Goal: Task Accomplishment & Management: Manage account settings

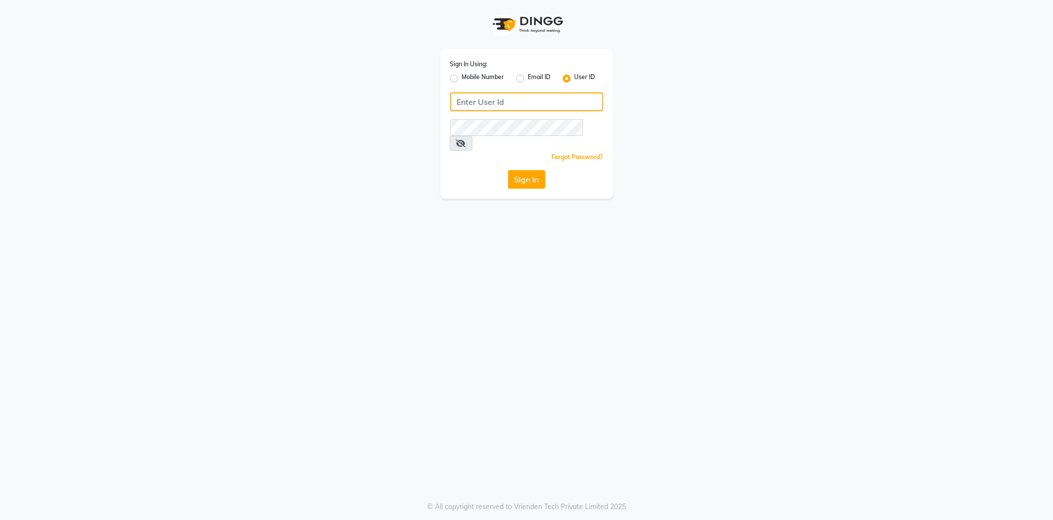
type input "8600687890"
click at [462, 78] on label "Mobile Number" at bounding box center [483, 79] width 42 height 12
click at [462, 78] on input "Mobile Number" at bounding box center [465, 76] width 6 height 6
radio input "true"
radio input "false"
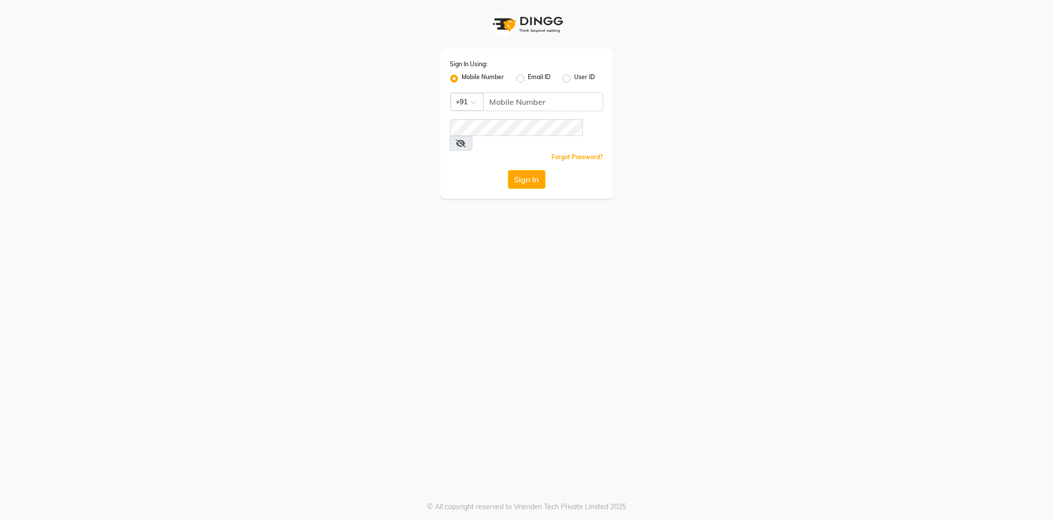
click at [514, 83] on div "Sign In Using: Mobile Number Email ID User ID Country Code × +91 Remember me Fo…" at bounding box center [527, 124] width 173 height 150
click at [538, 97] on input "Username" at bounding box center [544, 101] width 120 height 19
type input "7038168547"
click at [447, 135] on div "Sign In Using: Mobile Number Email ID User ID Country Code × +91 7038168547 Rem…" at bounding box center [527, 124] width 173 height 150
click at [508, 170] on button "Sign In" at bounding box center [527, 179] width 38 height 19
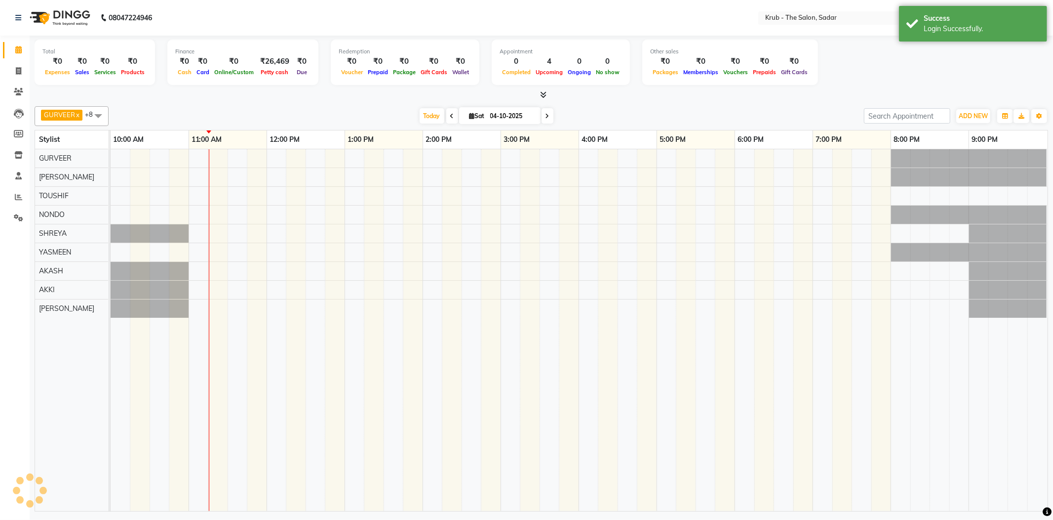
select select "en"
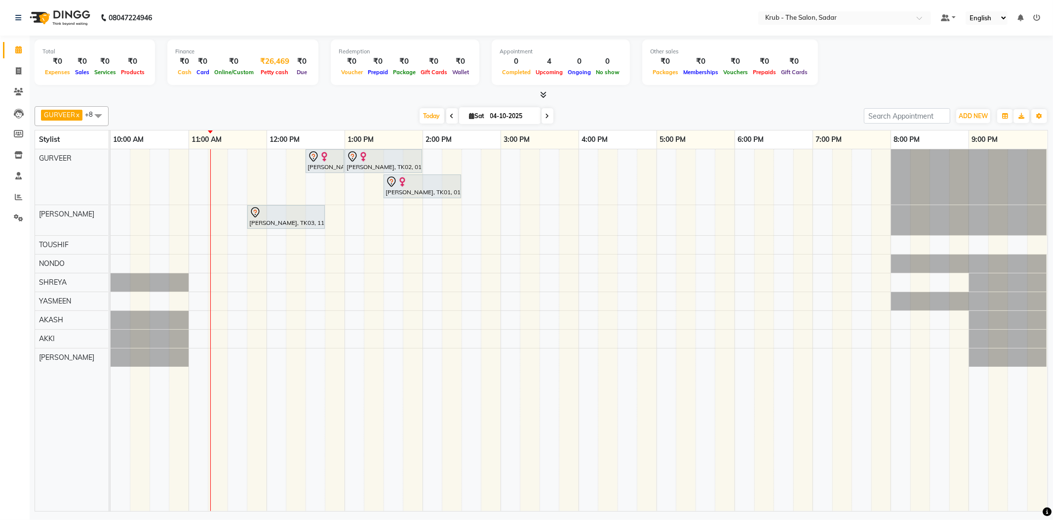
click at [293, 59] on div "₹26,469" at bounding box center [274, 61] width 37 height 11
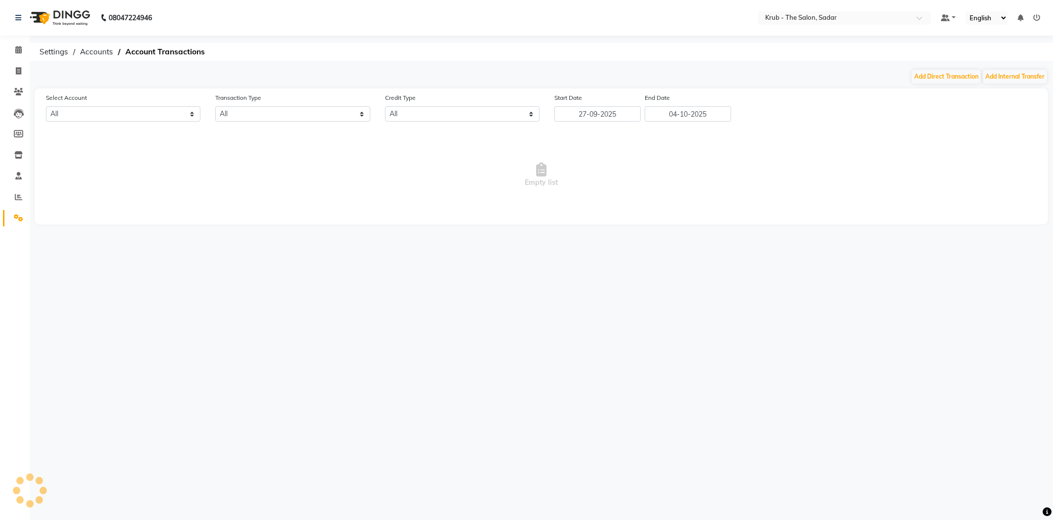
select select "3267"
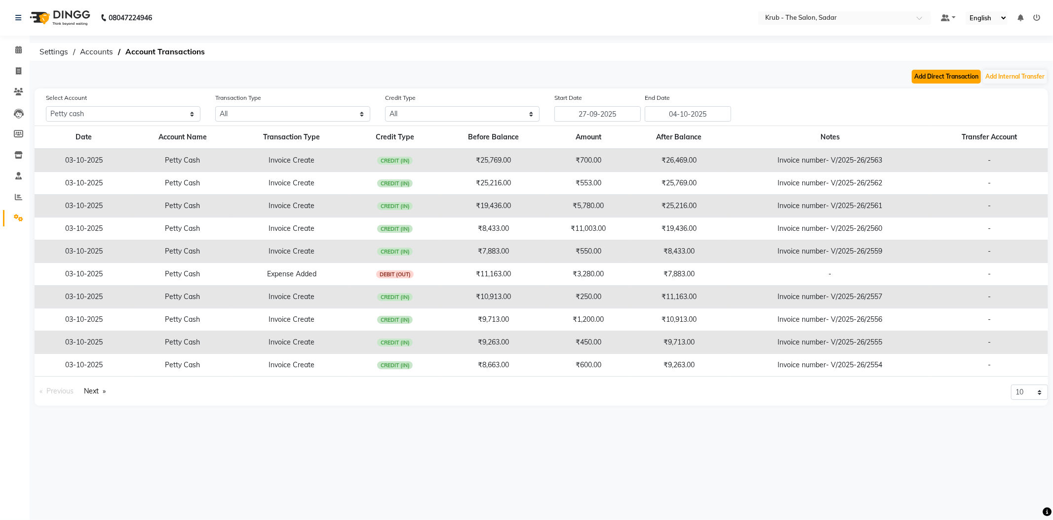
click at [928, 80] on button "Add Direct Transaction" at bounding box center [946, 77] width 69 height 14
select select "direct"
select select "3267"
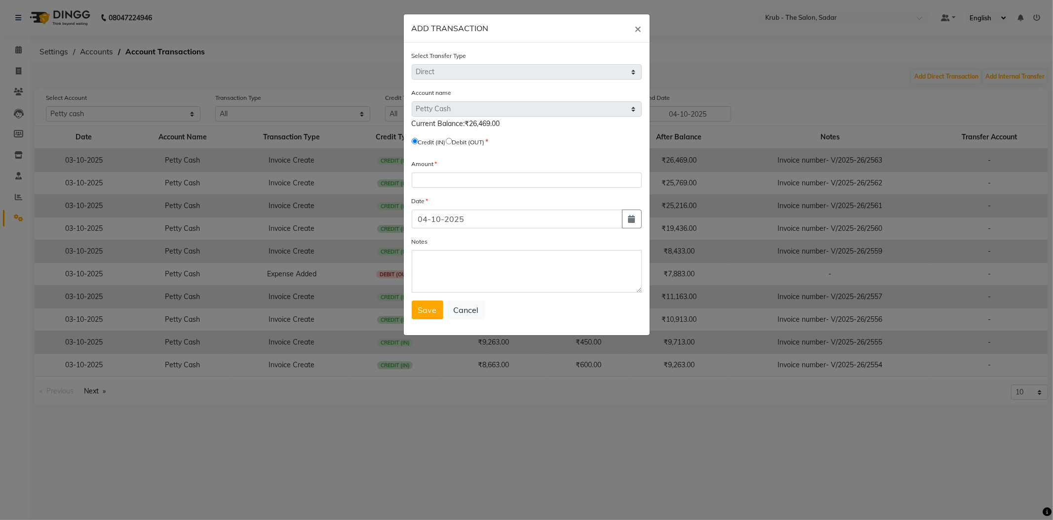
click at [452, 138] on input "radio" at bounding box center [449, 141] width 6 height 6
radio input "true"
click at [491, 172] on input "number" at bounding box center [527, 179] width 230 height 15
type input "26469"
click at [427, 305] on span "Save" at bounding box center [427, 310] width 19 height 10
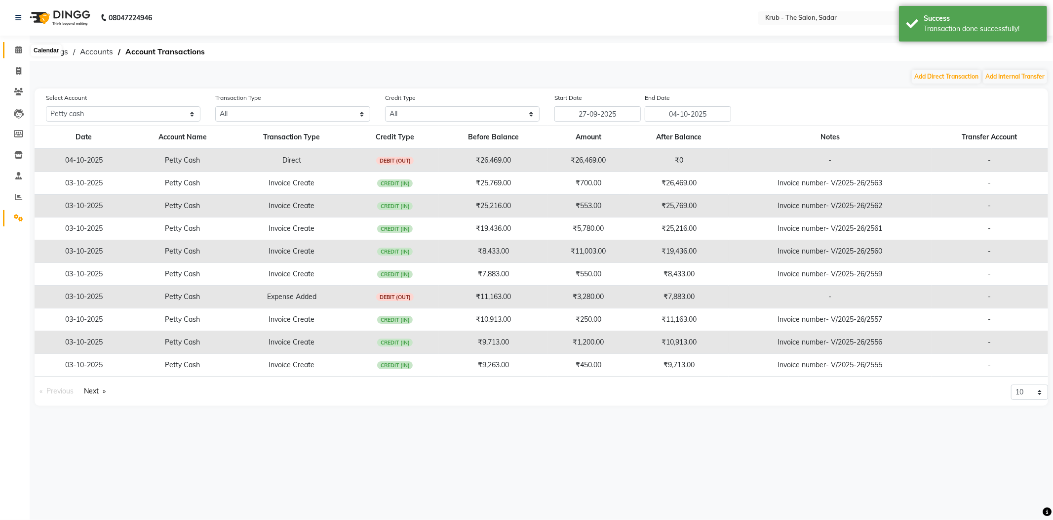
click at [23, 46] on span at bounding box center [18, 49] width 17 height 11
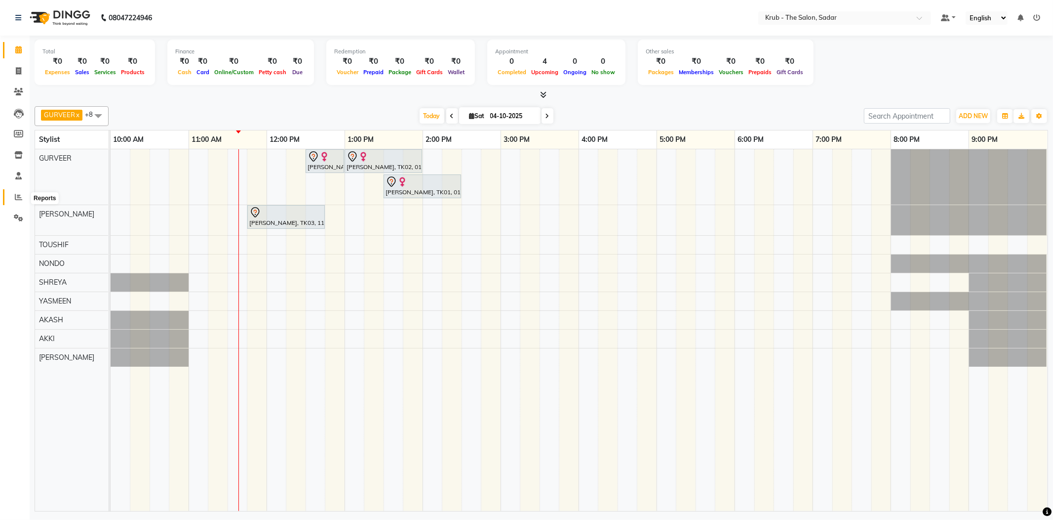
click at [15, 196] on icon at bounding box center [18, 196] width 7 height 7
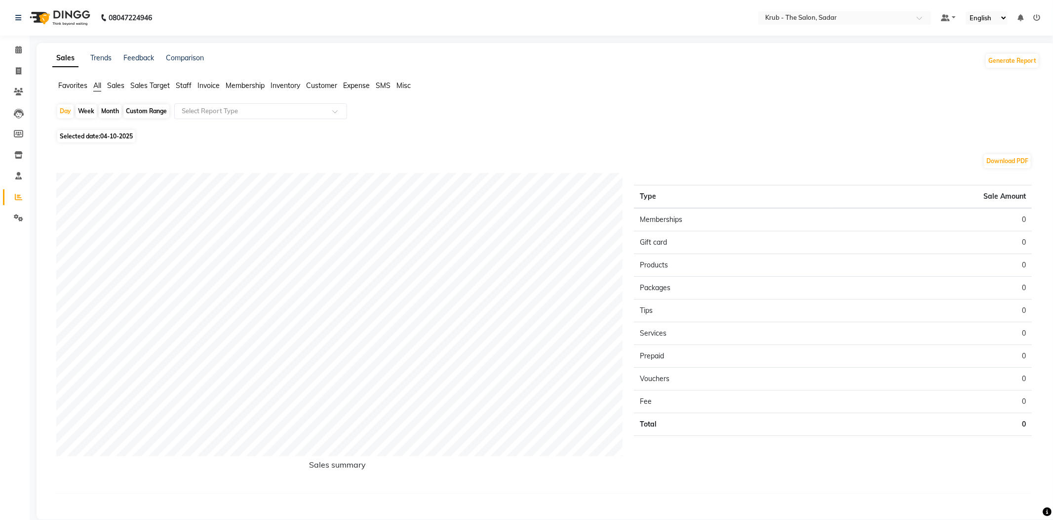
click at [28, 45] on li "Calendar" at bounding box center [15, 50] width 30 height 21
click at [17, 44] on span at bounding box center [18, 49] width 17 height 11
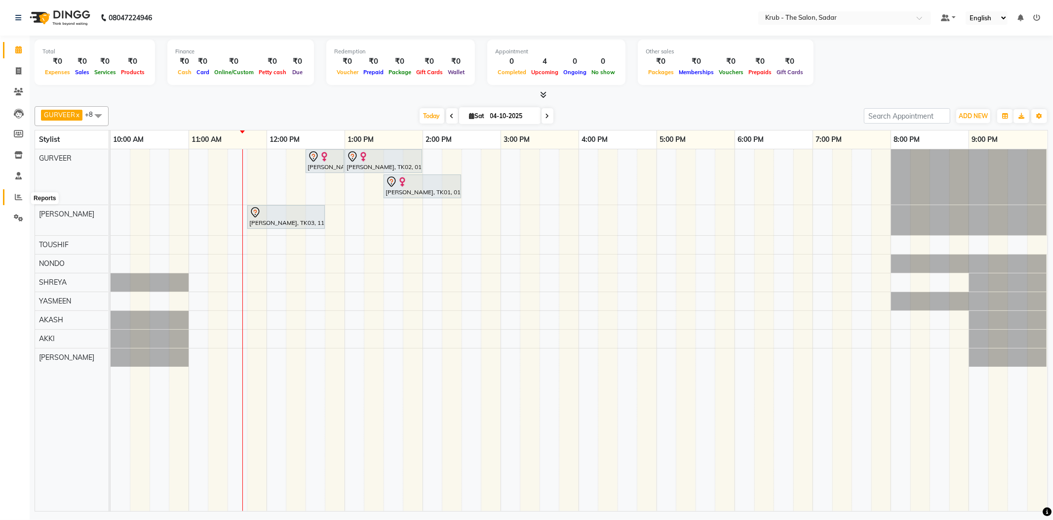
click at [20, 198] on icon at bounding box center [18, 196] width 7 height 7
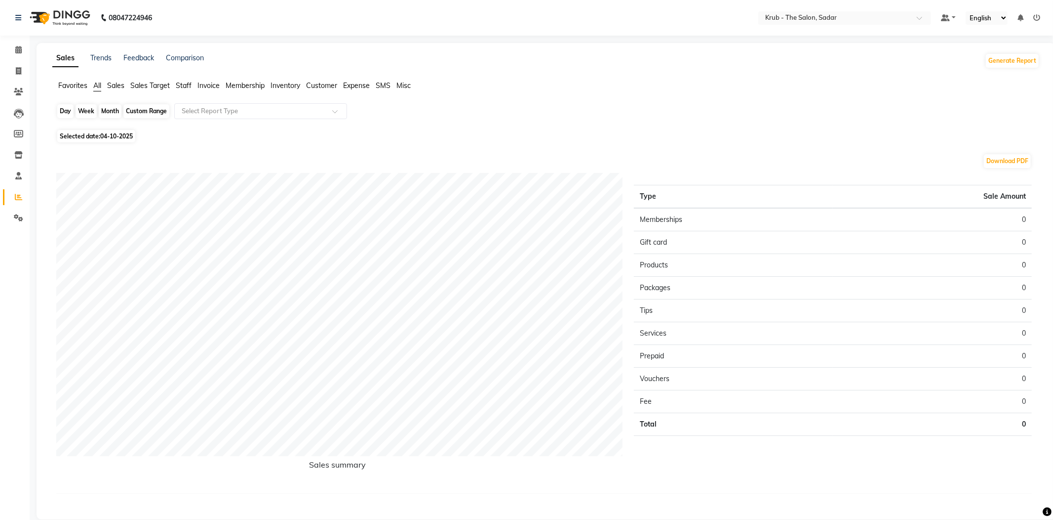
click at [64, 109] on div "Day" at bounding box center [65, 111] width 16 height 14
select select "10"
select select "2025"
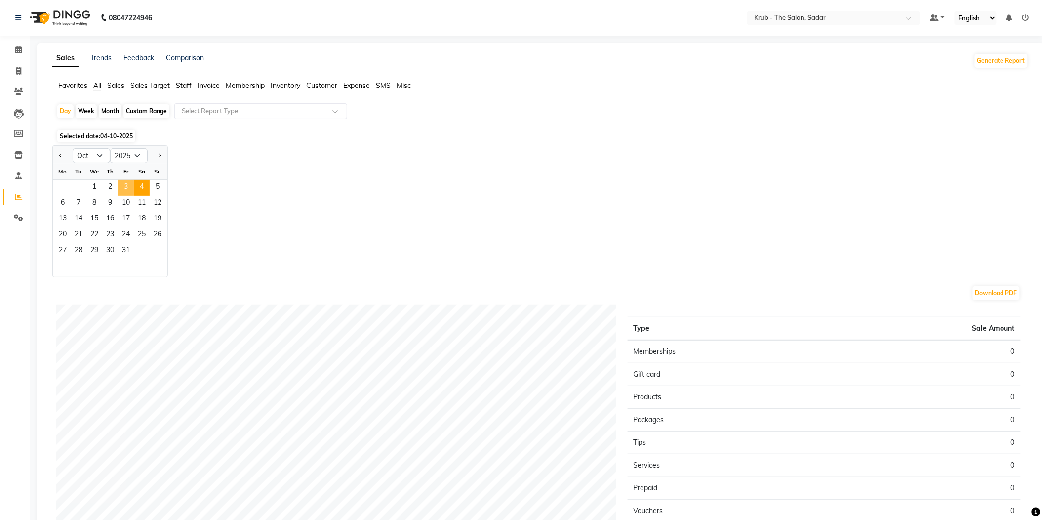
click at [118, 180] on span "3" at bounding box center [126, 188] width 16 height 16
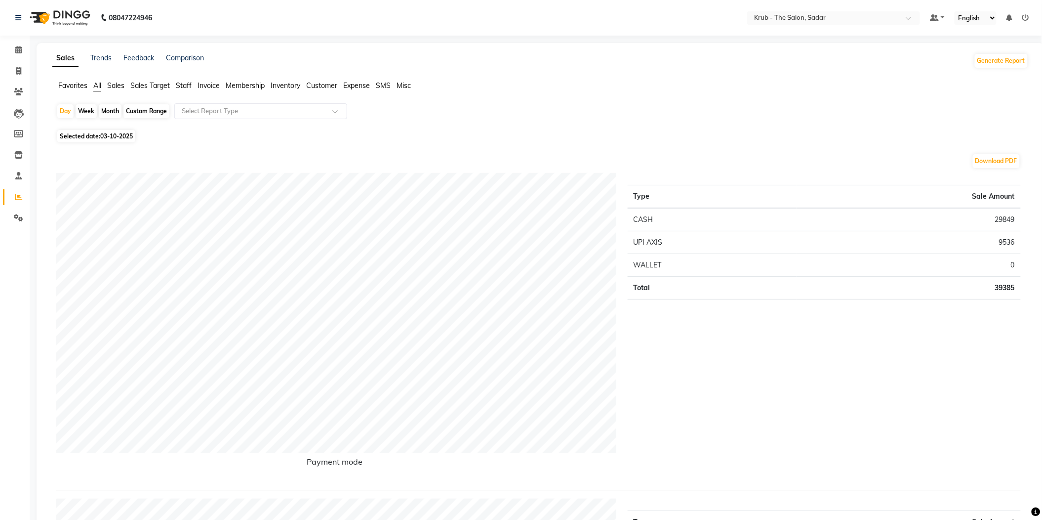
click at [356, 84] on span "Expense" at bounding box center [356, 85] width 27 height 9
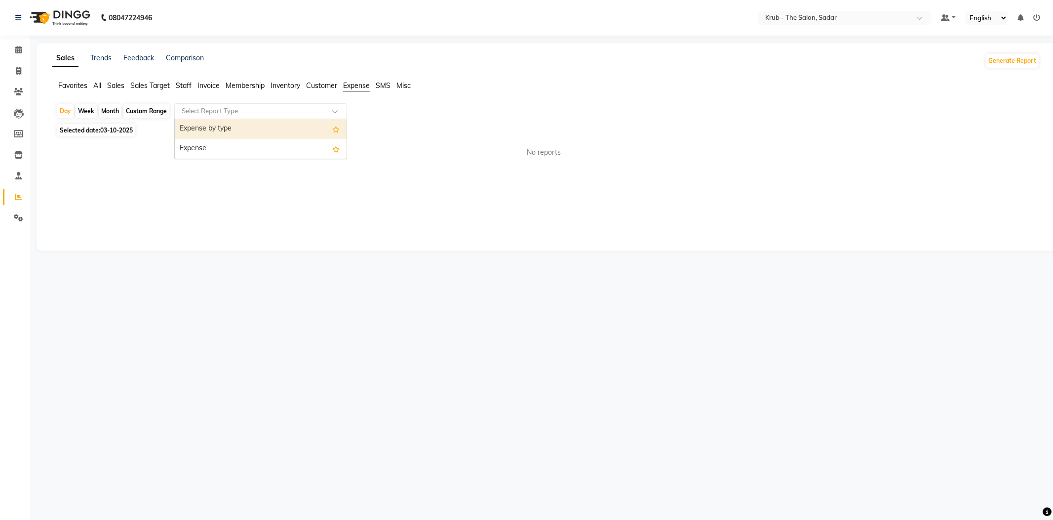
click at [237, 109] on input "text" at bounding box center [251, 111] width 142 height 10
click at [230, 143] on div "Expense" at bounding box center [261, 149] width 172 height 20
select select "filtered_report"
select select "pdf"
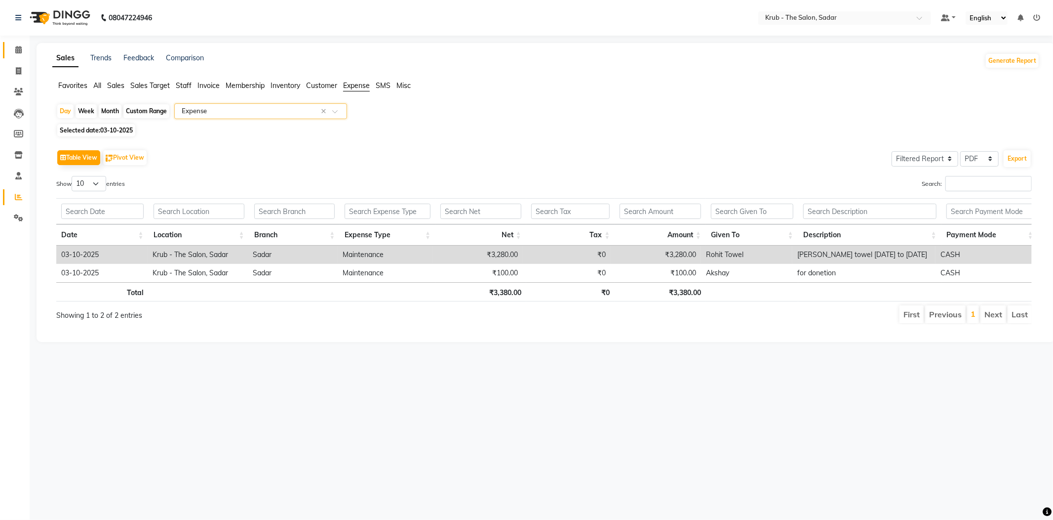
click at [22, 54] on span at bounding box center [18, 49] width 17 height 11
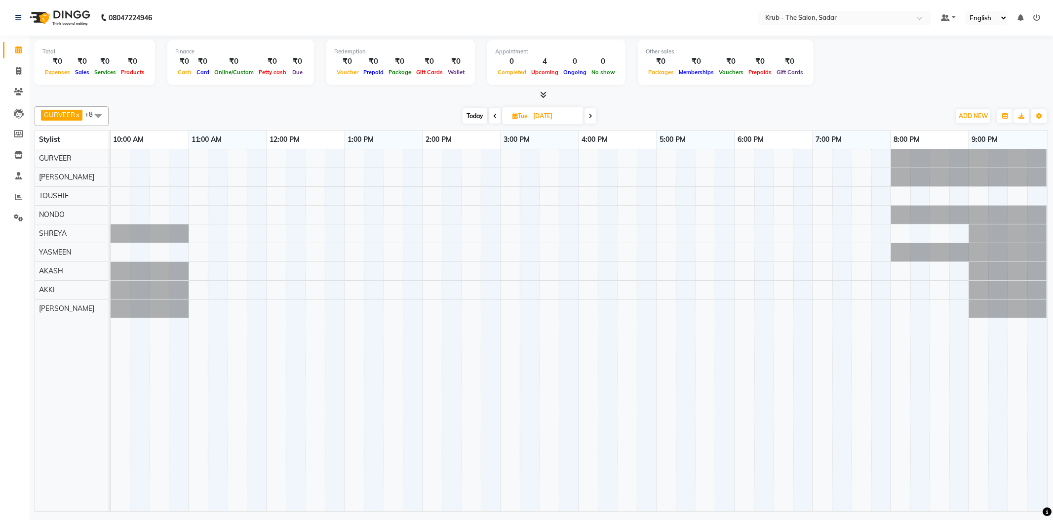
click at [558, 118] on input "07-10-2025" at bounding box center [554, 116] width 49 height 15
select select "10"
select select "2025"
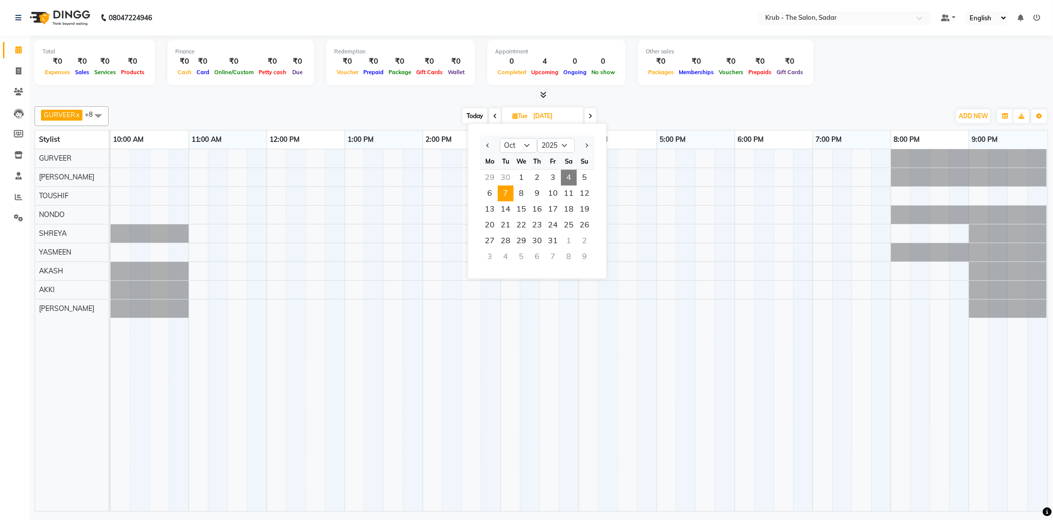
click at [561, 169] on span "4" at bounding box center [569, 177] width 16 height 16
type input "04-10-2025"
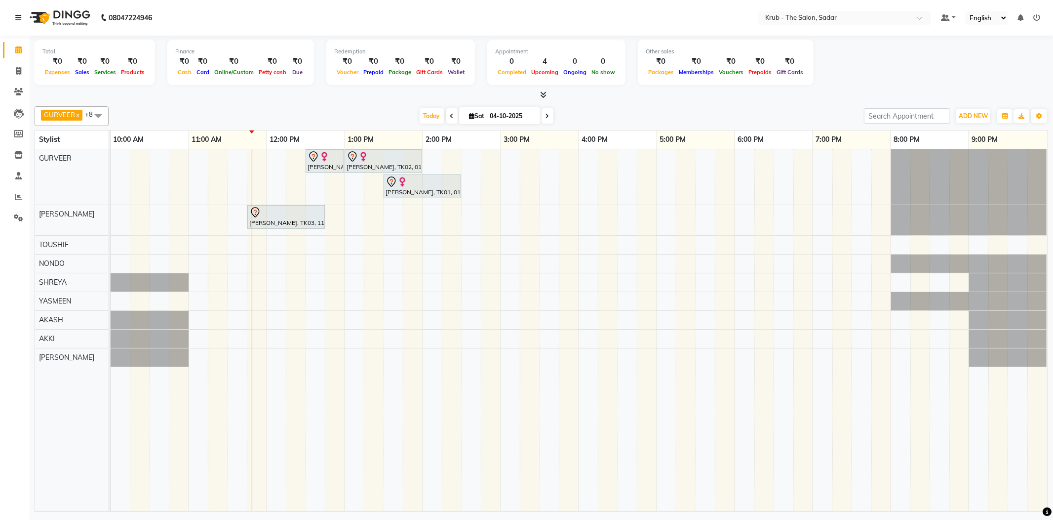
click at [507, 106] on div "GURVEER x RAJESH x TOUSHIF x NONDO x SHREYA x YASMEEN x AKASH x AKKI x AMIT x +…" at bounding box center [542, 116] width 1014 height 20
click at [508, 109] on input "04-10-2025" at bounding box center [511, 116] width 49 height 15
select select "10"
select select "2025"
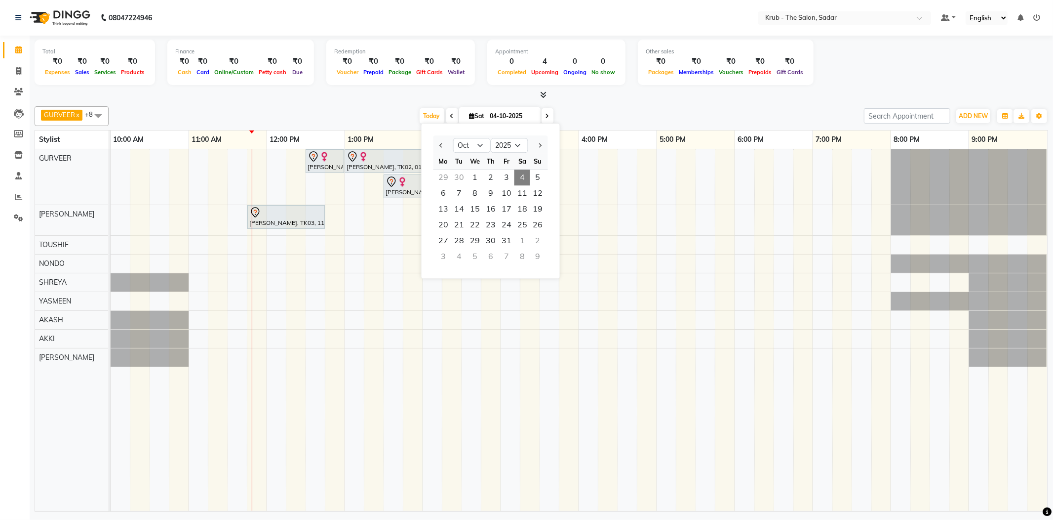
click at [356, 109] on div "Today Sat 04-10-2025 Jan Feb Mar Apr May Jun Jul Aug Sep Oct Nov Dec 2015 2016 …" at bounding box center [487, 116] width 746 height 15
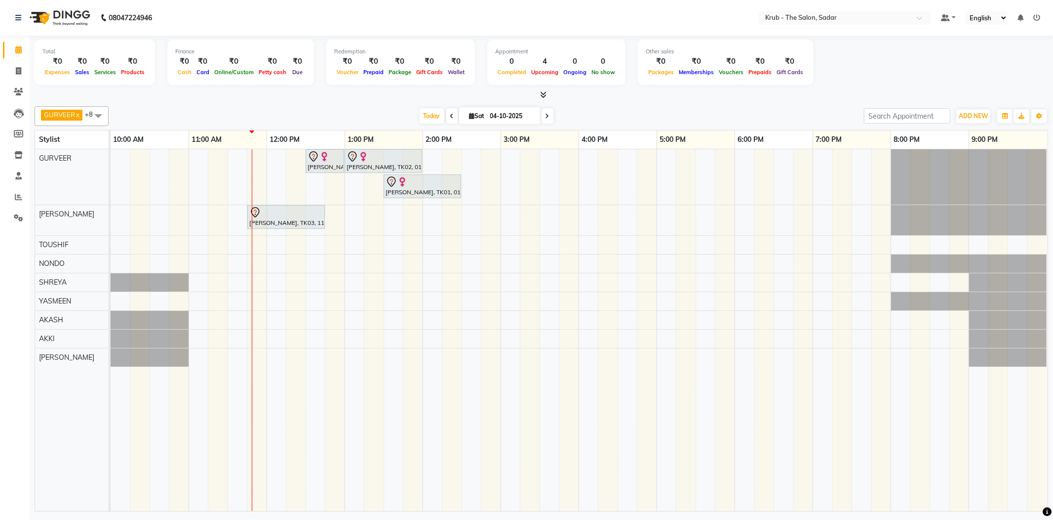
click at [467, 158] on div "Ahilya Khanduja, TK01, 12:30 PM-01:00 PM, PUMMING TREATMENT Laila Malik, TK02, …" at bounding box center [579, 330] width 937 height 362
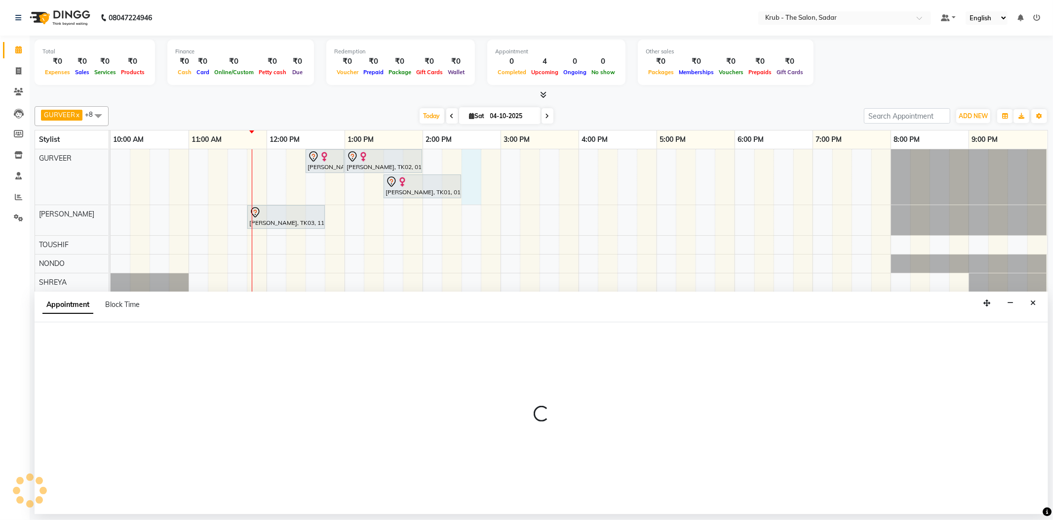
select select "24979"
select select "870"
select select "tentative"
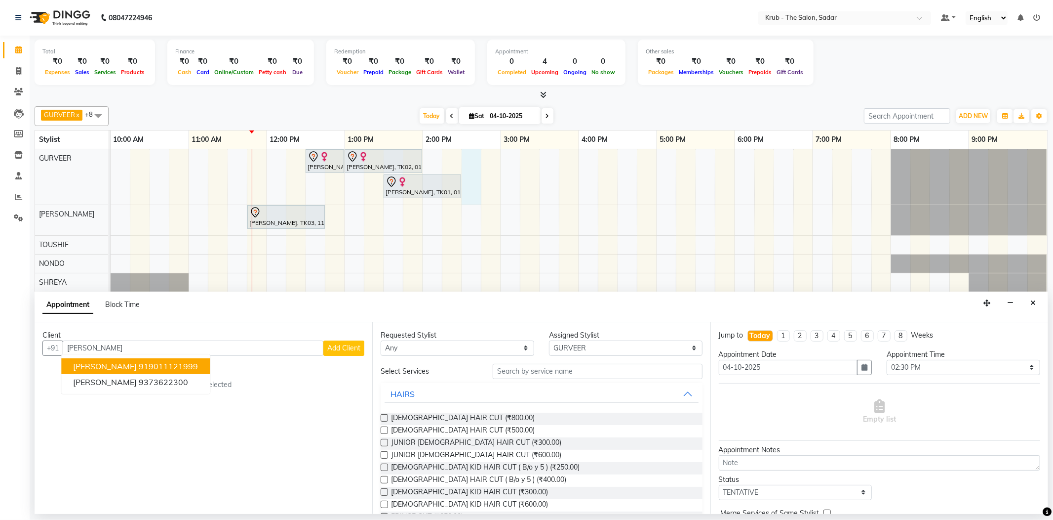
click at [139, 361] on ngb-highlight "919011121999" at bounding box center [168, 366] width 59 height 10
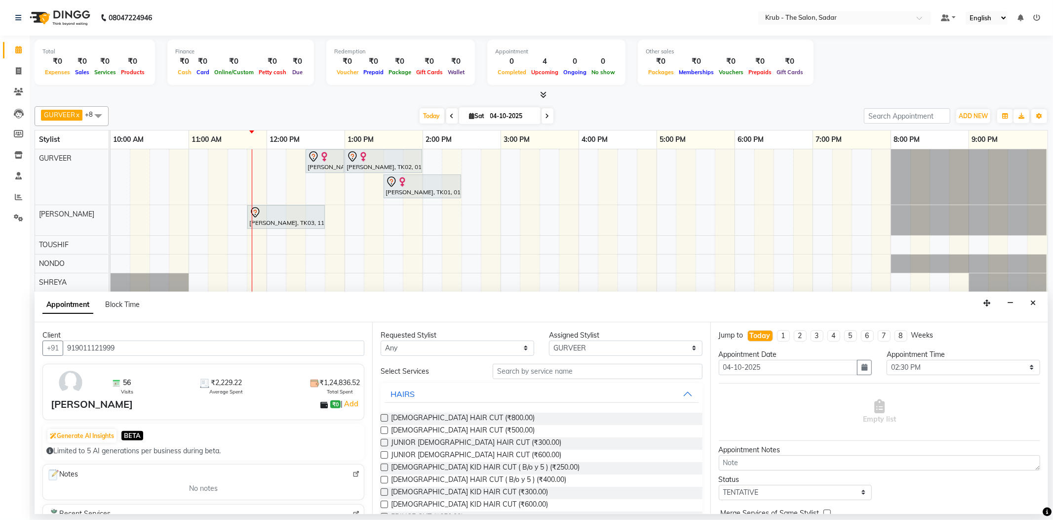
type input "919011121999"
click at [553, 364] on input "text" at bounding box center [597, 370] width 209 height 15
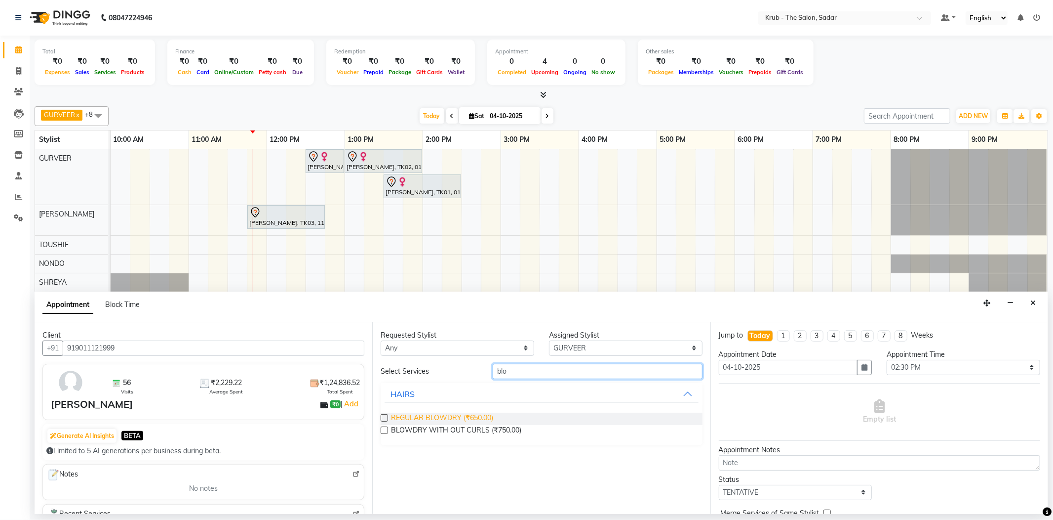
type input "blo"
drag, startPoint x: 455, startPoint y: 404, endPoint x: 564, endPoint y: 426, distance: 111.3
click at [455, 412] on span "REGULAR BLOWDRY (₹650.00)" at bounding box center [442, 418] width 102 height 12
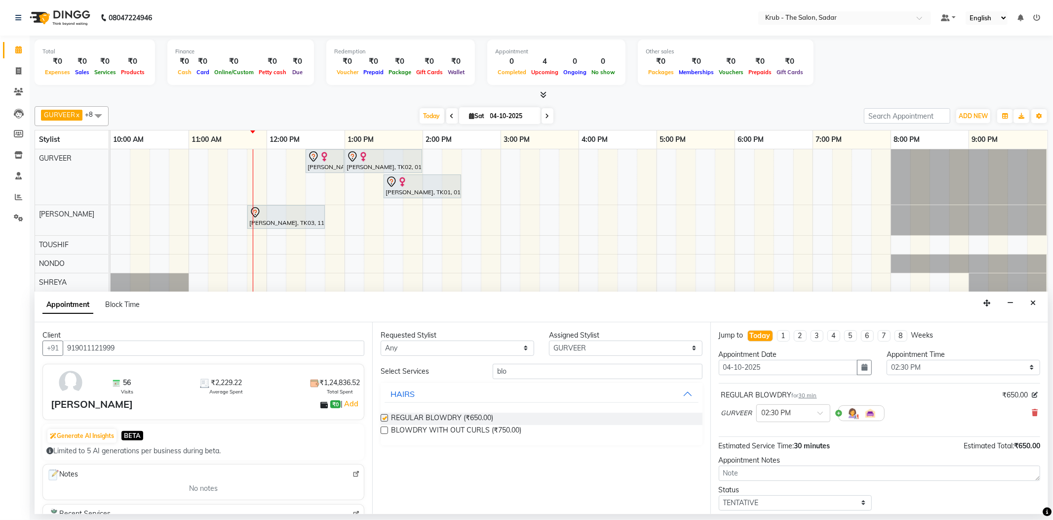
checkbox input "false"
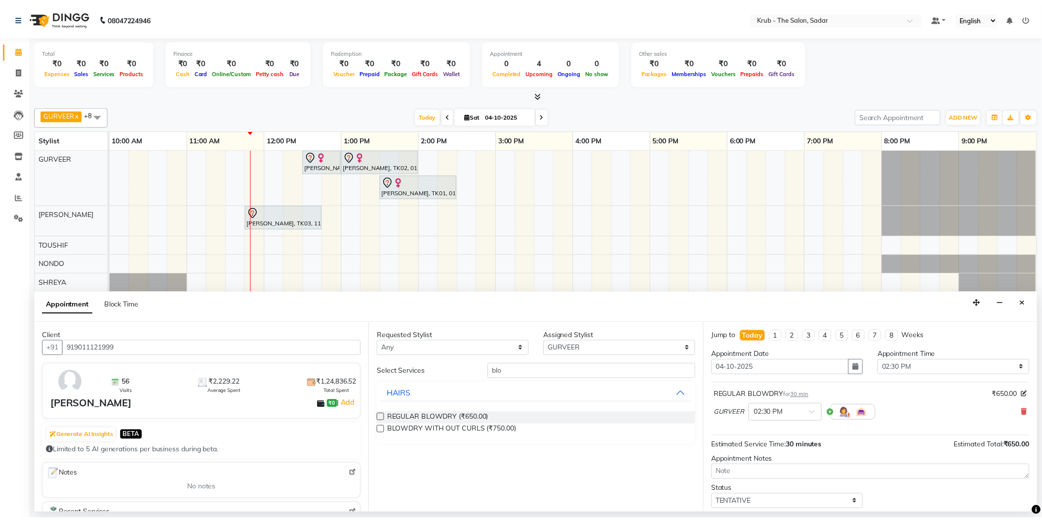
scroll to position [52, 0]
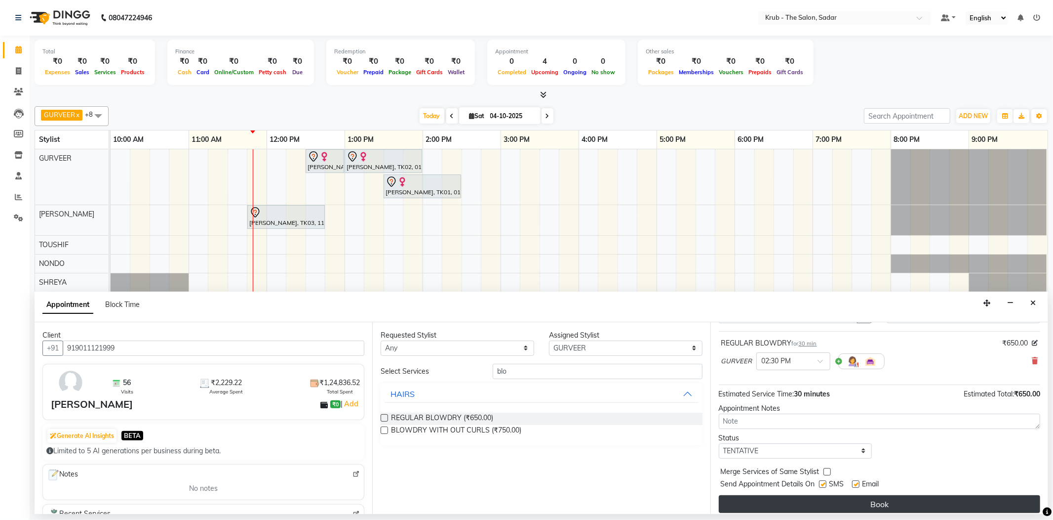
click at [884, 495] on button "Book" at bounding box center [880, 504] width 322 height 18
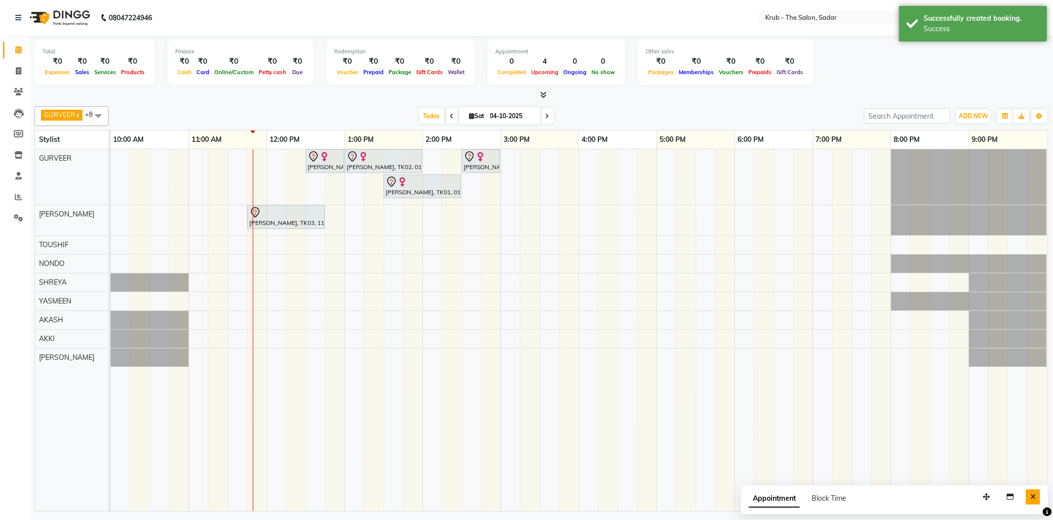
click at [1041, 496] on button "Close" at bounding box center [1033, 496] width 14 height 15
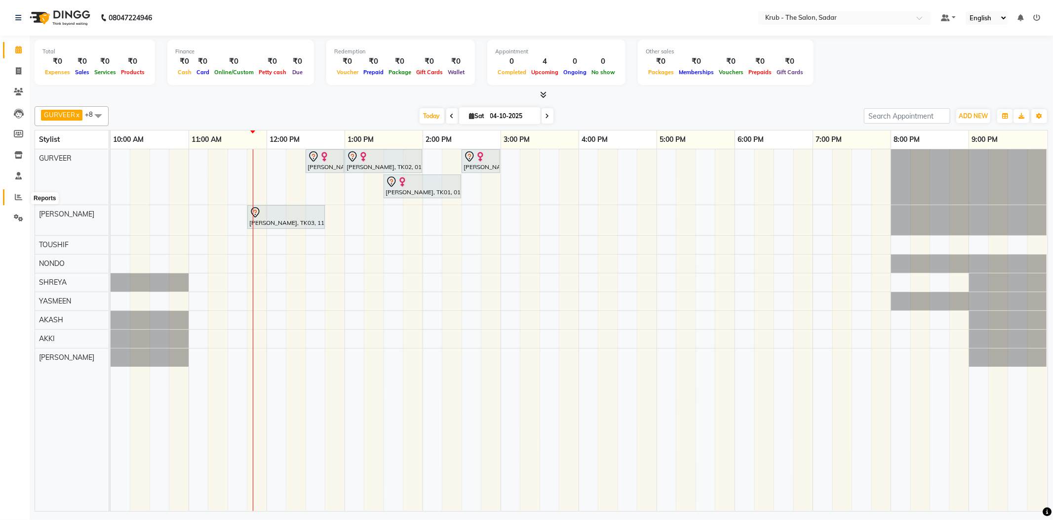
click at [10, 195] on span at bounding box center [18, 197] width 17 height 11
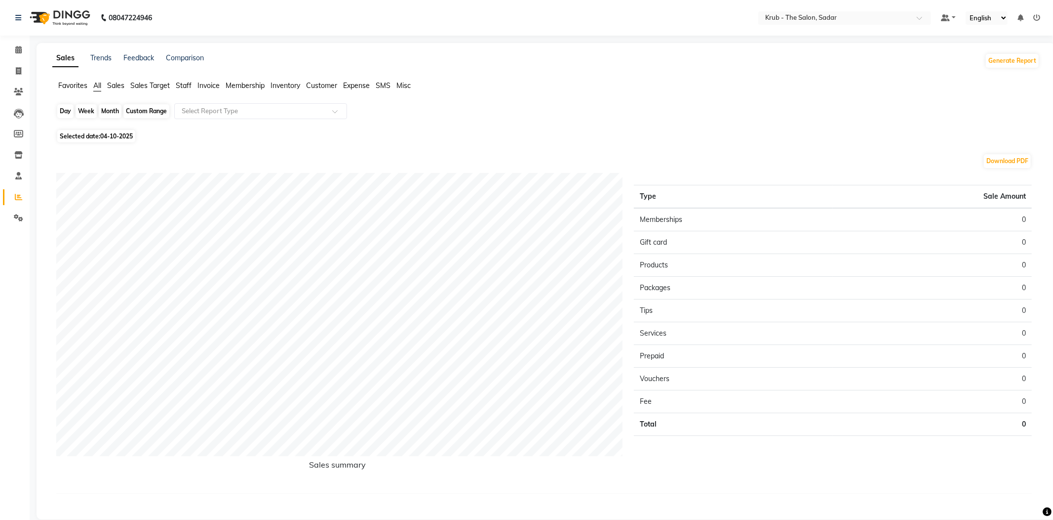
click at [66, 105] on div "Day" at bounding box center [65, 111] width 16 height 14
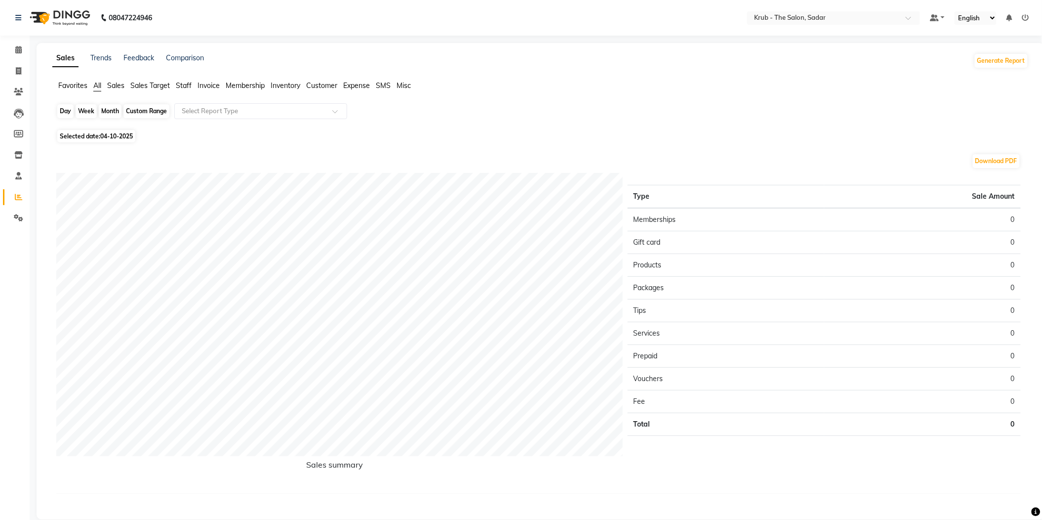
select select "10"
select select "2025"
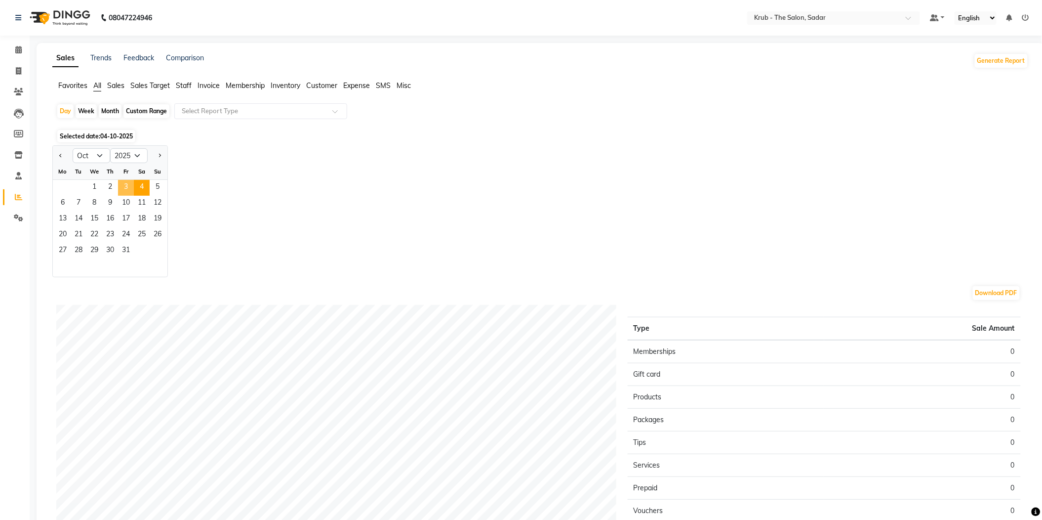
click at [118, 180] on span "3" at bounding box center [126, 188] width 16 height 16
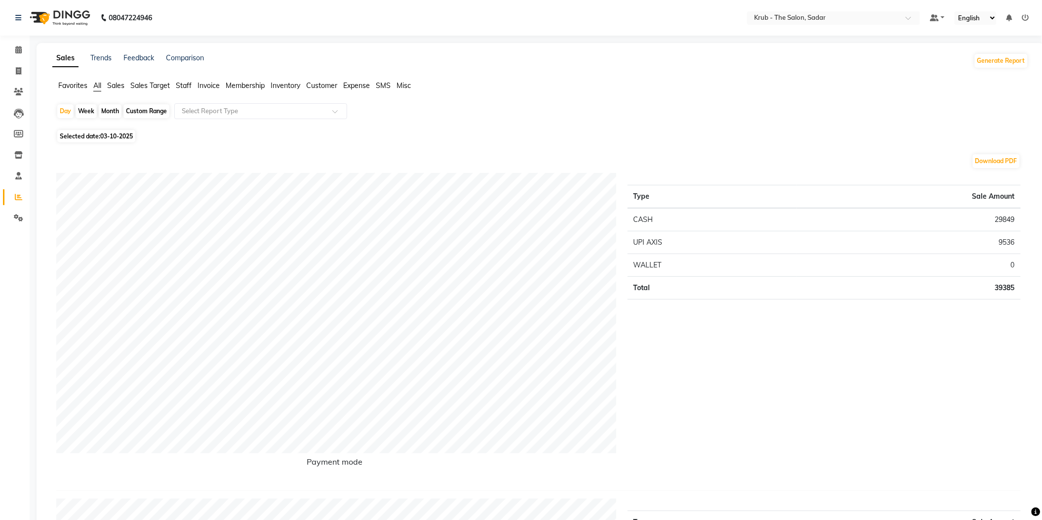
click at [360, 81] on span "Expense" at bounding box center [356, 85] width 27 height 9
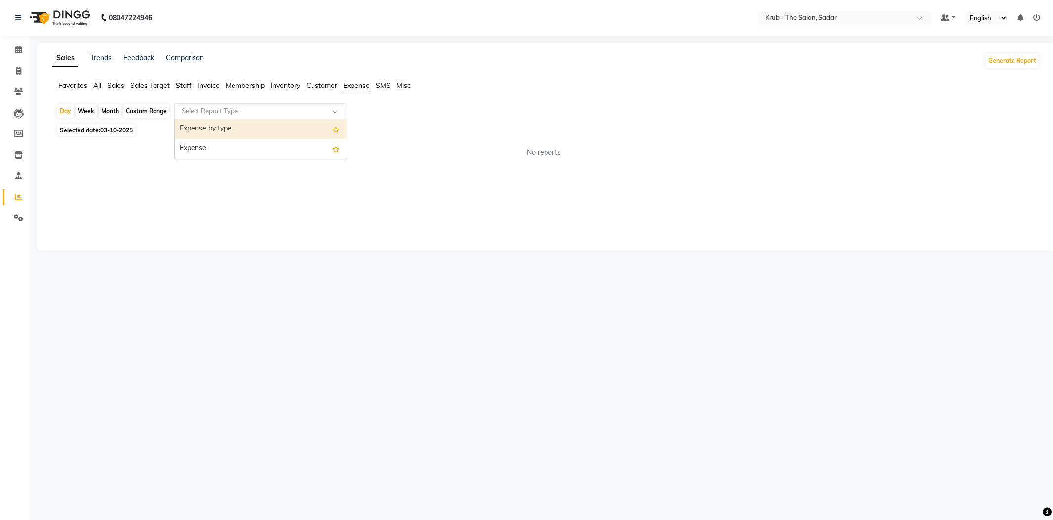
click at [271, 106] on input "text" at bounding box center [251, 111] width 142 height 10
click at [208, 140] on div "Expense" at bounding box center [261, 149] width 172 height 20
select select "filtered_report"
select select "pdf"
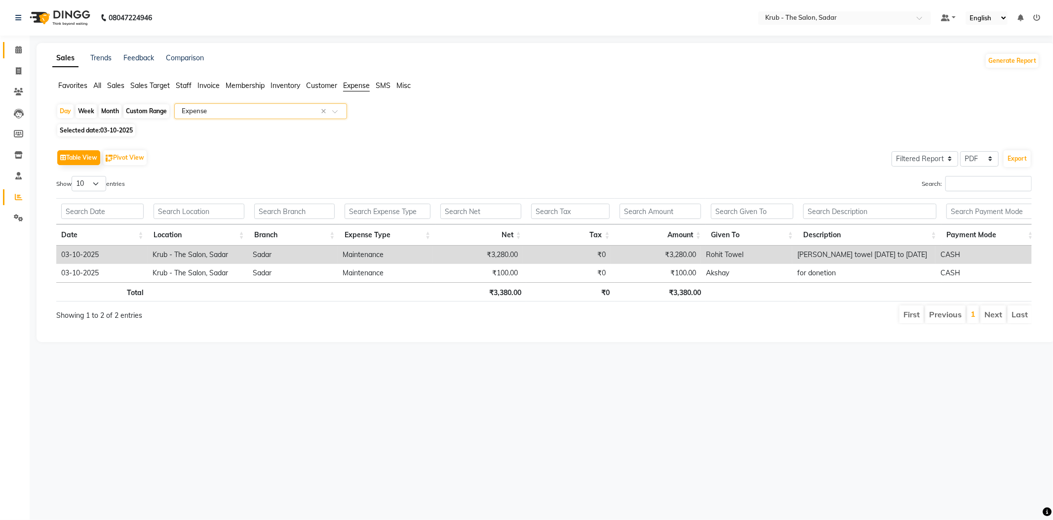
click at [8, 45] on link "Calendar" at bounding box center [15, 50] width 24 height 16
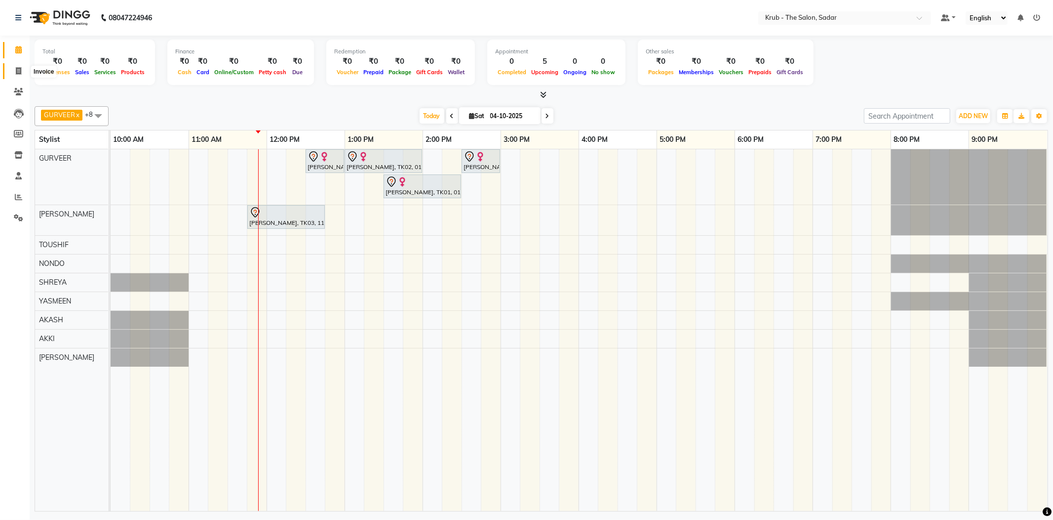
click at [10, 72] on span at bounding box center [18, 71] width 17 height 11
select select "service"
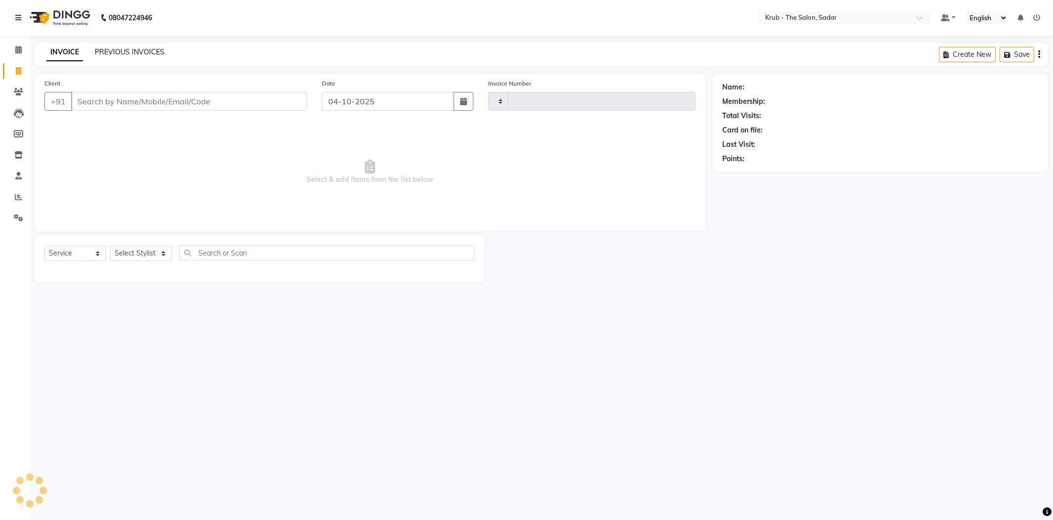
type input "2564"
click at [127, 47] on link "PREVIOUS INVOICES" at bounding box center [130, 51] width 70 height 9
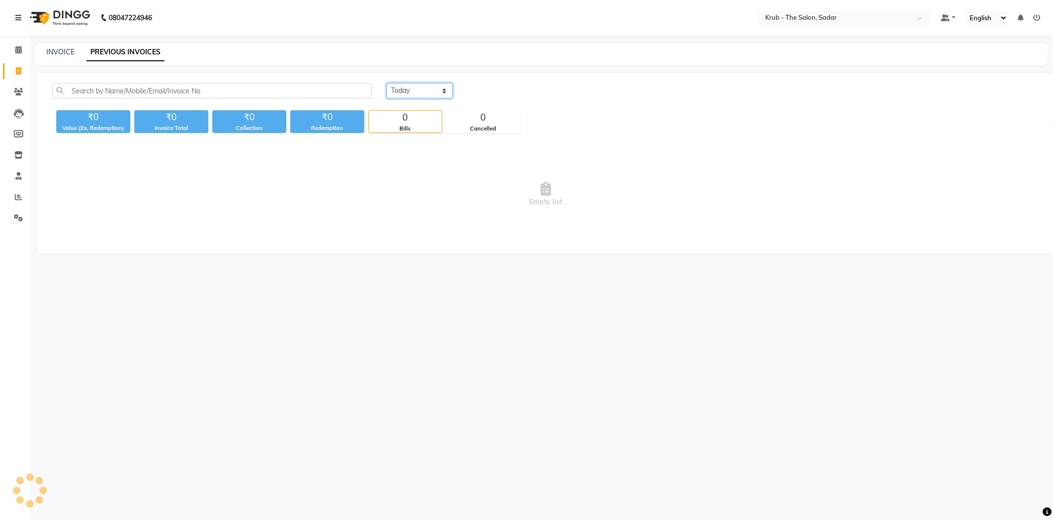
click at [421, 89] on select "Today Yesterday Custom Range" at bounding box center [420, 90] width 66 height 15
select select "yesterday"
click at [387, 83] on select "Today Yesterday Custom Range" at bounding box center [420, 90] width 66 height 15
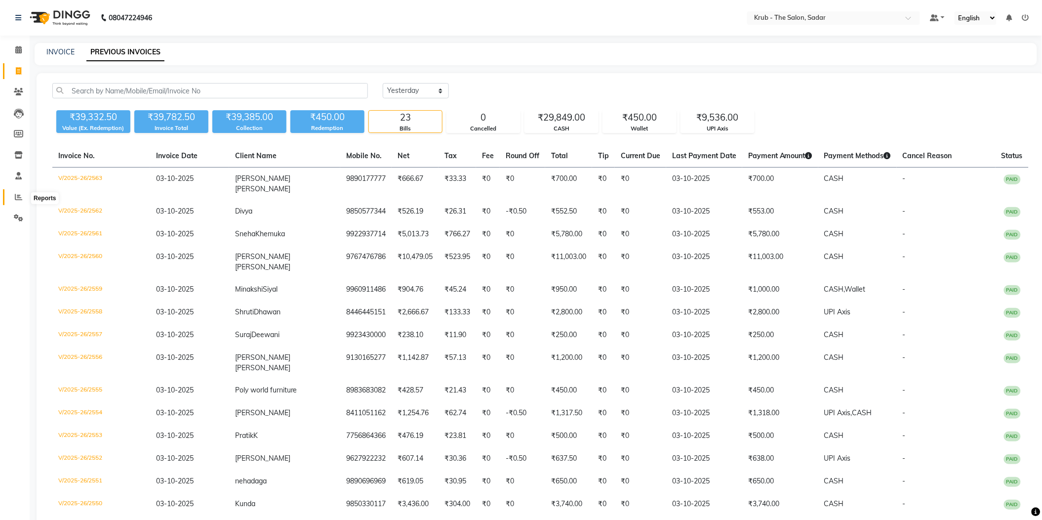
click at [14, 196] on span at bounding box center [18, 197] width 17 height 11
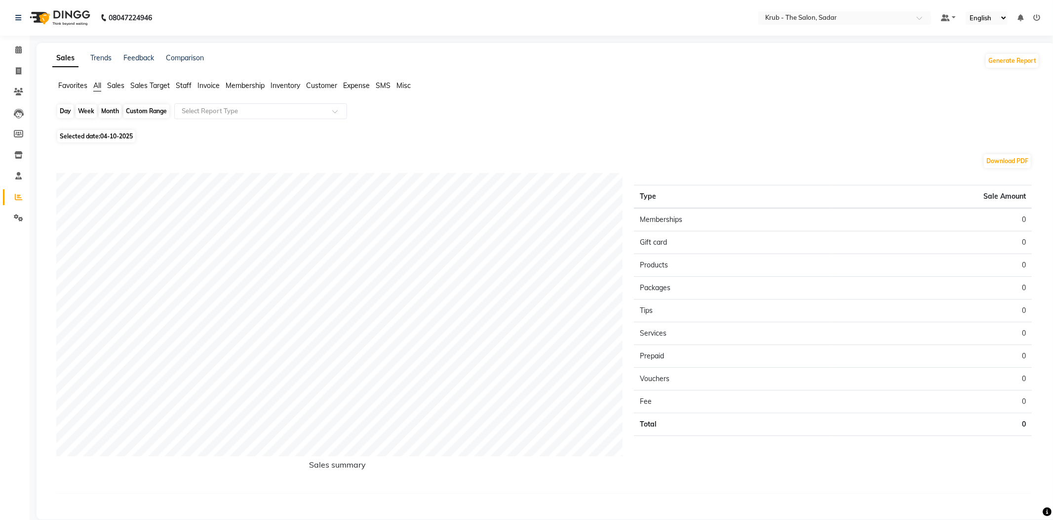
click at [65, 111] on div "Day" at bounding box center [65, 111] width 16 height 14
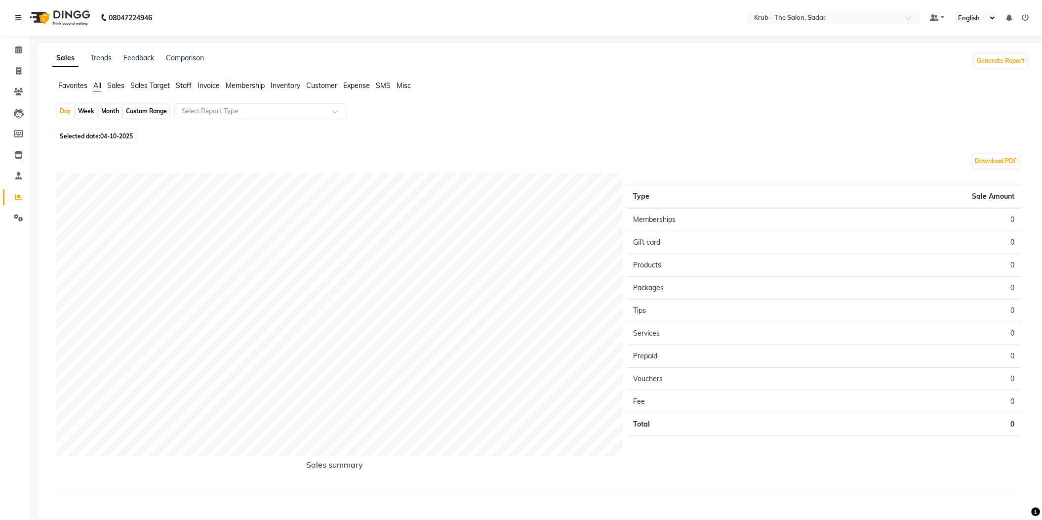
select select "10"
select select "2025"
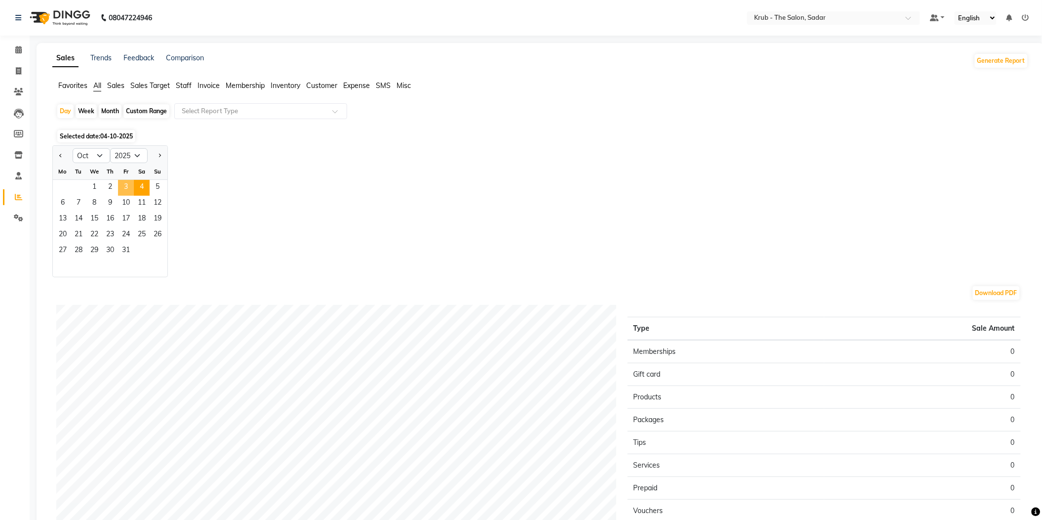
click at [118, 180] on span "3" at bounding box center [126, 188] width 16 height 16
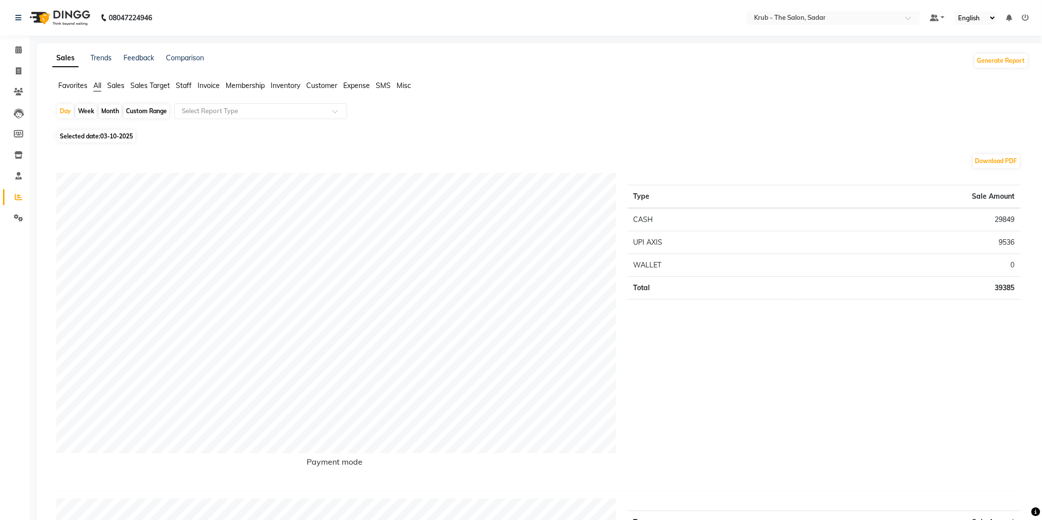
click at [116, 106] on div "Month" at bounding box center [110, 111] width 23 height 14
select select "10"
select select "2025"
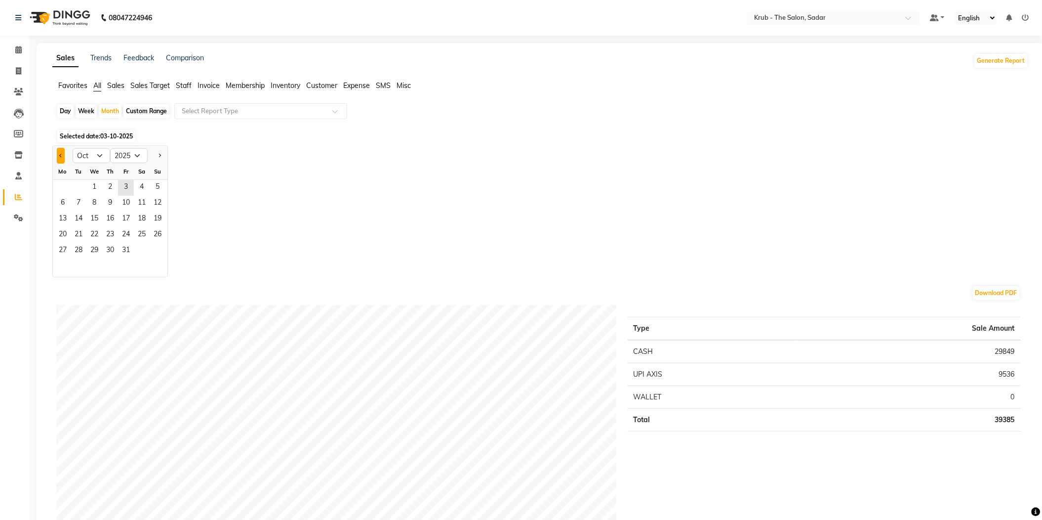
click at [57, 153] on button "Previous month" at bounding box center [61, 156] width 8 height 16
select select "9"
drag, startPoint x: 58, startPoint y: 177, endPoint x: 81, endPoint y: 242, distance: 68.7
click at [81, 242] on ngb-datepicker-month "Mo Tu We Th Fr Sa Su 1 2 3 4 5 6 7 8 9 10 11 12 13 14 15 16 17 18 19 20 21 22 2…" at bounding box center [110, 219] width 115 height 113
click at [72, 243] on span "30" at bounding box center [79, 251] width 16 height 16
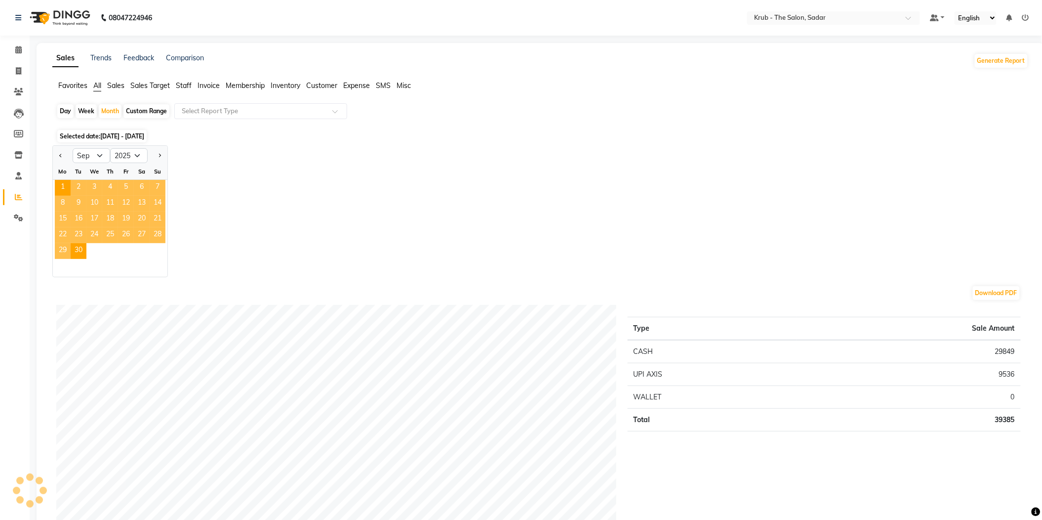
click at [186, 83] on span "Staff" at bounding box center [184, 85] width 16 height 9
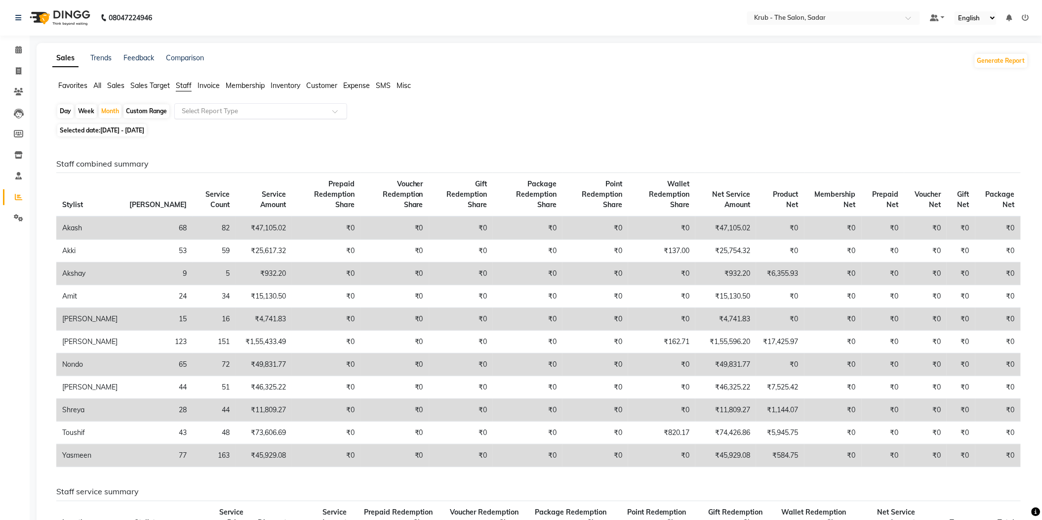
click at [242, 106] on input "text" at bounding box center [251, 111] width 142 height 10
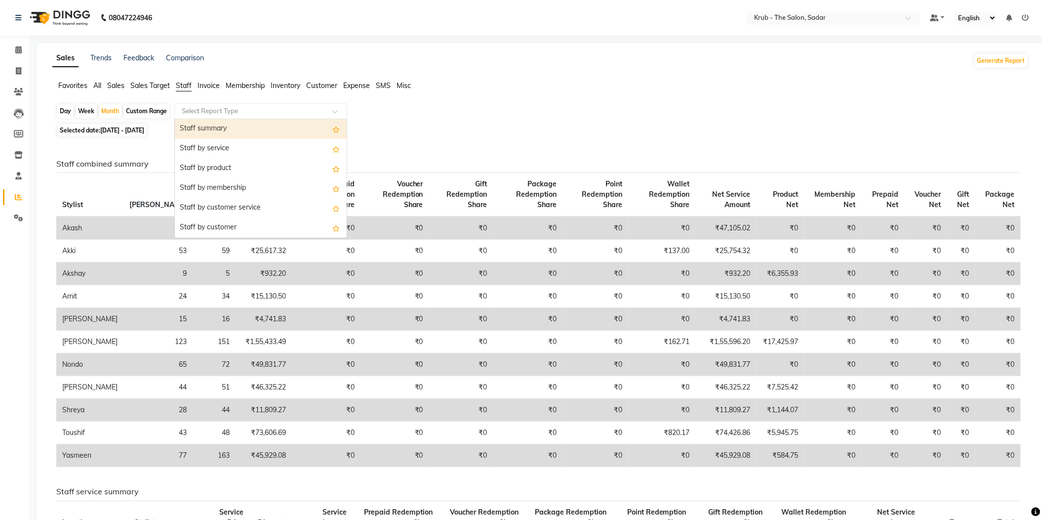
click at [253, 121] on div "Staff summary" at bounding box center [261, 129] width 172 height 20
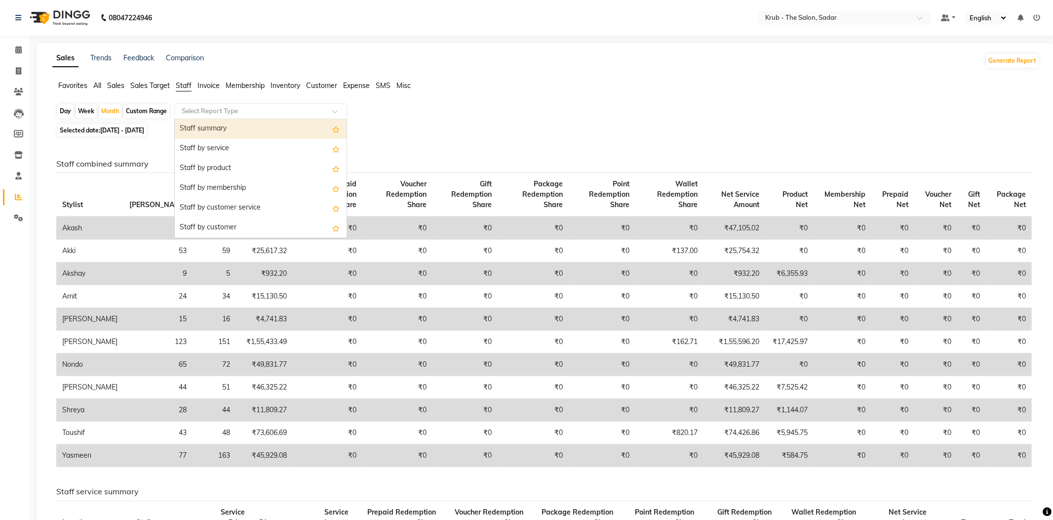
select select "filtered_report"
select select "pdf"
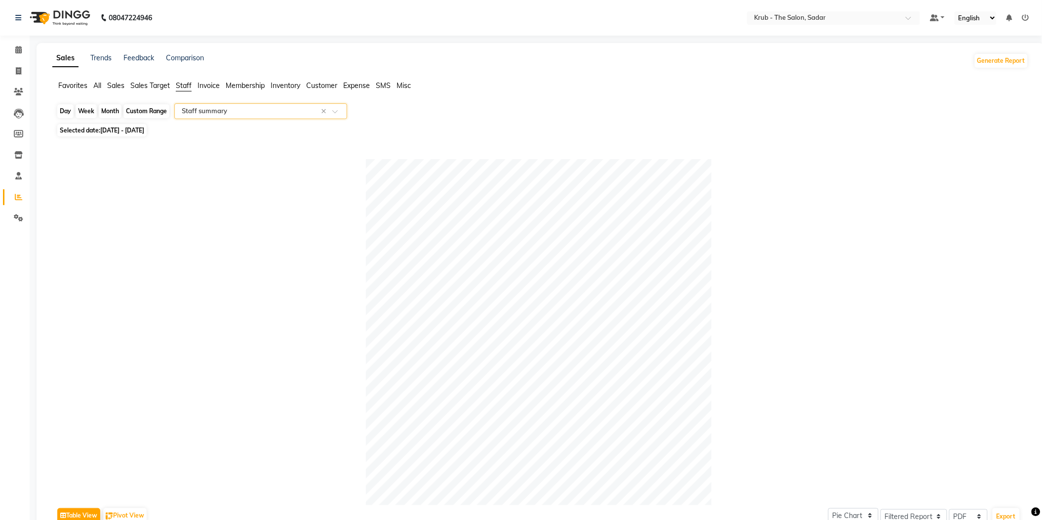
click at [106, 107] on div "Month" at bounding box center [110, 111] width 23 height 14
select select "9"
select select "2025"
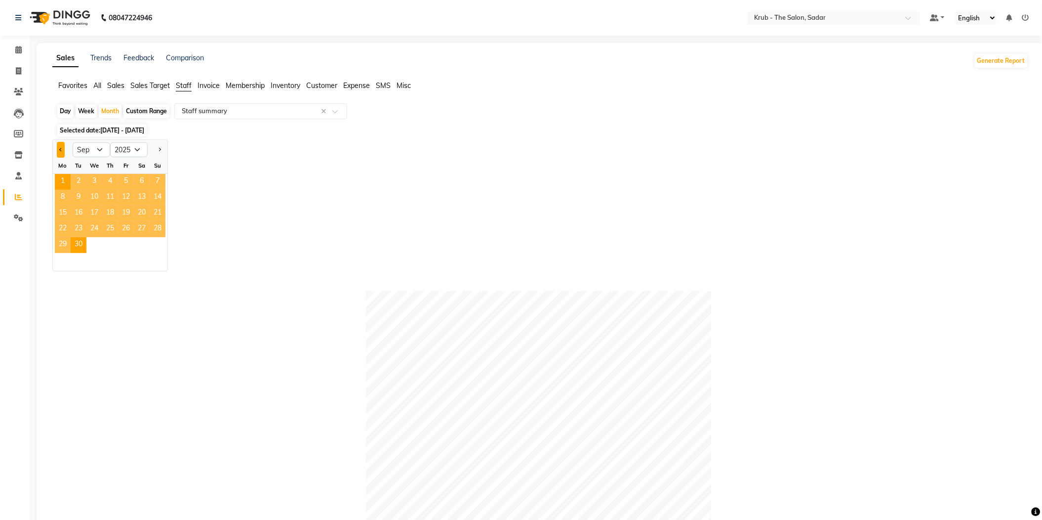
click at [57, 145] on button "Previous month" at bounding box center [61, 150] width 8 height 16
select select "8"
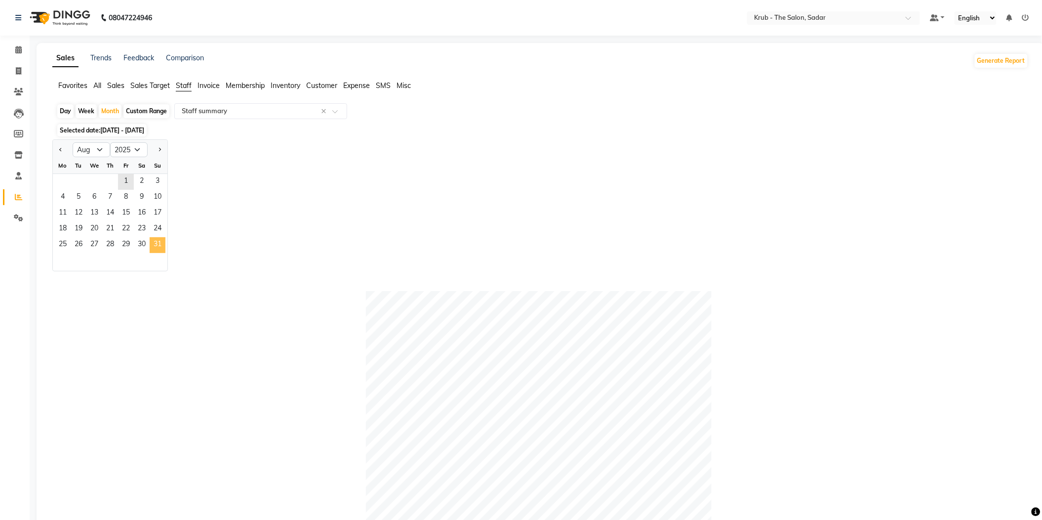
drag, startPoint x: 114, startPoint y: 170, endPoint x: 146, endPoint y: 229, distance: 67.2
click at [146, 229] on ngb-datepicker-month "Mo Tu We Th Fr Sa Su 1 2 3 4 5 6 7 8 9 10 11 12 13 14 15 16 17 18 19 20 21 22 2…" at bounding box center [110, 214] width 115 height 113
click at [150, 237] on span "31" at bounding box center [158, 245] width 16 height 16
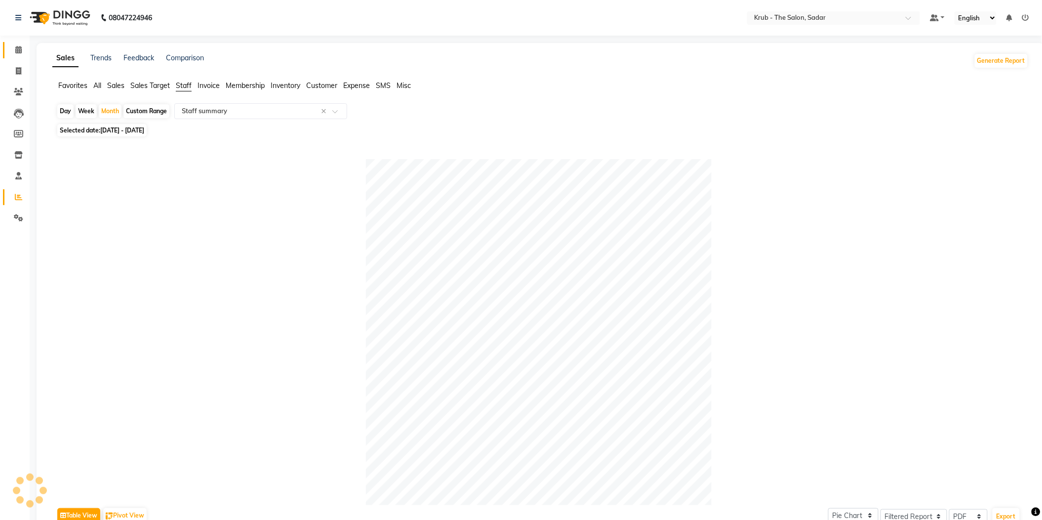
click at [14, 54] on span at bounding box center [18, 49] width 17 height 11
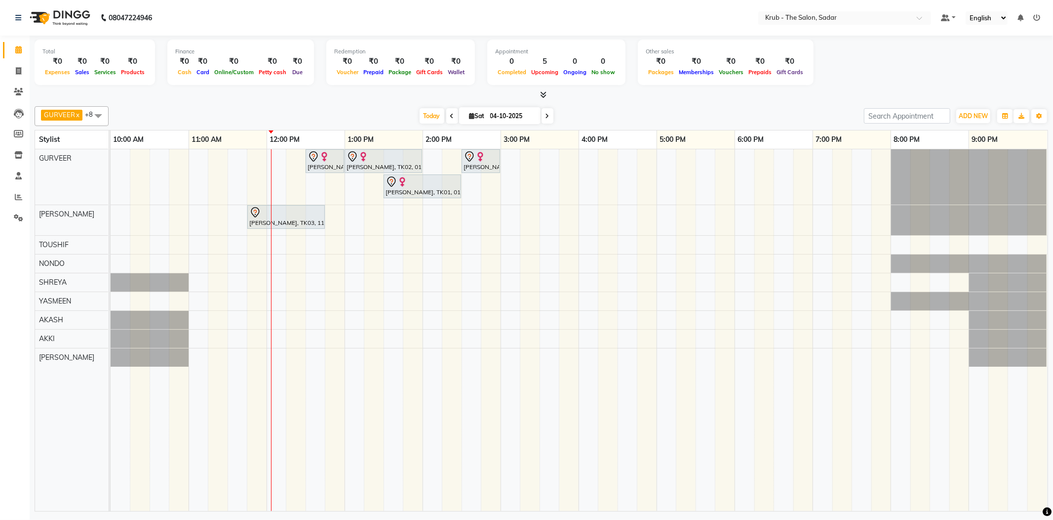
click at [508, 117] on input "04-10-2025" at bounding box center [511, 116] width 49 height 15
select select "10"
select select "2025"
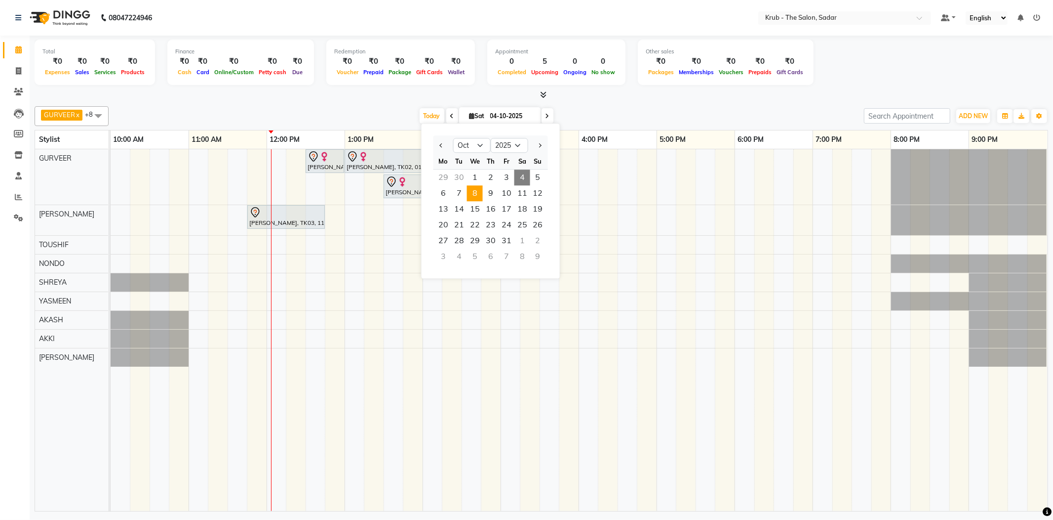
click at [470, 186] on span "8" at bounding box center [475, 193] width 16 height 16
type input "08-10-2025"
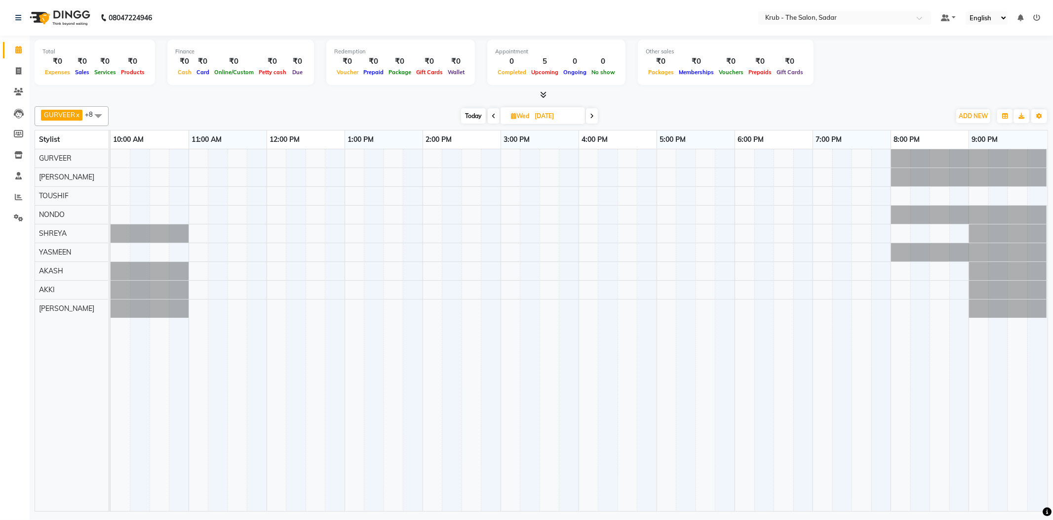
click at [551, 120] on input "08-10-2025" at bounding box center [556, 116] width 49 height 15
select select "10"
select select "2025"
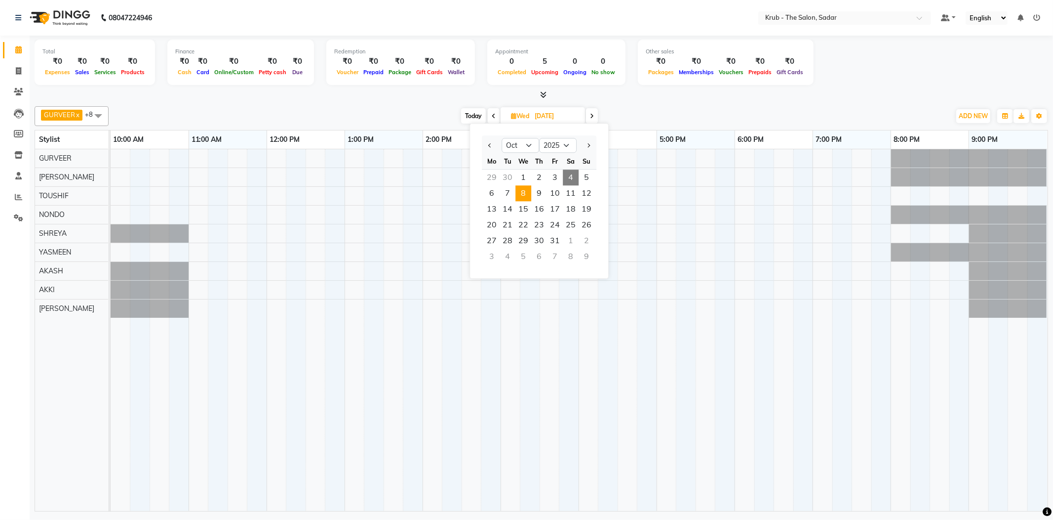
click at [563, 169] on span "4" at bounding box center [571, 177] width 16 height 16
type input "04-10-2025"
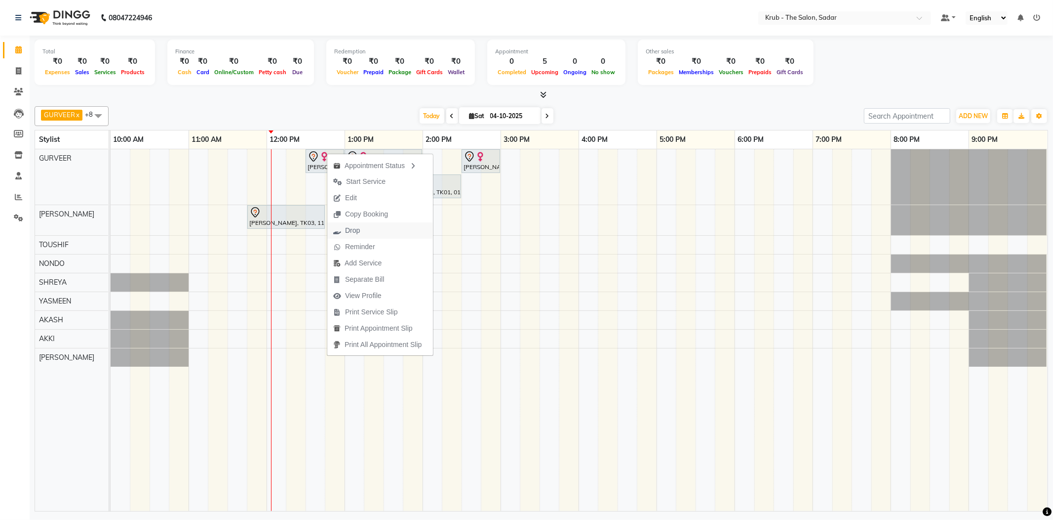
click at [363, 234] on span "Drop" at bounding box center [346, 230] width 39 height 16
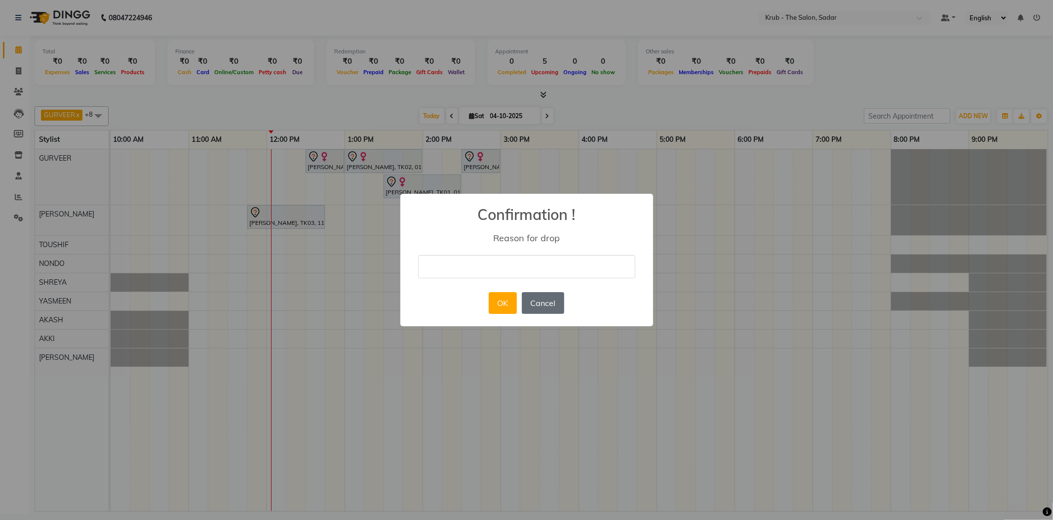
click at [541, 297] on button "Cancel" at bounding box center [543, 303] width 42 height 22
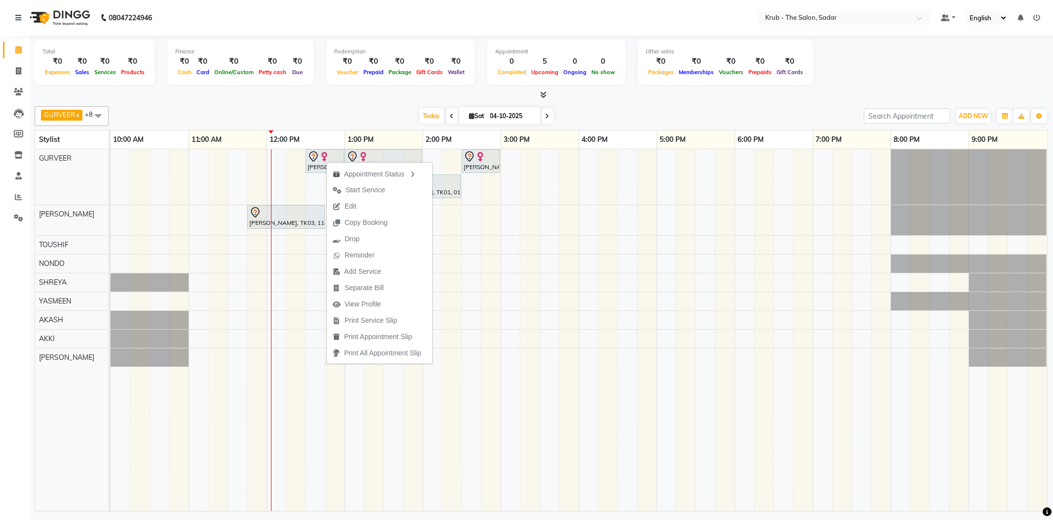
drag, startPoint x: 326, startPoint y: 161, endPoint x: 560, endPoint y: 105, distance: 239.7
click at [602, 85] on div "Total ₹0 Expenses ₹0 Sales ₹0 Services ₹0 Products Finance ₹0 Cash ₹0 Card ₹0 O…" at bounding box center [542, 64] width 1014 height 48
drag, startPoint x: 315, startPoint y: 161, endPoint x: 301, endPoint y: 99, distance: 62.7
click at [301, 102] on div "GURVEER x RAJESH x TOUSHIF x NONDO x SHREYA x YASMEEN x AKASH x AKKI x AMIT x +…" at bounding box center [542, 306] width 1014 height 409
click at [340, 208] on span "Edit" at bounding box center [341, 204] width 12 height 10
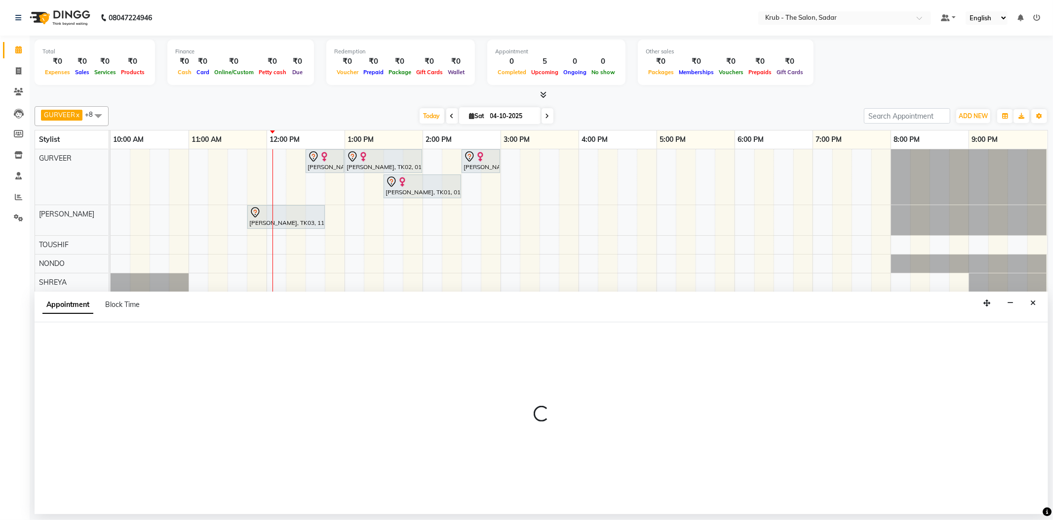
select select "tentative"
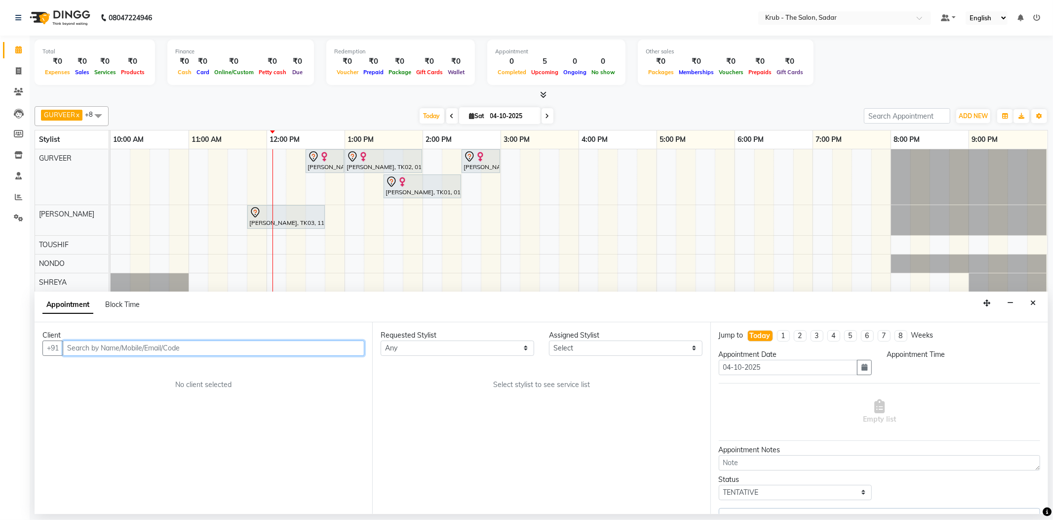
select select "24979"
select select "750"
select select "1917"
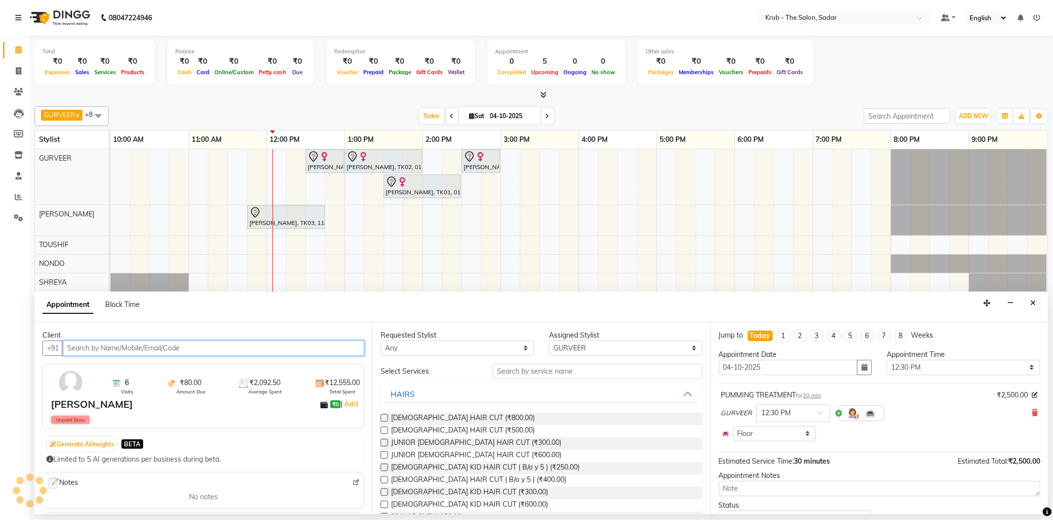
select select "1917"
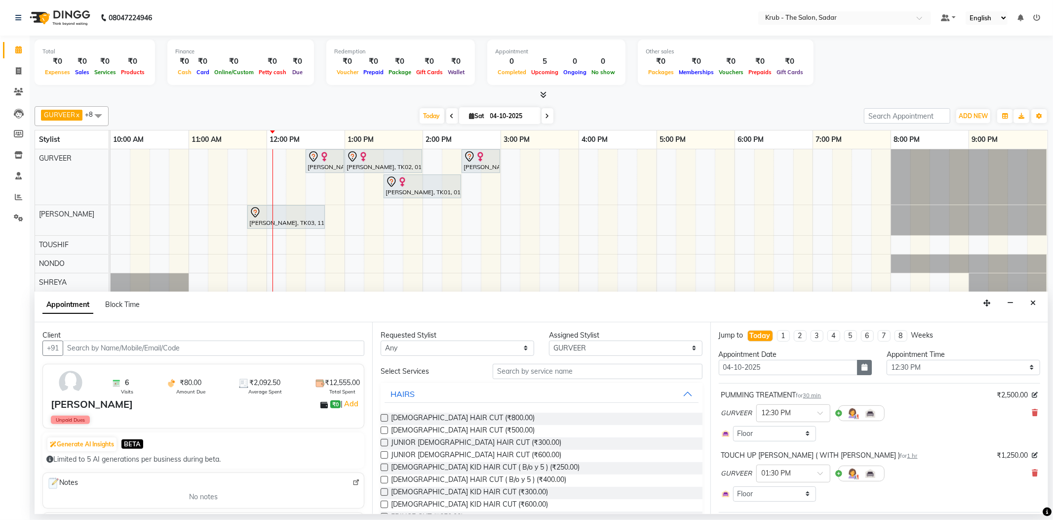
click at [862, 363] on icon "button" at bounding box center [865, 366] width 6 height 7
click at [759, 424] on div "8" at bounding box center [761, 432] width 16 height 16
type input "08-10-2025"
select select "750"
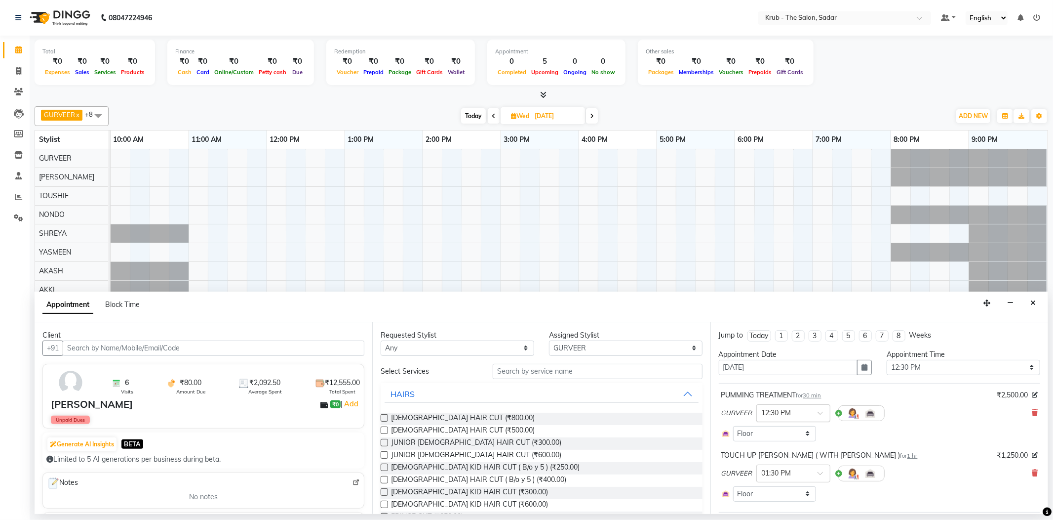
click at [803, 407] on div at bounding box center [793, 412] width 73 height 10
click at [784, 466] on div "01:00 PM" at bounding box center [793, 475] width 73 height 18
click at [790, 467] on input "text" at bounding box center [783, 472] width 43 height 10
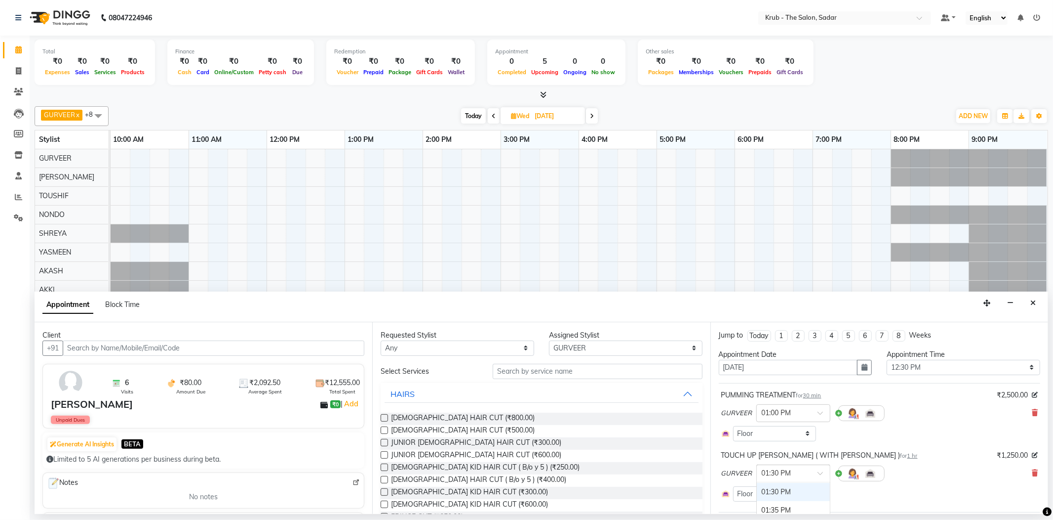
click at [949, 407] on div "GURVEER × 01:00 PM" at bounding box center [880, 413] width 317 height 26
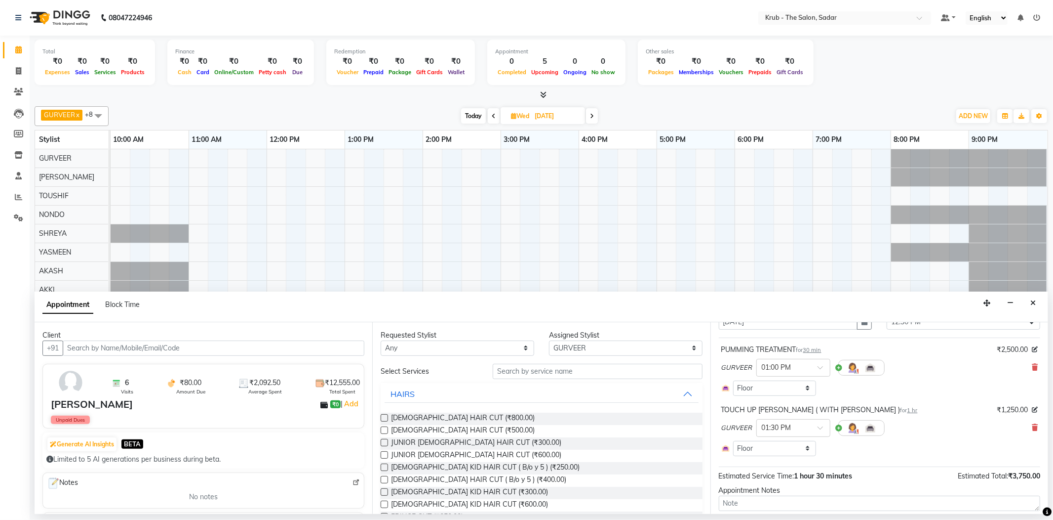
scroll to position [95, 0]
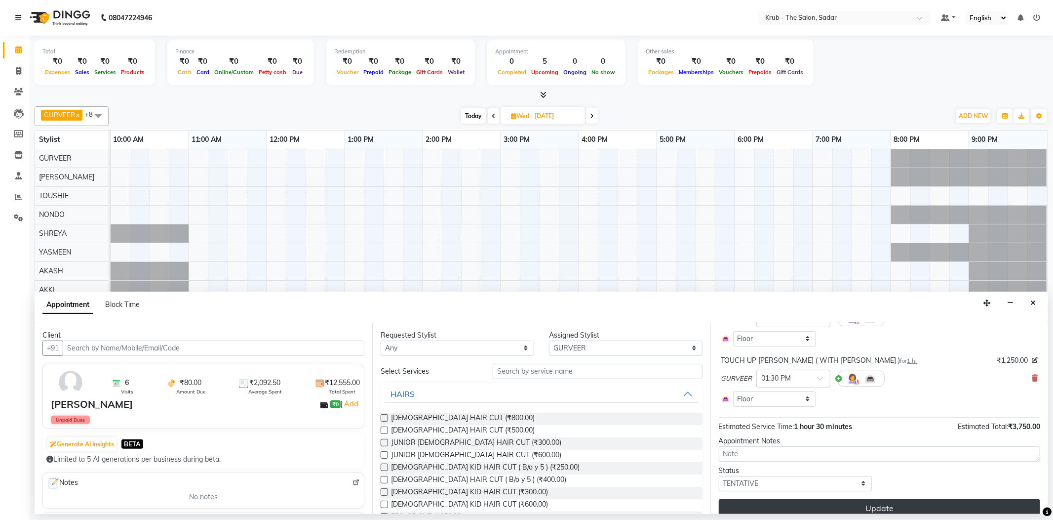
click at [874, 499] on button "Update" at bounding box center [880, 508] width 322 height 18
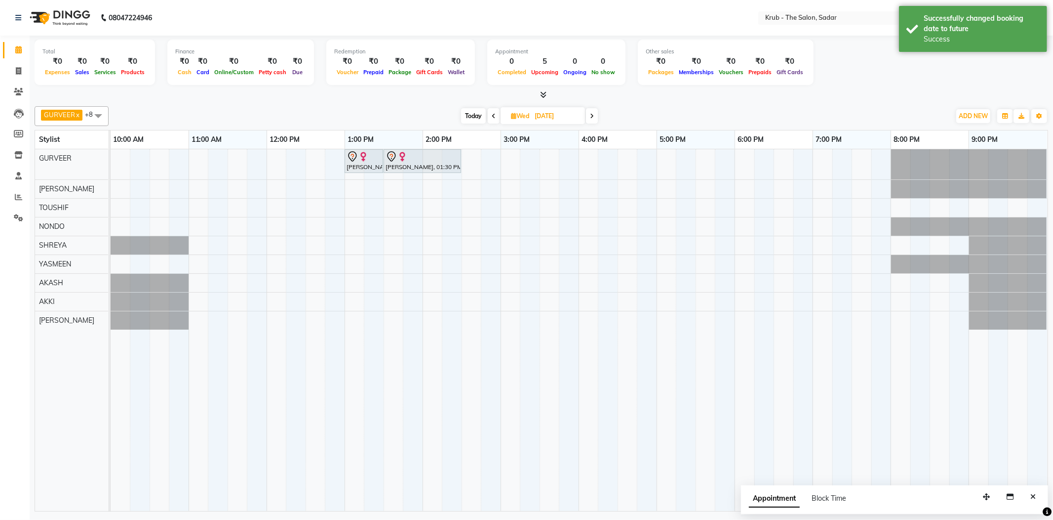
click at [567, 111] on input "08-10-2025" at bounding box center [556, 116] width 49 height 15
select select "10"
select select "2025"
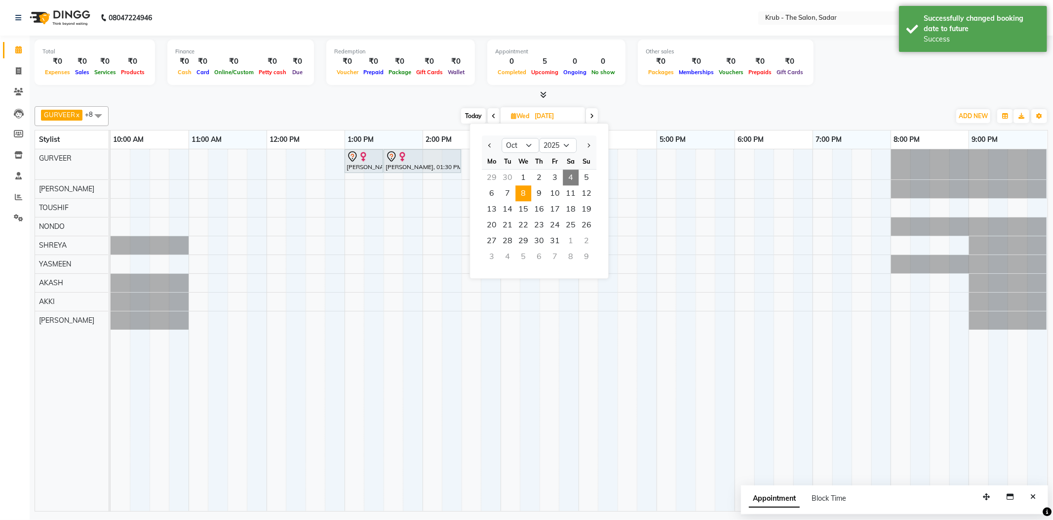
click at [563, 169] on span "4" at bounding box center [571, 177] width 16 height 16
type input "04-10-2025"
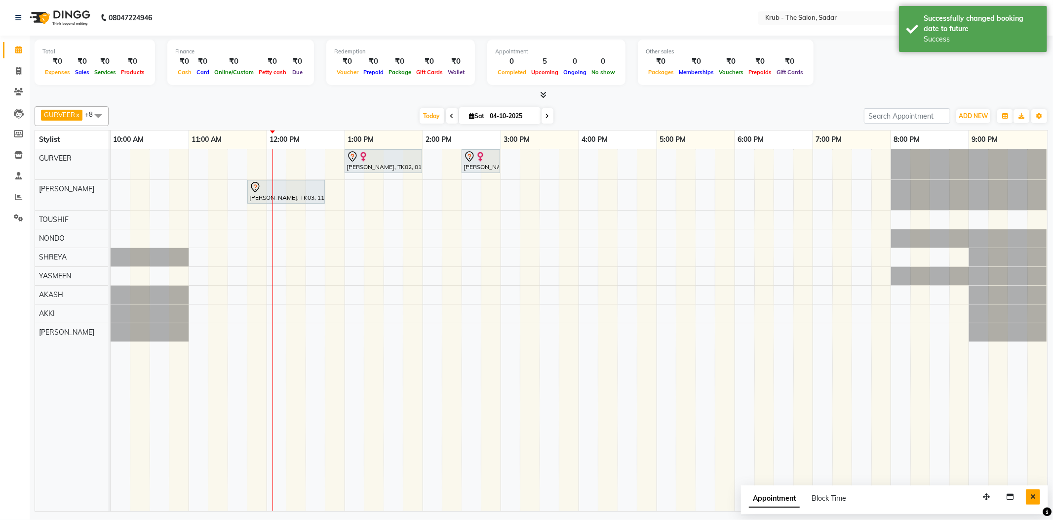
click at [1034, 493] on icon "Close" at bounding box center [1033, 496] width 5 height 7
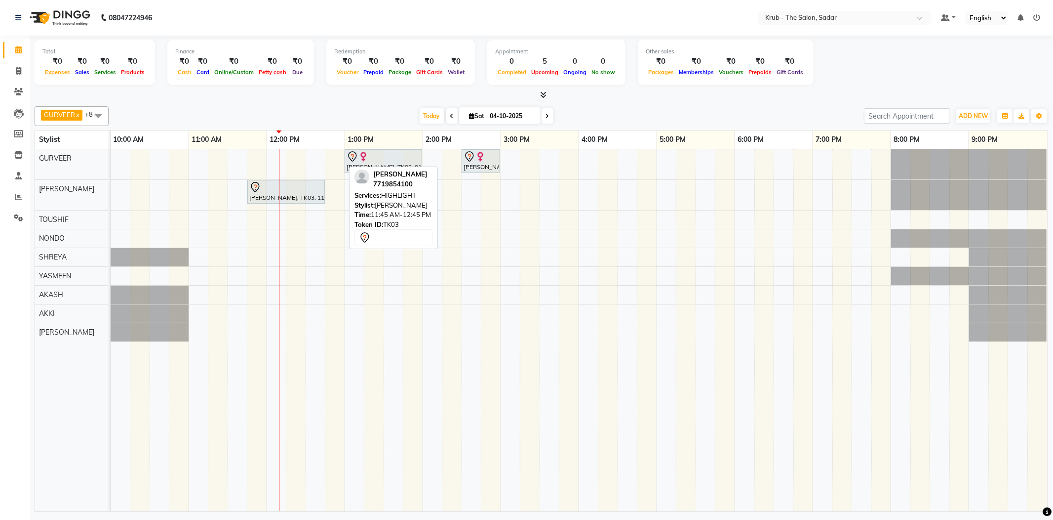
click at [293, 196] on div "[PERSON_NAME], TK03, 11:45 AM-12:45 PM, HIGHLIGHT" at bounding box center [286, 191] width 76 height 21
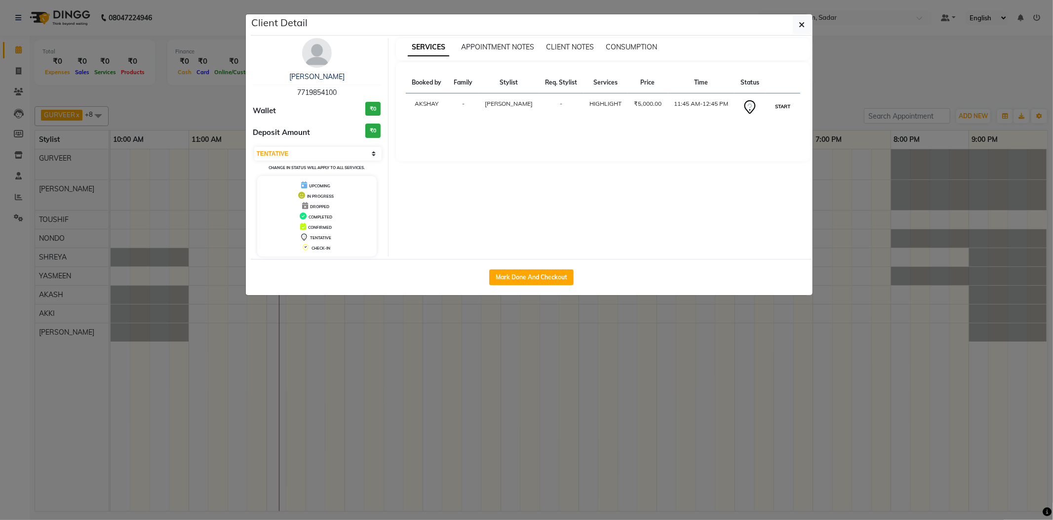
click at [785, 104] on button "START" at bounding box center [783, 106] width 20 height 12
select select "1"
click at [846, 95] on ngb-modal-window "Client Detail Tahoora Ahmed 7719854100 Wallet ₹0 Deposit Amount ₹0 Select IN SE…" at bounding box center [526, 260] width 1053 height 520
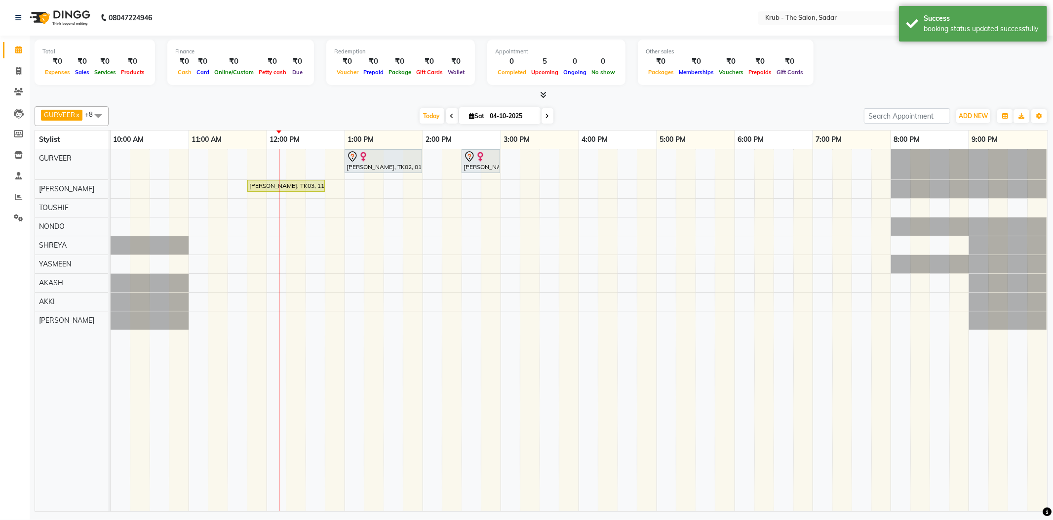
click at [605, 92] on div at bounding box center [542, 95] width 1014 height 10
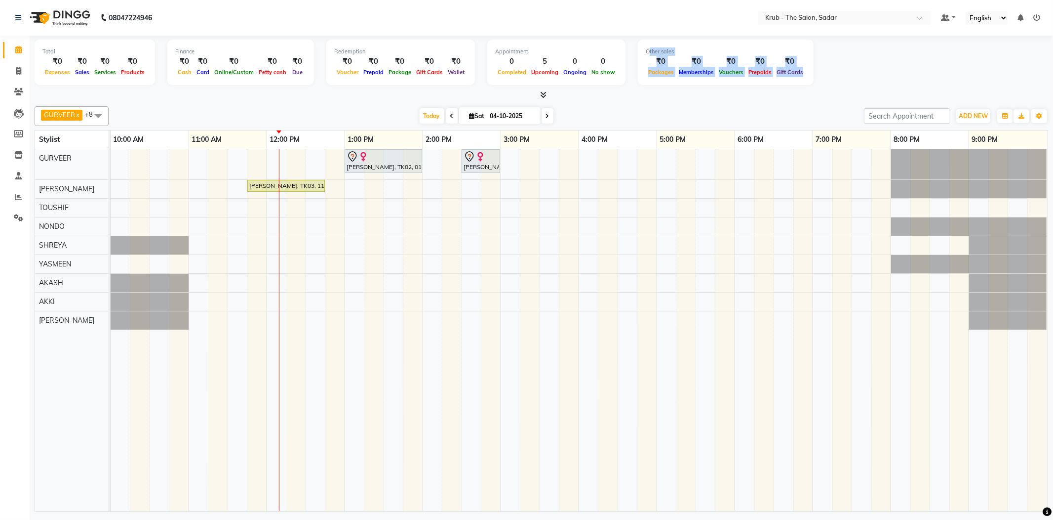
drag, startPoint x: 694, startPoint y: 40, endPoint x: 925, endPoint y: 87, distance: 235.0
click at [925, 87] on div "Total ₹0 Expenses ₹0 Sales ₹0 Services ₹0 Products Finance ₹0 Cash ₹0 Card ₹0 O…" at bounding box center [542, 68] width 1014 height 65
click at [727, 102] on div "GURVEER x RAJESH x TOUSHIF x NONDO x SHREYA x YASMEEN x AKASH x AKKI x AMIT x +…" at bounding box center [542, 306] width 1014 height 409
click at [996, 17] on select "English ENGLISH Español العربية मराठी हिंदी ગુજરાતી தமிழ் 中文" at bounding box center [987, 17] width 42 height 13
click at [1022, 18] on icon at bounding box center [1021, 17] width 6 height 7
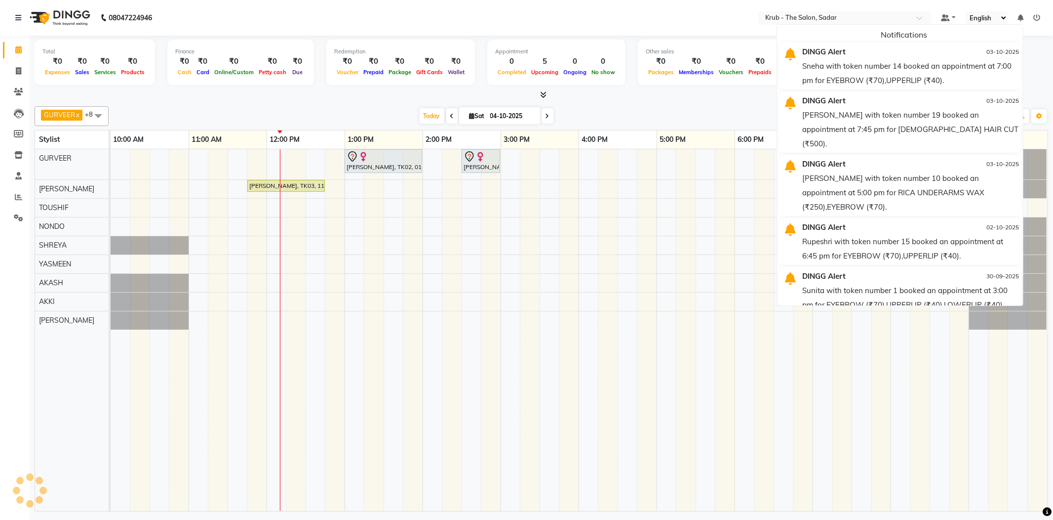
click at [1022, 17] on icon at bounding box center [1021, 17] width 6 height 7
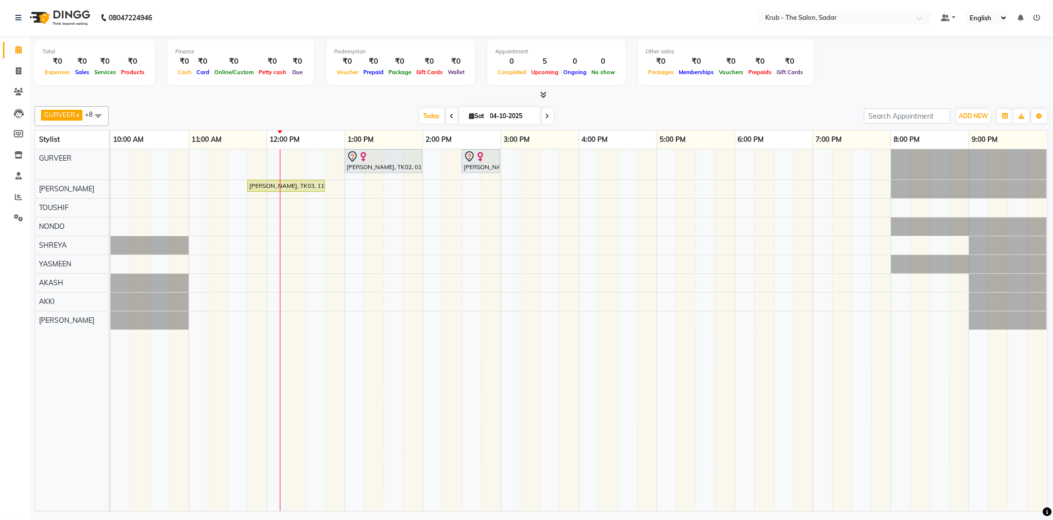
click at [755, 98] on div at bounding box center [542, 95] width 1014 height 10
click at [791, 102] on div "GURVEER x RAJESH x TOUSHIF x NONDO x SHREYA x YASMEEN x AKASH x AKKI x AMIT x +…" at bounding box center [542, 306] width 1014 height 409
click at [62, 354] on div "GURVEER RAJESH TOUSHIF NONDO SHREYA YASMEEN AKASH AKKI AMIT" at bounding box center [77, 330] width 85 height 362
click at [623, 86] on div "Total ₹0 Expenses ₹0 Sales ₹0 Services ₹0 Products Finance ₹0 Cash ₹0 Card ₹0 O…" at bounding box center [542, 68] width 1014 height 65
click at [235, 301] on div "Laila Malik, TK02, 01:00 PM-02:00 PM, TOUCH UP INOA ( AMONIA FREE ) Meeta Kuran…" at bounding box center [579, 330] width 937 height 362
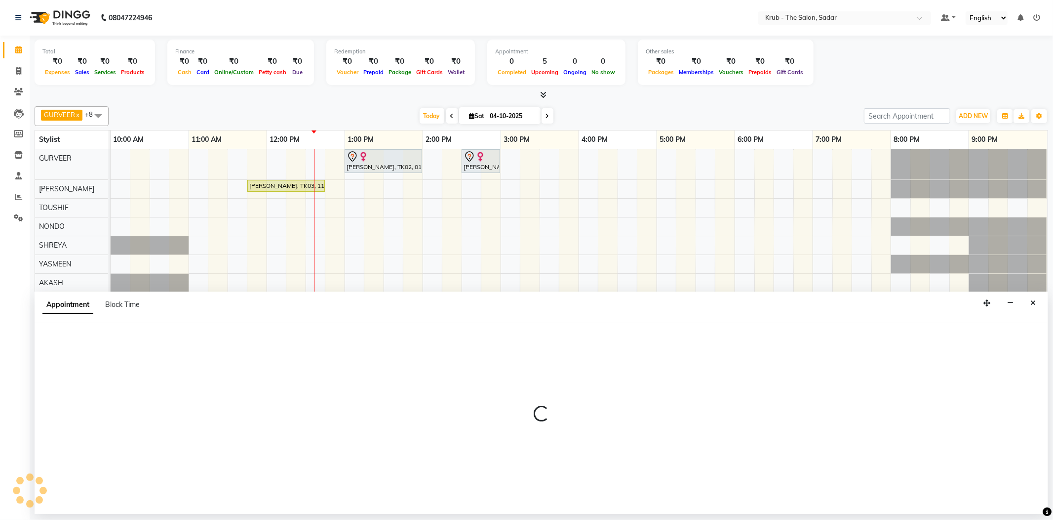
select select "89642"
select select "690"
select select "tentative"
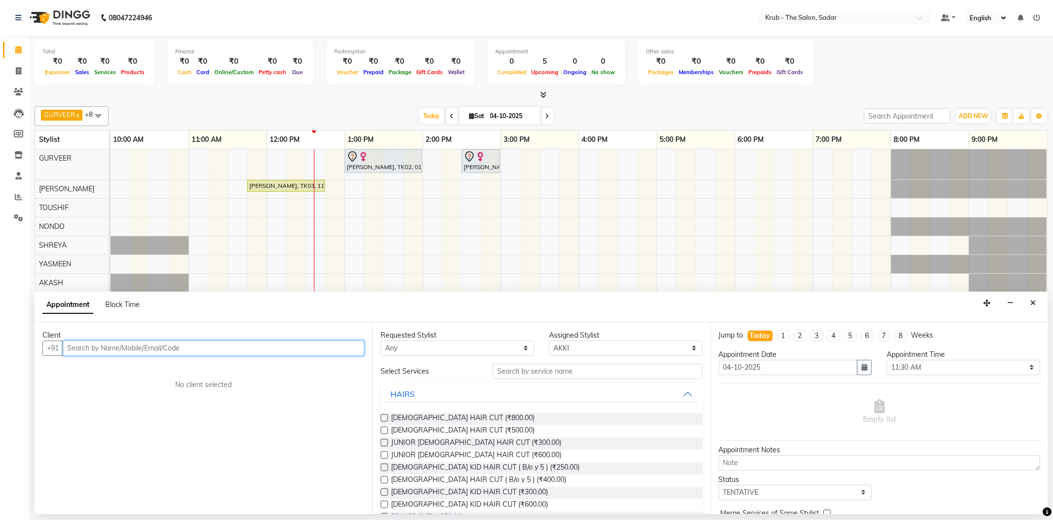
click at [140, 345] on input "text" at bounding box center [214, 347] width 302 height 15
click at [108, 361] on span "777588" at bounding box center [117, 366] width 30 height 10
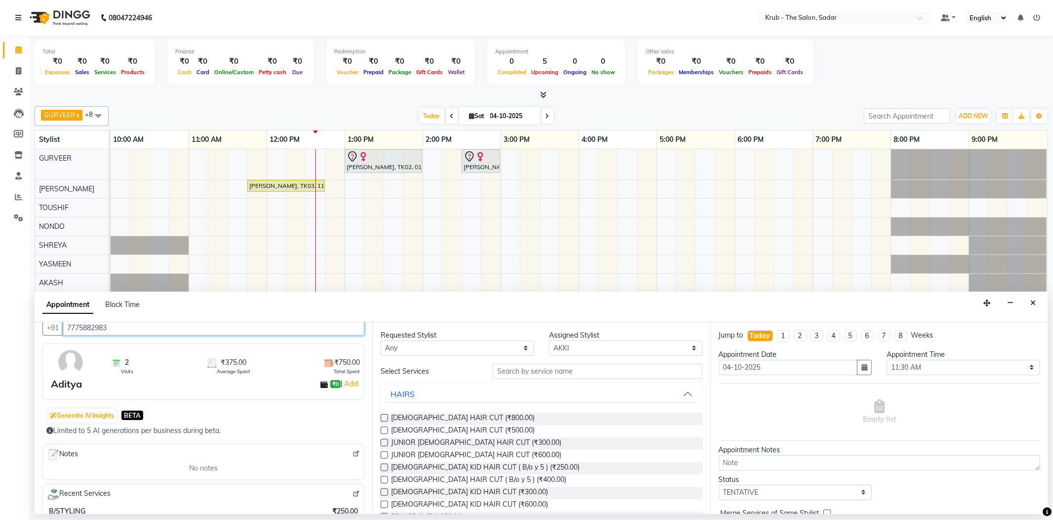
scroll to position [0, 0]
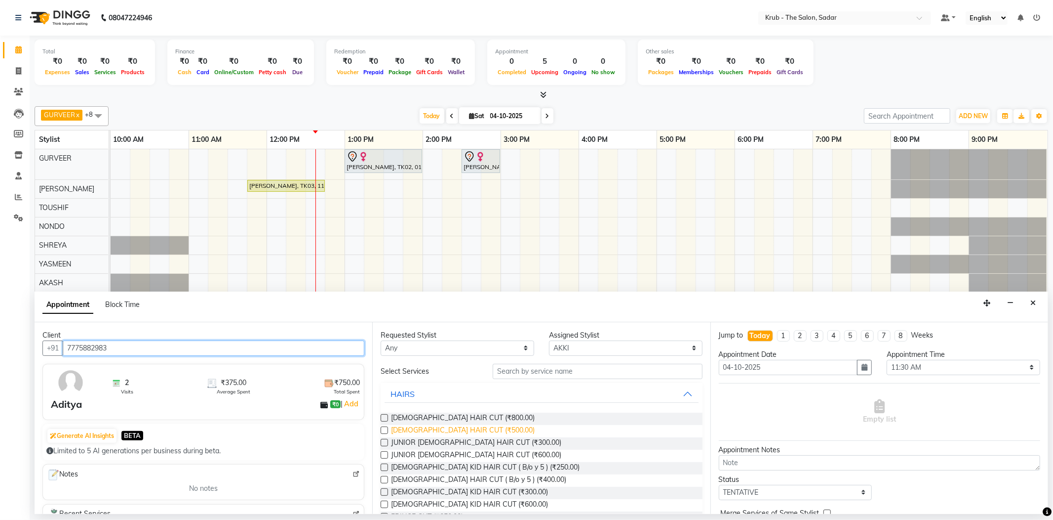
type input "7775882983"
click at [417, 425] on span "[DEMOGRAPHIC_DATA] HAIR CUT (₹500.00)" at bounding box center [463, 431] width 144 height 12
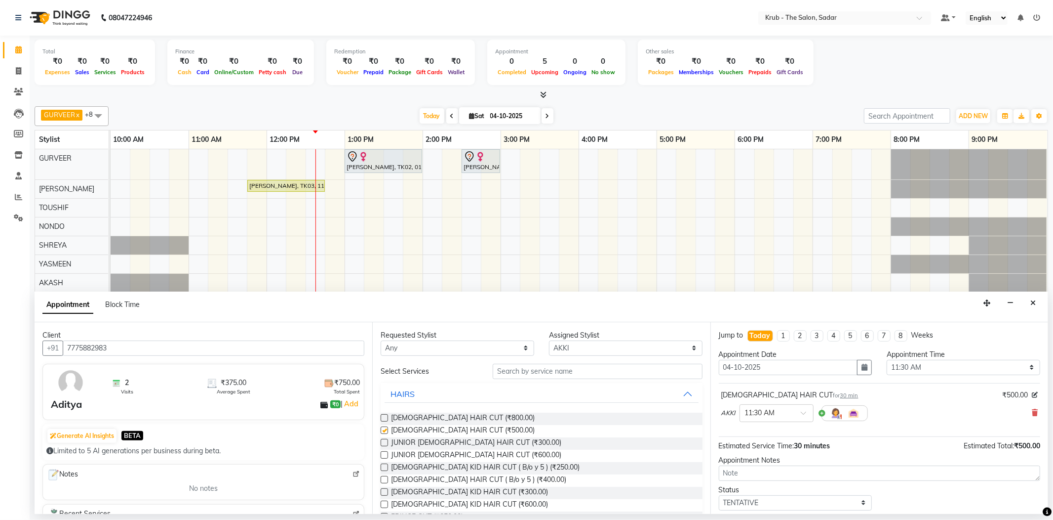
checkbox input "false"
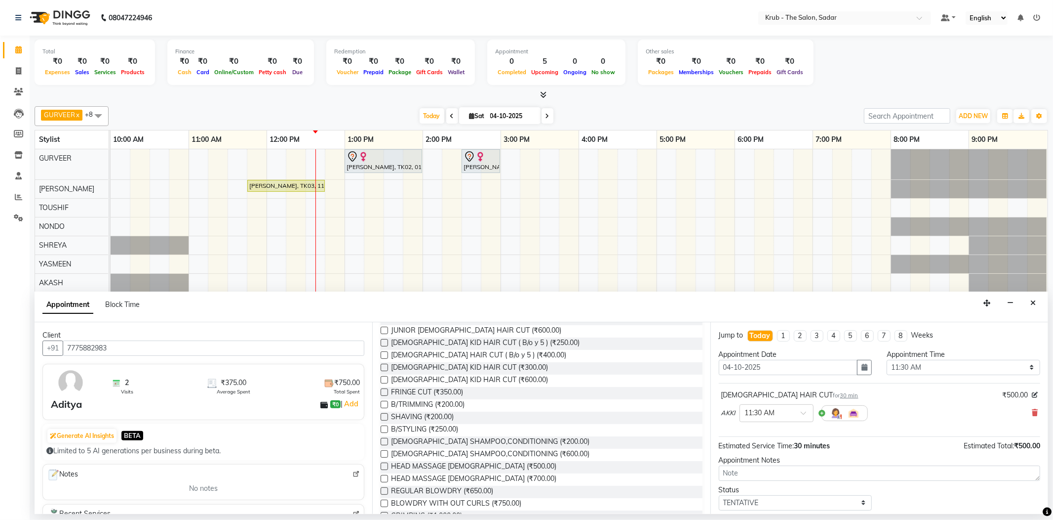
scroll to position [131, 0]
click at [405, 417] on span "B/STYLING (₹250.00)" at bounding box center [424, 423] width 67 height 12
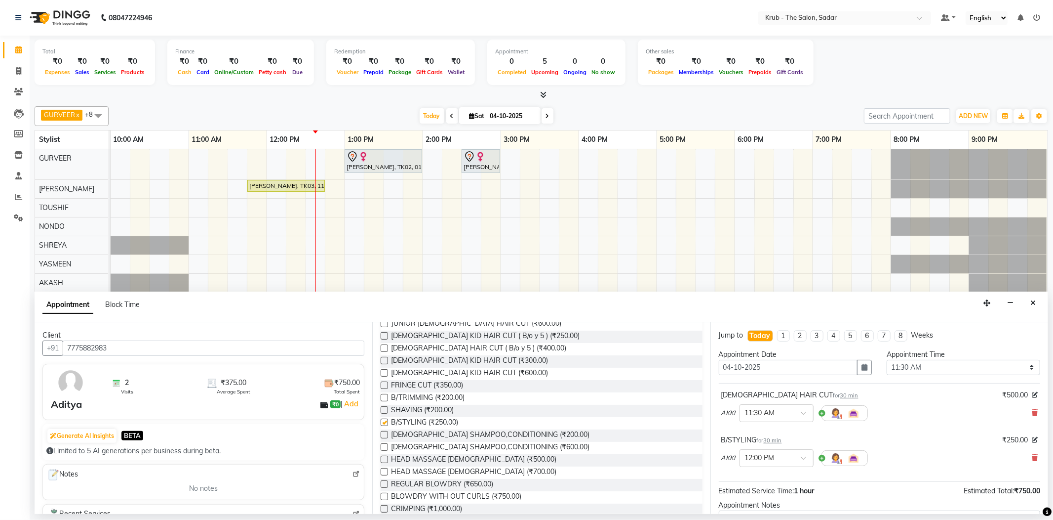
checkbox input "false"
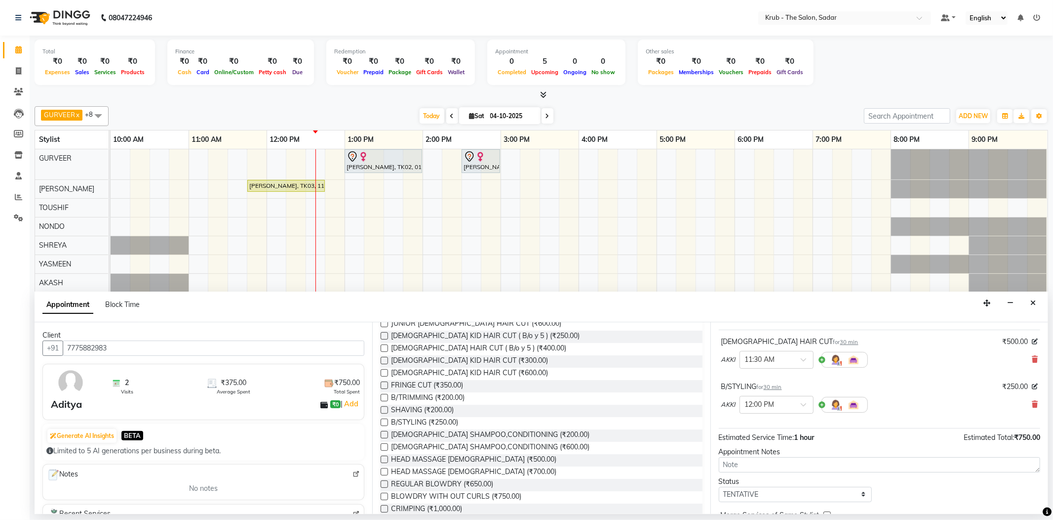
scroll to position [95, 0]
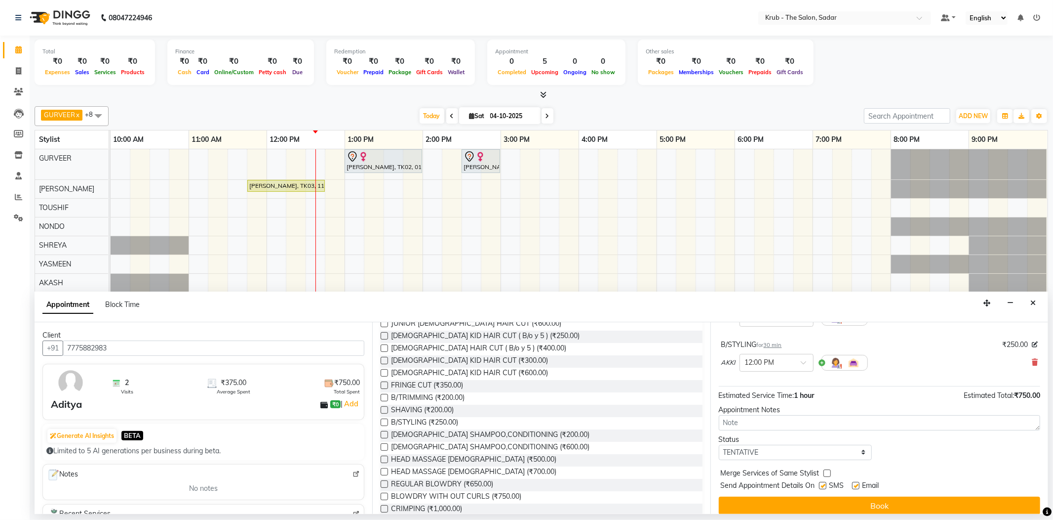
click at [822, 482] on label at bounding box center [822, 485] width 7 height 7
click at [822, 483] on input "checkbox" at bounding box center [822, 486] width 6 height 6
checkbox input "false"
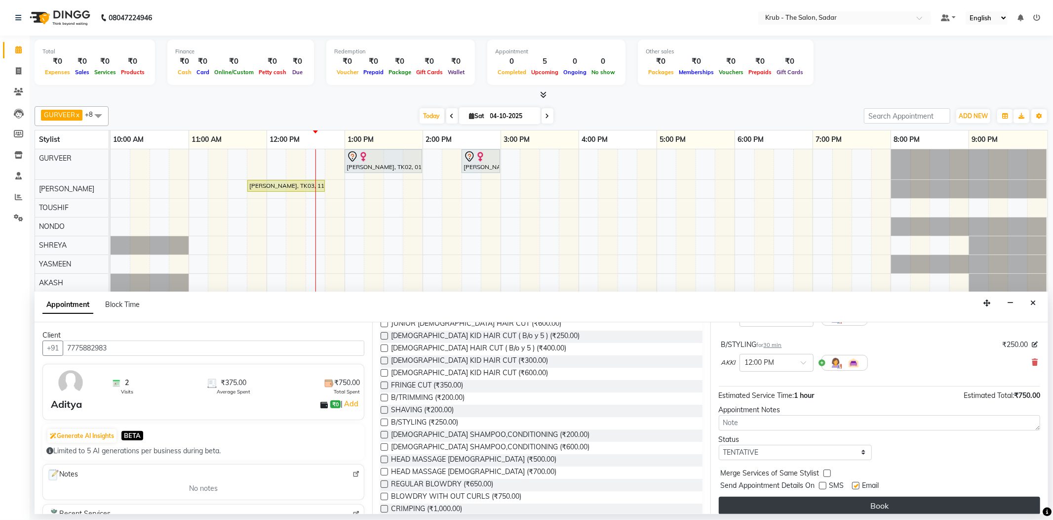
click at [826, 496] on button "Book" at bounding box center [880, 505] width 322 height 18
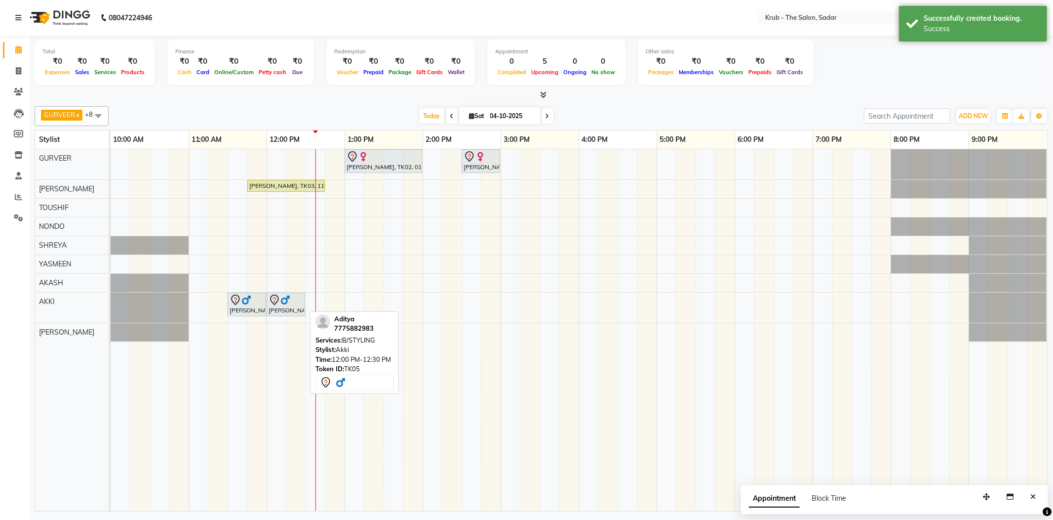
click at [289, 310] on div "[PERSON_NAME], TK05, 12:00 PM-12:30 PM, B/STYLING" at bounding box center [286, 304] width 37 height 21
select select "7"
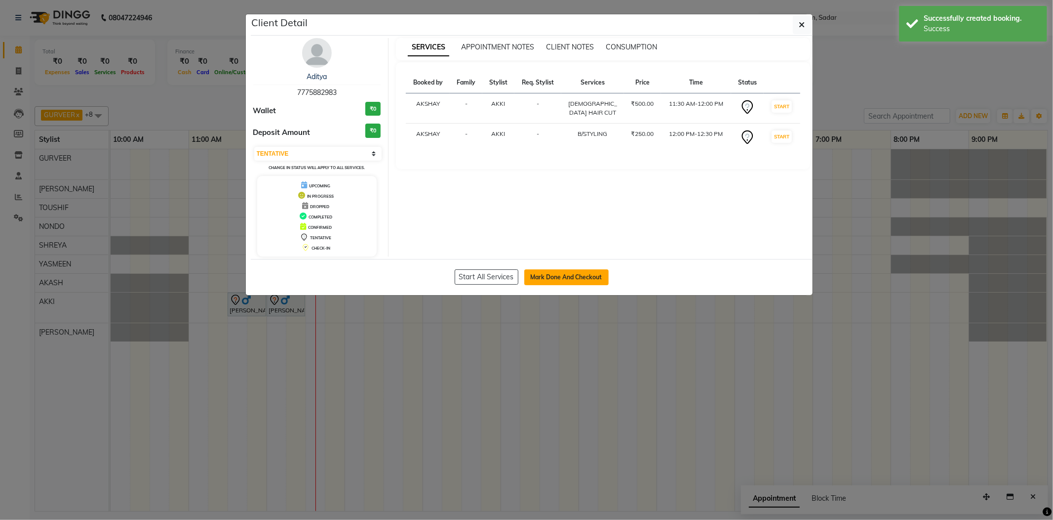
click at [560, 281] on button "Mark Done And Checkout" at bounding box center [566, 277] width 84 height 16
select select "service"
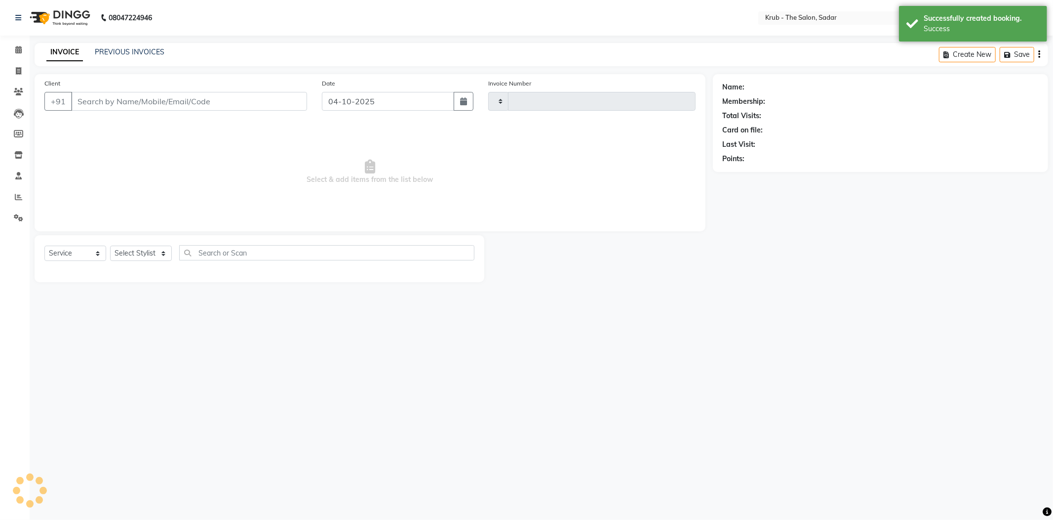
type input "2564"
select select "4449"
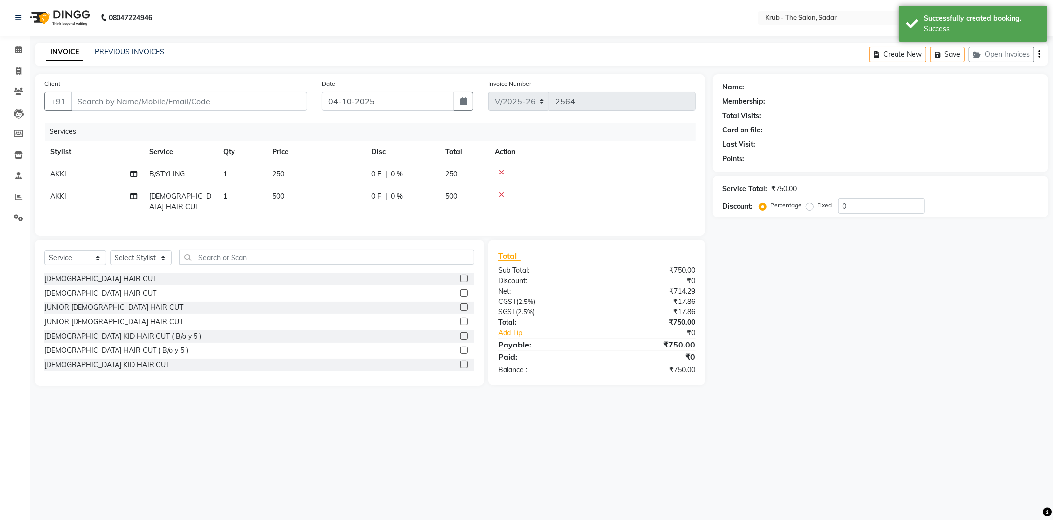
type input "7775882983"
select select "89642"
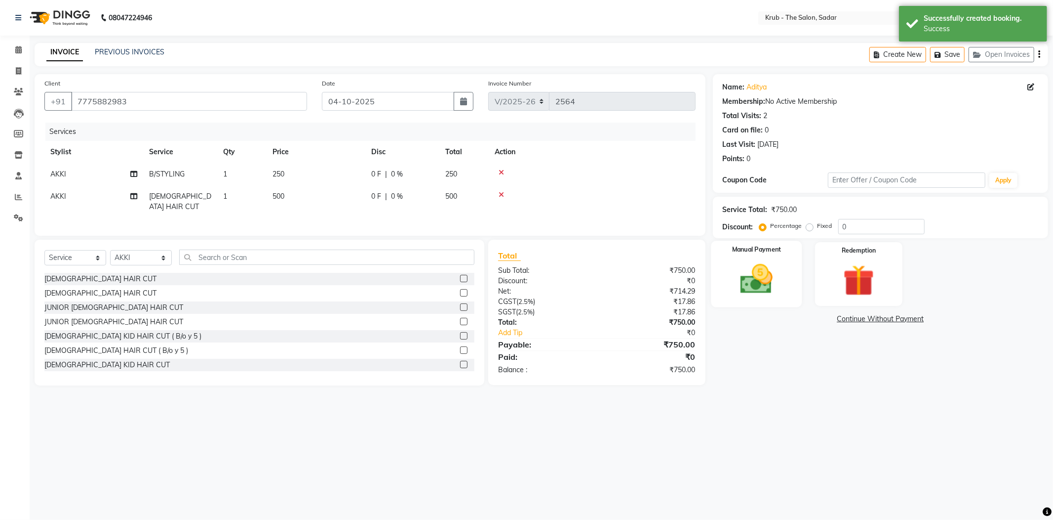
click at [763, 271] on img at bounding box center [756, 279] width 53 height 38
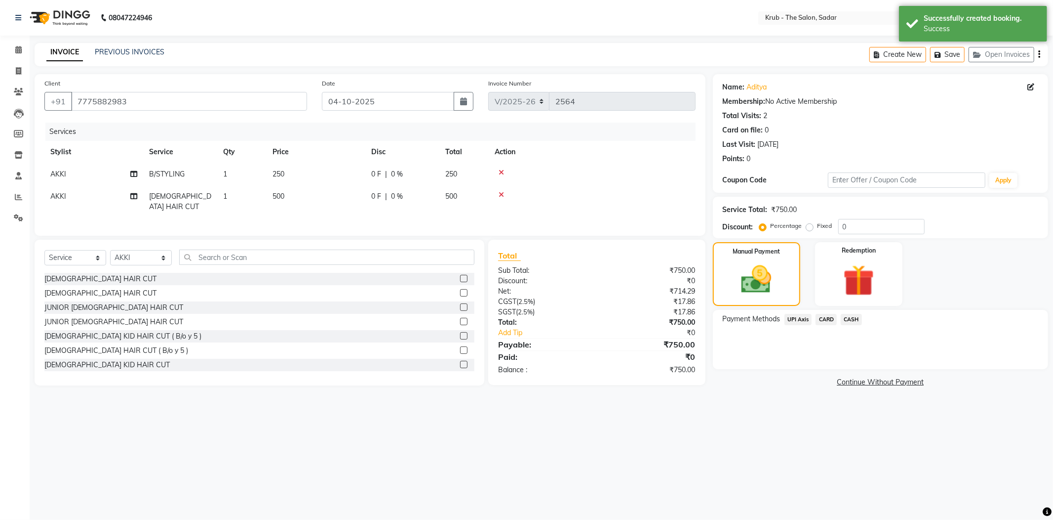
click at [857, 314] on span "CASH" at bounding box center [851, 319] width 21 height 11
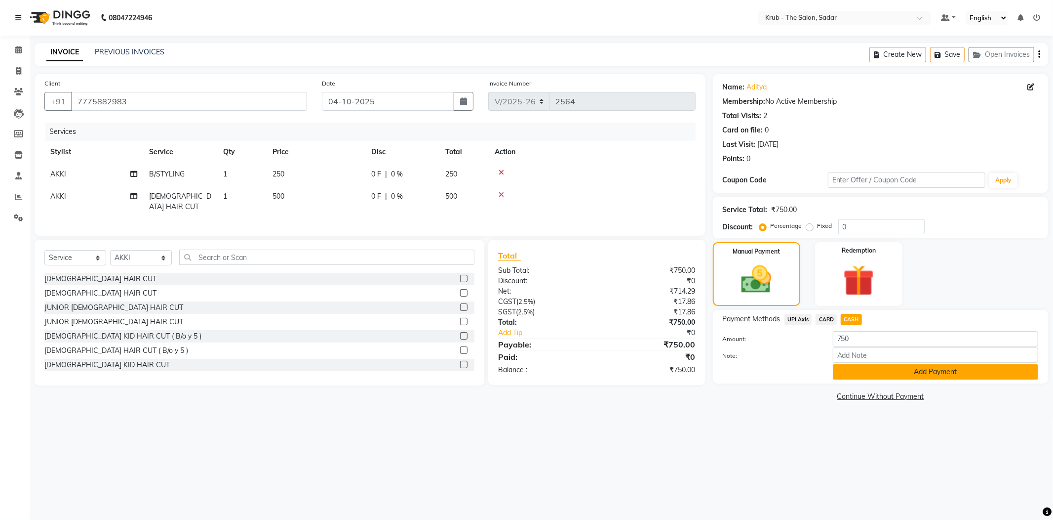
click at [860, 364] on button "Add Payment" at bounding box center [935, 371] width 205 height 15
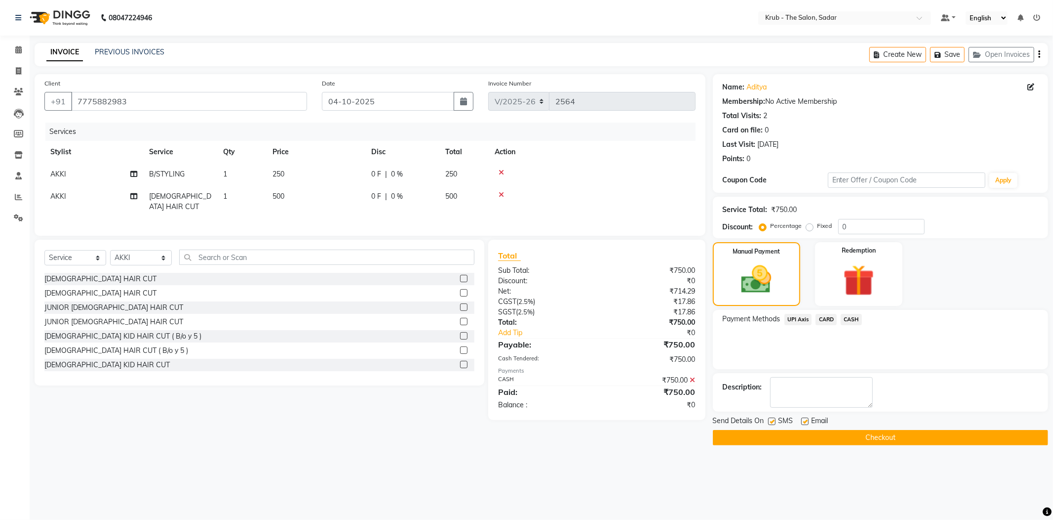
drag, startPoint x: 771, startPoint y: 401, endPoint x: 766, endPoint y: 427, distance: 26.8
click at [769, 417] on div at bounding box center [771, 422] width 6 height 10
click at [766, 428] on main "INVOICE PREVIOUS INVOICES Create New Save Open Invoices Client +91 7775882983 D…" at bounding box center [542, 251] width 1024 height 417
click at [773, 417] on label at bounding box center [771, 420] width 7 height 7
click at [773, 418] on input "checkbox" at bounding box center [771, 421] width 6 height 6
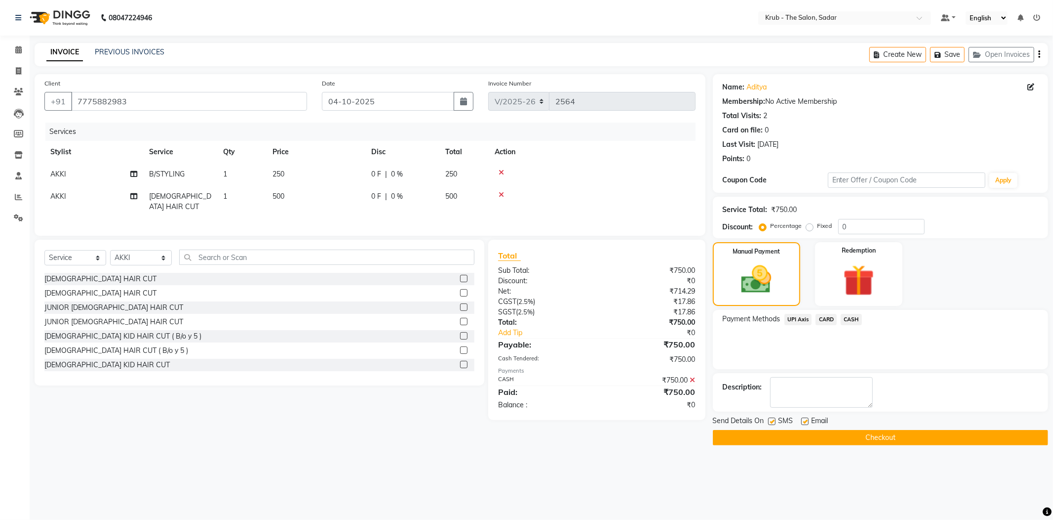
checkbox input "false"
click at [770, 430] on button "Checkout" at bounding box center [880, 437] width 335 height 15
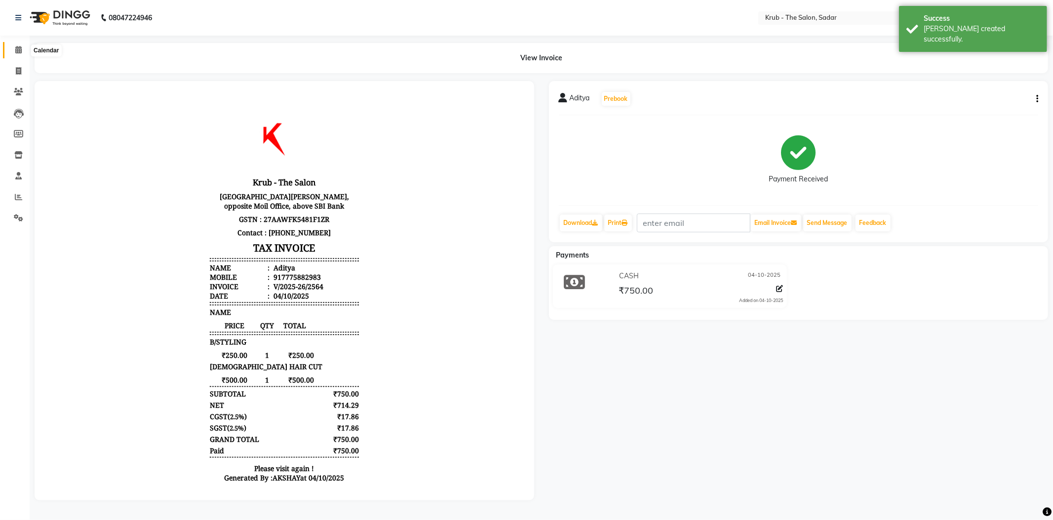
click at [13, 50] on span at bounding box center [18, 49] width 17 height 11
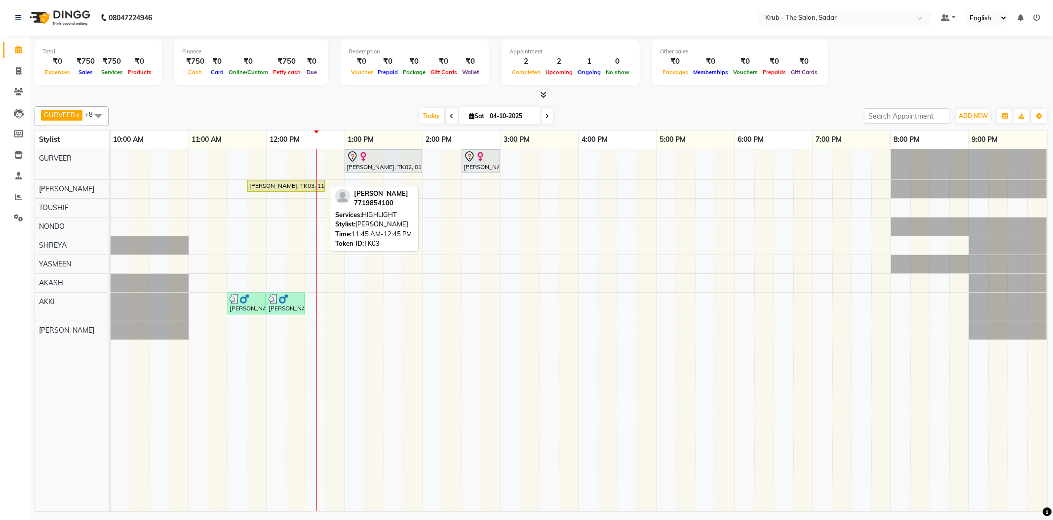
click at [298, 186] on div "[PERSON_NAME], TK03, 11:45 AM-12:45 PM, HIGHLIGHT" at bounding box center [286, 185] width 76 height 9
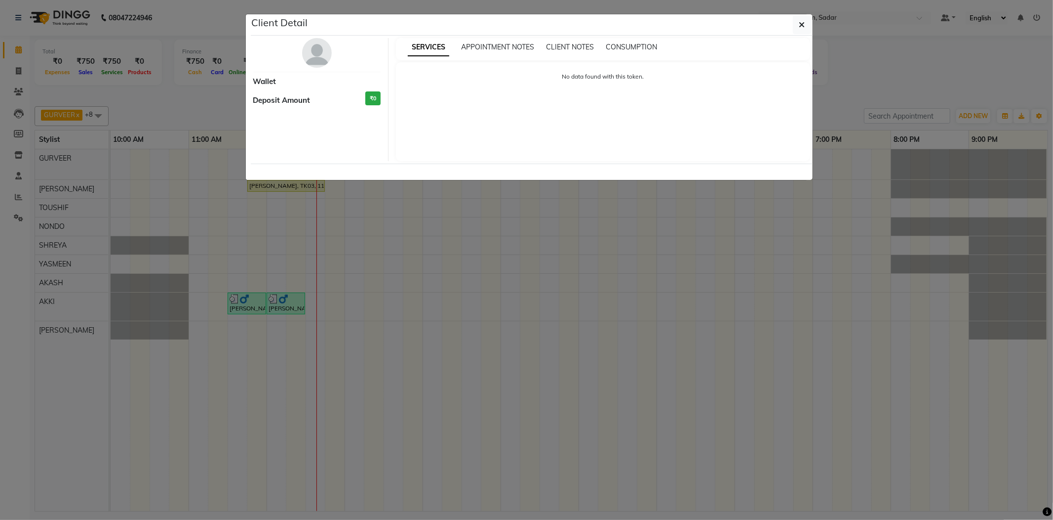
select select "1"
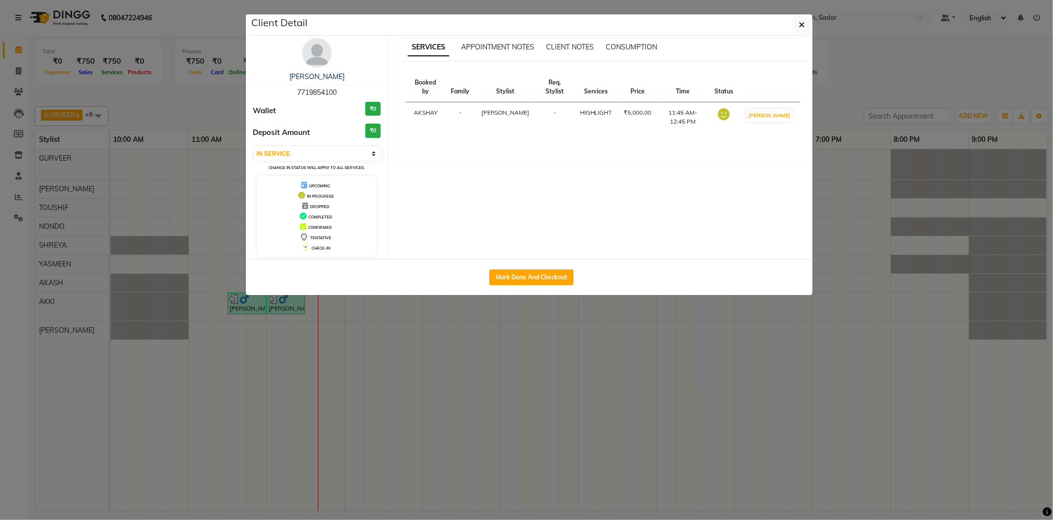
click at [846, 90] on ngb-modal-window "Client Detail Tahoora Ahmed 7719854100 Wallet ₹0 Deposit Amount ₹0 Select IN SE…" at bounding box center [526, 260] width 1053 height 520
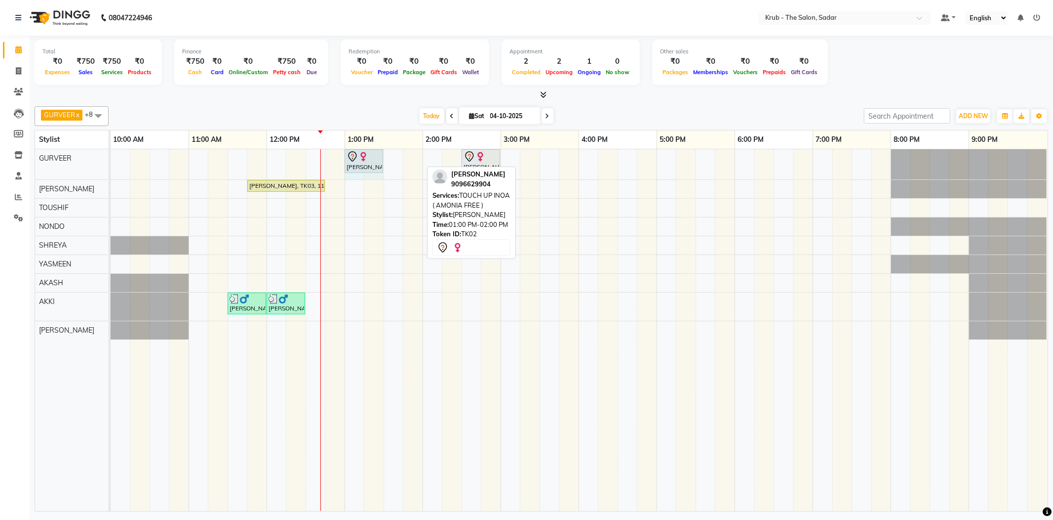
drag, startPoint x: 422, startPoint y: 162, endPoint x: 382, endPoint y: 162, distance: 40.0
click at [111, 162] on div "Laila Malik, TK02, 01:00 PM-02:00 PM, TOUCH UP INOA ( AMONIA FREE ) Meeta Kuran…" at bounding box center [111, 164] width 0 height 30
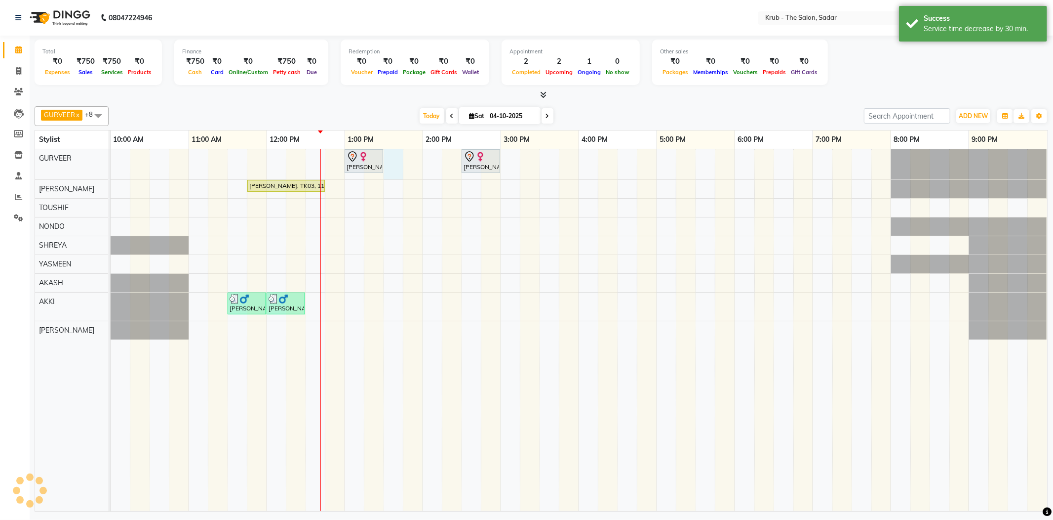
click at [392, 166] on div "Laila Malik, TK02, 01:00 PM-02:00 PM, TOUCH UP INOA ( AMONIA FREE ) Meeta Kuran…" at bounding box center [579, 330] width 937 height 362
select select "24979"
select select "tentative"
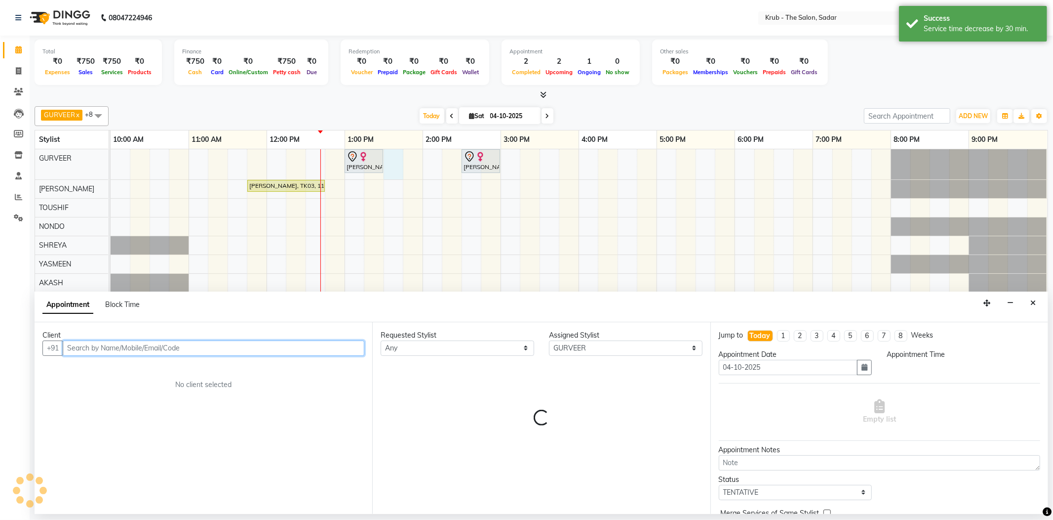
select select "810"
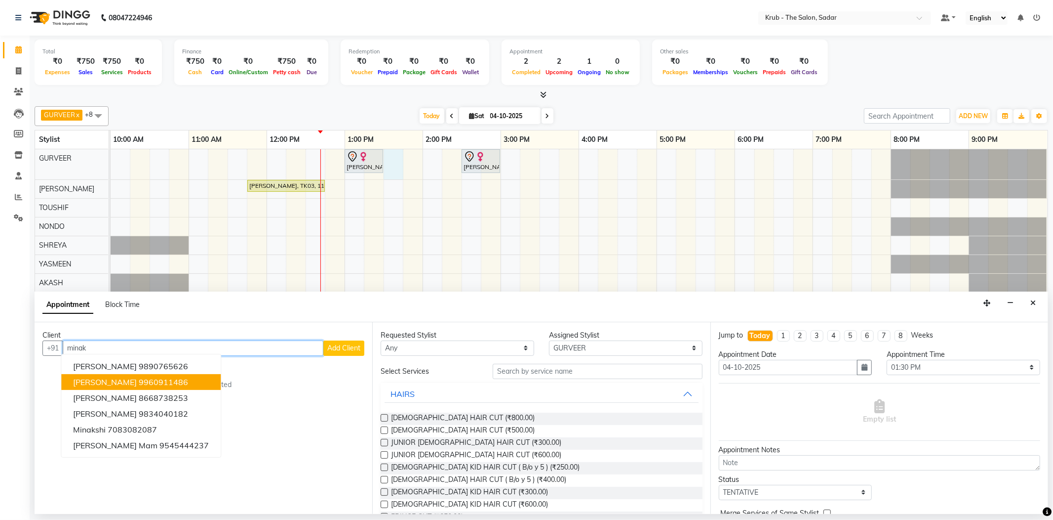
click at [154, 377] on ngb-highlight "9960911486" at bounding box center [163, 382] width 49 height 10
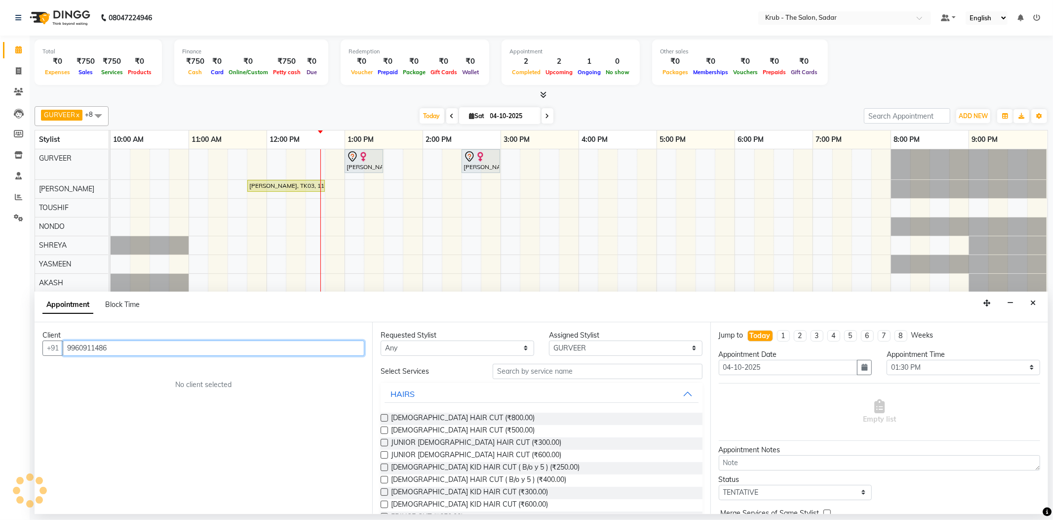
type input "9960911486"
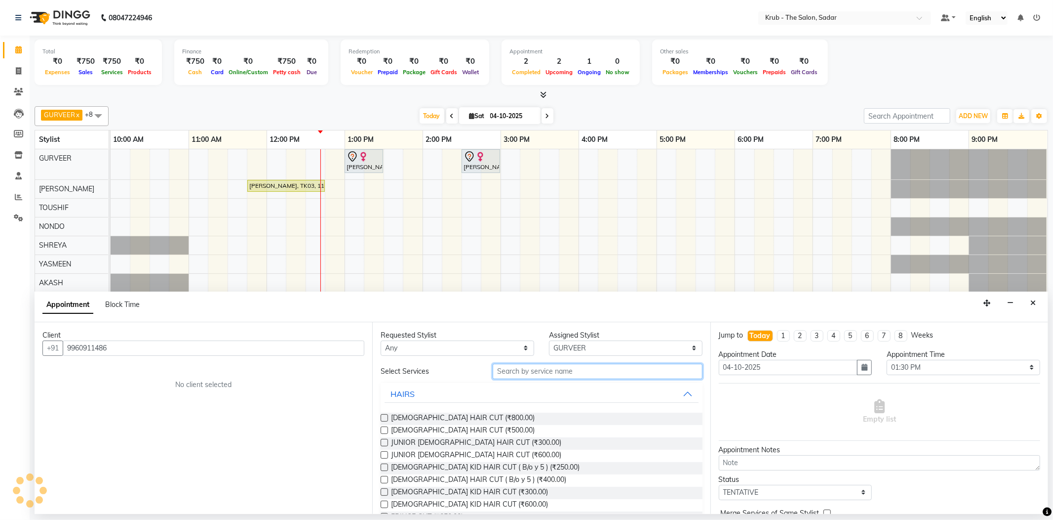
click at [566, 363] on input "text" at bounding box center [597, 370] width 209 height 15
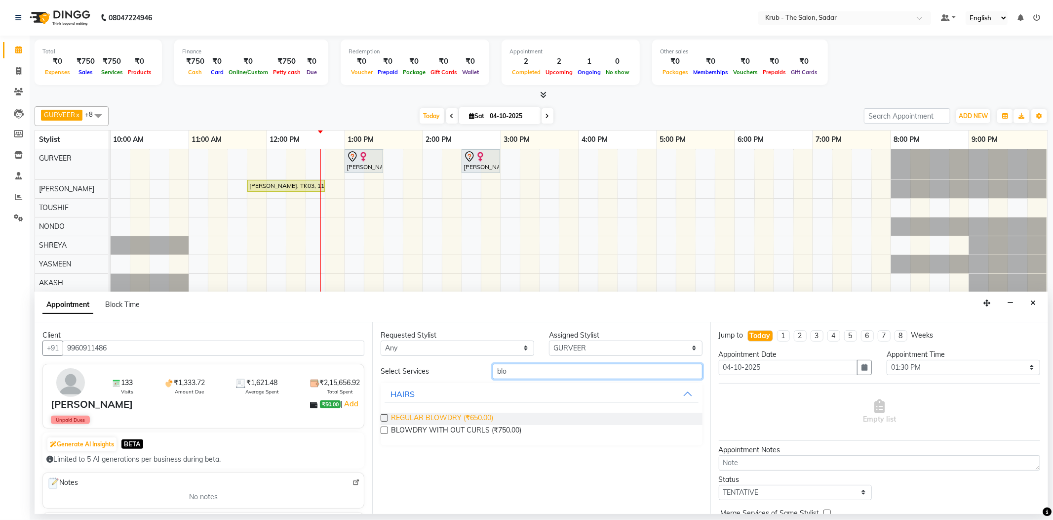
type input "blo"
click at [458, 412] on span "REGULAR BLOWDRY (₹650.00)" at bounding box center [442, 418] width 102 height 12
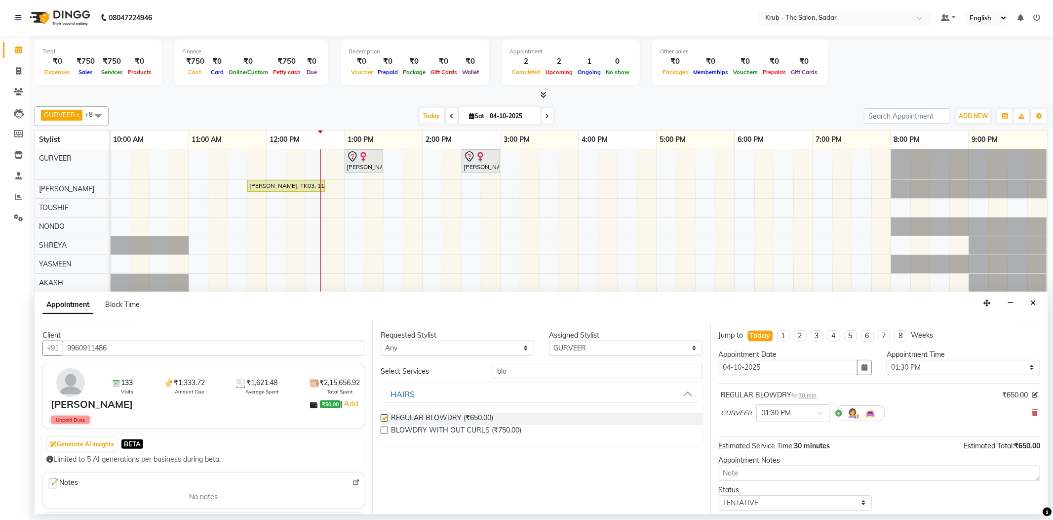
checkbox input "false"
click at [1032, 409] on icon at bounding box center [1035, 412] width 6 height 7
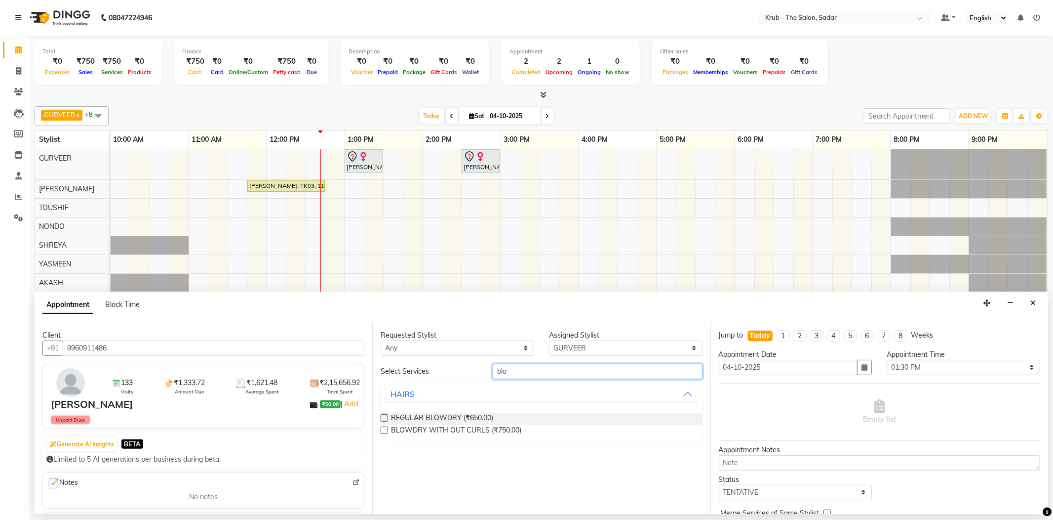
drag, startPoint x: 598, startPoint y: 359, endPoint x: 465, endPoint y: 369, distance: 133.3
click at [465, 369] on div "Select Services blo HAIRS REGULAR BLOWDRY (₹650.00) BLOWDRY WITH OUT CURLS (₹75…" at bounding box center [542, 403] width 322 height 81
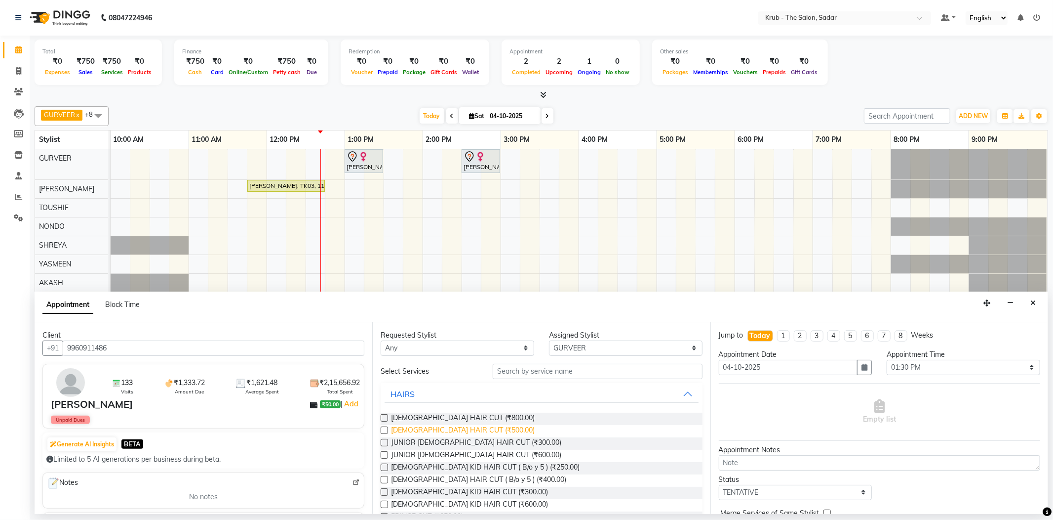
click at [410, 425] on span "[DEMOGRAPHIC_DATA] HAIR CUT (₹500.00)" at bounding box center [463, 431] width 144 height 12
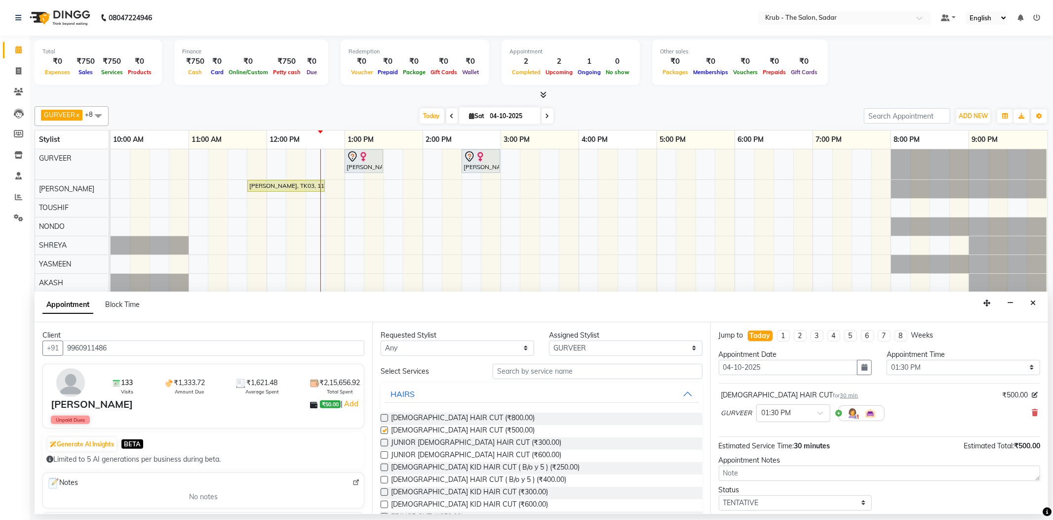
checkbox input "false"
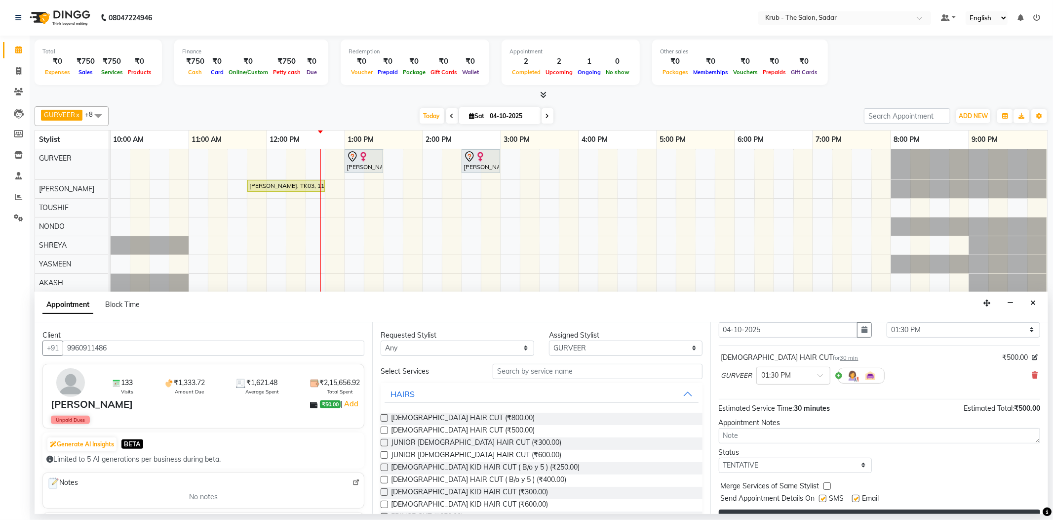
scroll to position [52, 0]
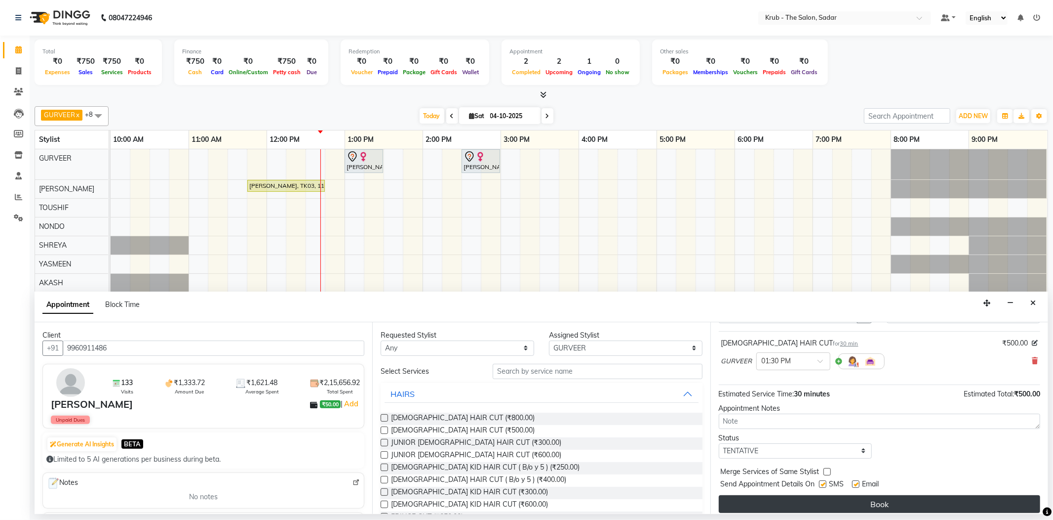
click at [903, 495] on button "Book" at bounding box center [880, 504] width 322 height 18
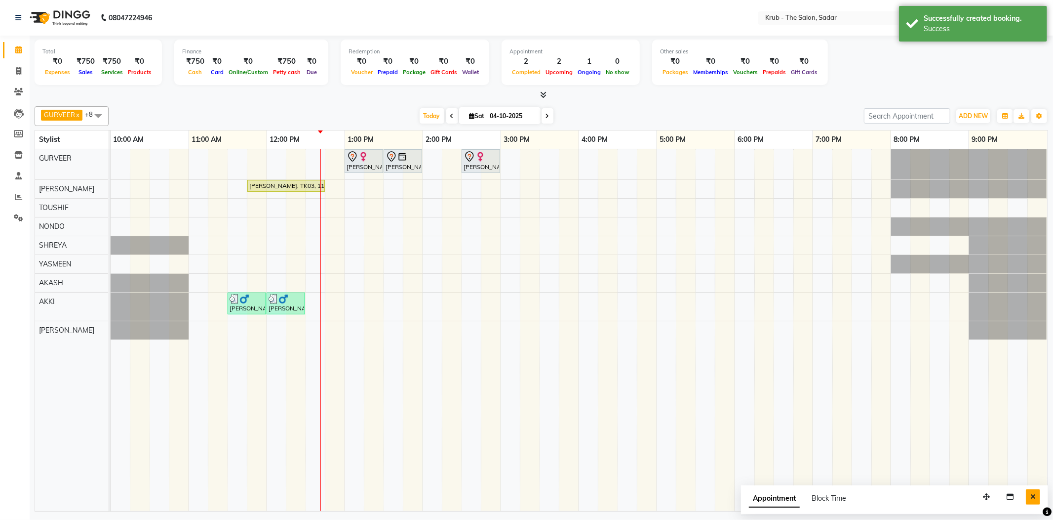
click at [1032, 489] on button "Close" at bounding box center [1033, 496] width 14 height 15
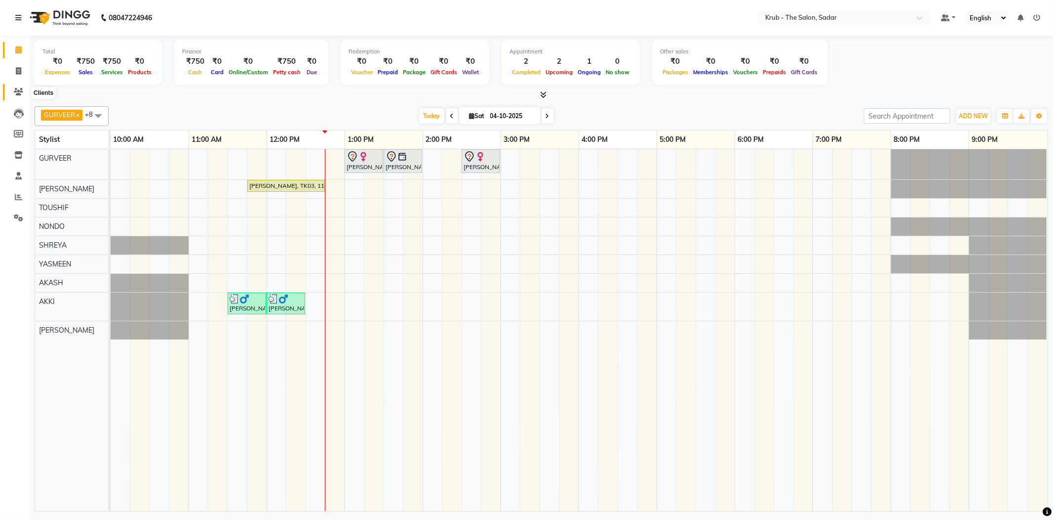
click at [22, 91] on icon at bounding box center [18, 91] width 9 height 7
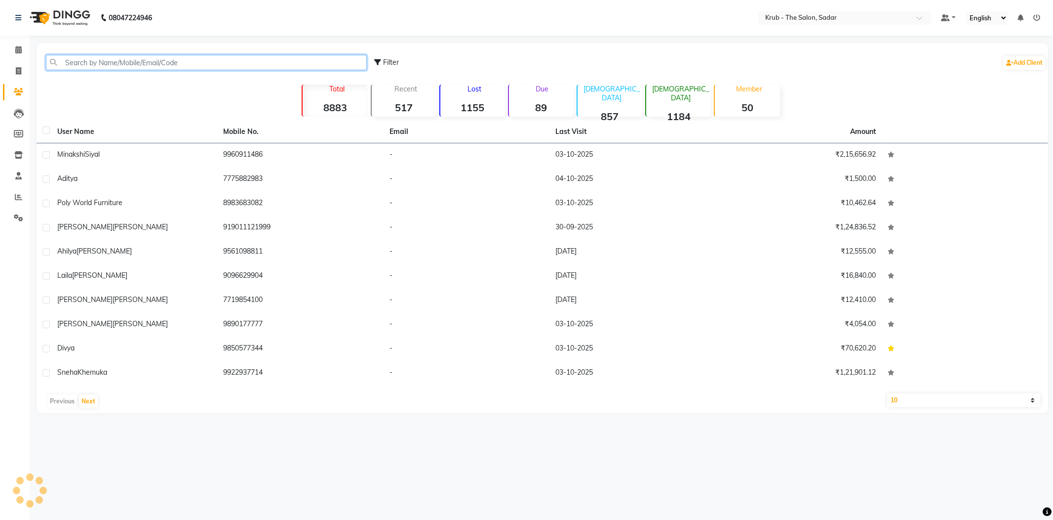
click at [114, 56] on input "text" at bounding box center [206, 62] width 321 height 15
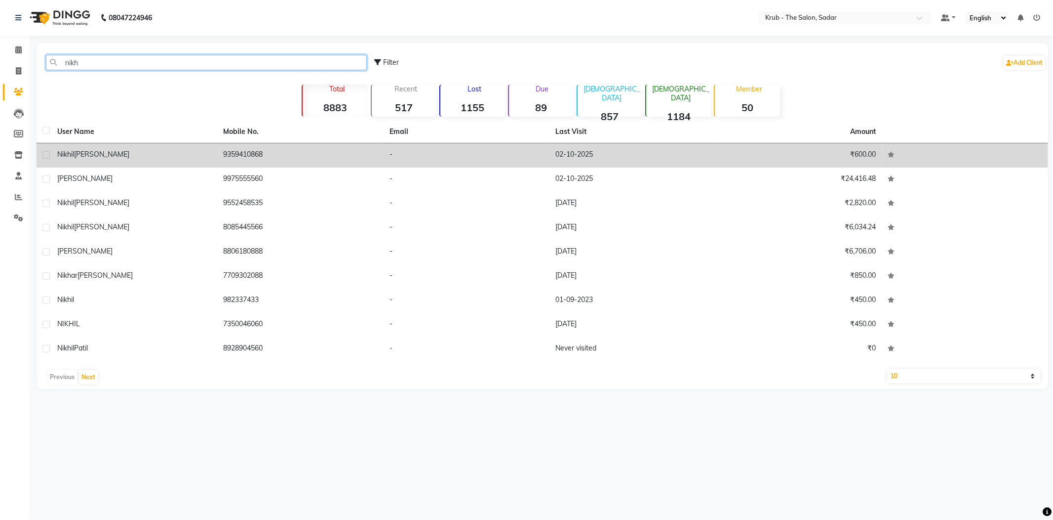
type input "nikh"
click at [263, 150] on td "9359410868" at bounding box center [301, 155] width 166 height 24
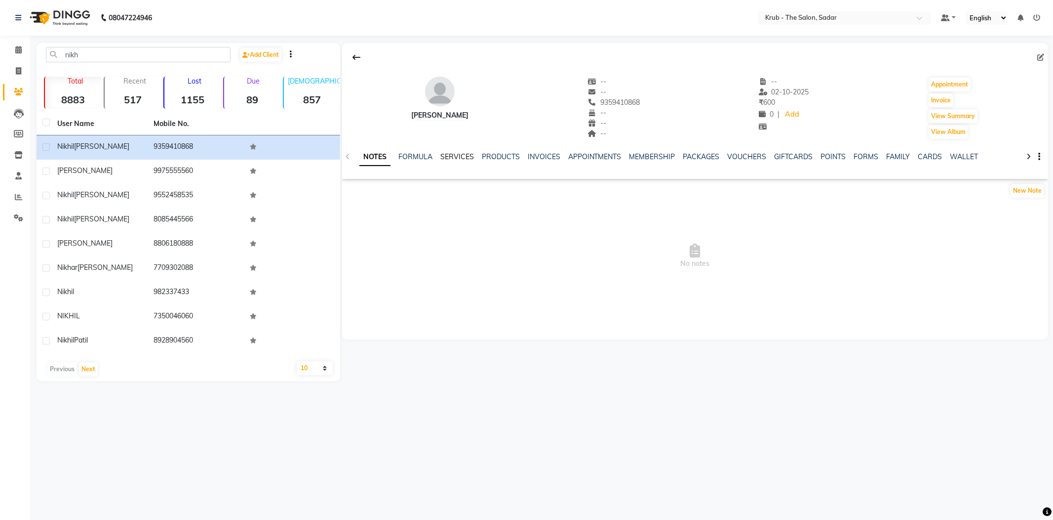
click at [441, 154] on link "SERVICES" at bounding box center [458, 156] width 34 height 9
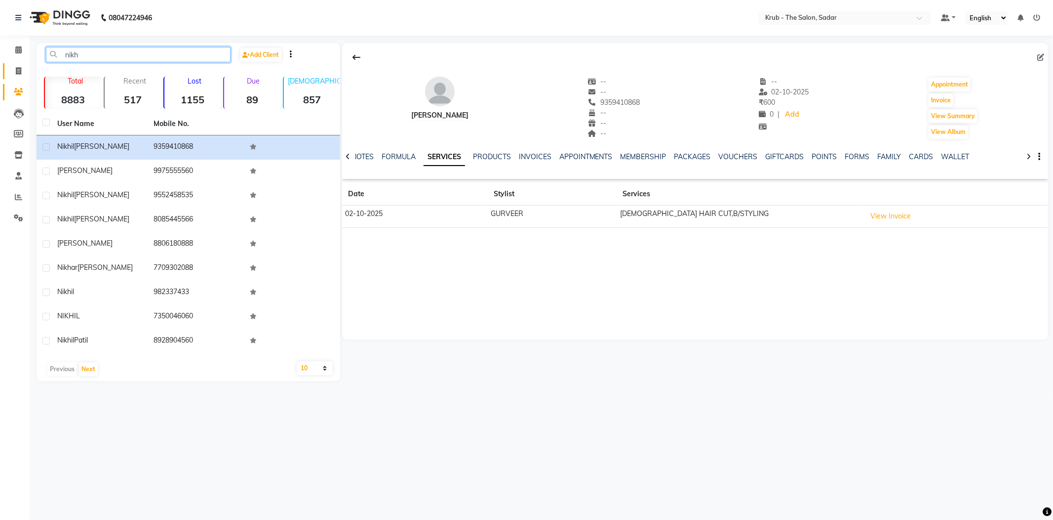
drag, startPoint x: 78, startPoint y: 52, endPoint x: 18, endPoint y: 64, distance: 61.0
click at [18, 64] on app-home "08047224946 Select Location × Krub - The Salon, Sadar Default Panel My Panel En…" at bounding box center [526, 198] width 1053 height 396
click at [11, 48] on span at bounding box center [18, 49] width 17 height 11
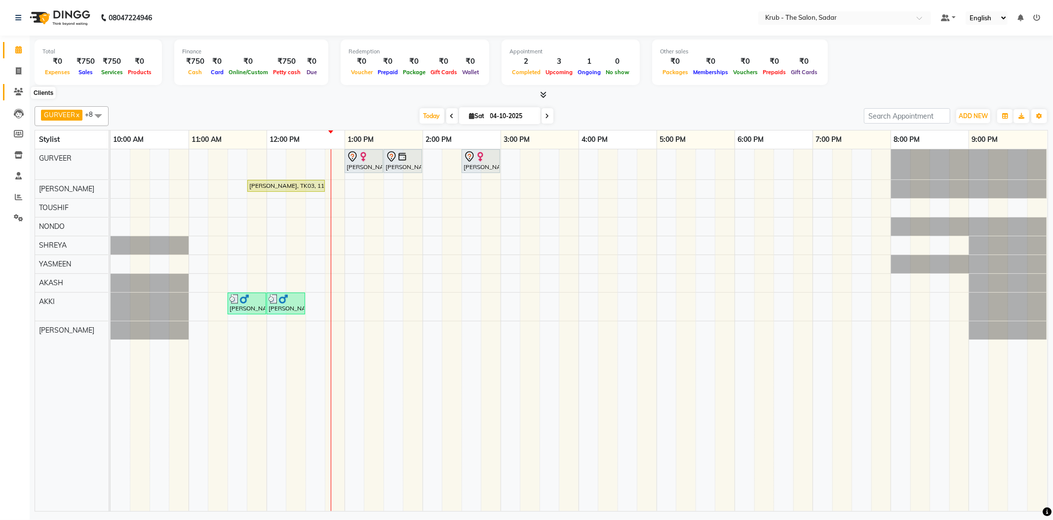
click at [19, 90] on icon at bounding box center [18, 91] width 9 height 7
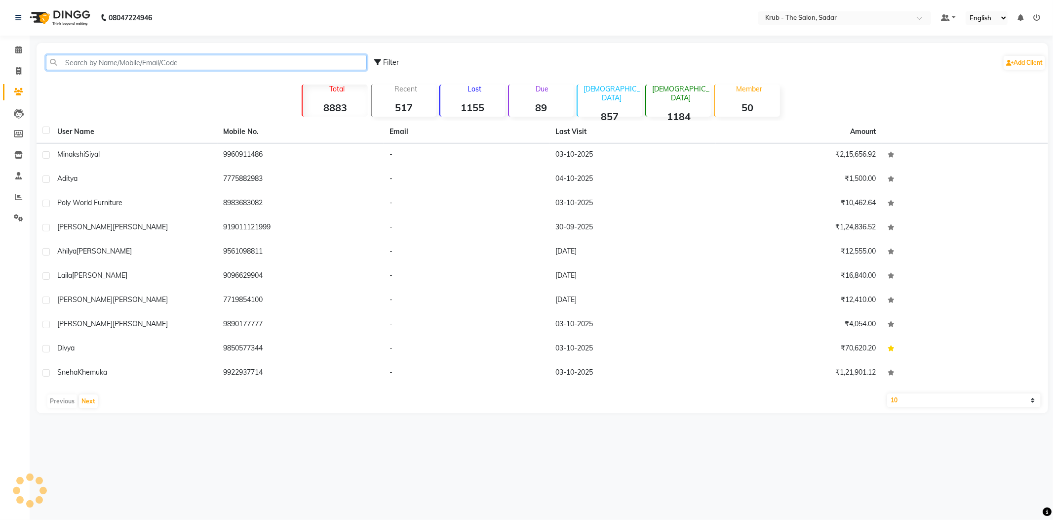
click at [137, 58] on input "text" at bounding box center [206, 62] width 321 height 15
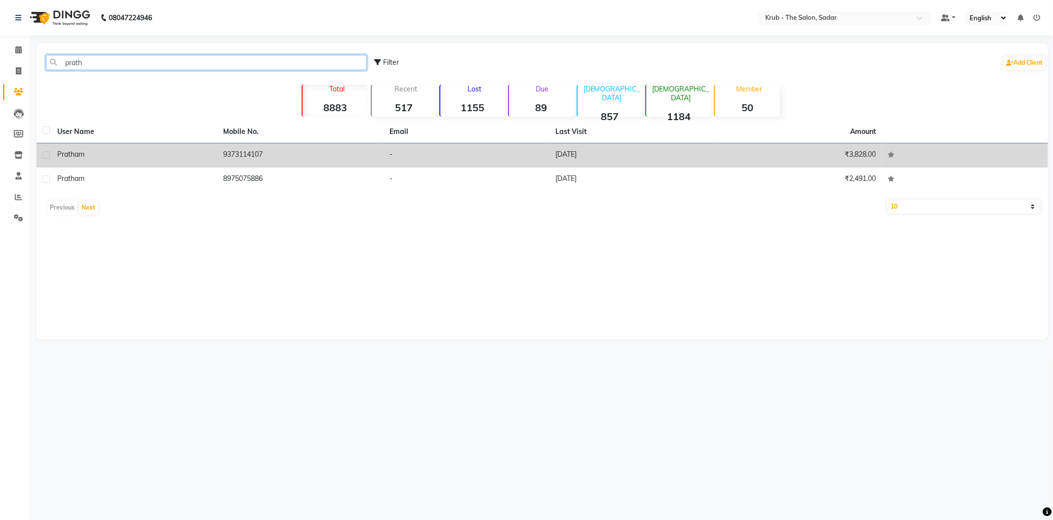
type input "prath"
click at [459, 143] on td "-" at bounding box center [467, 155] width 166 height 24
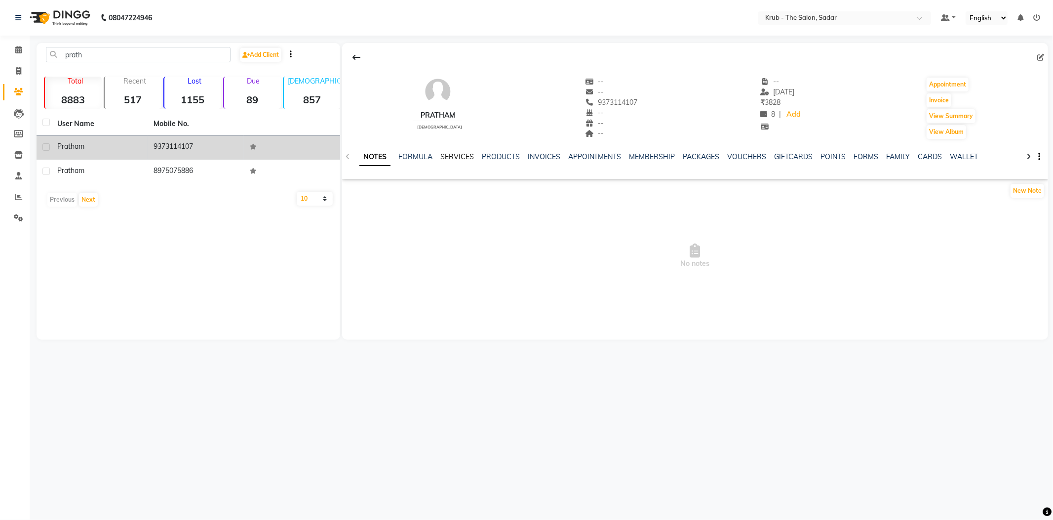
click at [444, 152] on link "SERVICES" at bounding box center [458, 156] width 34 height 9
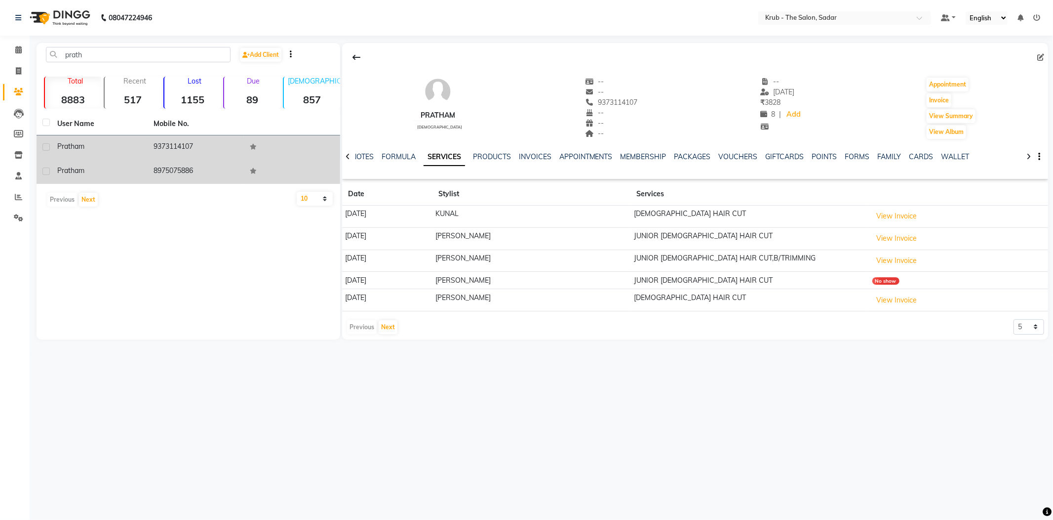
click at [91, 165] on div "Pratham" at bounding box center [99, 170] width 84 height 10
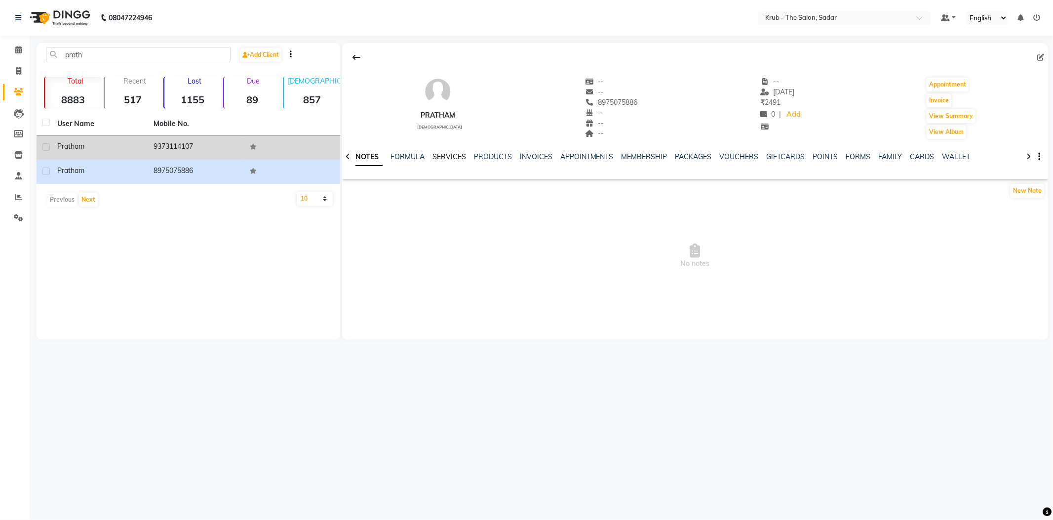
click at [440, 157] on link "SERVICES" at bounding box center [450, 156] width 34 height 9
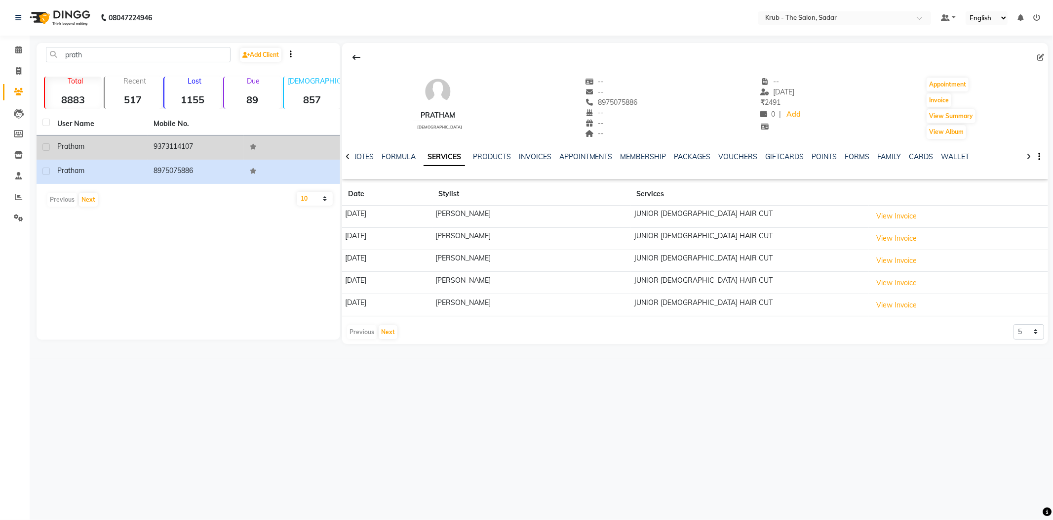
drag, startPoint x: 93, startPoint y: 147, endPoint x: 254, endPoint y: 153, distance: 161.1
click at [93, 147] on td "Pratham" at bounding box center [99, 147] width 96 height 24
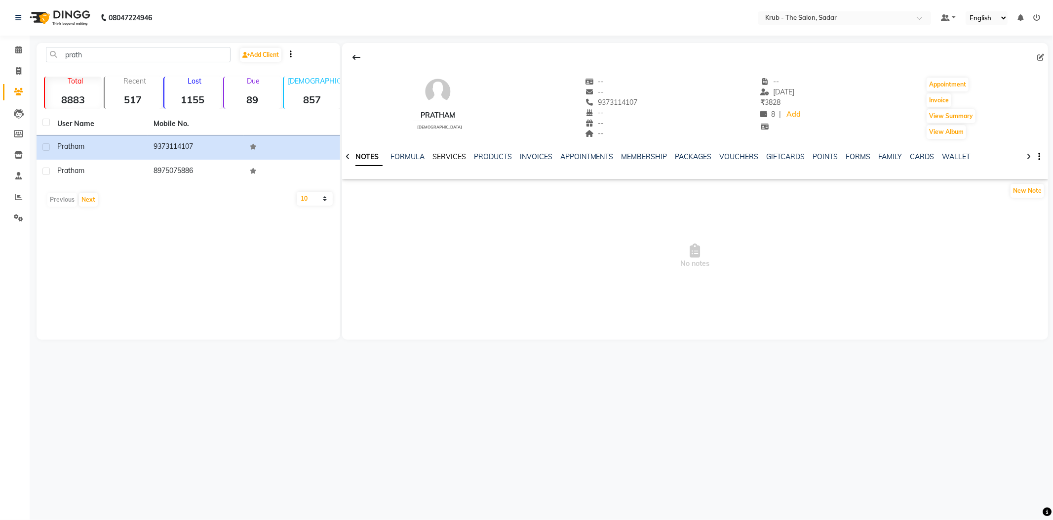
click at [445, 155] on link "SERVICES" at bounding box center [450, 156] width 34 height 9
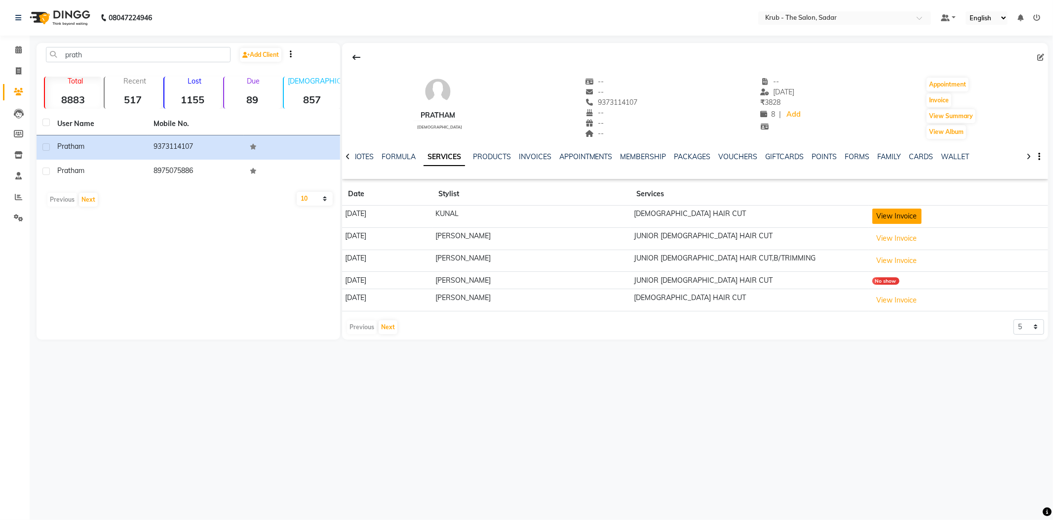
click at [900, 211] on button "View Invoice" at bounding box center [897, 215] width 49 height 15
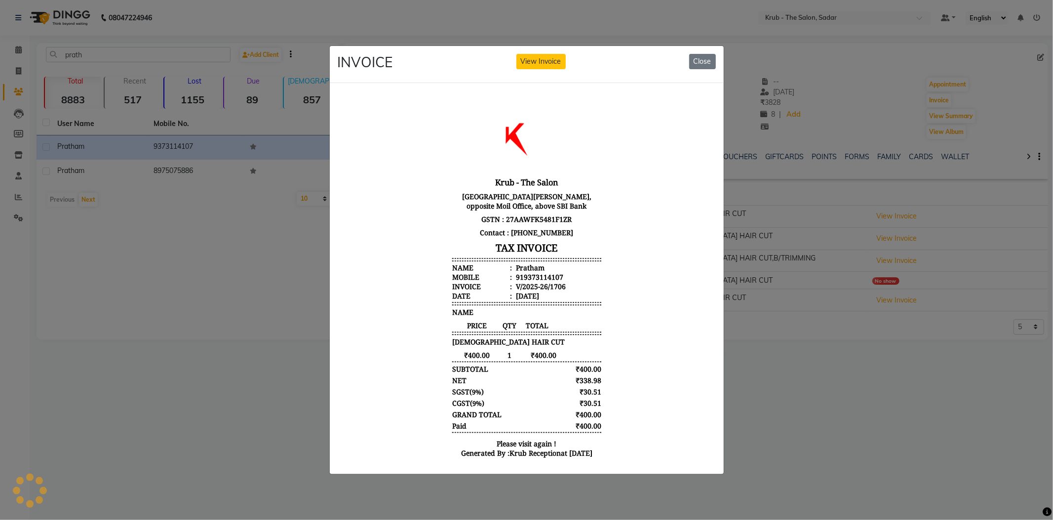
click at [835, 273] on ngb-modal-window "INVOICE View Invoice Close" at bounding box center [526, 260] width 1053 height 520
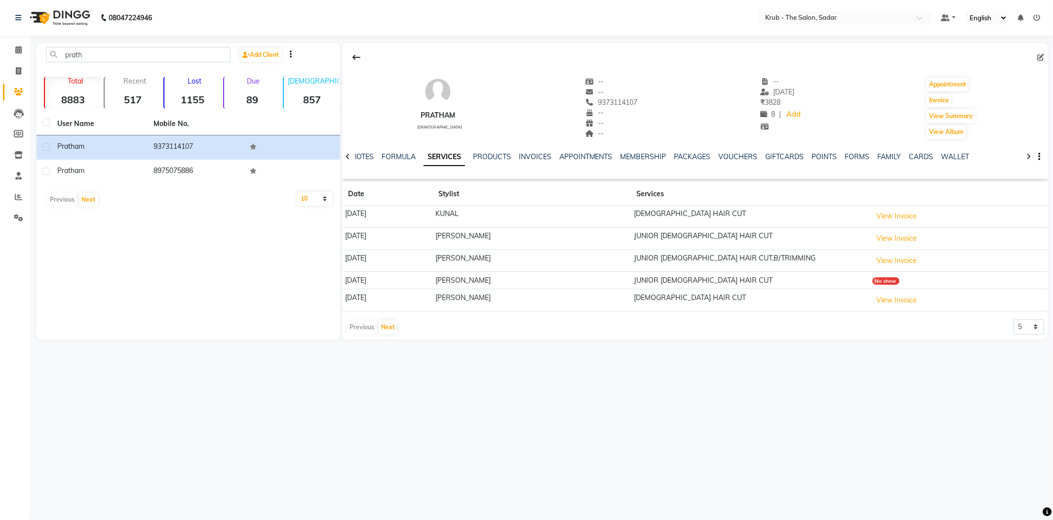
drag, startPoint x: 583, startPoint y: 97, endPoint x: 636, endPoint y: 98, distance: 52.8
click at [636, 98] on div "Pratham male -- -- 9373114107 -- -- -- -- 06-08-2025 ₹ 3828 8 | Add Appointment…" at bounding box center [695, 103] width 706 height 73
copy span "9373114107"
click at [12, 46] on span at bounding box center [18, 49] width 17 height 11
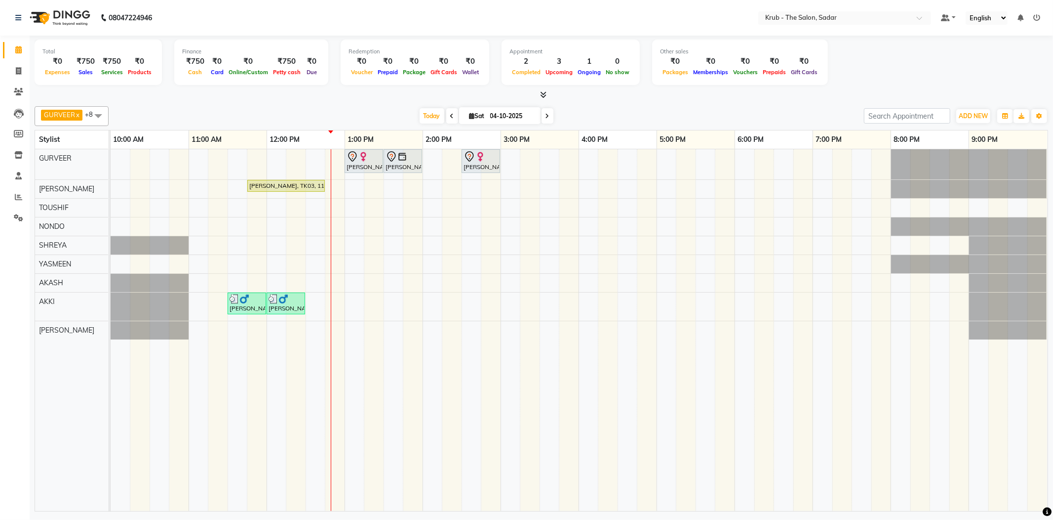
click at [798, 106] on div "GURVEER x RAJESH x TOUSHIF x NONDO x SHREYA x YASMEEN x AKASH x AKKI x AMIT x +…" at bounding box center [542, 116] width 1014 height 20
drag, startPoint x: 710, startPoint y: 44, endPoint x: 923, endPoint y: 86, distance: 217.4
click at [923, 86] on div "Total ₹0 Expenses ₹750 Sales ₹750 Services ₹0 Products Finance ₹750 Cash ₹0 Car…" at bounding box center [542, 68] width 1014 height 65
click at [775, 102] on div "GURVEER x RAJESH x TOUSHIF x NONDO x SHREYA x YASMEEN x AKASH x AKKI x AMIT x +…" at bounding box center [542, 306] width 1014 height 409
drag, startPoint x: 716, startPoint y: 44, endPoint x: 909, endPoint y: 81, distance: 196.0
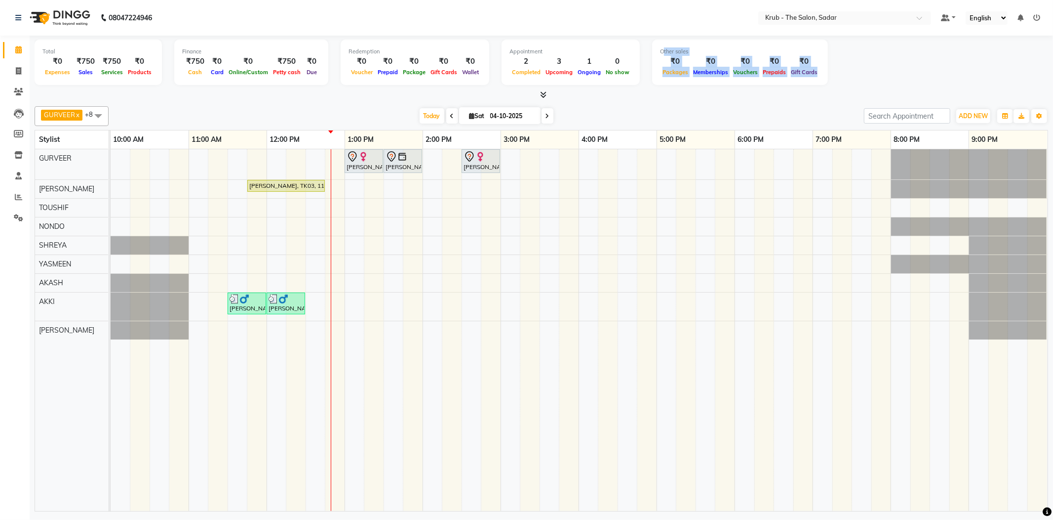
click at [909, 81] on div "Total ₹0 Expenses ₹750 Sales ₹750 Services ₹0 Products Finance ₹750 Cash ₹0 Car…" at bounding box center [542, 64] width 1014 height 48
click at [804, 95] on div at bounding box center [542, 95] width 1014 height 10
drag, startPoint x: 713, startPoint y: 40, endPoint x: 925, endPoint y: 55, distance: 212.4
click at [925, 55] on div "Total ₹0 Expenses ₹750 Sales ₹750 Services ₹0 Products Finance ₹750 Cash ₹0 Car…" at bounding box center [542, 64] width 1014 height 48
click at [770, 103] on div "GURVEER x RAJESH x TOUSHIF x NONDO x SHREYA x YASMEEN x AKASH x AKKI x AMIT x +…" at bounding box center [542, 306] width 1014 height 409
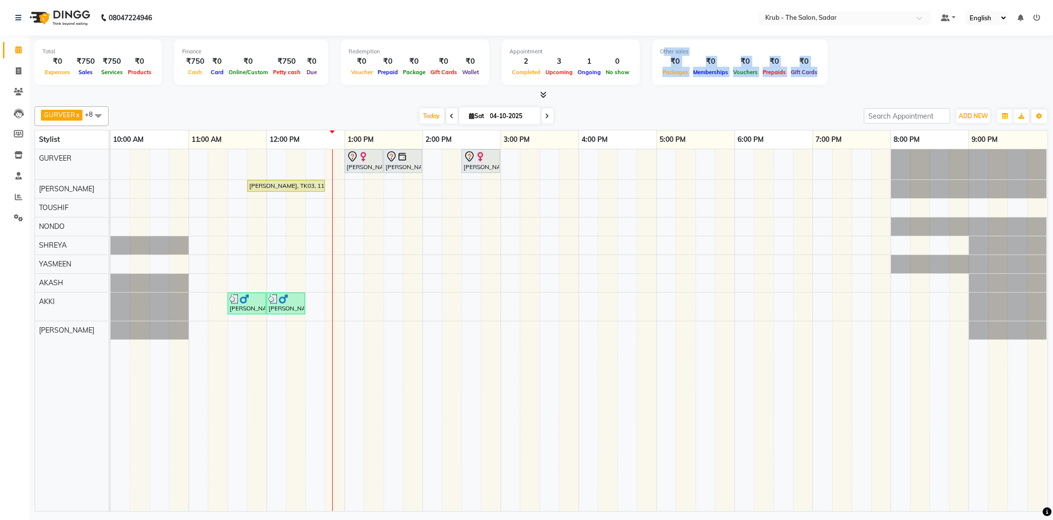
drag, startPoint x: 714, startPoint y: 44, endPoint x: 915, endPoint y: 98, distance: 208.6
click at [915, 98] on div "Total ₹0 Expenses ₹750 Sales ₹750 Services ₹0 Products Finance ₹750 Cash ₹0 Car…" at bounding box center [542, 68] width 1014 height 65
click at [749, 109] on div "[DATE] [DATE]" at bounding box center [487, 116] width 746 height 15
drag, startPoint x: 714, startPoint y: 46, endPoint x: 914, endPoint y: 66, distance: 200.5
click at [914, 66] on div "Total ₹0 Expenses ₹750 Sales ₹750 Services ₹0 Products Finance ₹750 Cash ₹0 Car…" at bounding box center [542, 64] width 1014 height 48
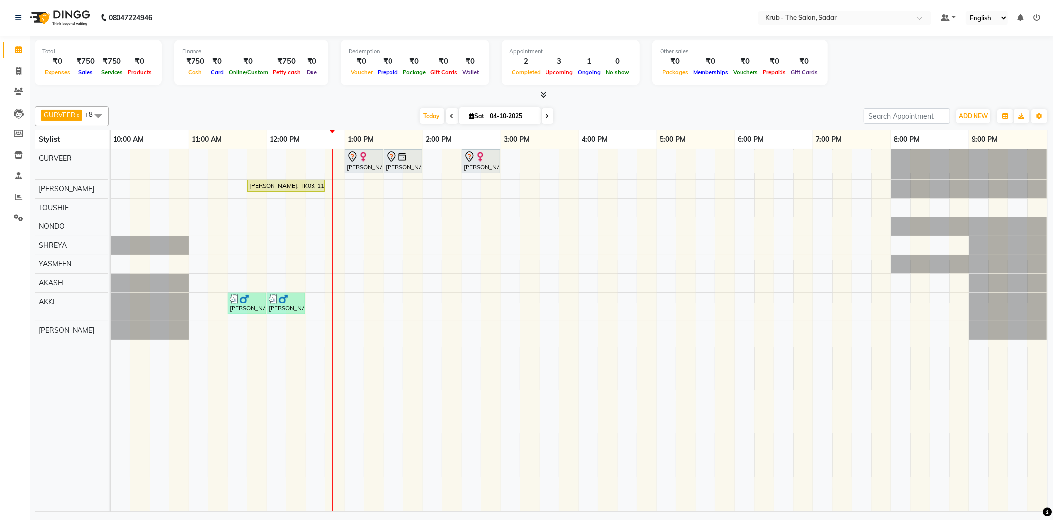
drag, startPoint x: 803, startPoint y: 90, endPoint x: 733, endPoint y: 55, distance: 77.3
click at [801, 90] on div at bounding box center [542, 95] width 1014 height 10
drag, startPoint x: 717, startPoint y: 48, endPoint x: 862, endPoint y: 74, distance: 147.1
click at [828, 74] on div "Other sales ₹0 Packages ₹0 Memberships ₹0 Vouchers ₹0 Prepaids ₹0 Gift Cards" at bounding box center [740, 62] width 176 height 45
click at [783, 90] on div at bounding box center [542, 95] width 1014 height 10
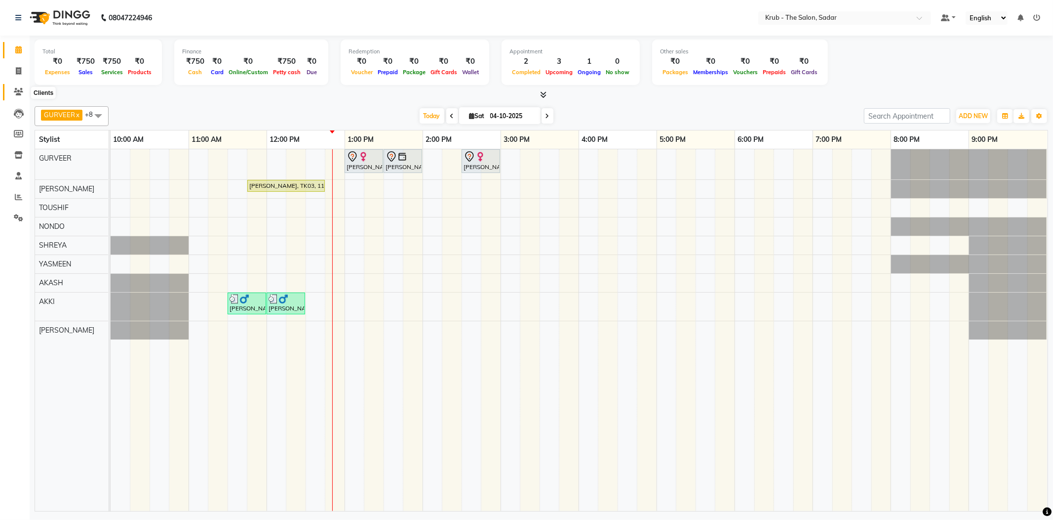
click at [20, 94] on icon at bounding box center [18, 91] width 9 height 7
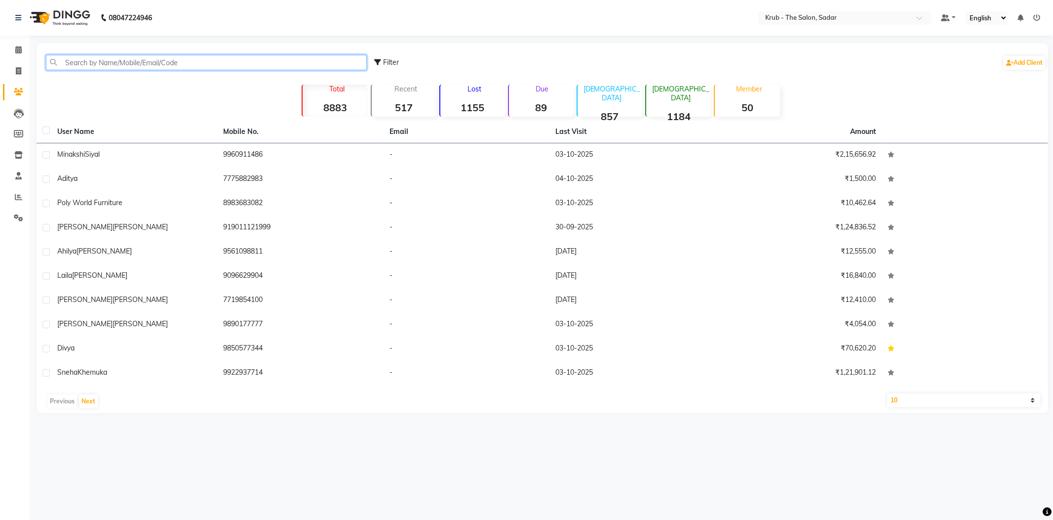
click at [165, 61] on input "text" at bounding box center [206, 62] width 321 height 15
paste input "9373114107"
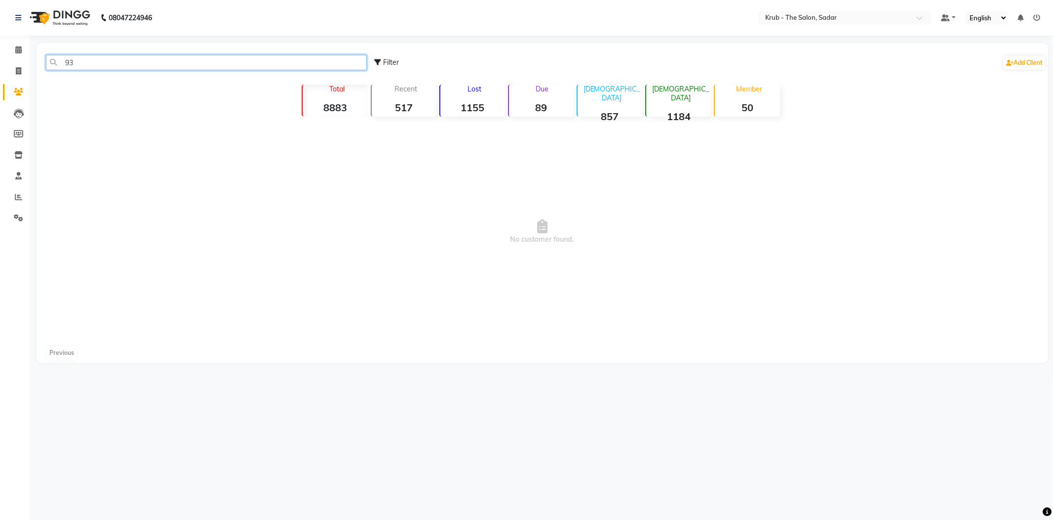
type input "9"
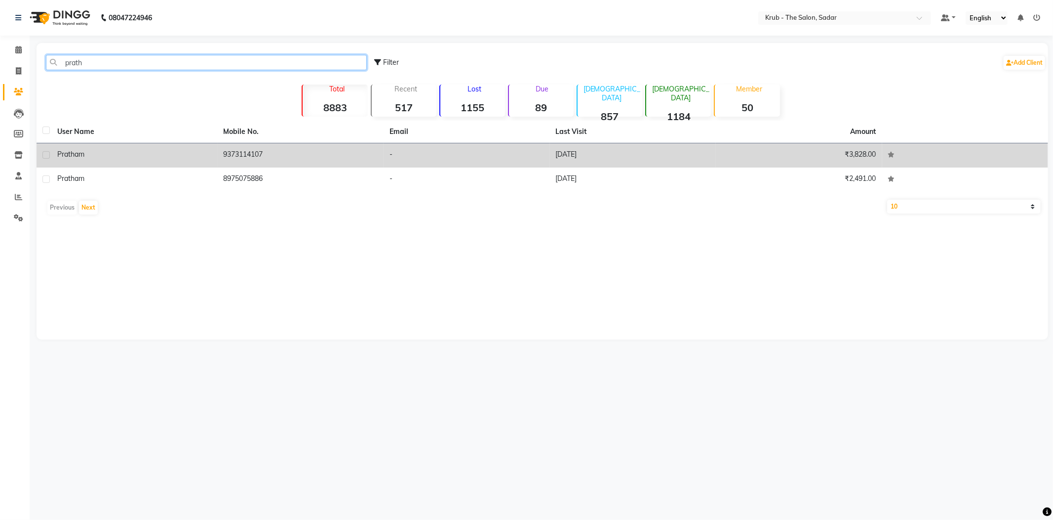
type input "prath"
click at [232, 146] on td "9373114107" at bounding box center [301, 155] width 166 height 24
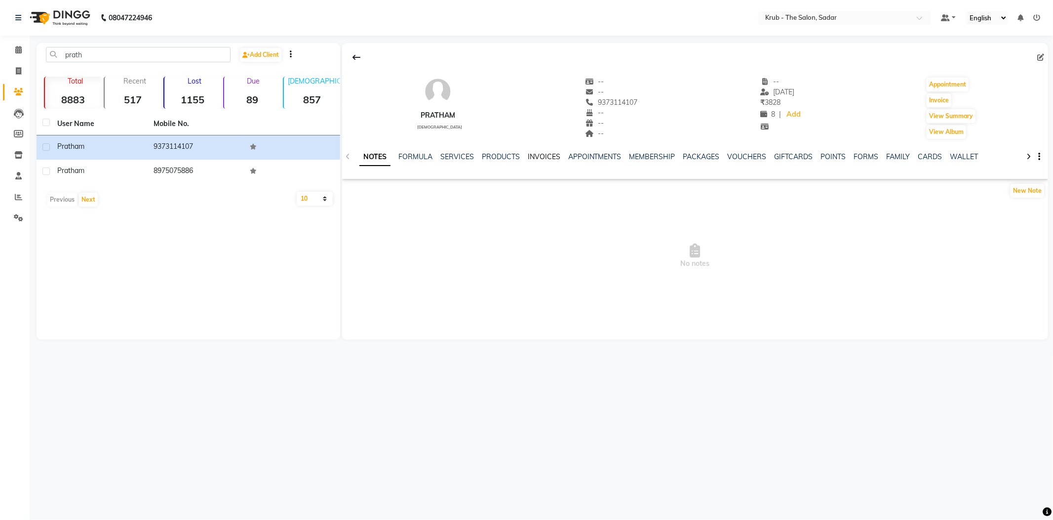
click at [532, 152] on link "INVOICES" at bounding box center [544, 156] width 33 height 9
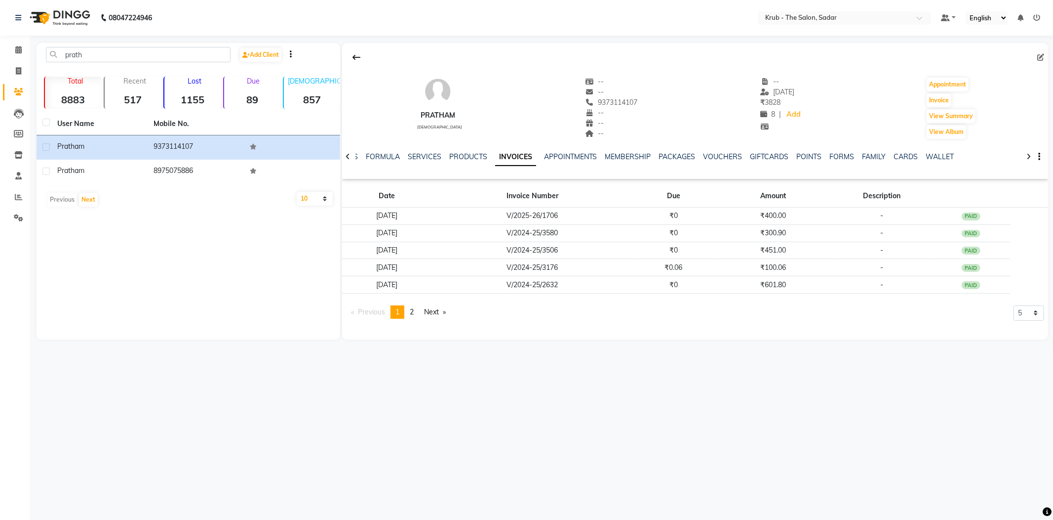
drag, startPoint x: 581, startPoint y: 93, endPoint x: 661, endPoint y: 95, distance: 80.0
drag, startPoint x: 583, startPoint y: 97, endPoint x: 638, endPoint y: 97, distance: 54.8
click at [638, 97] on div "Pratham male -- -- 9373114107 -- -- -- -- 06-08-2025 ₹ 3828 8 | Add Appointment…" at bounding box center [695, 103] width 706 height 73
copy span "9373114107"
click at [10, 52] on span at bounding box center [18, 49] width 17 height 11
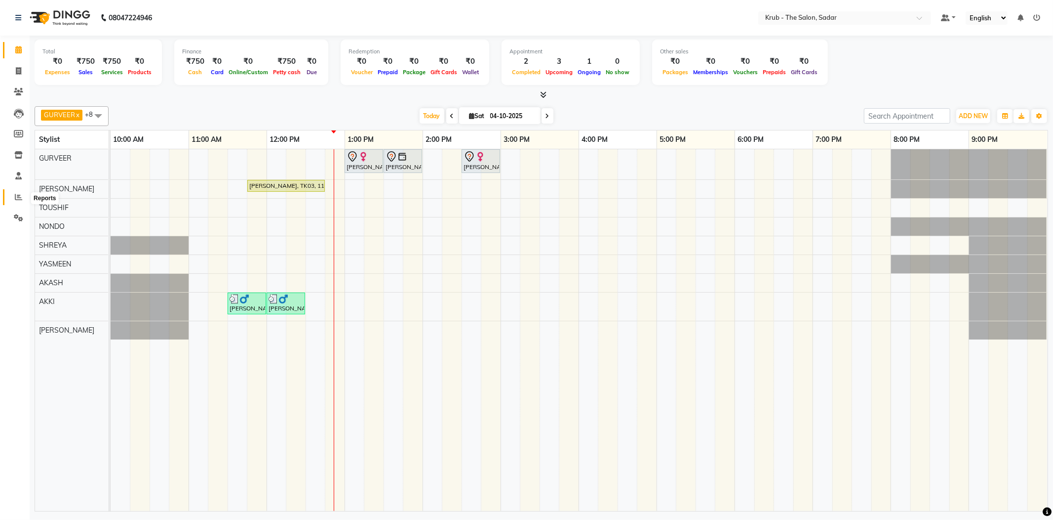
click at [20, 200] on icon at bounding box center [18, 196] width 7 height 7
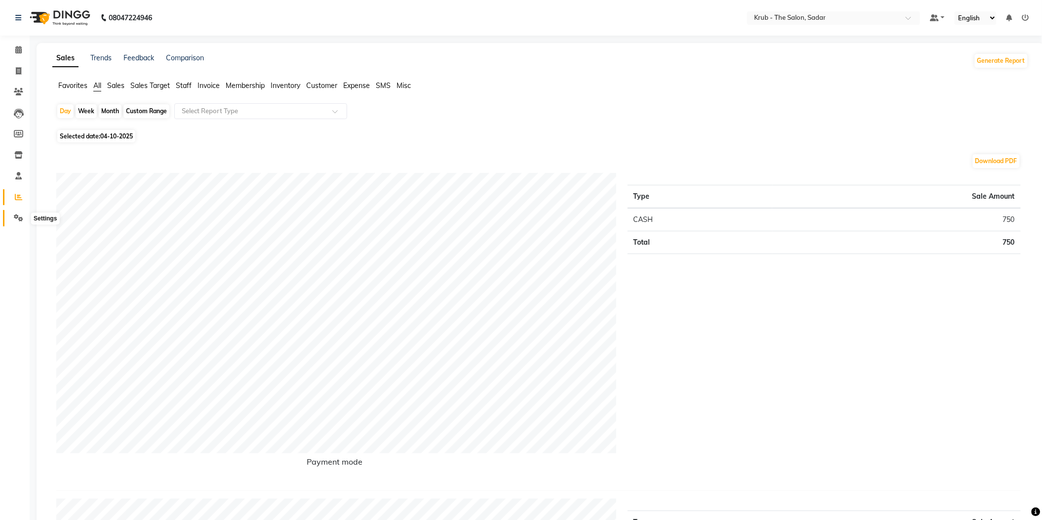
click at [14, 212] on span at bounding box center [18, 217] width 17 height 11
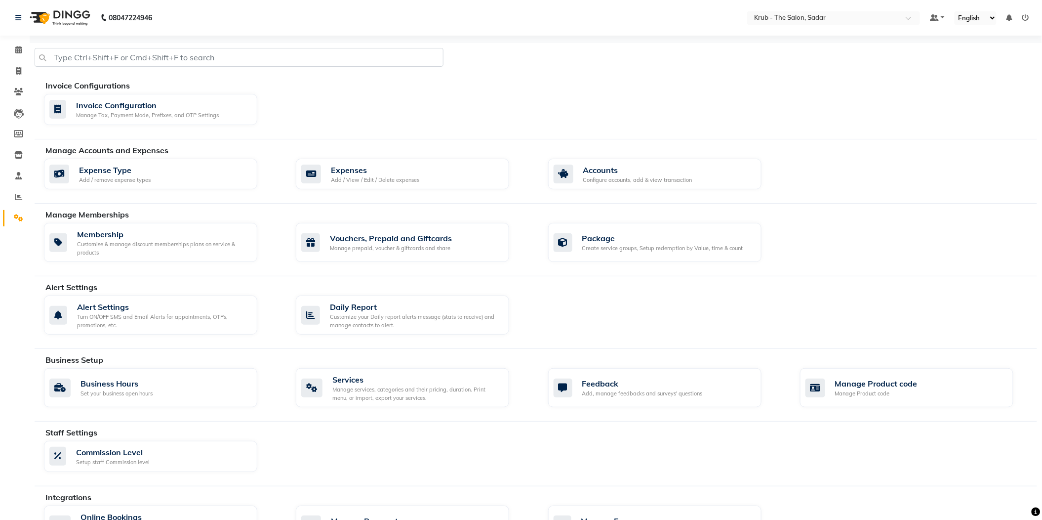
click at [1038, 511] on icon at bounding box center [1036, 511] width 9 height 9
click at [1020, 470] on div at bounding box center [1017, 463] width 25 height 25
click at [1033, 509] on icon at bounding box center [1036, 511] width 9 height 9
click at [1036, 510] on icon at bounding box center [1036, 511] width 9 height 9
click at [1040, 510] on icon at bounding box center [1036, 511] width 9 height 9
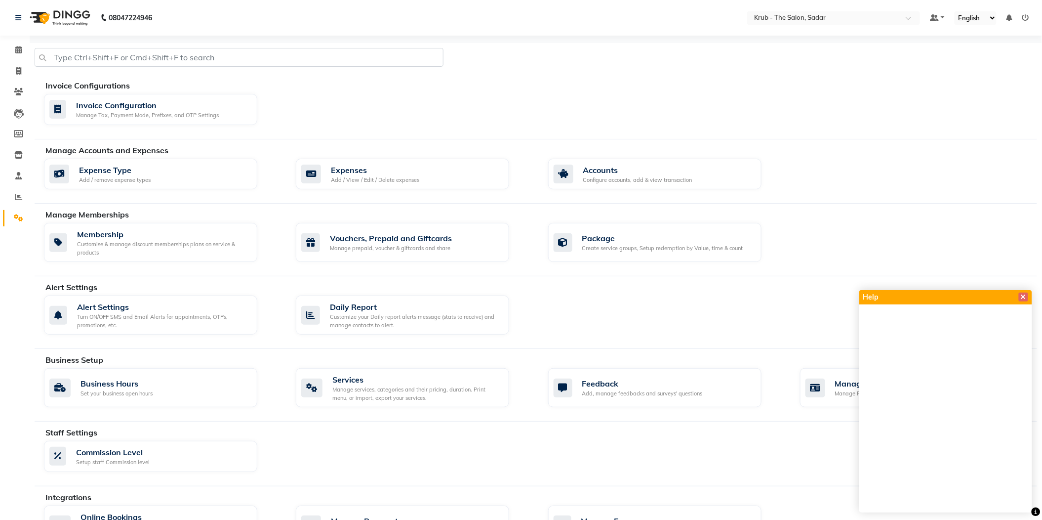
click at [1040, 511] on icon at bounding box center [1036, 511] width 9 height 9
click at [1024, 296] on icon at bounding box center [1023, 296] width 5 height 7
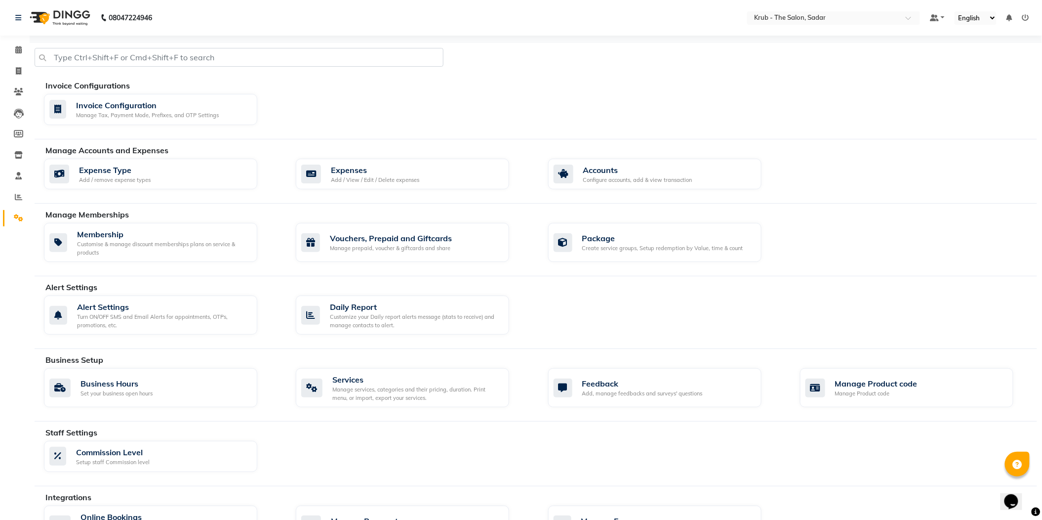
click at [1019, 493] on icon "Opens Chat This icon Opens the chat window." at bounding box center [1011, 501] width 16 height 16
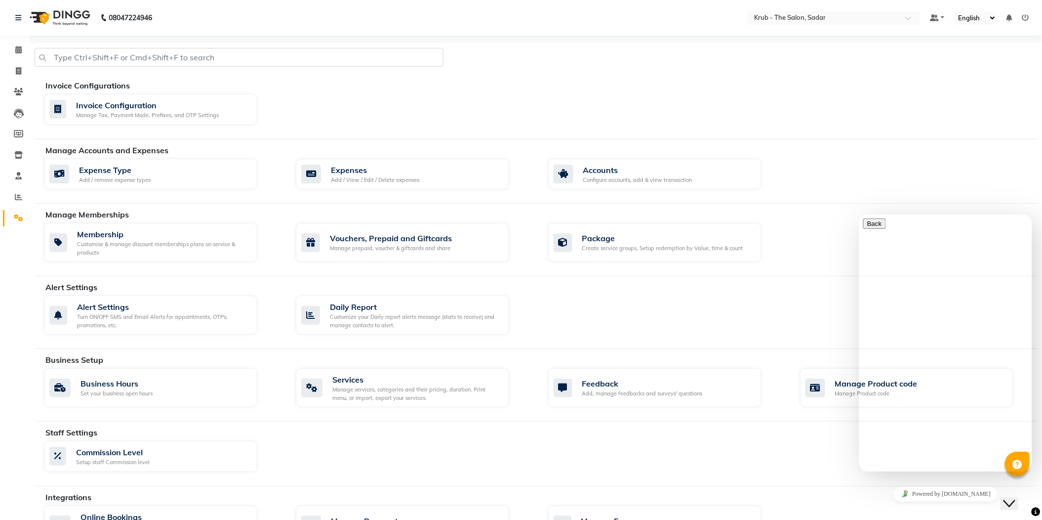
click at [914, 506] on textarea at bounding box center [908, 510] width 90 height 8
type textarea "can i change product amount to another staff"
click at [22, 58] on link "Calendar" at bounding box center [15, 50] width 24 height 16
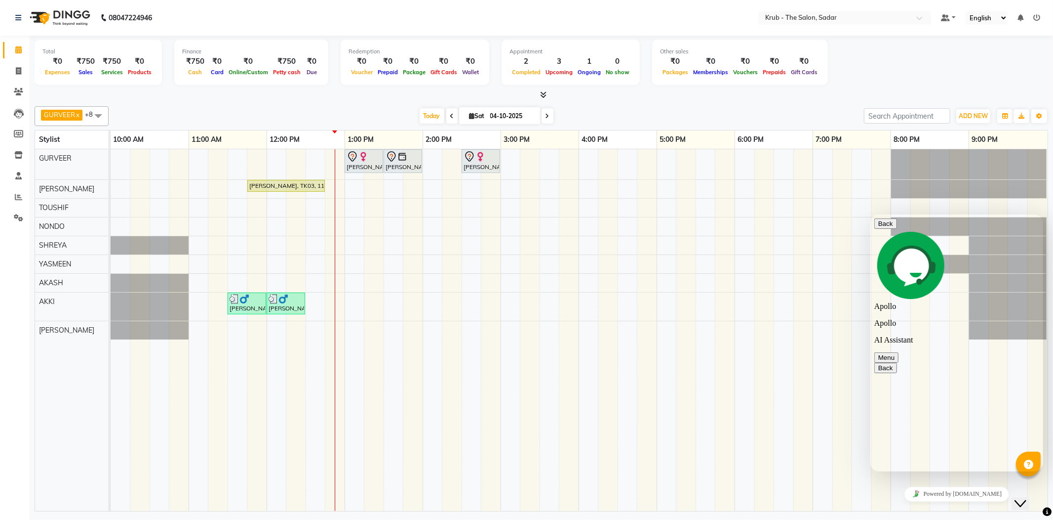
click at [1026, 499] on icon "Chat widget" at bounding box center [1020, 502] width 12 height 7
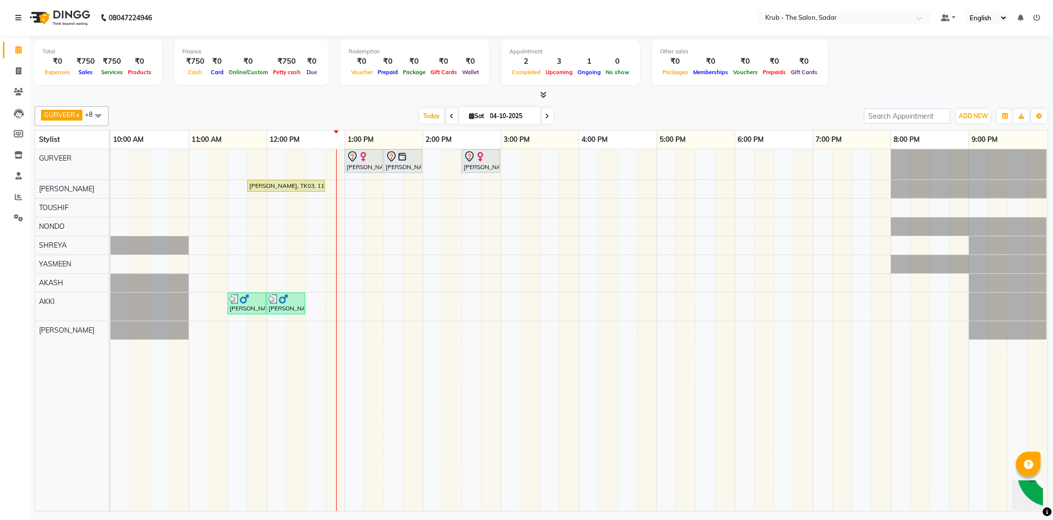
click at [1048, 514] on icon at bounding box center [1047, 511] width 9 height 9
click at [24, 198] on span at bounding box center [18, 197] width 17 height 11
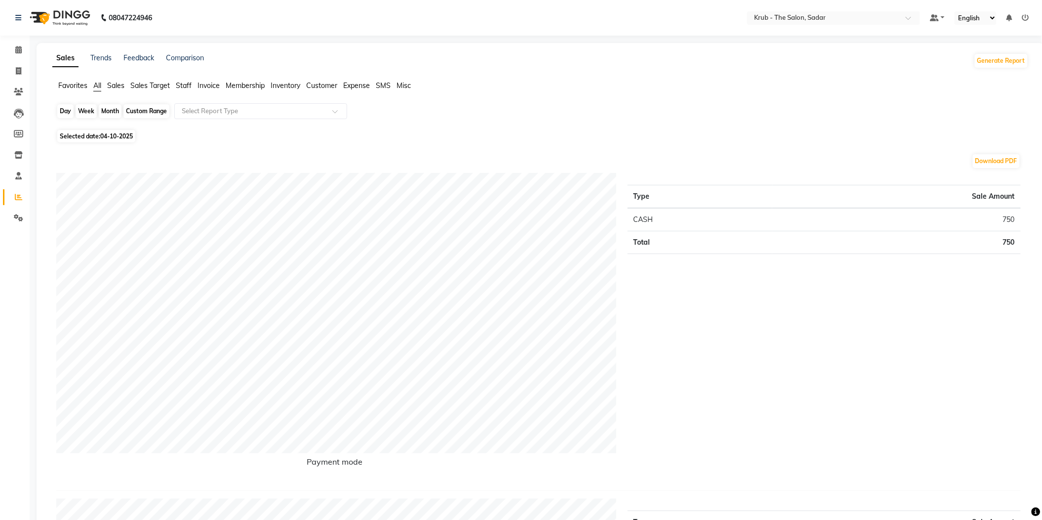
click at [65, 111] on div "Day" at bounding box center [65, 111] width 16 height 14
select select "10"
select select "2025"
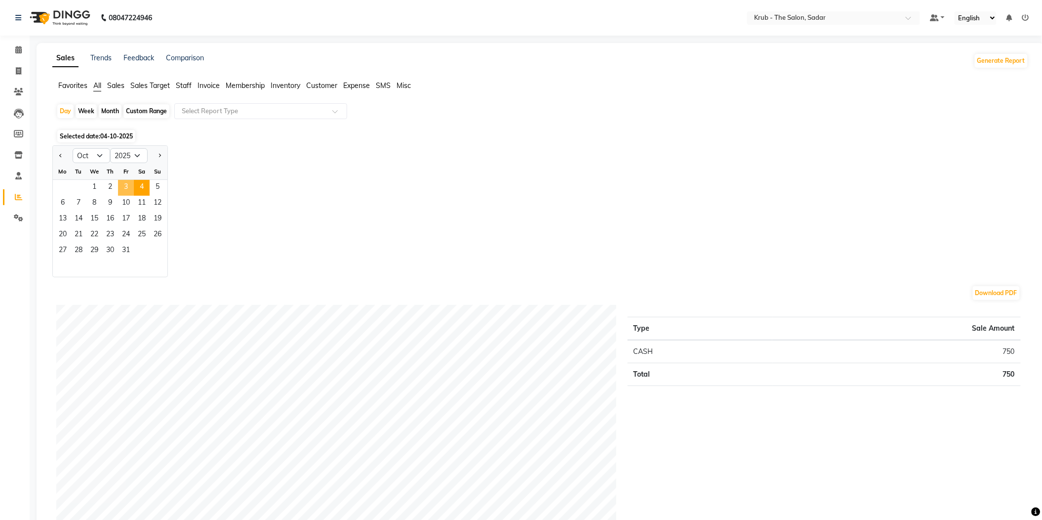
click at [118, 180] on span "3" at bounding box center [126, 188] width 16 height 16
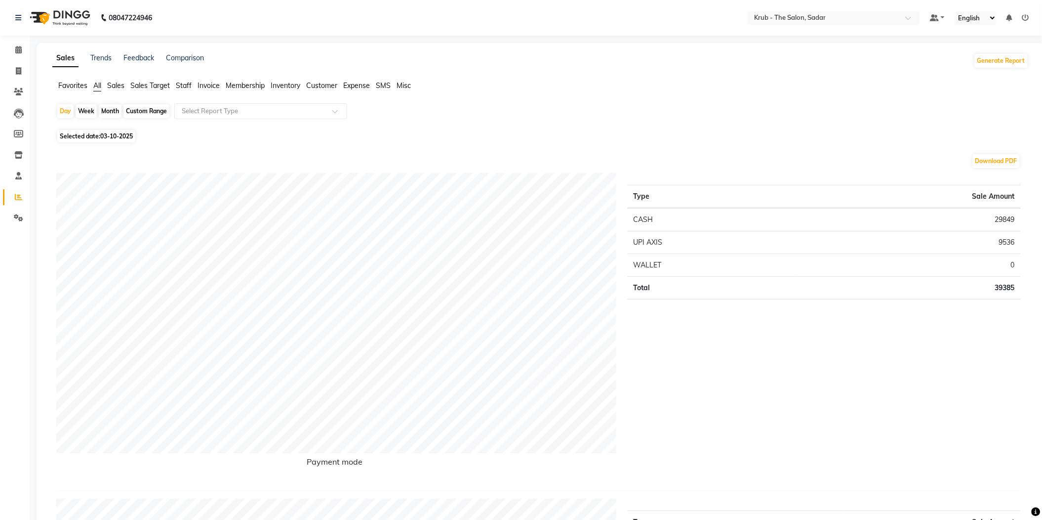
click at [180, 81] on span "Staff" at bounding box center [184, 85] width 16 height 9
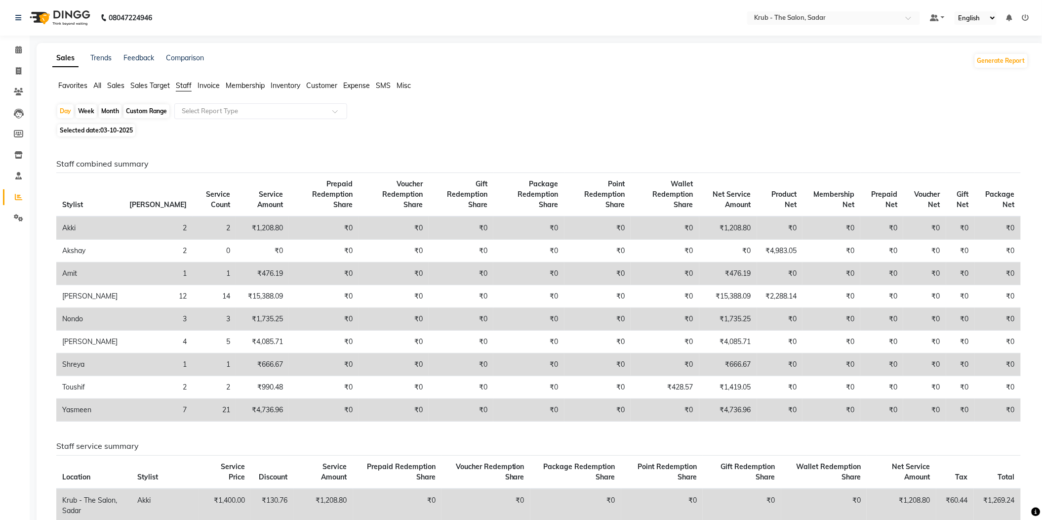
click at [299, 97] on app-reports "Favorites All Sales Sales Target Staff Invoice Membership Inventory Customer Ex…" at bounding box center [540, 482] width 988 height 803
click at [290, 109] on input "text" at bounding box center [251, 111] width 142 height 10
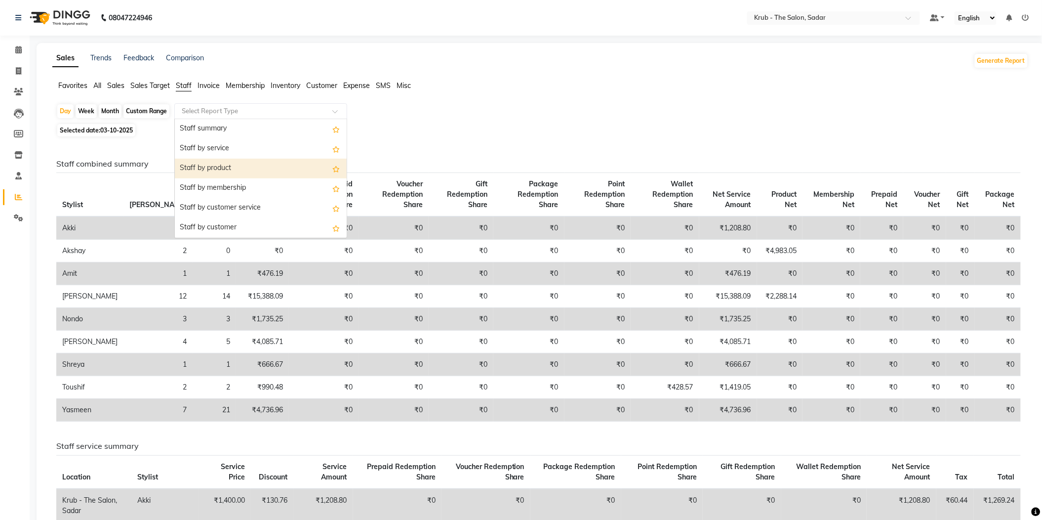
click at [230, 159] on div "Staff by product" at bounding box center [261, 169] width 172 height 20
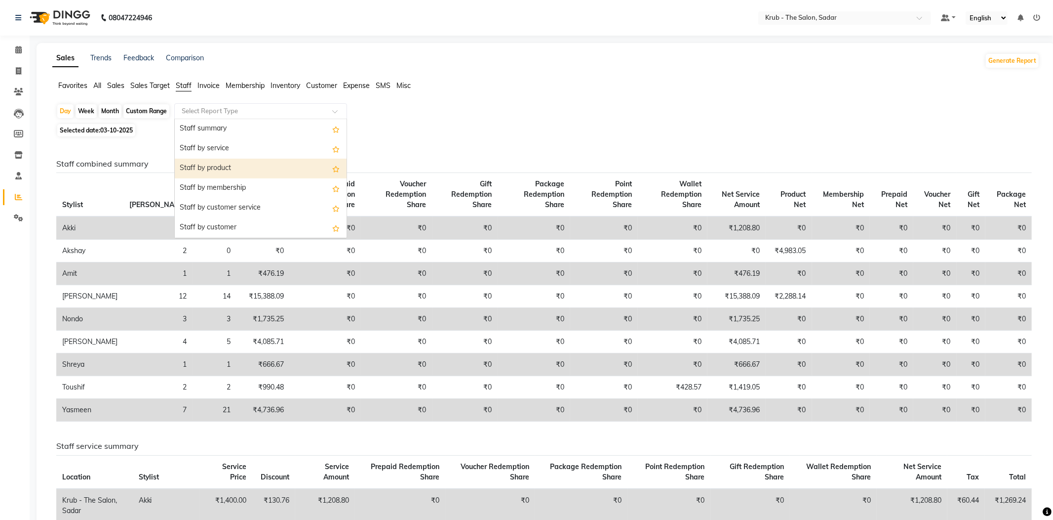
select select "filtered_report"
select select "pdf"
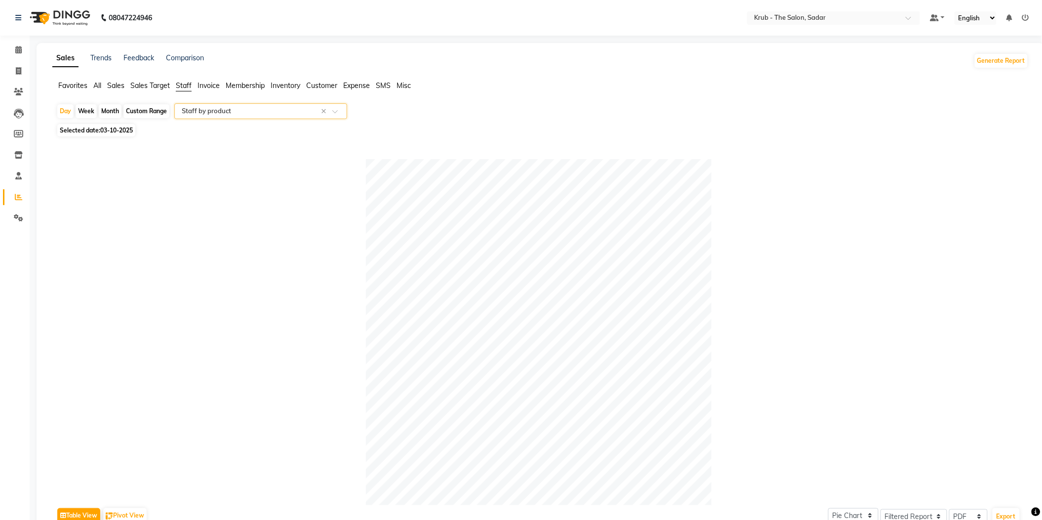
scroll to position [246, 0]
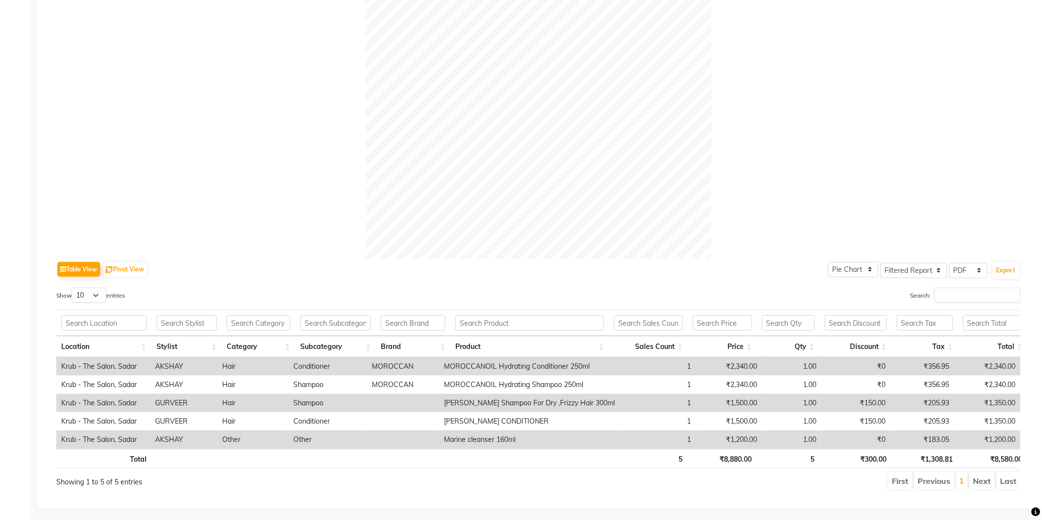
click at [182, 431] on td "AKSHAY" at bounding box center [184, 439] width 67 height 18
click at [171, 430] on td "AKSHAY" at bounding box center [184, 439] width 67 height 18
click at [182, 430] on td "AKSHAY" at bounding box center [184, 439] width 67 height 18
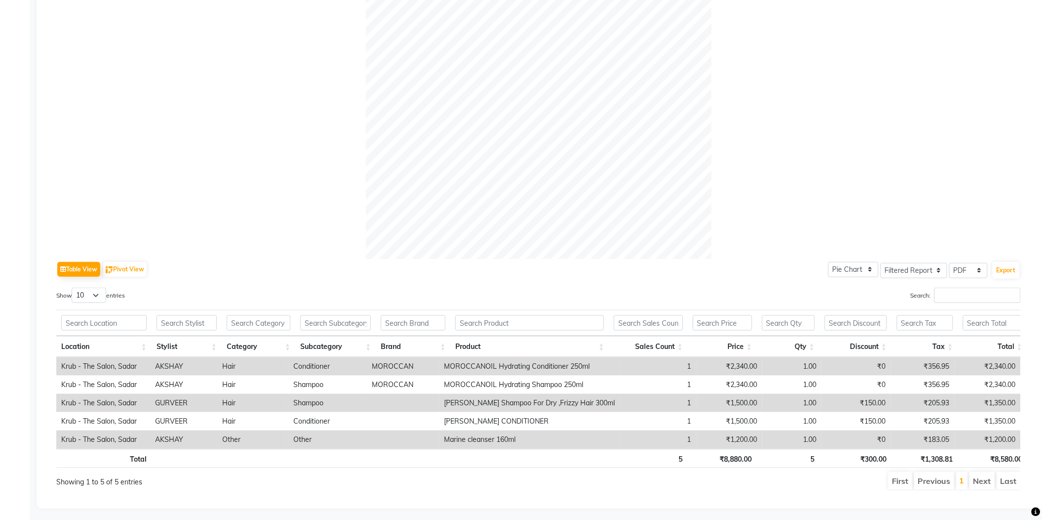
click at [182, 430] on td "AKSHAY" at bounding box center [184, 439] width 67 height 18
click at [261, 216] on div at bounding box center [538, 86] width 965 height 346
click at [928, 263] on select "Select Full Report Filtered Report" at bounding box center [914, 270] width 67 height 15
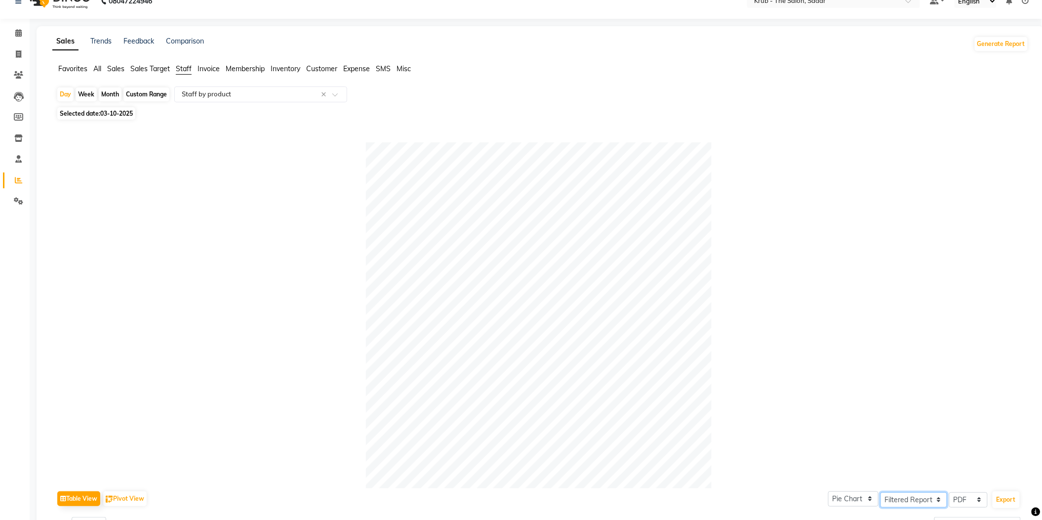
scroll to position [0, 0]
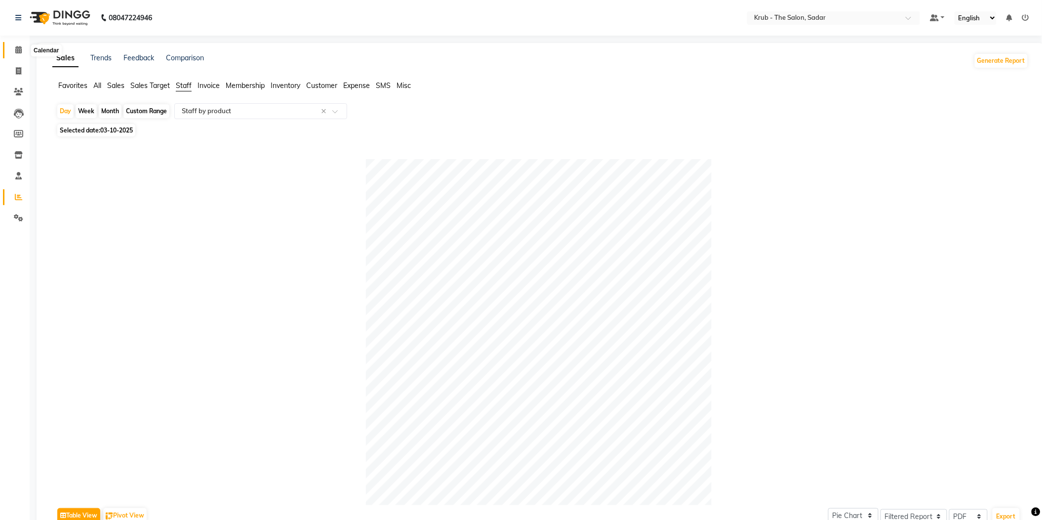
click at [18, 46] on icon at bounding box center [18, 49] width 6 height 7
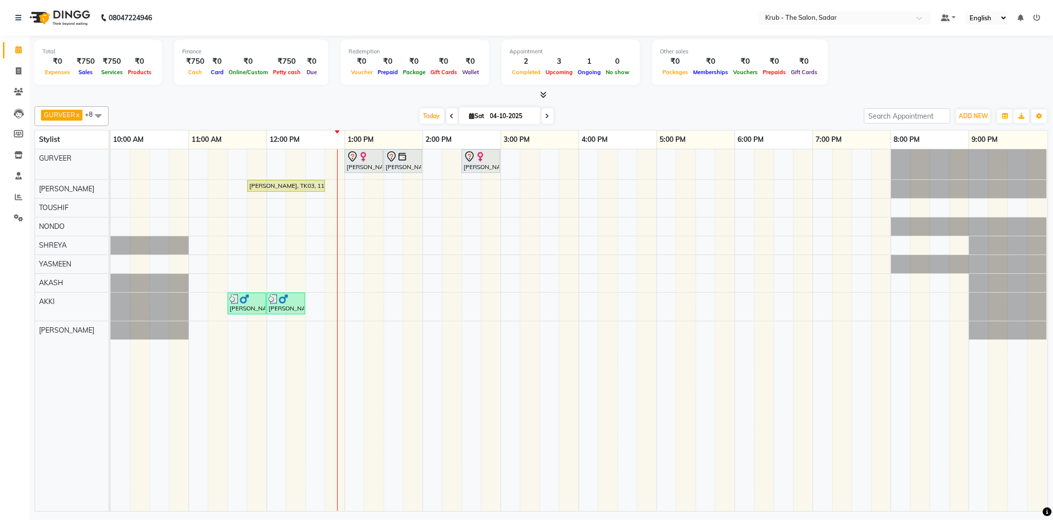
click at [446, 114] on span at bounding box center [452, 115] width 12 height 15
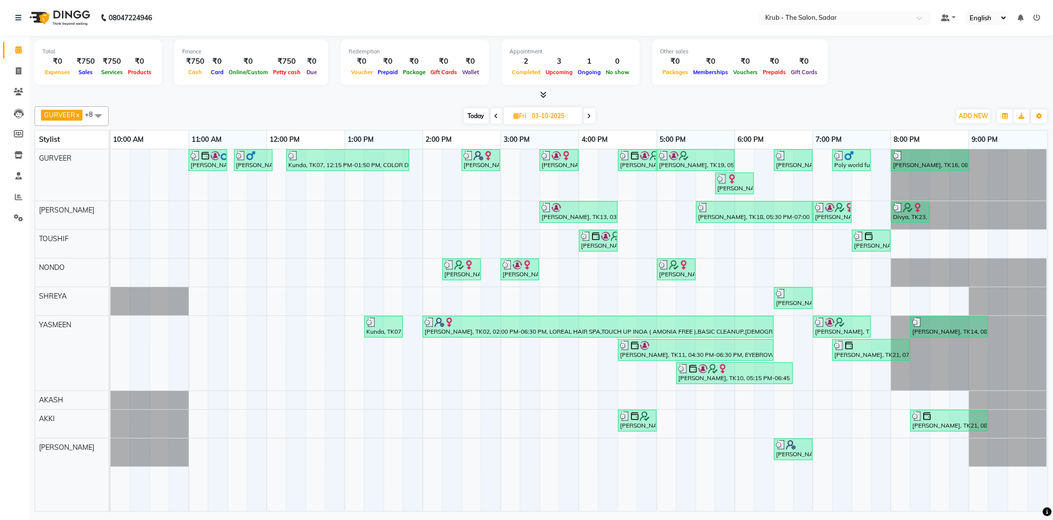
click at [597, 115] on div "Today Fri 03-10-2025" at bounding box center [529, 116] width 133 height 15
click at [592, 115] on icon at bounding box center [590, 116] width 4 height 6
type input "04-10-2025"
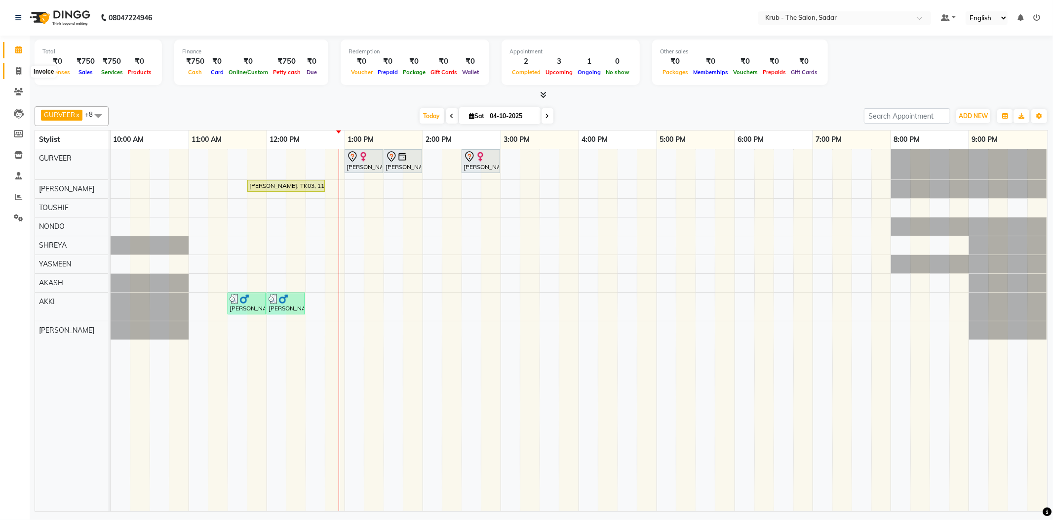
click at [14, 68] on span at bounding box center [18, 71] width 17 height 11
select select "service"
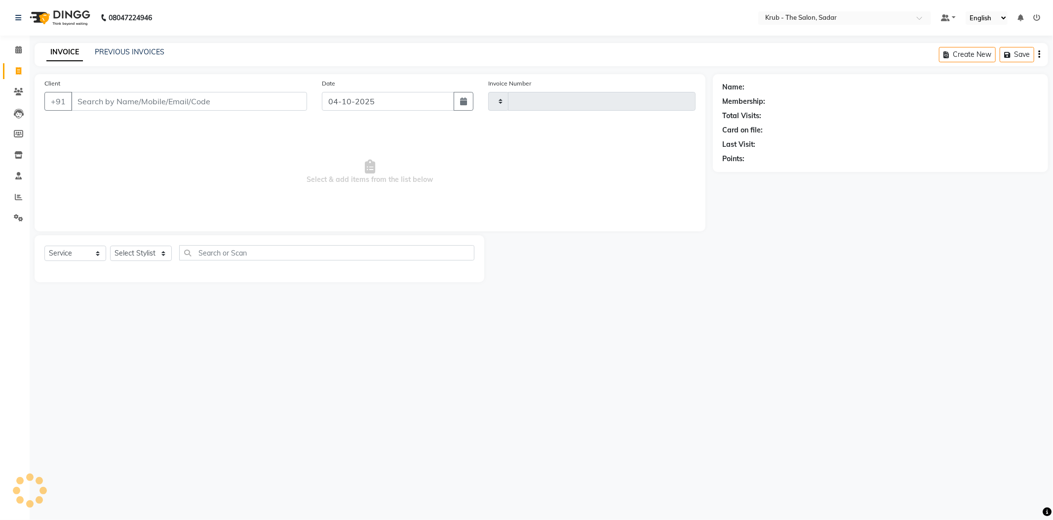
type input "2565"
select select "4449"
click at [121, 48] on link "PREVIOUS INVOICES" at bounding box center [130, 51] width 70 height 9
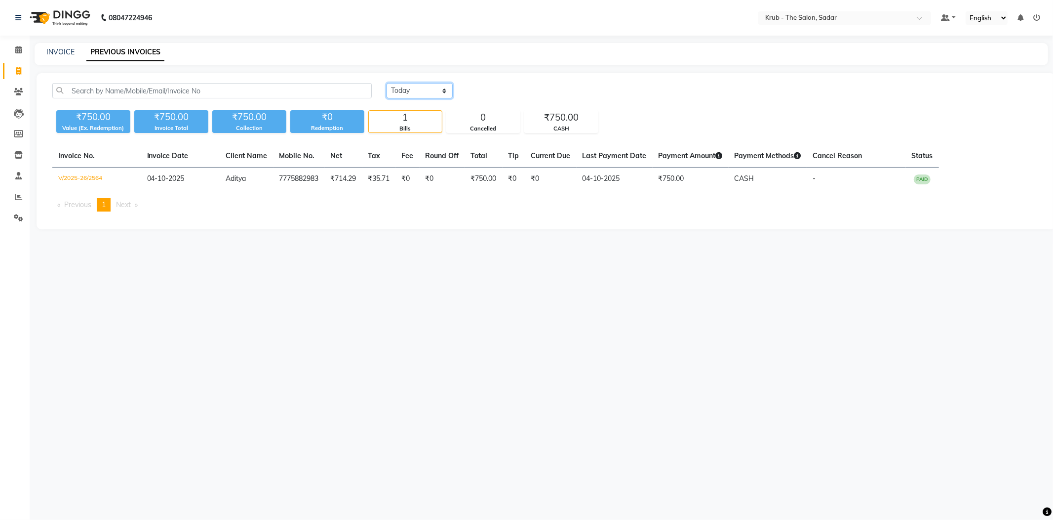
click at [421, 83] on select "Today Yesterday Custom Range" at bounding box center [420, 90] width 66 height 15
select select "yesterday"
click at [387, 83] on select "Today Yesterday Custom Range" at bounding box center [420, 90] width 66 height 15
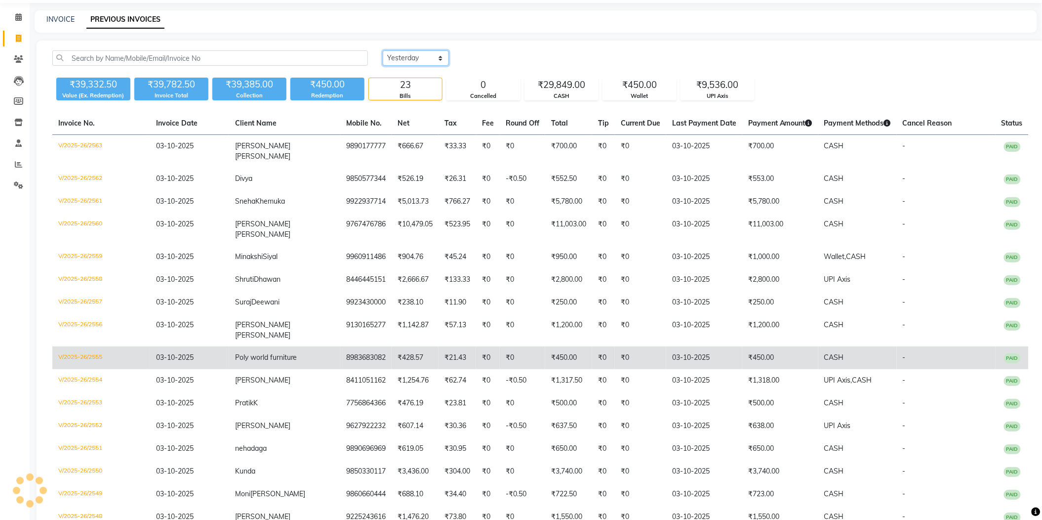
scroll to position [131, 0]
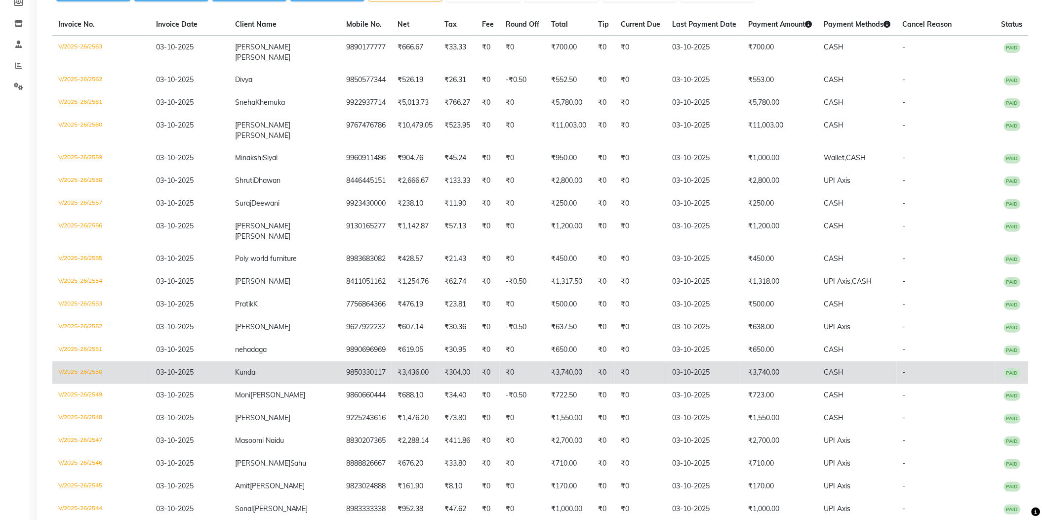
click at [340, 361] on td "9850330117" at bounding box center [365, 372] width 51 height 23
click at [615, 361] on td "₹0" at bounding box center [640, 372] width 51 height 23
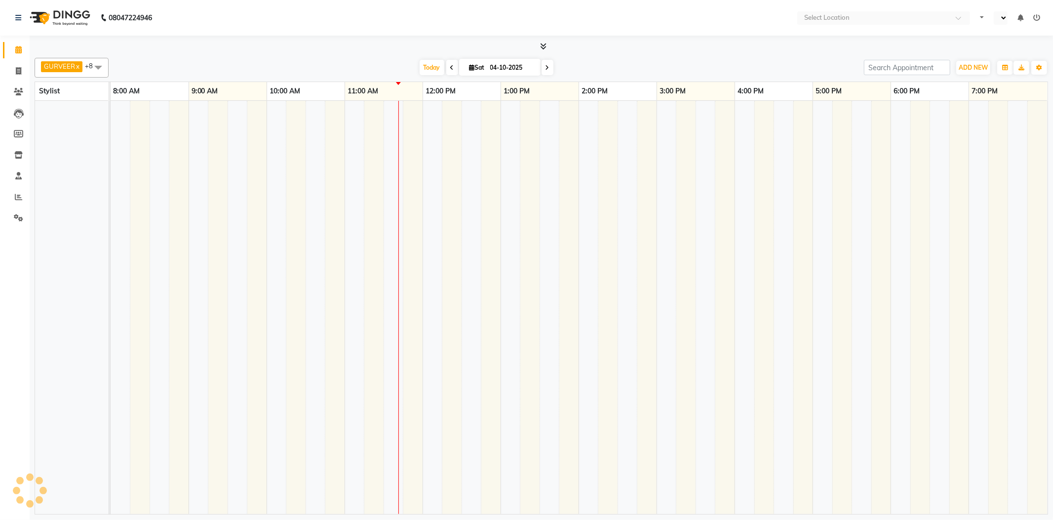
select select "en"
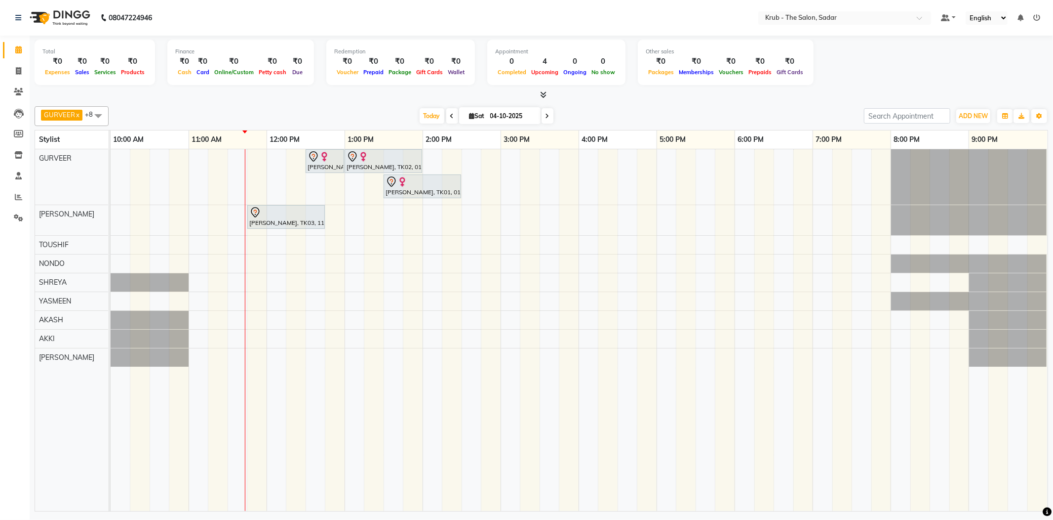
click at [488, 116] on input "04-10-2025" at bounding box center [511, 116] width 49 height 15
select select "10"
select select "2025"
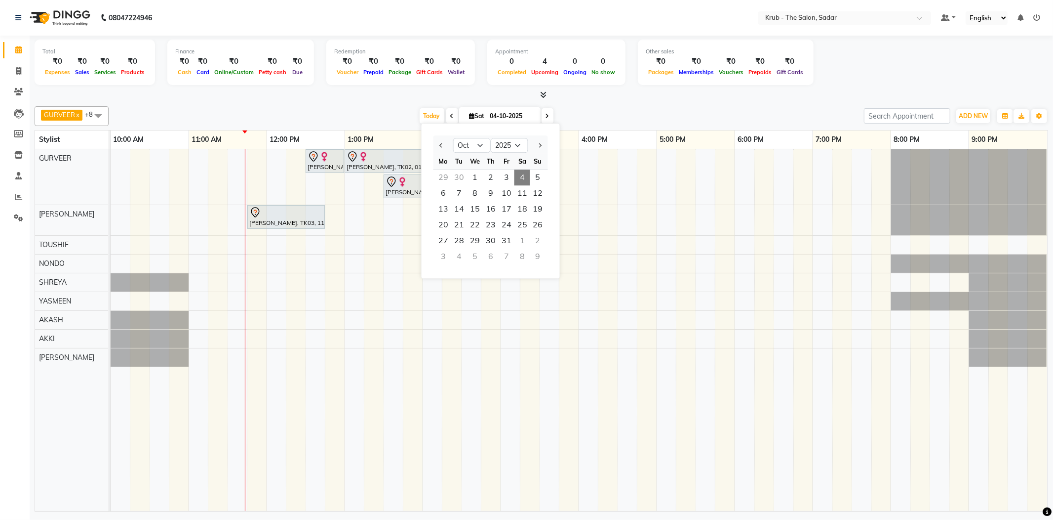
click at [680, 86] on div "Total ₹0 Expenses ₹0 Sales ₹0 Services ₹0 Products Finance ₹0 Cash ₹0 Card ₹0 O…" at bounding box center [542, 68] width 1014 height 65
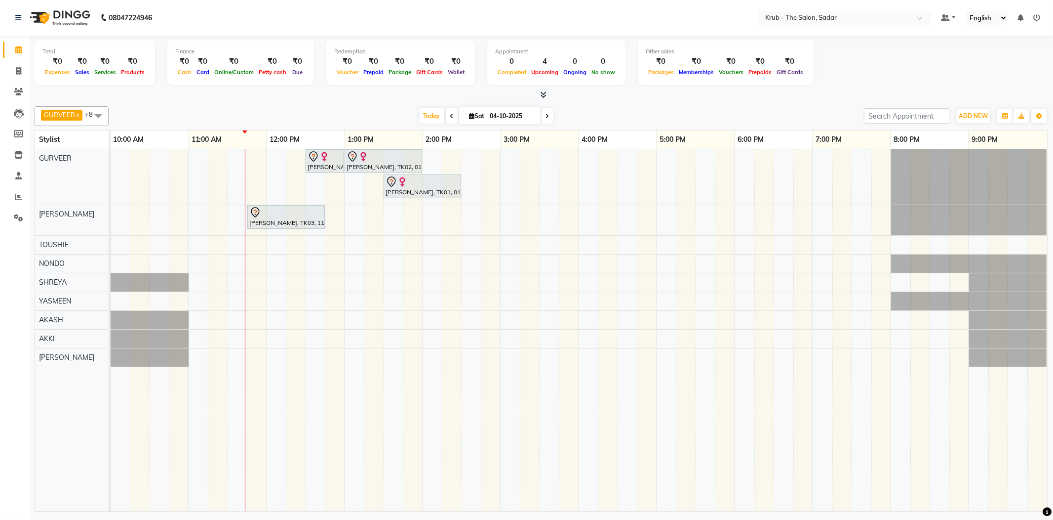
click at [512, 111] on input "04-10-2025" at bounding box center [511, 116] width 49 height 15
select select "10"
select select "2025"
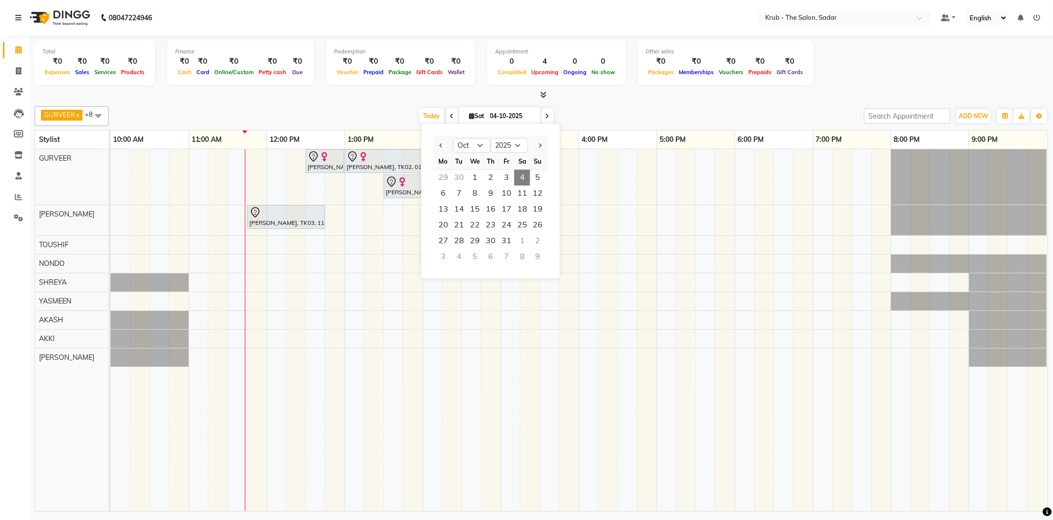
click at [636, 102] on div "GURVEER x RAJESH x TOUSHIF x NONDO x SHREYA x YASMEEN x AKASH x AKKI x AMIT x +…" at bounding box center [542, 306] width 1014 height 409
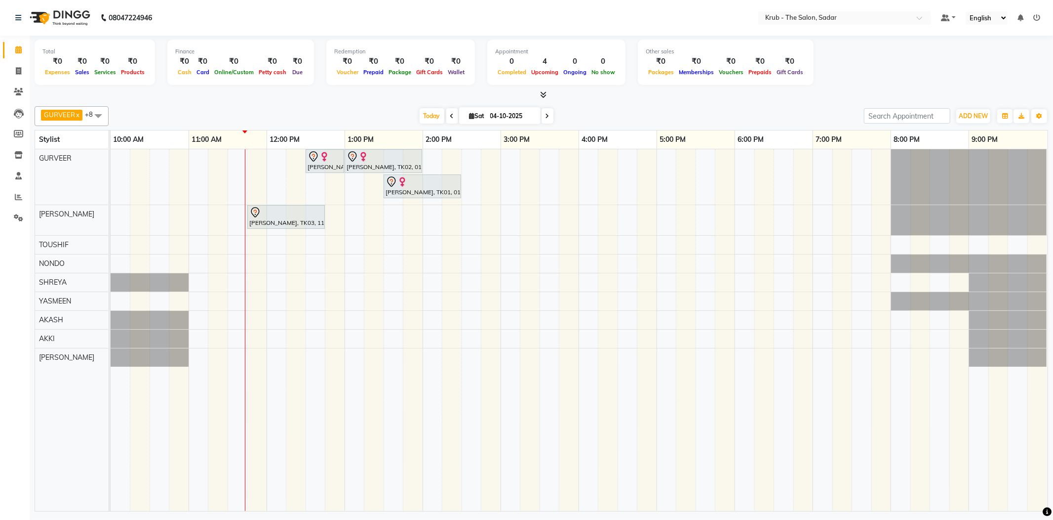
click at [500, 115] on input "04-10-2025" at bounding box center [511, 116] width 49 height 15
select select "10"
select select "2025"
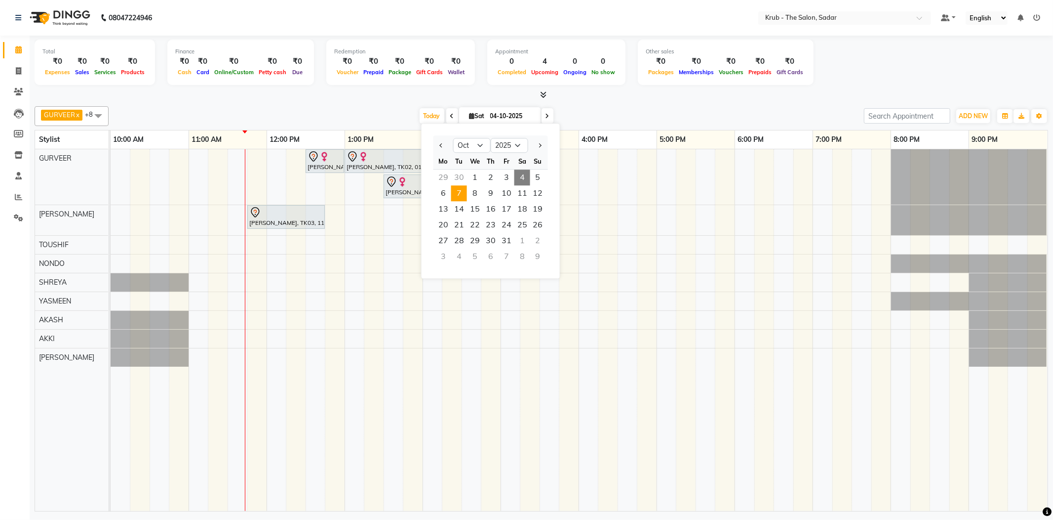
click at [455, 186] on span "7" at bounding box center [459, 193] width 16 height 16
type input "07-10-2025"
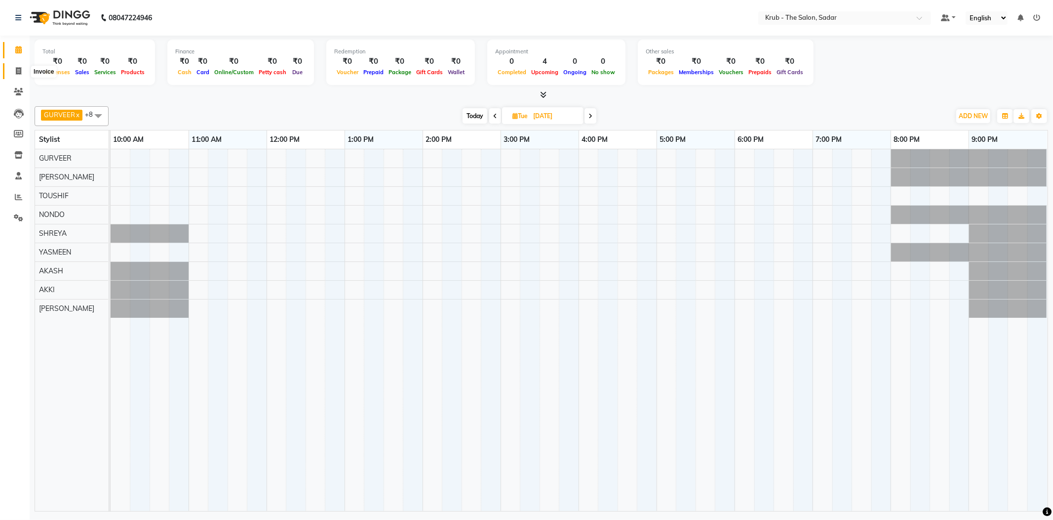
click at [16, 71] on icon at bounding box center [18, 70] width 5 height 7
select select "service"
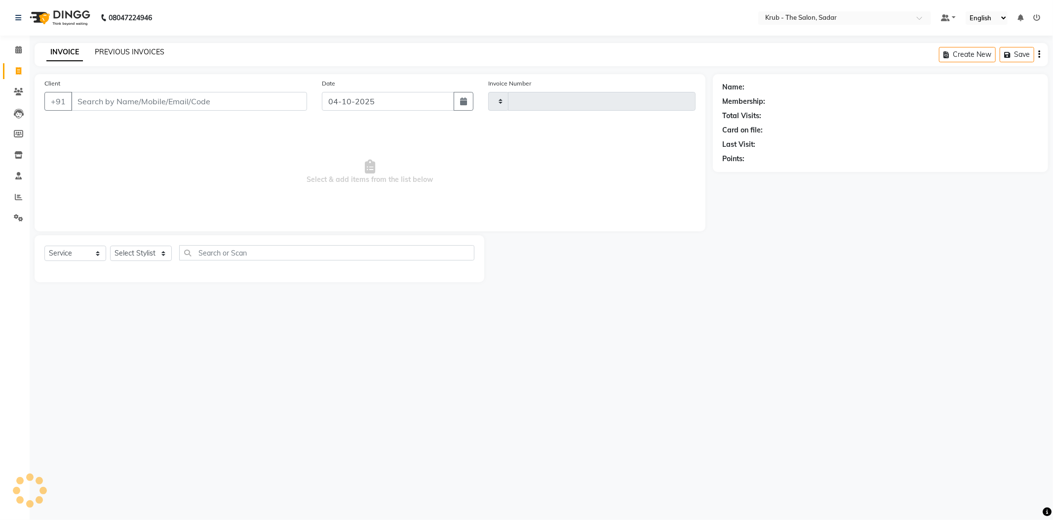
type input "2564"
click at [137, 50] on link "PREVIOUS INVOICES" at bounding box center [130, 51] width 70 height 9
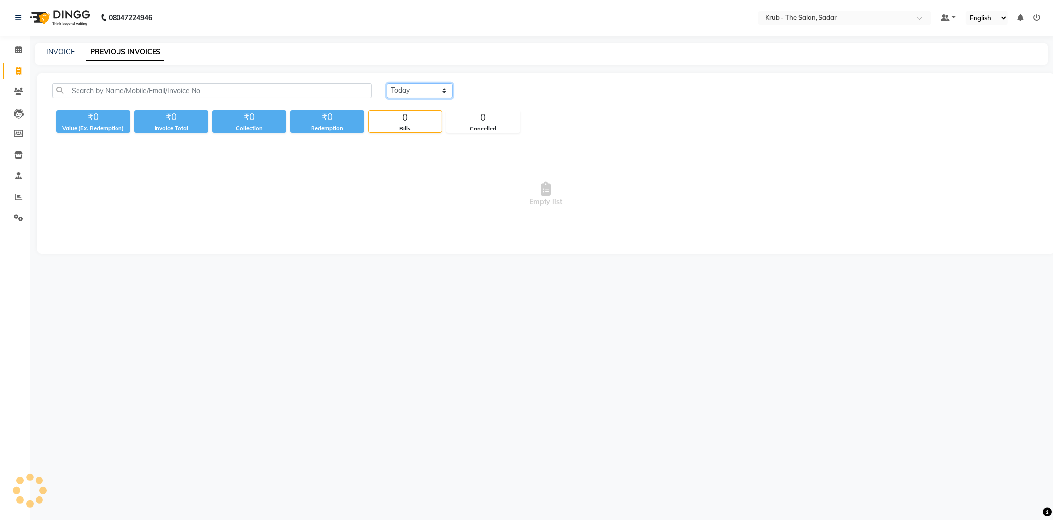
drag, startPoint x: 419, startPoint y: 81, endPoint x: 418, endPoint y: 91, distance: 9.5
click at [420, 83] on select "Today Yesterday Custom Range" at bounding box center [420, 90] width 66 height 15
select select "range"
click at [387, 83] on select "Today Yesterday Custom Range" at bounding box center [420, 90] width 66 height 15
click at [505, 89] on input "04-10-2025" at bounding box center [500, 91] width 69 height 14
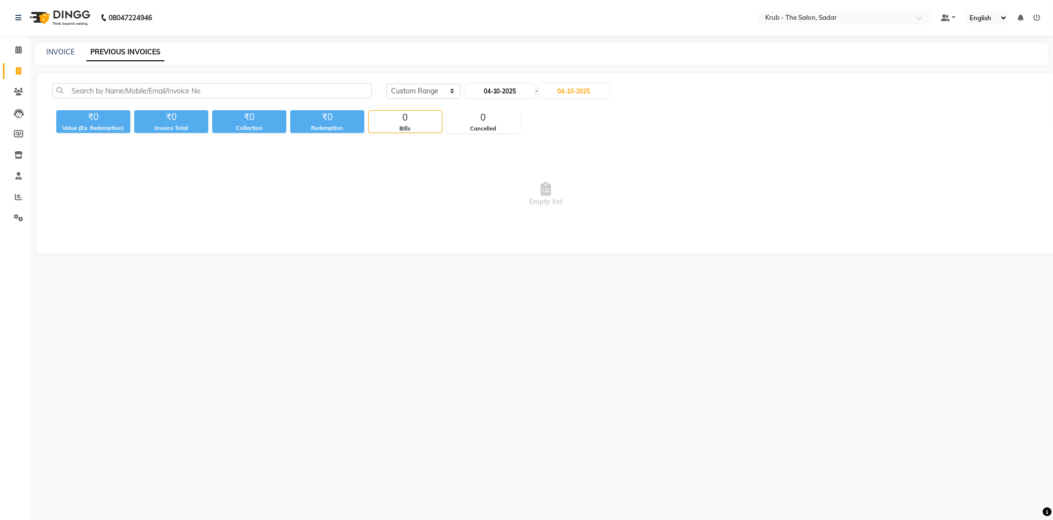
select select "10"
select select "2025"
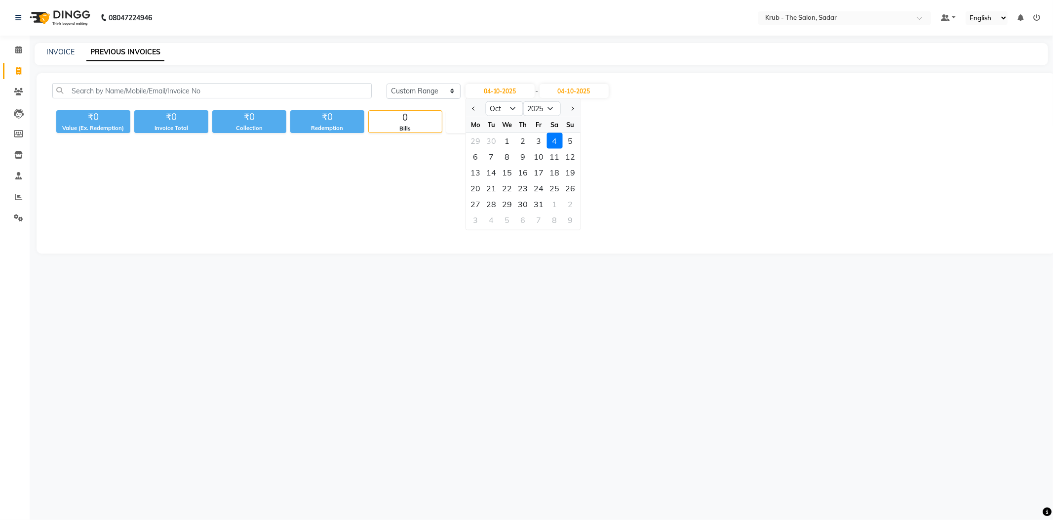
click at [515, 133] on div "2" at bounding box center [523, 141] width 16 height 16
type input "02-10-2025"
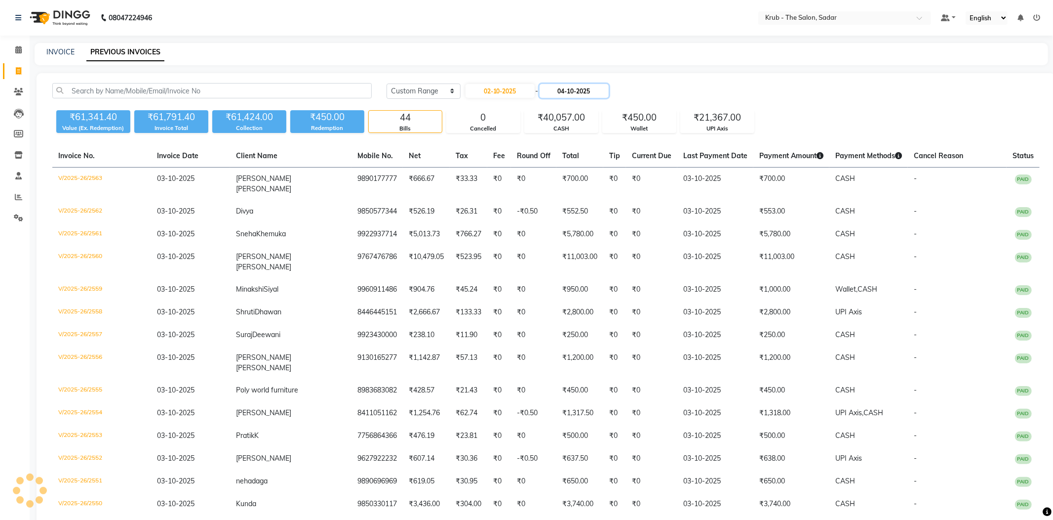
click at [587, 89] on input "04-10-2025" at bounding box center [574, 91] width 69 height 14
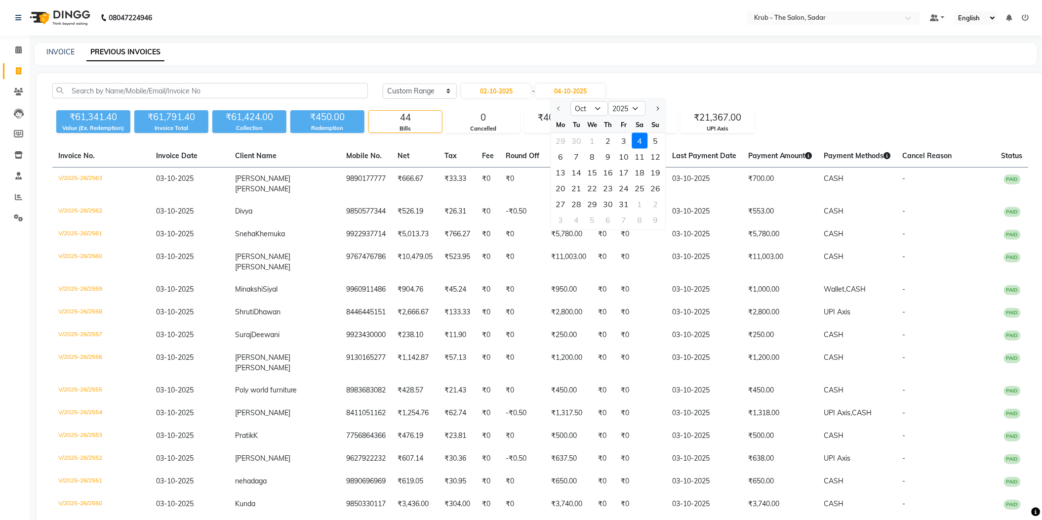
click at [575, 133] on div "29 30 1 2 3 4 5" at bounding box center [608, 141] width 115 height 16
click at [506, 89] on input "02-10-2025" at bounding box center [496, 91] width 69 height 14
select select "10"
select select "2025"
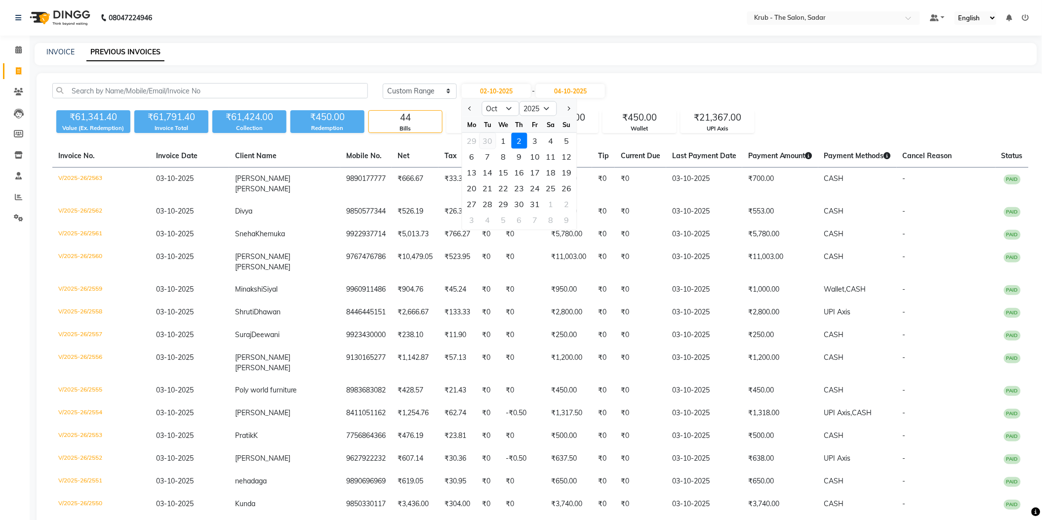
click at [483, 133] on div "30" at bounding box center [488, 141] width 16 height 16
type input "30-09-2025"
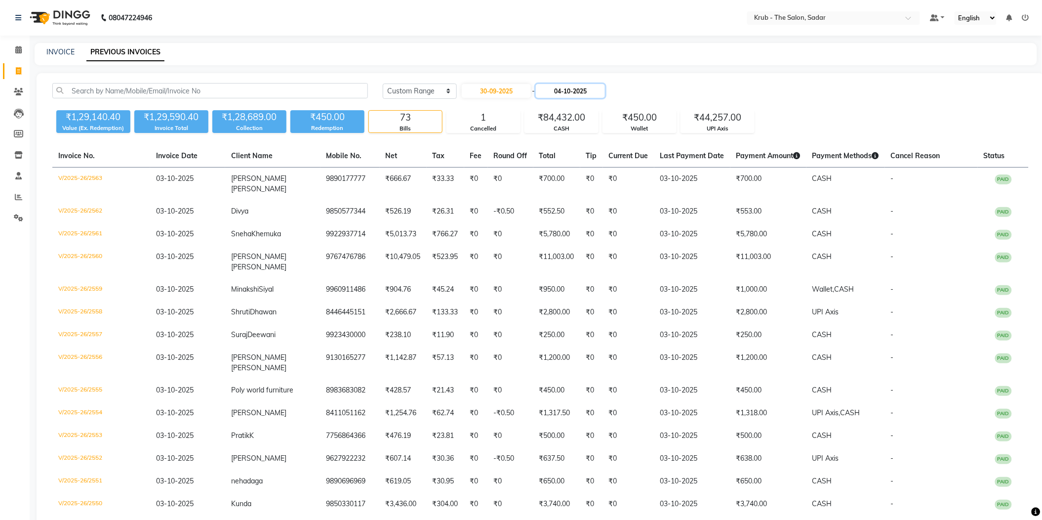
click at [602, 87] on input "04-10-2025" at bounding box center [570, 91] width 69 height 14
select select "10"
click at [573, 133] on div "30" at bounding box center [577, 141] width 16 height 16
type input "30-09-2025"
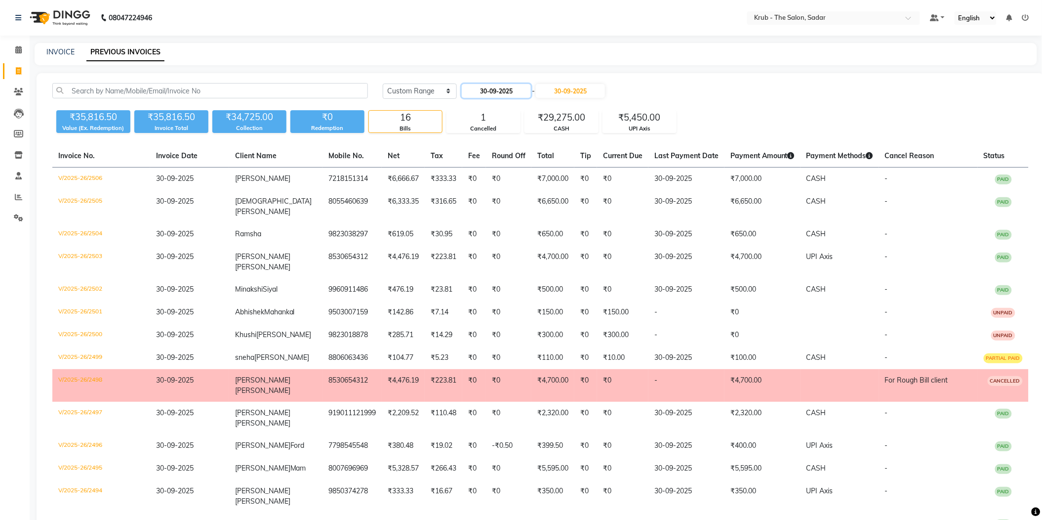
click at [508, 88] on input "30-09-2025" at bounding box center [496, 91] width 69 height 14
select select "9"
select select "2025"
drag, startPoint x: 509, startPoint y: 189, endPoint x: 560, endPoint y: 156, distance: 60.4
click at [512, 196] on div "2" at bounding box center [520, 204] width 16 height 16
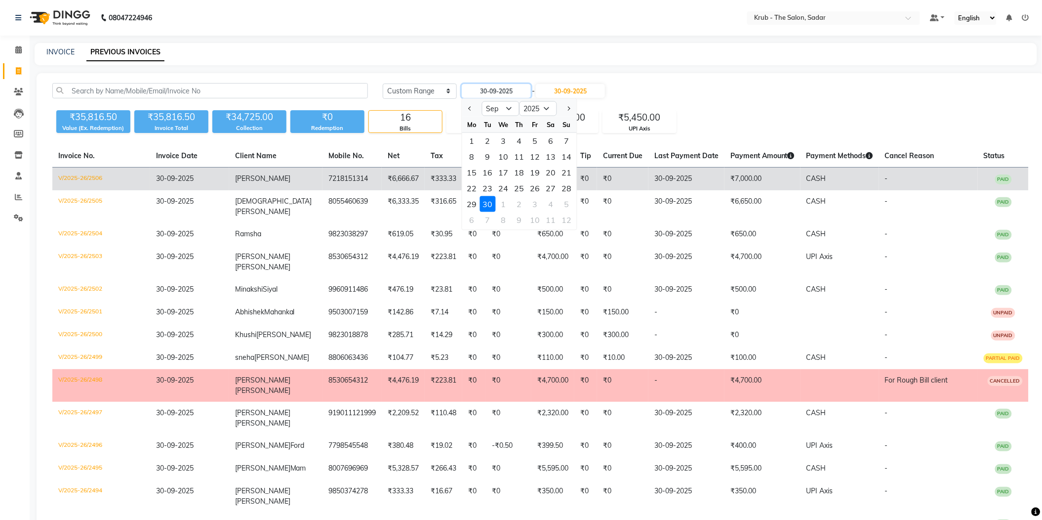
type input "02-10-2025"
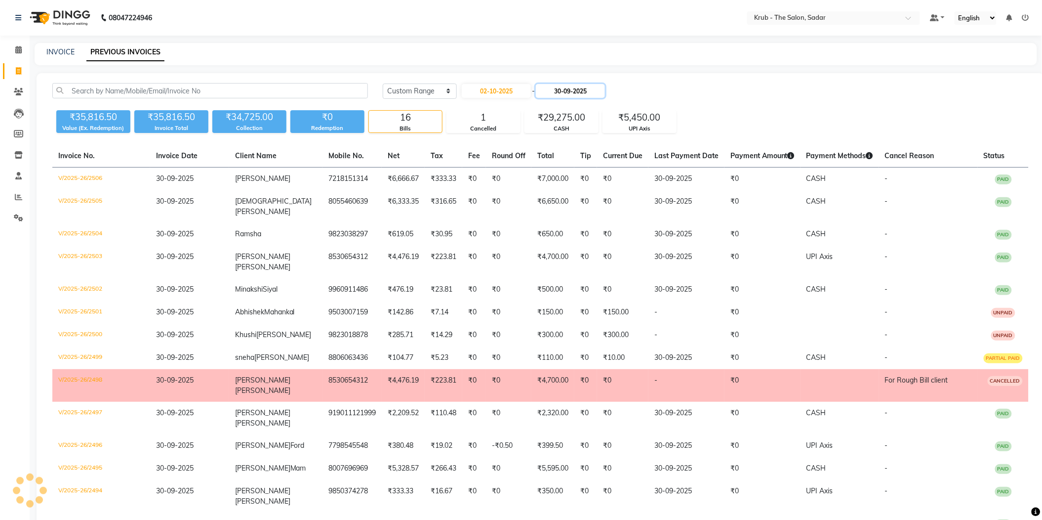
click at [595, 92] on input "30-09-2025" at bounding box center [570, 91] width 69 height 14
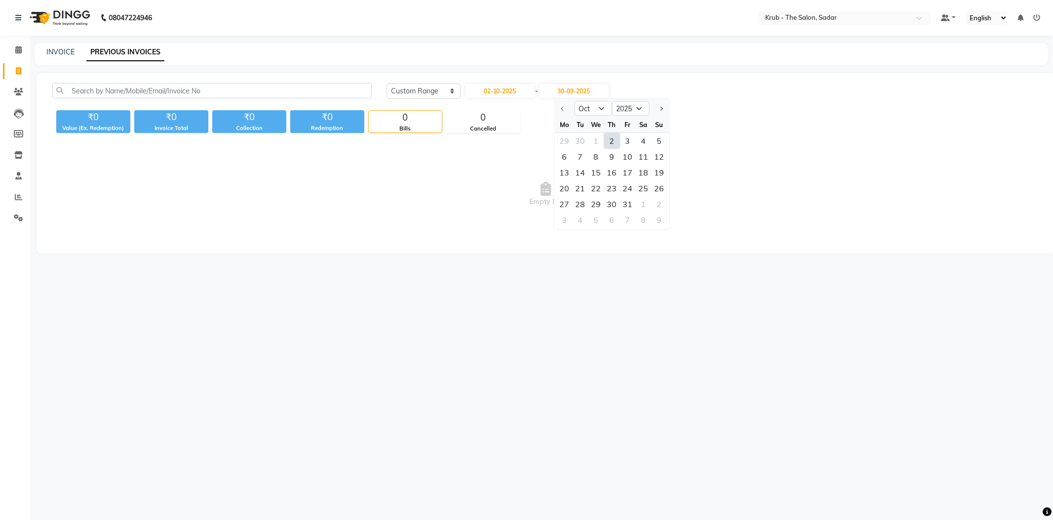
click at [605, 133] on div "2" at bounding box center [612, 141] width 16 height 16
type input "02-10-2025"
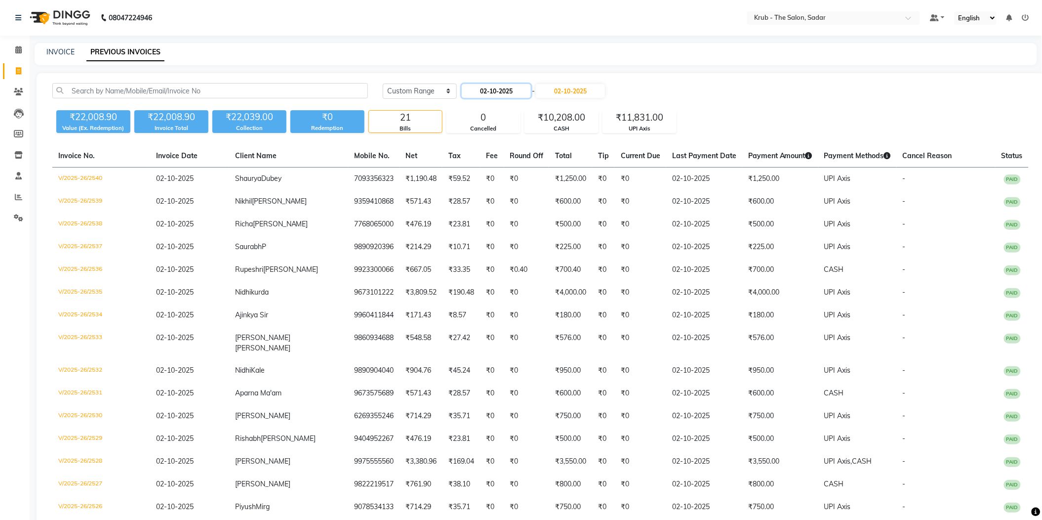
click at [519, 89] on input "02-10-2025" at bounding box center [496, 91] width 69 height 14
select select "10"
select select "2025"
click at [527, 133] on div "3" at bounding box center [535, 141] width 16 height 16
type input "03-10-2025"
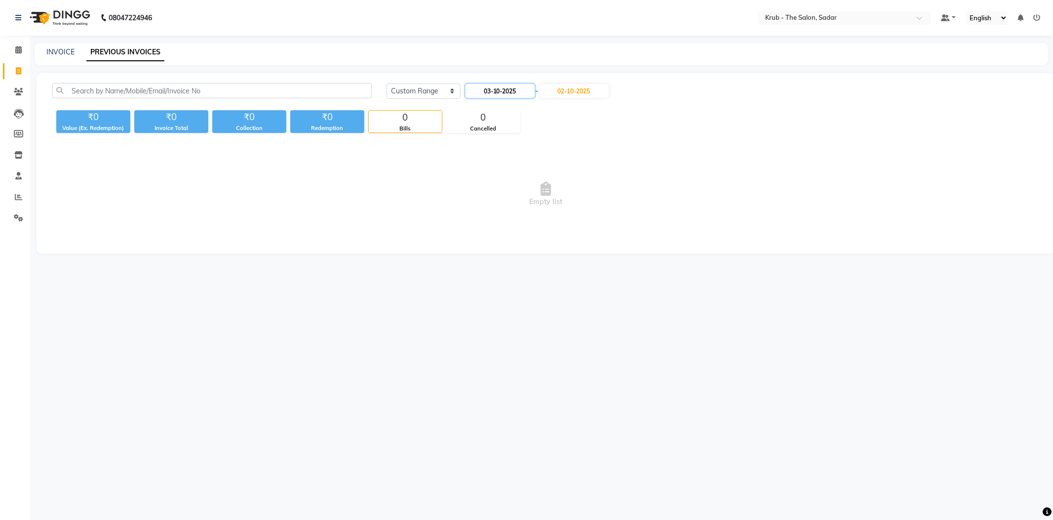
click at [514, 84] on input "03-10-2025" at bounding box center [500, 91] width 69 height 14
select select "10"
select select "2025"
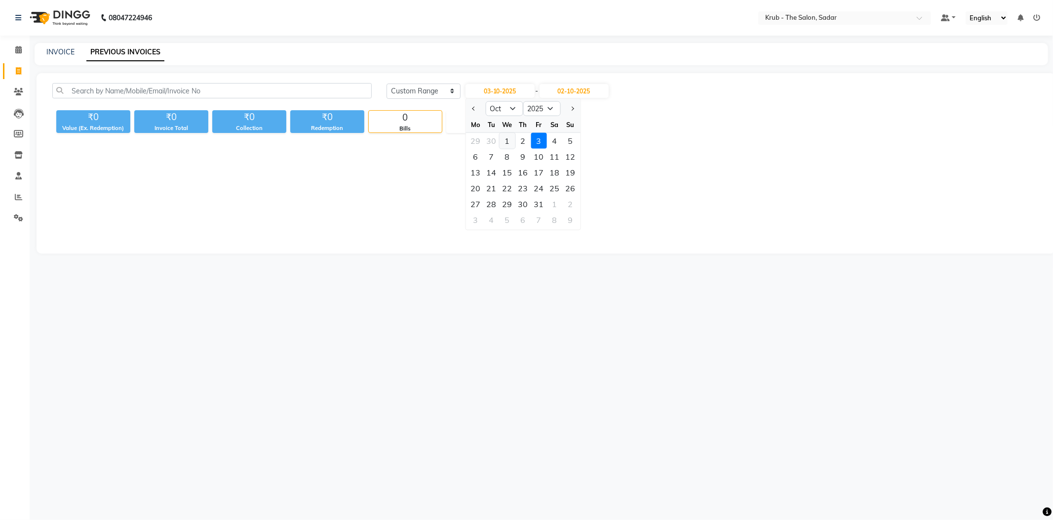
click at [504, 134] on div "1" at bounding box center [507, 141] width 16 height 16
type input "01-10-2025"
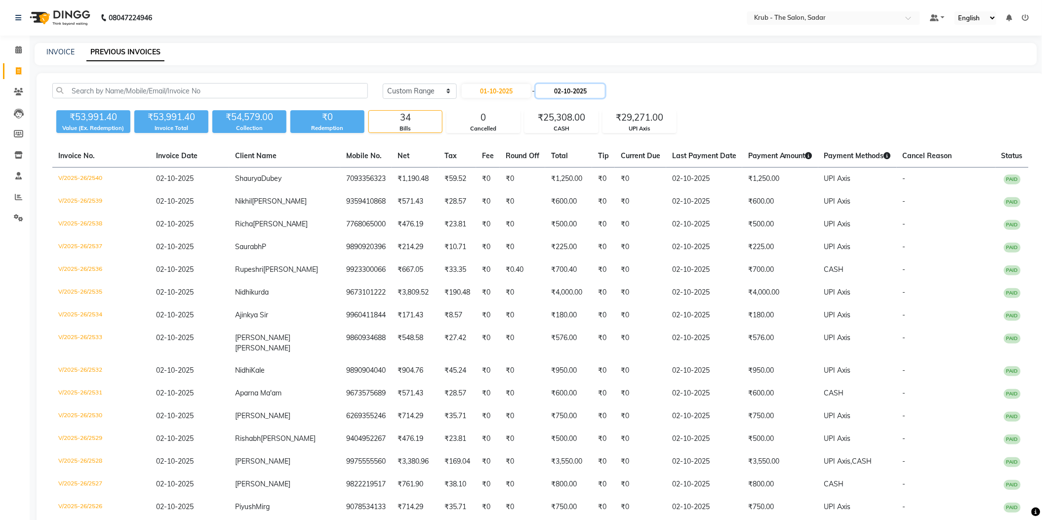
click at [584, 88] on input "02-10-2025" at bounding box center [570, 91] width 69 height 14
click at [585, 134] on div "1" at bounding box center [593, 141] width 16 height 16
type input "01-10-2025"
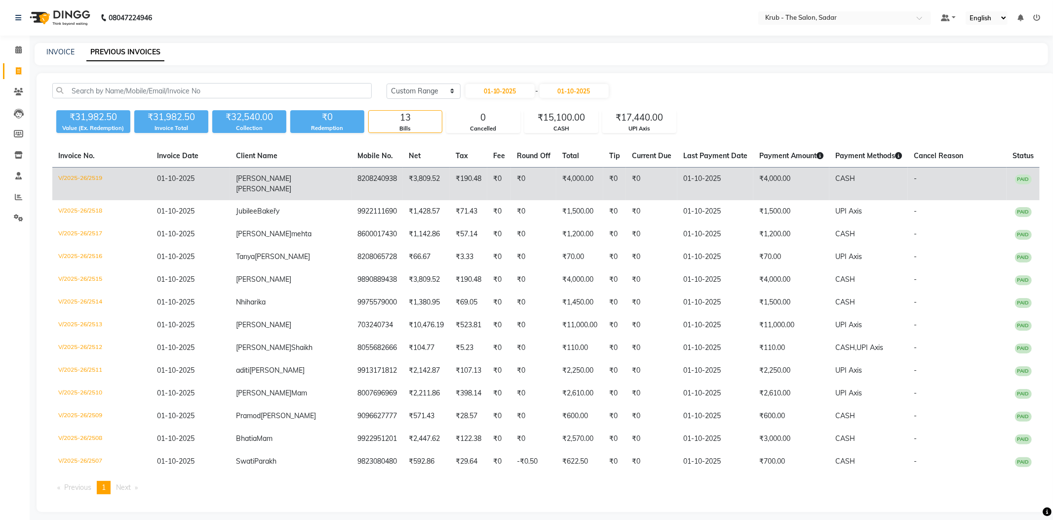
click at [678, 175] on td "01-10-2025" at bounding box center [716, 183] width 76 height 33
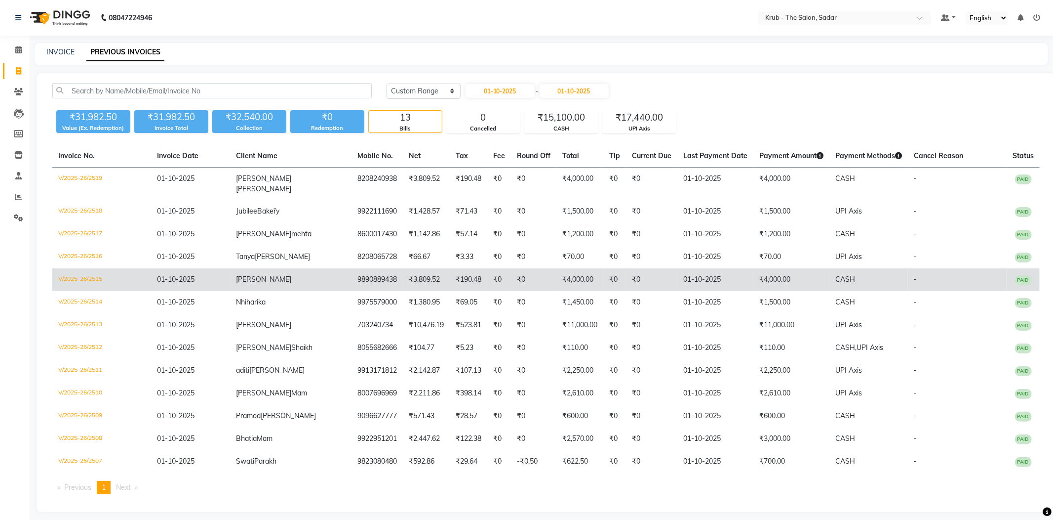
click at [754, 268] on td "₹4,000.00" at bounding box center [792, 279] width 76 height 23
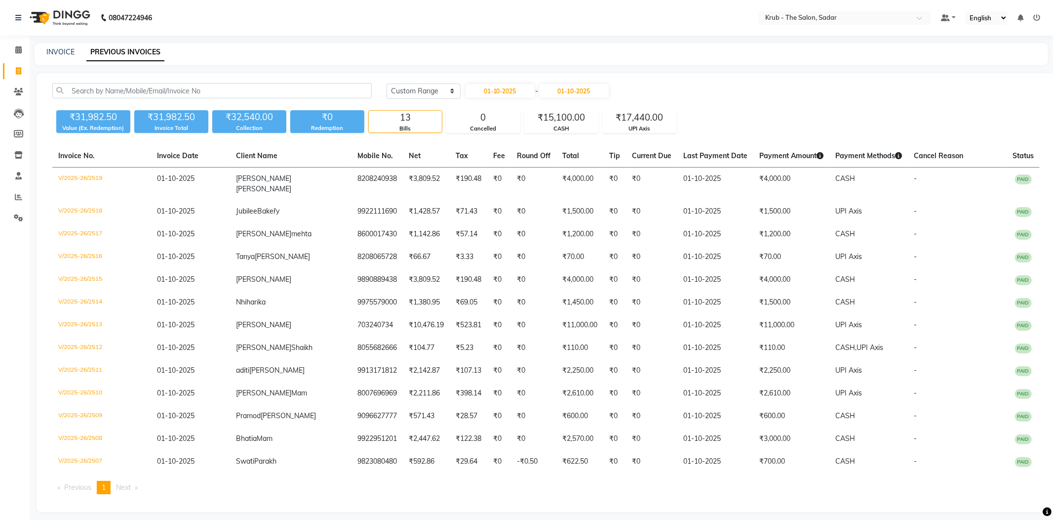
click at [502, 76] on div "Today Yesterday Custom Range 01-10-2025 - 01-10-2025 ₹31,982.50 Value (Ex. Rede…" at bounding box center [546, 292] width 1019 height 439
click at [508, 84] on input "01-10-2025" at bounding box center [500, 91] width 69 height 14
select select "10"
select select "2025"
click at [486, 133] on div "30" at bounding box center [492, 141] width 16 height 16
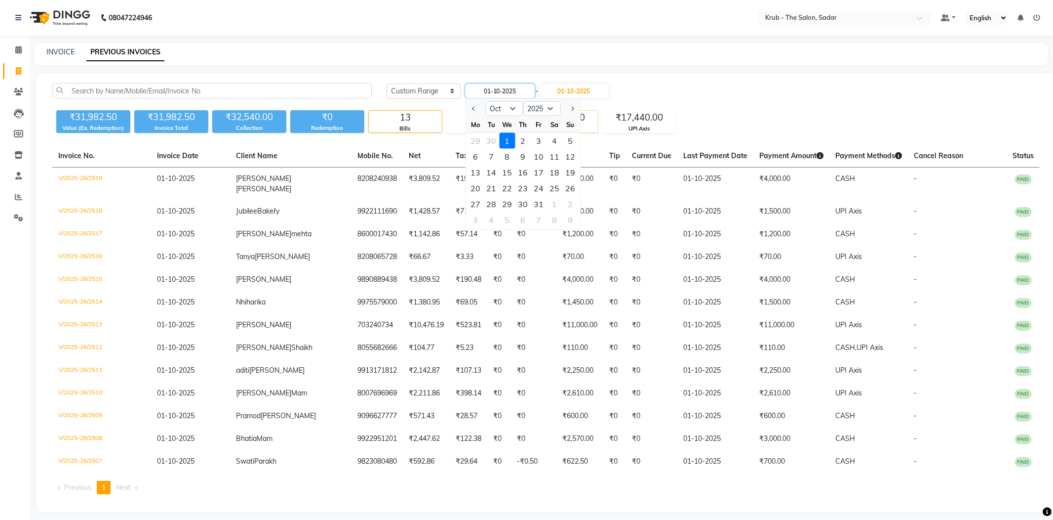
type input "30-09-2025"
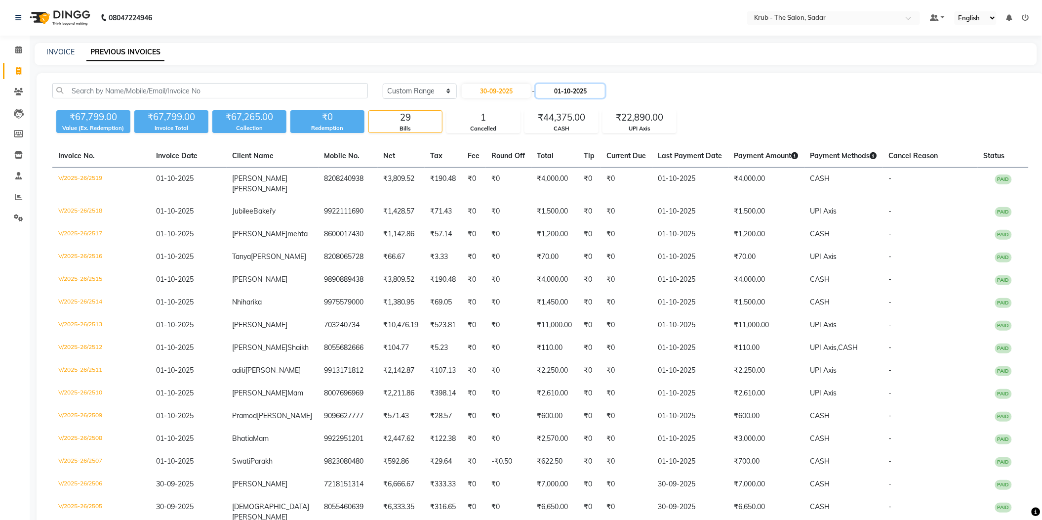
click at [597, 84] on input "01-10-2025" at bounding box center [570, 91] width 69 height 14
select select "10"
click at [569, 133] on div "30" at bounding box center [577, 141] width 16 height 16
type input "30-09-2025"
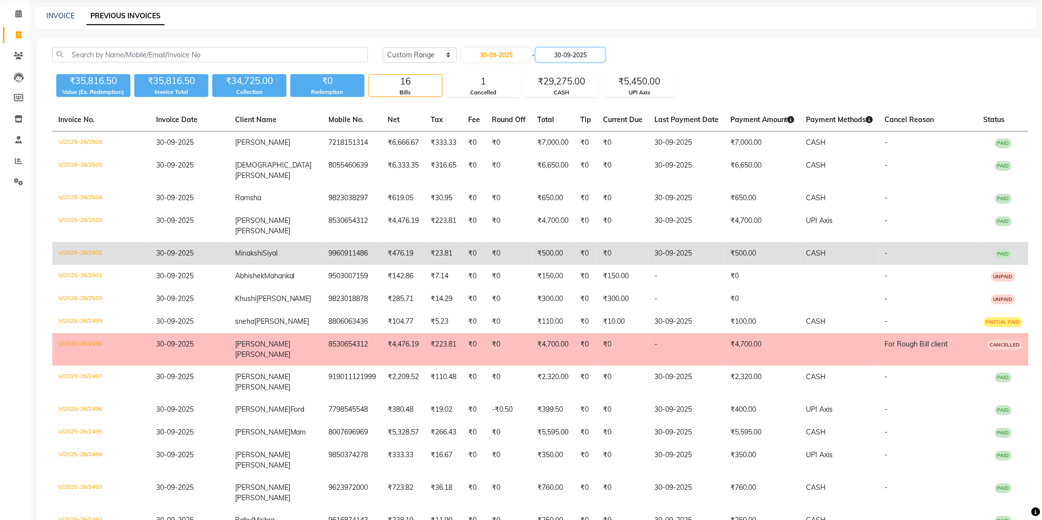
scroll to position [56, 0]
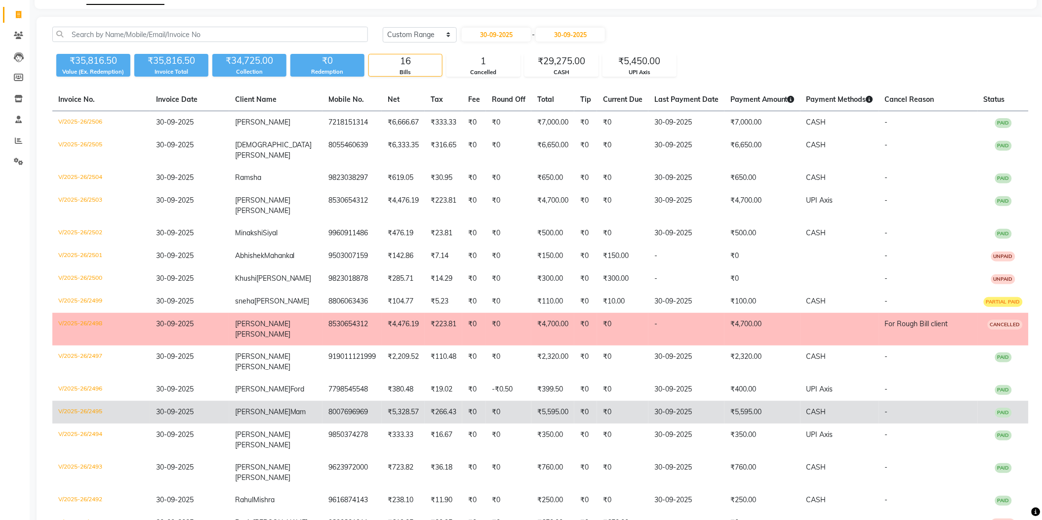
click at [743, 401] on td "₹5,595.00" at bounding box center [763, 412] width 76 height 23
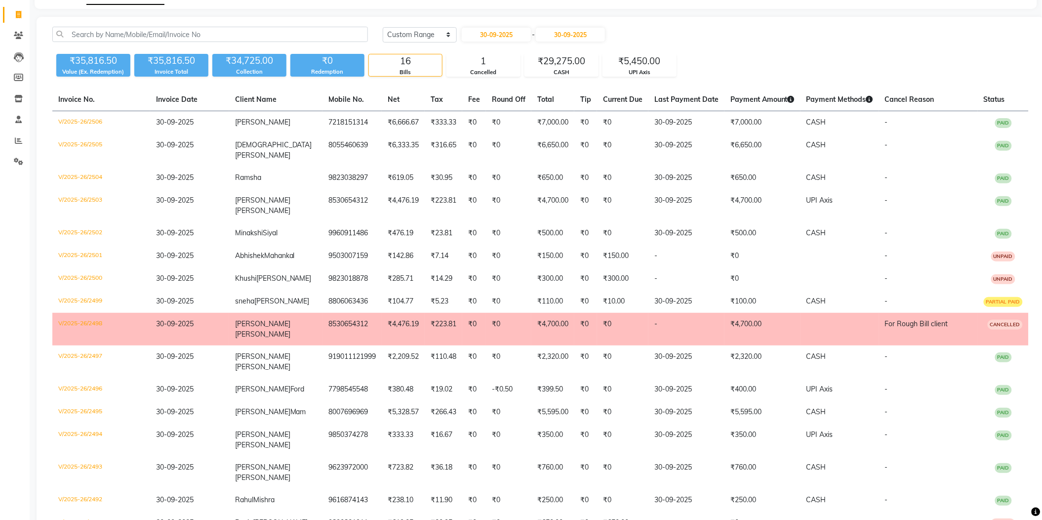
scroll to position [0, 0]
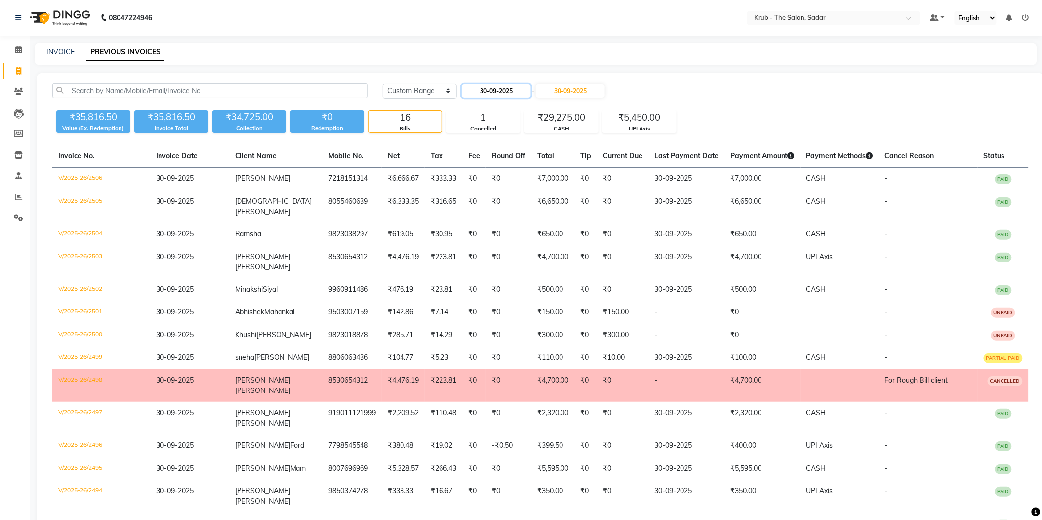
click at [516, 84] on input "30-09-2025" at bounding box center [496, 91] width 69 height 14
select select "9"
select select "2025"
click at [496, 196] on div "1" at bounding box center [504, 204] width 16 height 16
type input "01-10-2025"
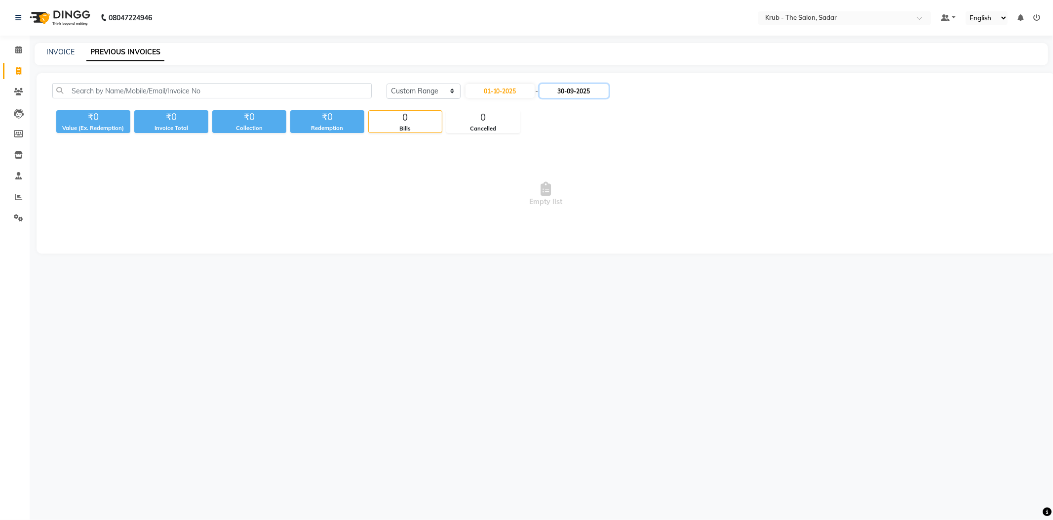
click at [587, 88] on input "30-09-2025" at bounding box center [574, 91] width 69 height 14
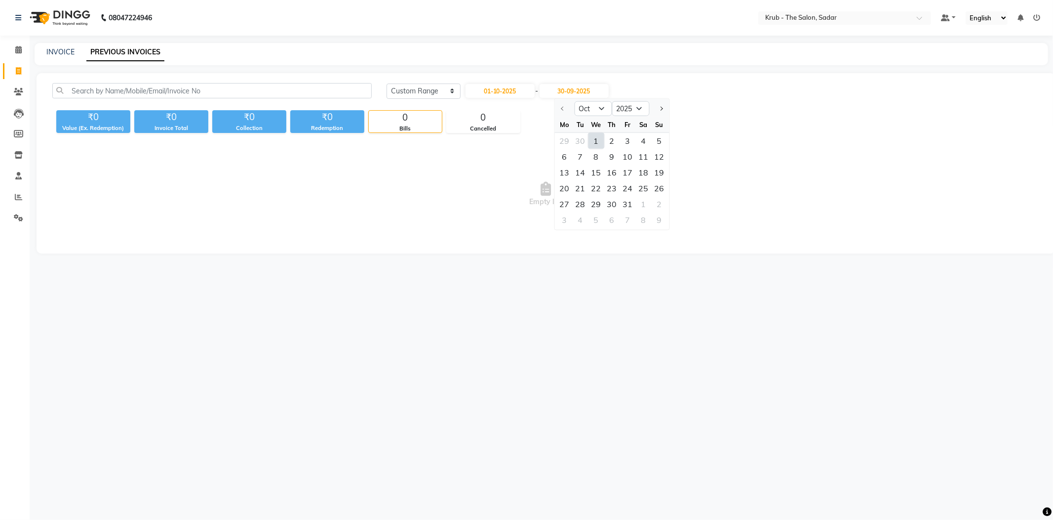
click at [591, 134] on div "1" at bounding box center [596, 141] width 16 height 16
type input "01-10-2025"
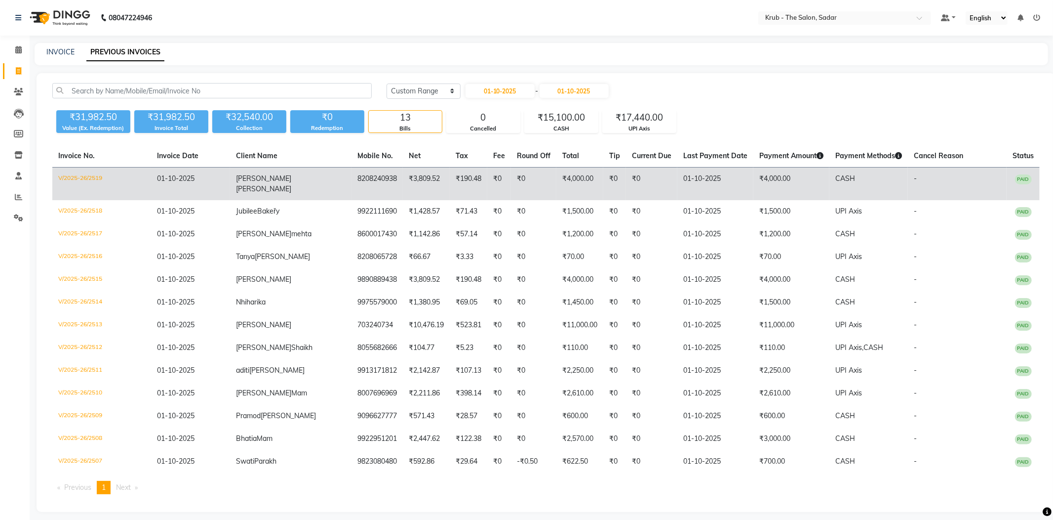
click at [557, 167] on td "₹4,000.00" at bounding box center [580, 183] width 47 height 33
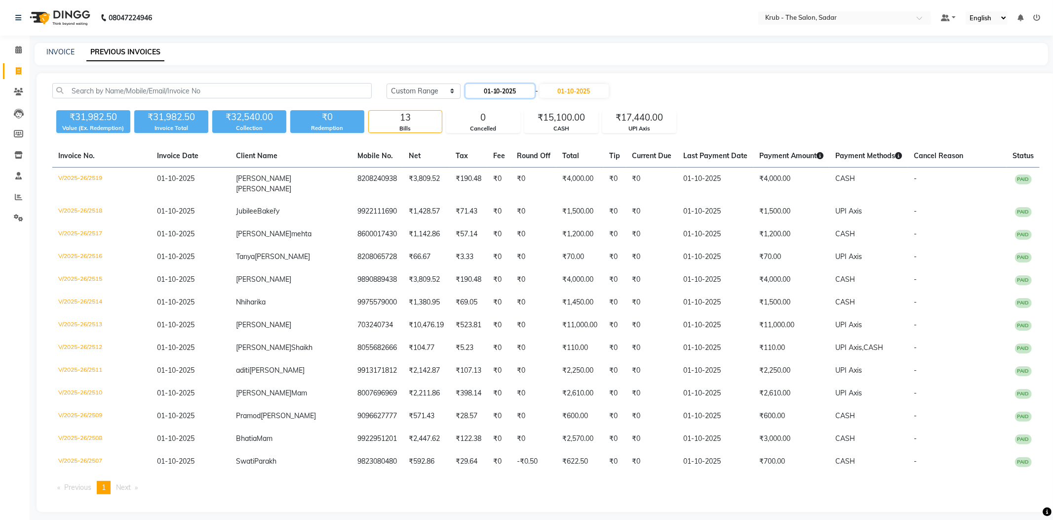
click at [516, 84] on input "01-10-2025" at bounding box center [500, 91] width 69 height 14
select select "10"
select select "2025"
click at [489, 133] on div "30" at bounding box center [492, 141] width 16 height 16
type input "30-09-2025"
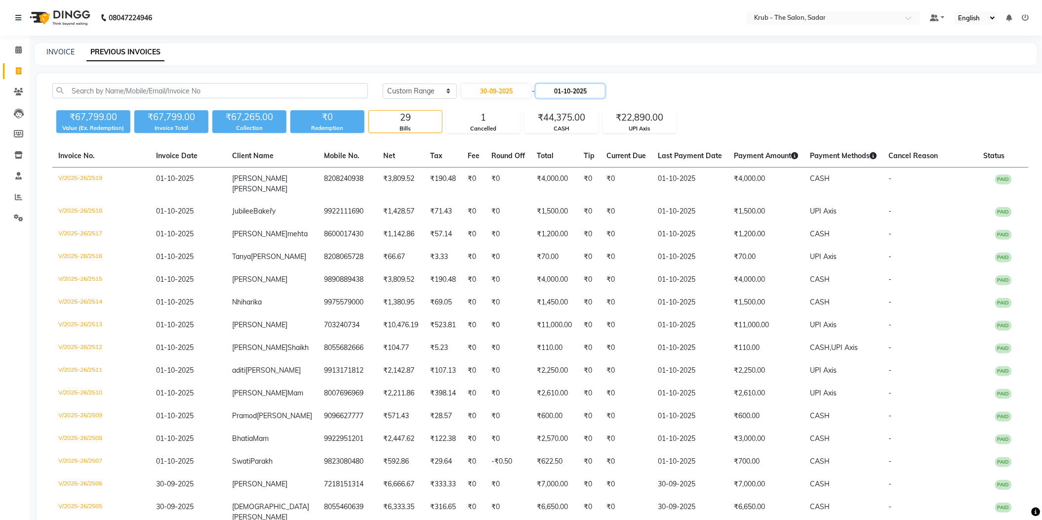
click at [595, 85] on input "01-10-2025" at bounding box center [570, 91] width 69 height 14
select select "10"
click at [569, 133] on div "30" at bounding box center [577, 141] width 16 height 16
type input "30-09-2025"
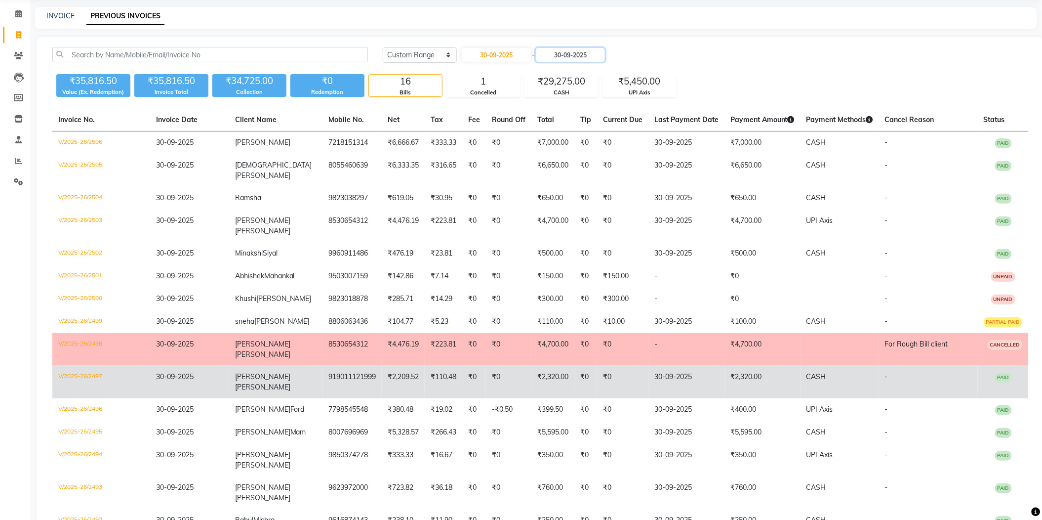
scroll to position [56, 0]
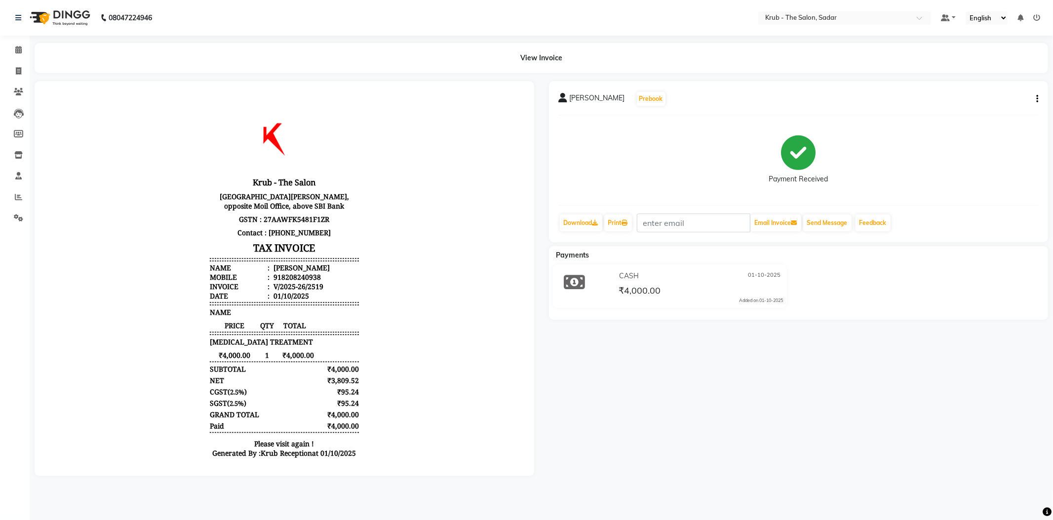
click at [1036, 94] on button "button" at bounding box center [1036, 99] width 6 height 10
click at [1013, 90] on div "Split Service Amount" at bounding box center [990, 94] width 68 height 12
select select "89642"
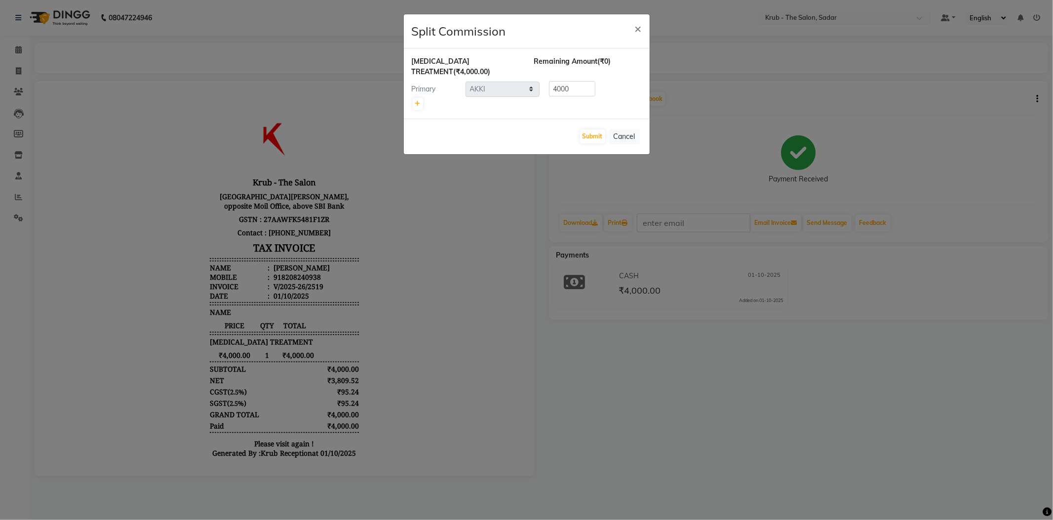
click at [760, 83] on ngb-modal-window "Split Commission × BOTOX TREATMENT (₹4,000.00) Remaining Amount (₹0) Primary Se…" at bounding box center [526, 260] width 1053 height 520
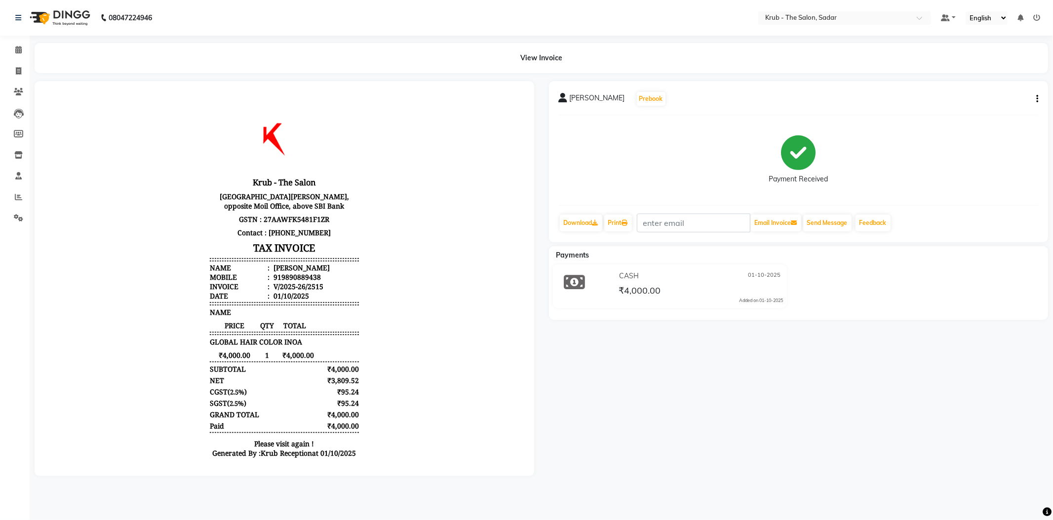
click at [1036, 94] on button "button" at bounding box center [1036, 99] width 6 height 10
click at [1006, 89] on div "Split Service Amount" at bounding box center [990, 94] width 68 height 12
select select "24979"
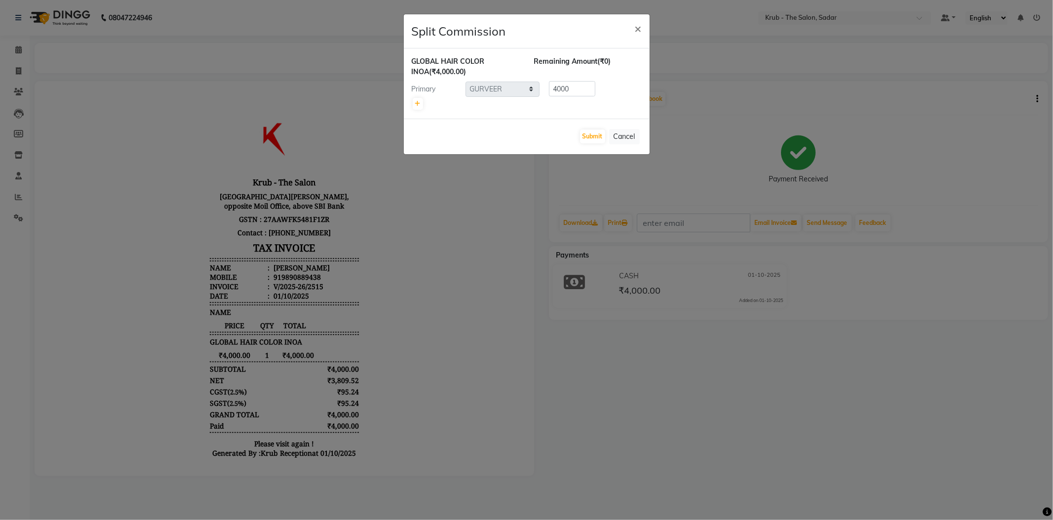
click at [751, 90] on ngb-modal-window "Split Commission × GLOBAL HAIR COLOR INOA (₹4,000.00) Remaining Amount (₹0) Pri…" at bounding box center [526, 260] width 1053 height 520
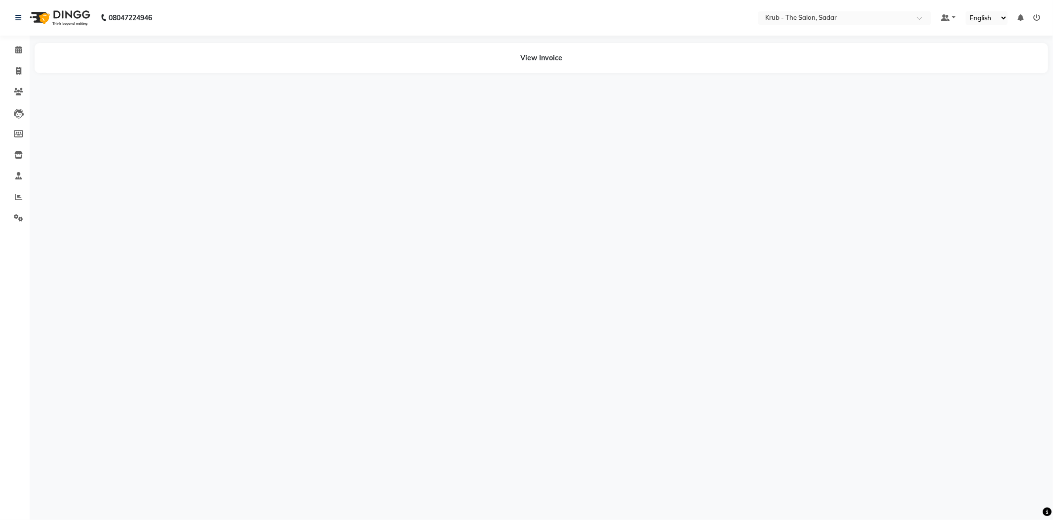
select select "en"
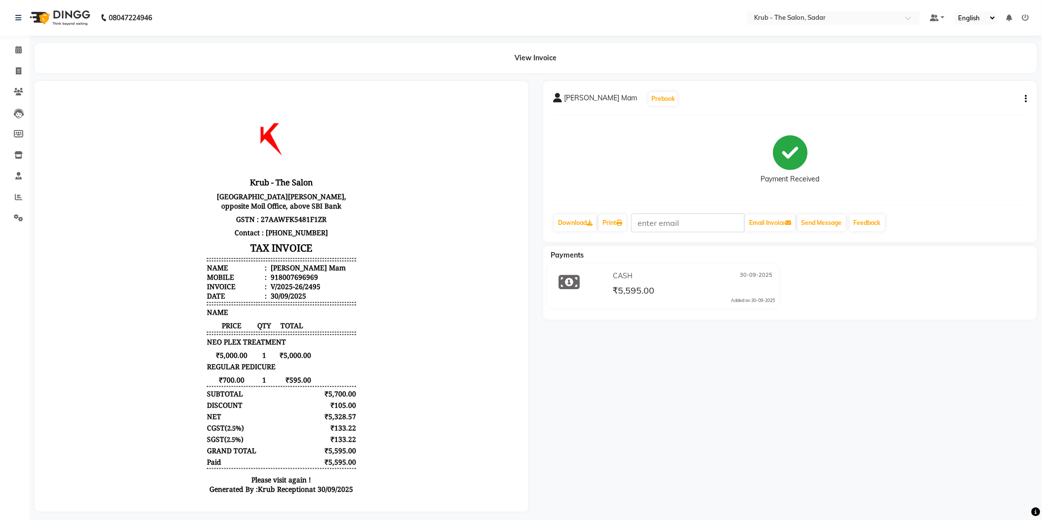
click at [1025, 95] on button "button" at bounding box center [1024, 99] width 6 height 10
click at [1003, 93] on div "Split Service Amount" at bounding box center [979, 94] width 68 height 12
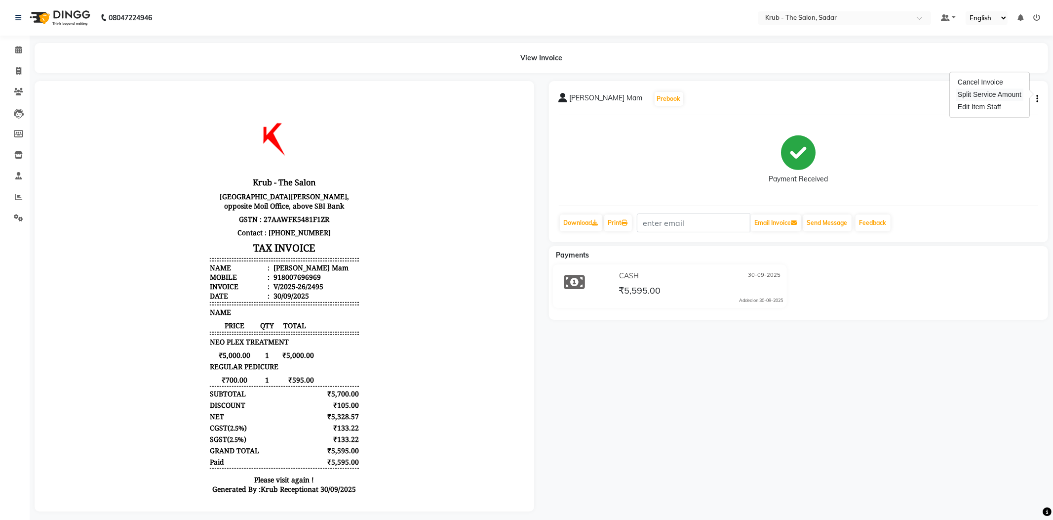
select select "24979"
select select "24987"
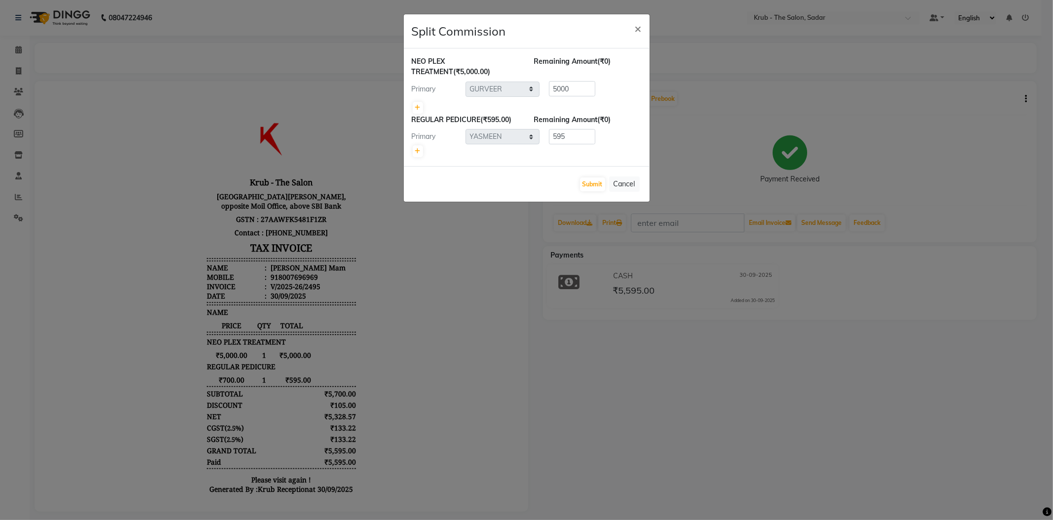
click at [793, 93] on ngb-modal-window "Split Commission × NEO PLEX TREATMENT (₹5,000.00) Remaining Amount (₹0) Primary…" at bounding box center [526, 260] width 1053 height 520
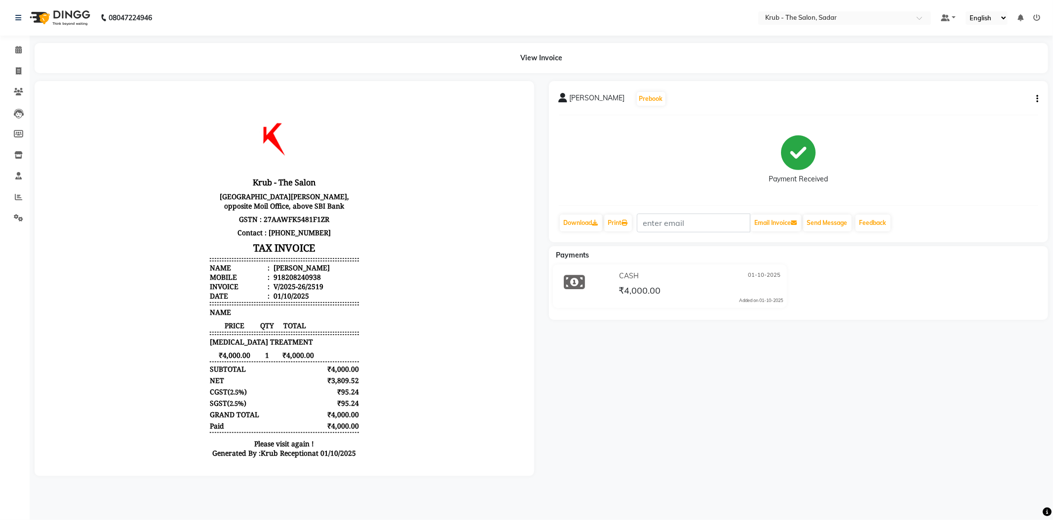
drag, startPoint x: 917, startPoint y: 366, endPoint x: 988, endPoint y: 451, distance: 111.1
click at [919, 369] on div "[PERSON_NAME] Prebook Payment Received Download Print Email Invoice Send Messag…" at bounding box center [799, 278] width 515 height 395
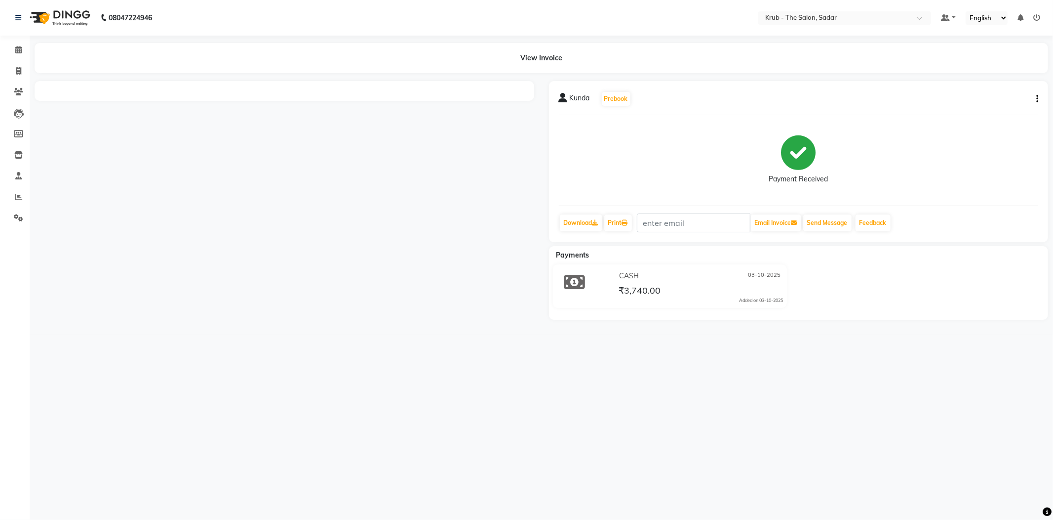
click at [1037, 94] on button "button" at bounding box center [1036, 99] width 6 height 10
click at [976, 104] on div "Edit Item Staff" at bounding box center [990, 107] width 68 height 12
select select
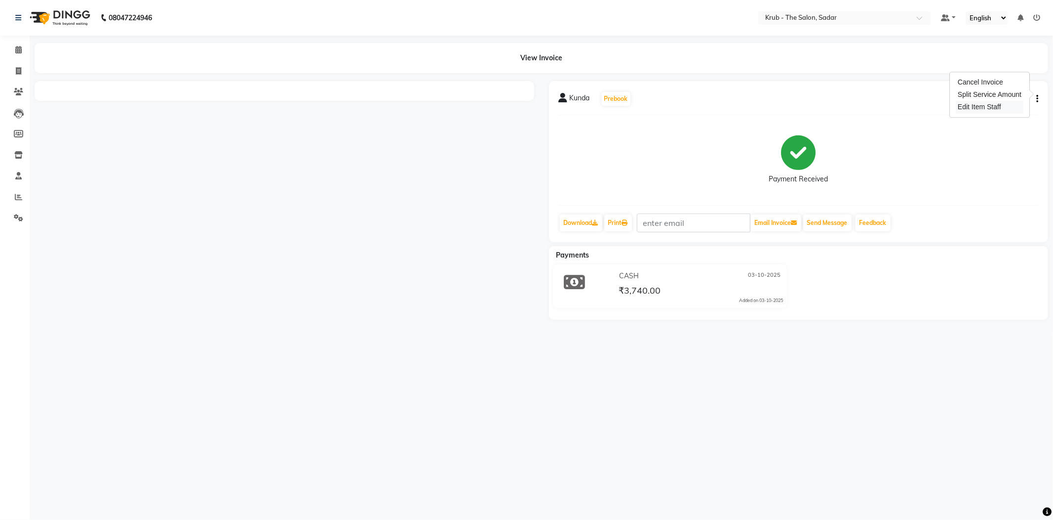
select select
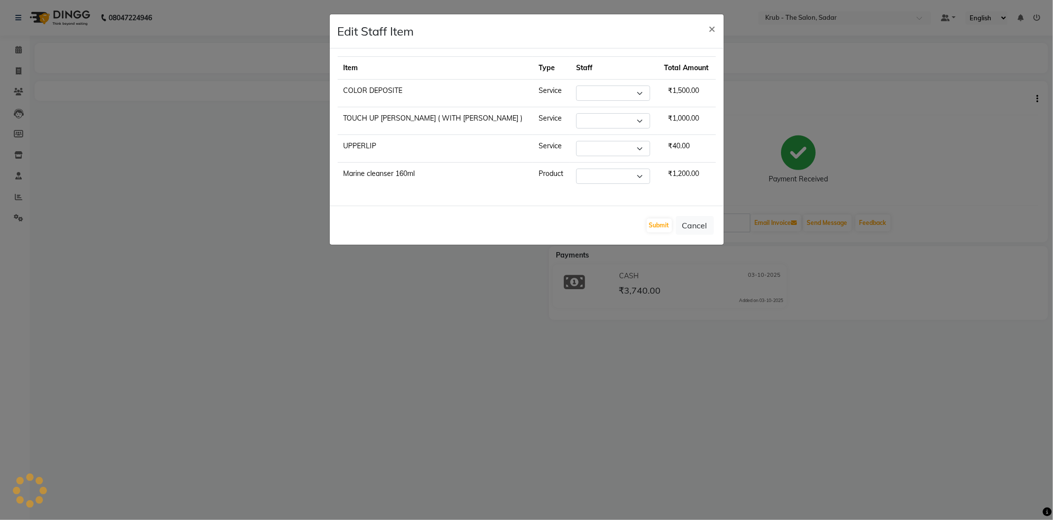
select select "24979"
select select "24987"
select select "24991"
click at [604, 168] on select "Select AKASH [PERSON_NAME] [PERSON_NAME] [PERSON_NAME] Reception KUNAL NONDO [P…" at bounding box center [613, 175] width 74 height 15
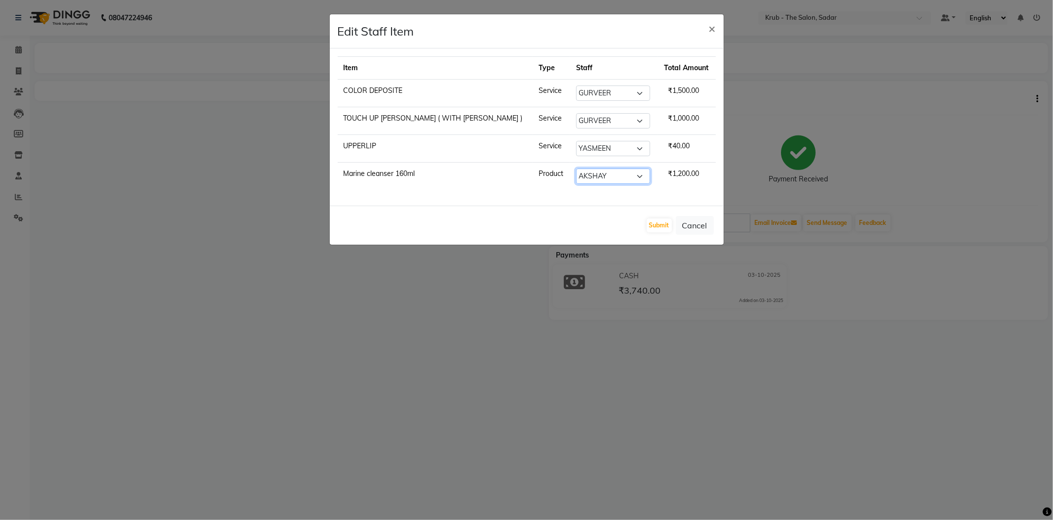
click at [604, 168] on select "Select AKASH [PERSON_NAME] [PERSON_NAME] [PERSON_NAME] Reception KUNAL NONDO [P…" at bounding box center [613, 175] width 74 height 15
click at [700, 216] on button "Cancel" at bounding box center [695, 225] width 38 height 19
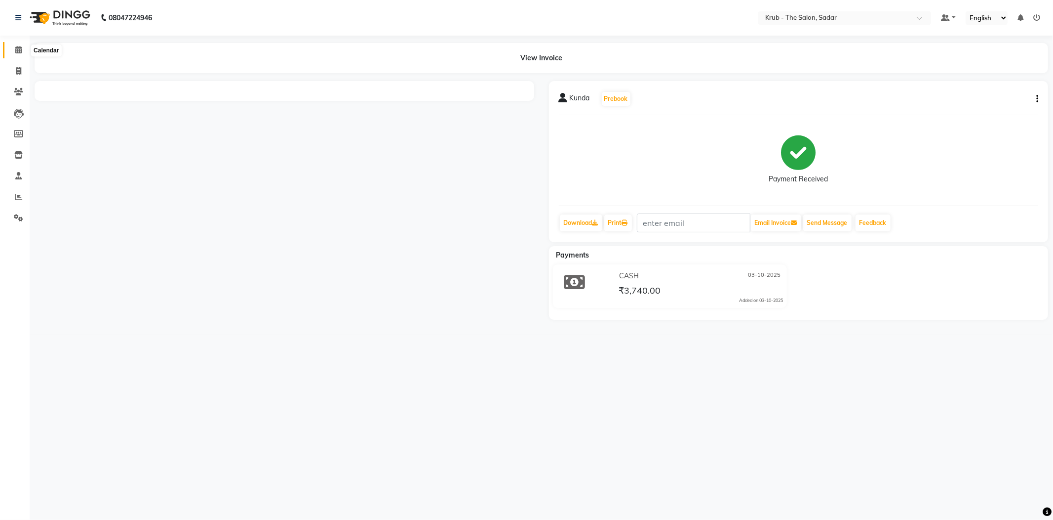
click at [10, 49] on span at bounding box center [18, 49] width 17 height 11
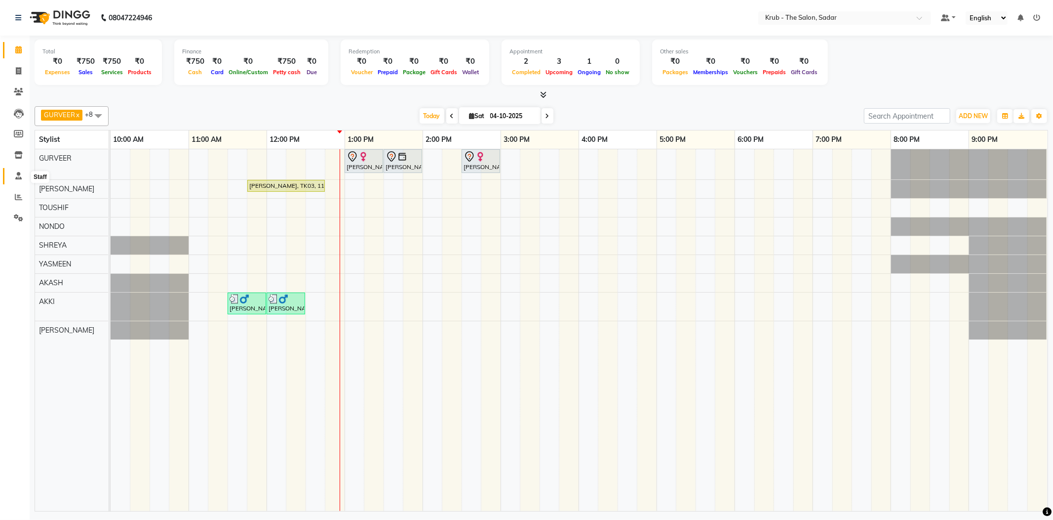
click at [22, 179] on span at bounding box center [18, 175] width 17 height 11
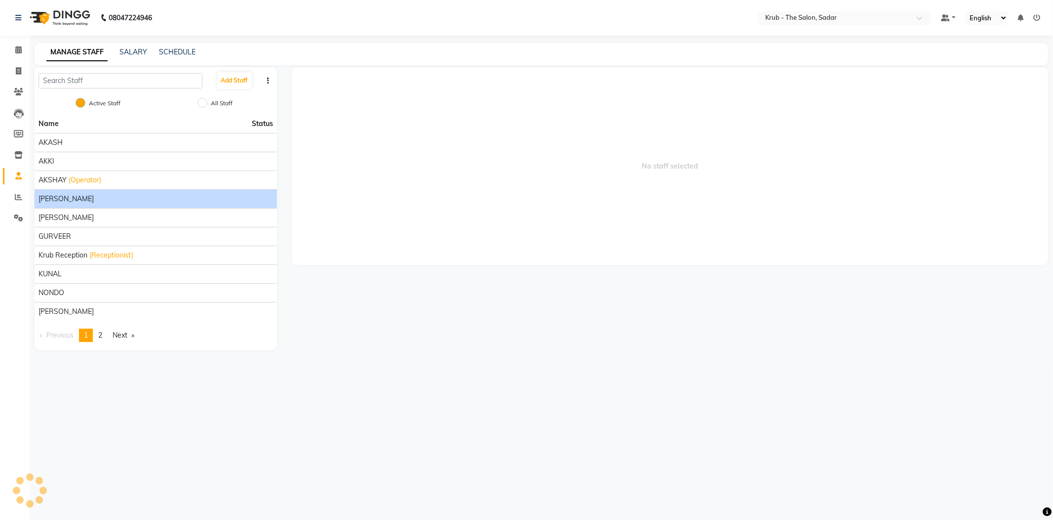
click at [95, 189] on li "[PERSON_NAME]" at bounding box center [156, 198] width 242 height 19
click at [117, 189] on li "[PERSON_NAME]" at bounding box center [156, 198] width 242 height 19
click at [54, 194] on span "[PERSON_NAME]" at bounding box center [66, 199] width 55 height 10
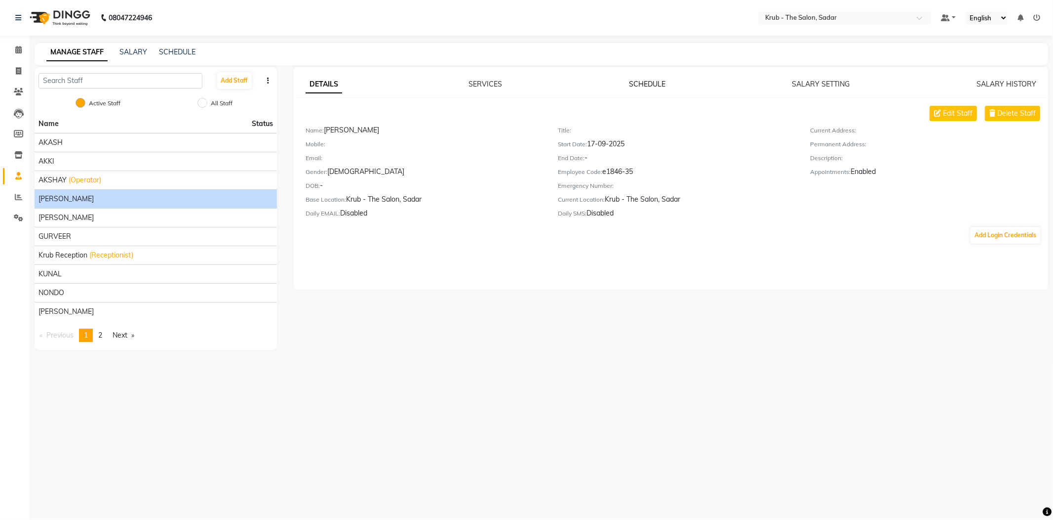
click at [649, 80] on link "SCHEDULE" at bounding box center [647, 84] width 37 height 9
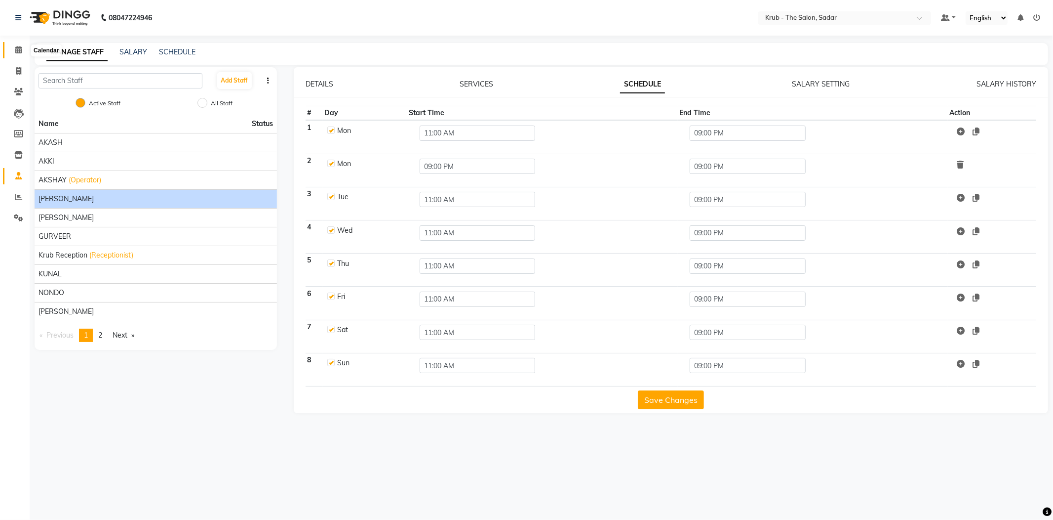
click at [24, 46] on span at bounding box center [18, 49] width 17 height 11
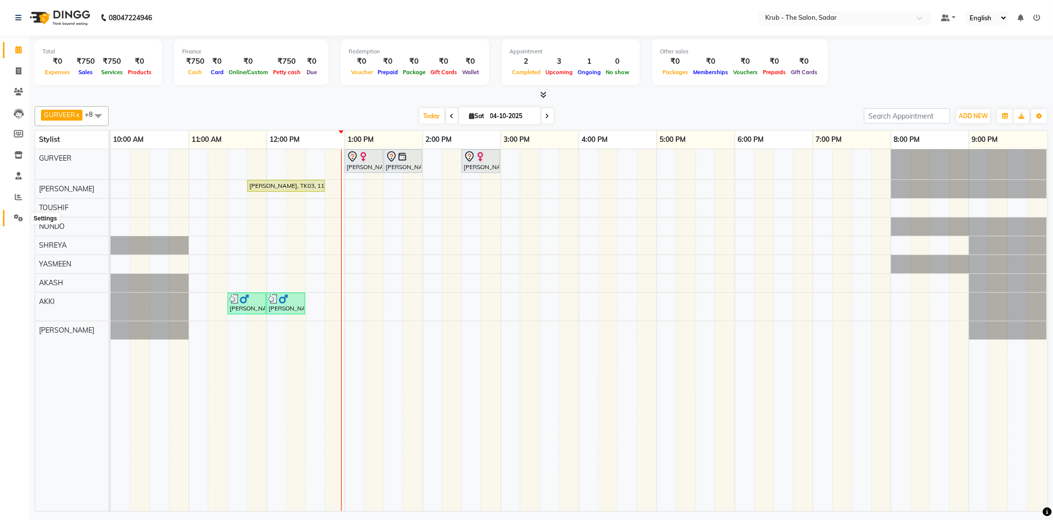
click at [12, 215] on span at bounding box center [18, 217] width 17 height 11
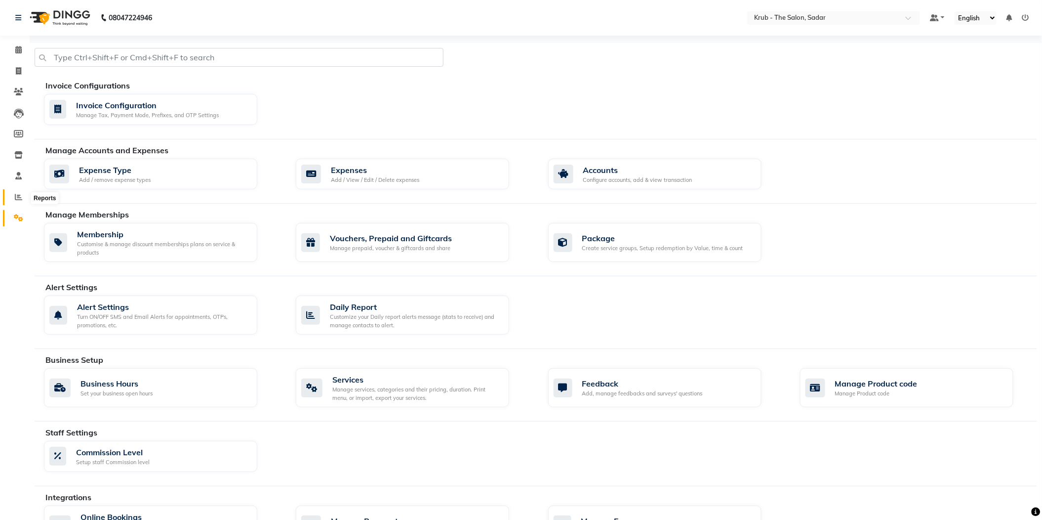
click at [23, 195] on span at bounding box center [18, 197] width 17 height 11
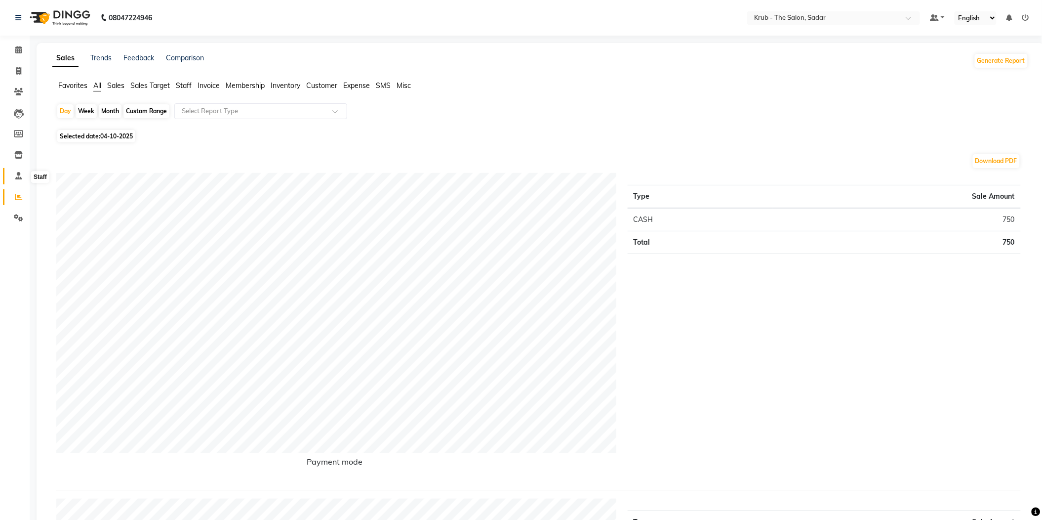
click at [18, 175] on icon at bounding box center [18, 175] width 6 height 7
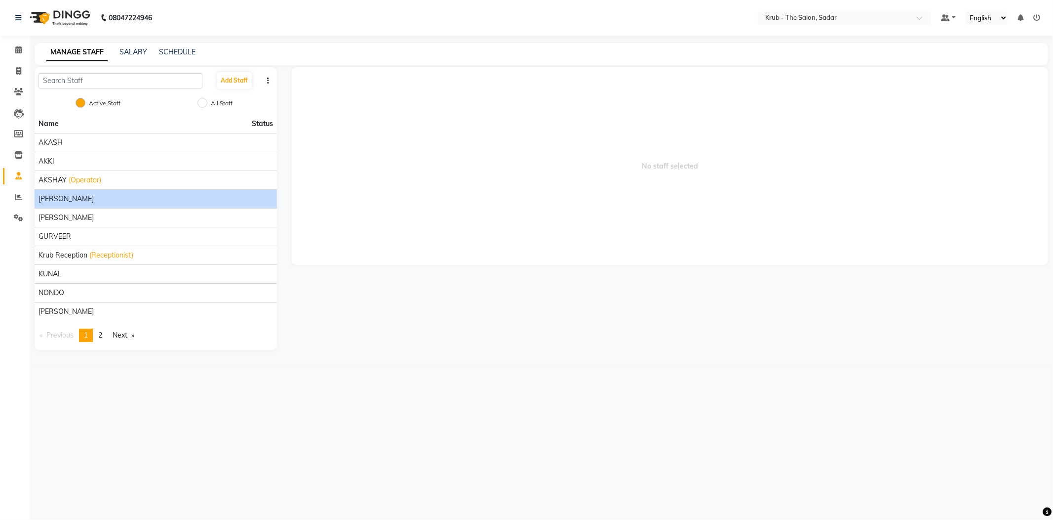
click at [76, 194] on div "[PERSON_NAME]" at bounding box center [156, 199] width 235 height 10
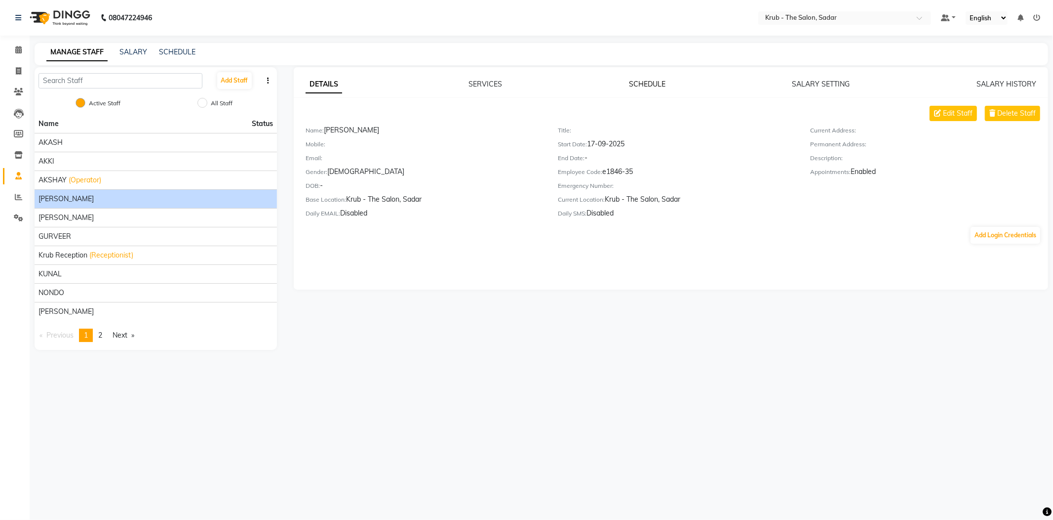
click at [640, 80] on link "SCHEDULE" at bounding box center [647, 84] width 37 height 9
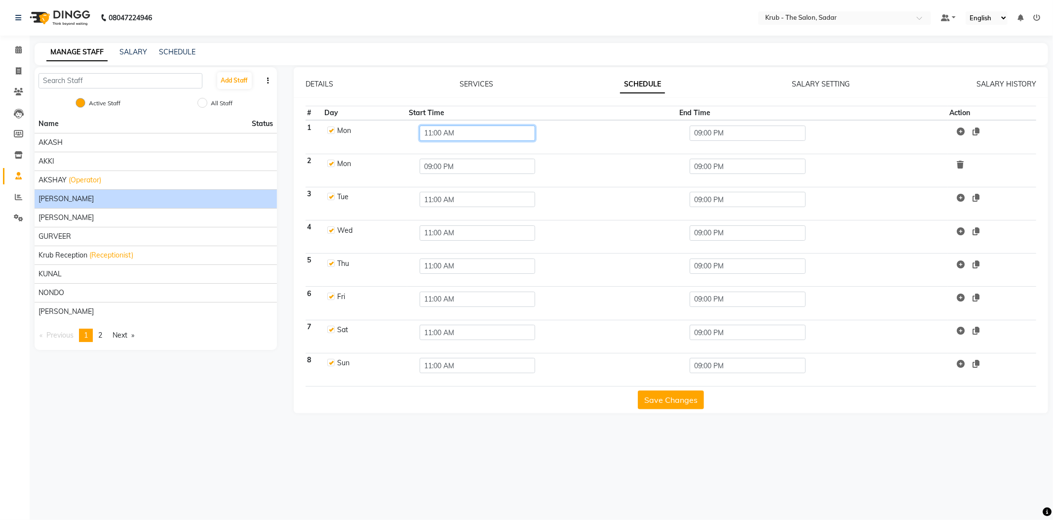
click at [451, 125] on input "11:00 AM" at bounding box center [478, 132] width 116 height 15
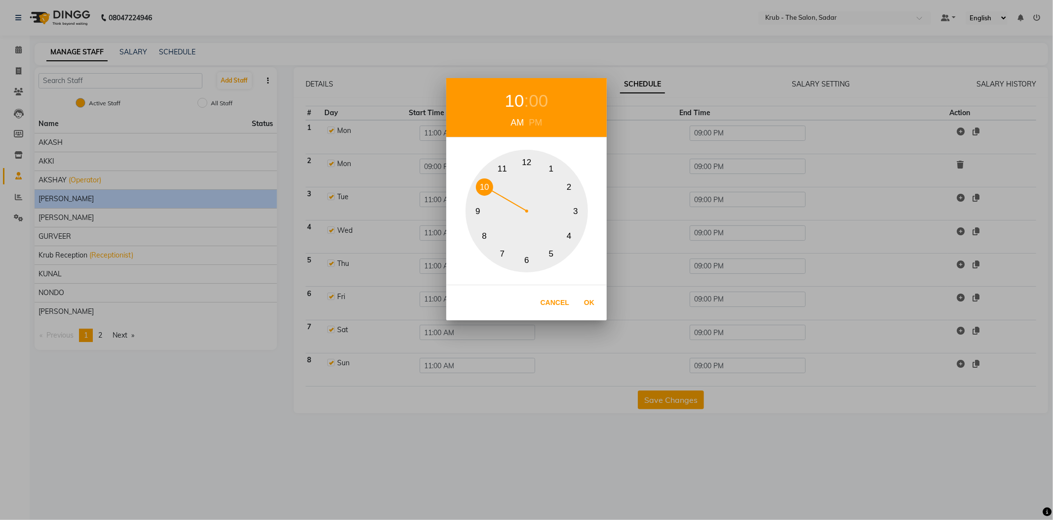
click at [483, 186] on button "10" at bounding box center [484, 186] width 17 height 17
click at [591, 302] on button "Ok" at bounding box center [589, 302] width 20 height 20
type input "10:00 AM"
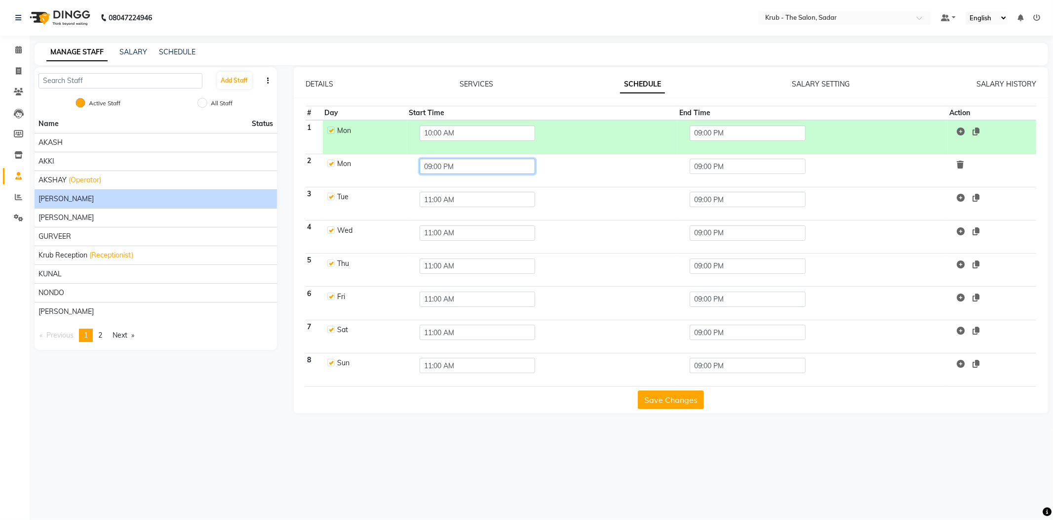
click at [423, 159] on input "09:00 PM" at bounding box center [478, 166] width 116 height 15
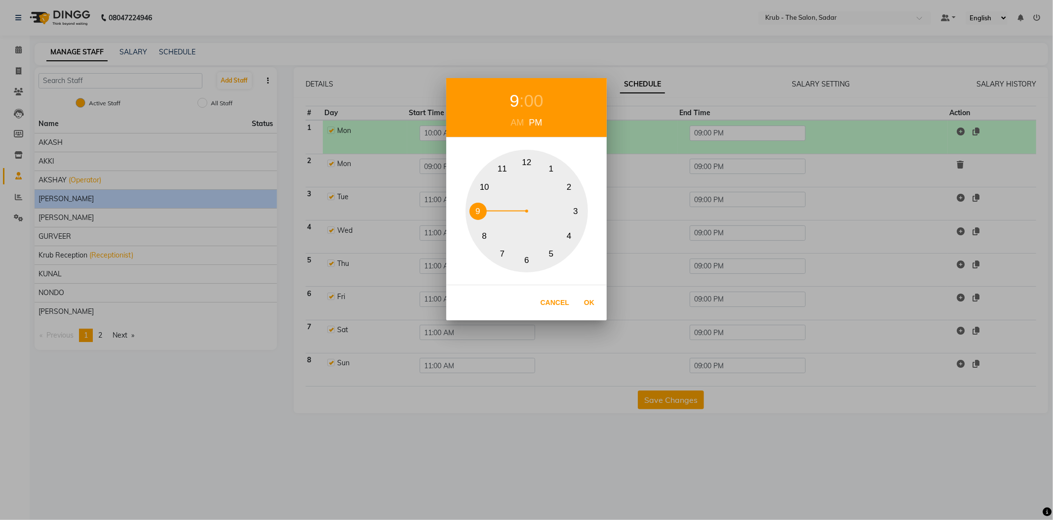
click at [488, 179] on button "10" at bounding box center [484, 186] width 17 height 17
click at [589, 301] on button "Ok" at bounding box center [589, 302] width 20 height 20
type input "10:00 PM"
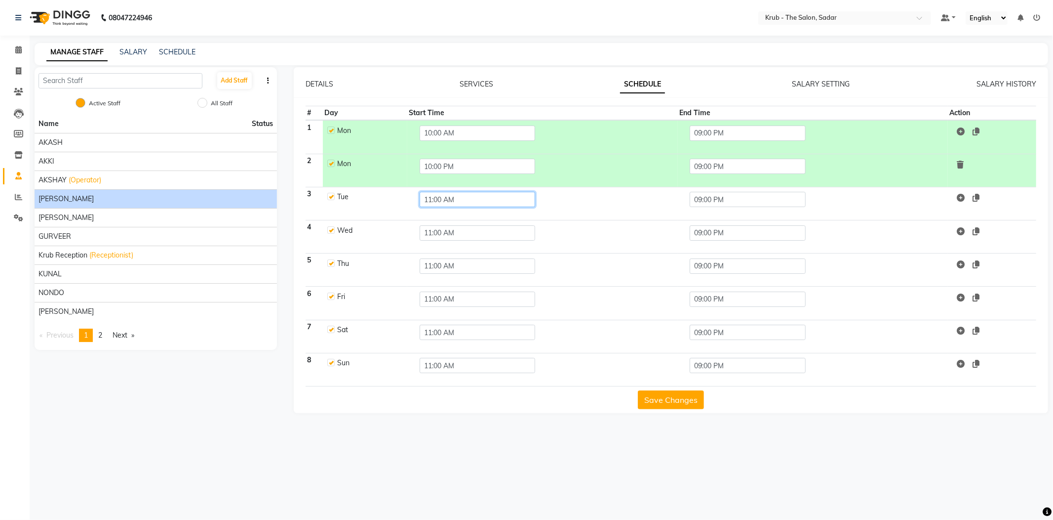
click at [441, 192] on input "11:00 AM" at bounding box center [478, 199] width 116 height 15
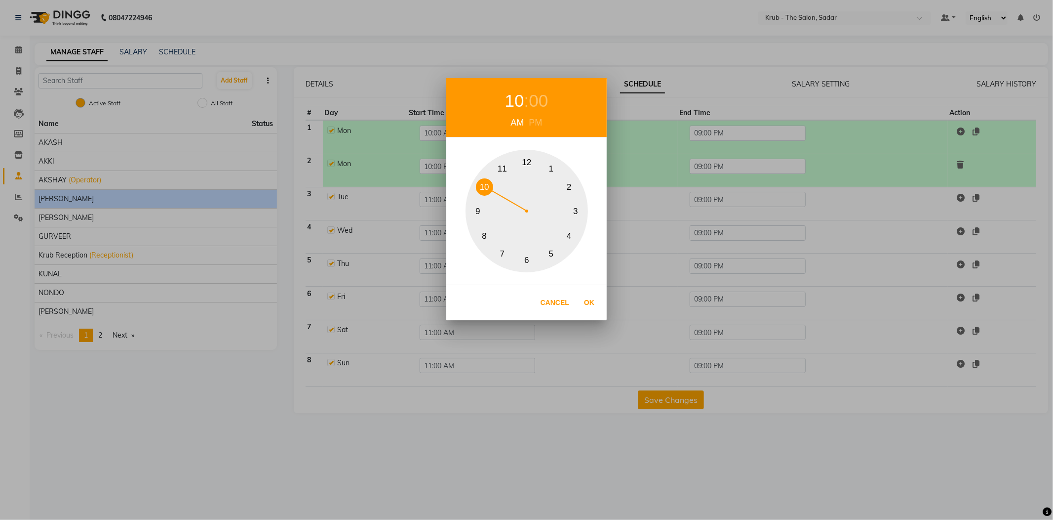
drag, startPoint x: 479, startPoint y: 192, endPoint x: 511, endPoint y: 236, distance: 54.5
click at [480, 193] on button "10" at bounding box center [484, 186] width 17 height 17
click at [593, 303] on button "Ok" at bounding box center [589, 302] width 20 height 20
type input "10:00 AM"
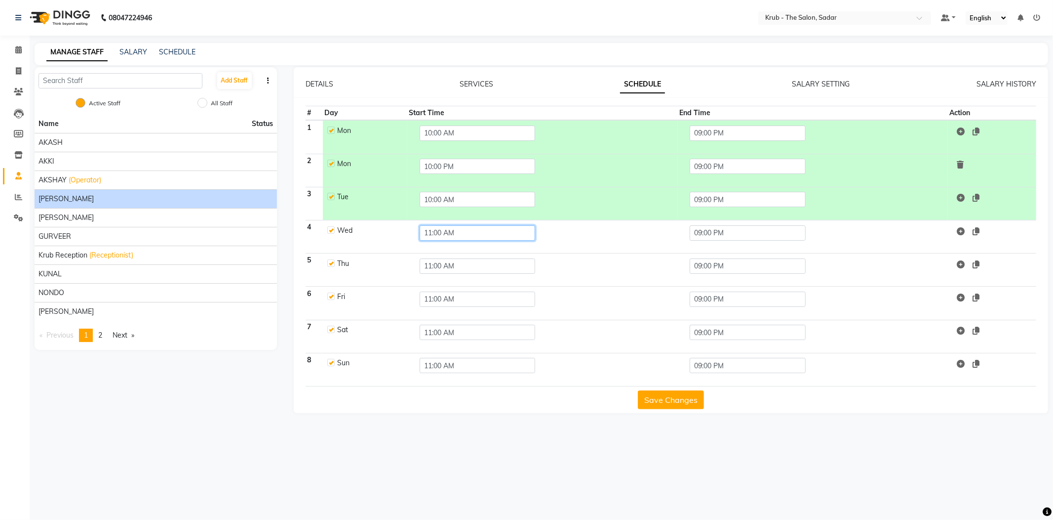
click at [452, 225] on input "11:00 AM" at bounding box center [478, 232] width 116 height 15
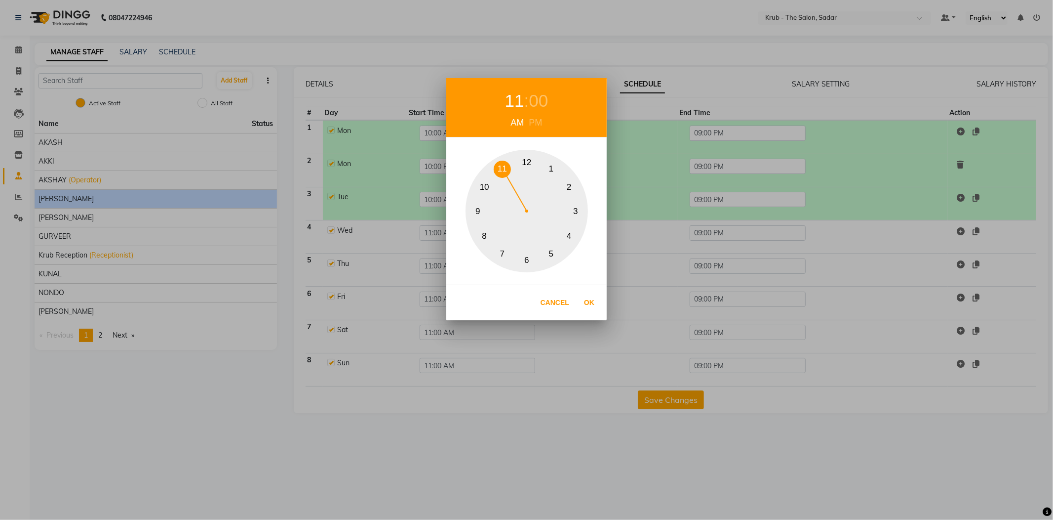
click at [476, 190] on button "10" at bounding box center [484, 186] width 17 height 17
click at [588, 303] on button "Ok" at bounding box center [589, 302] width 20 height 20
type input "10:00 AM"
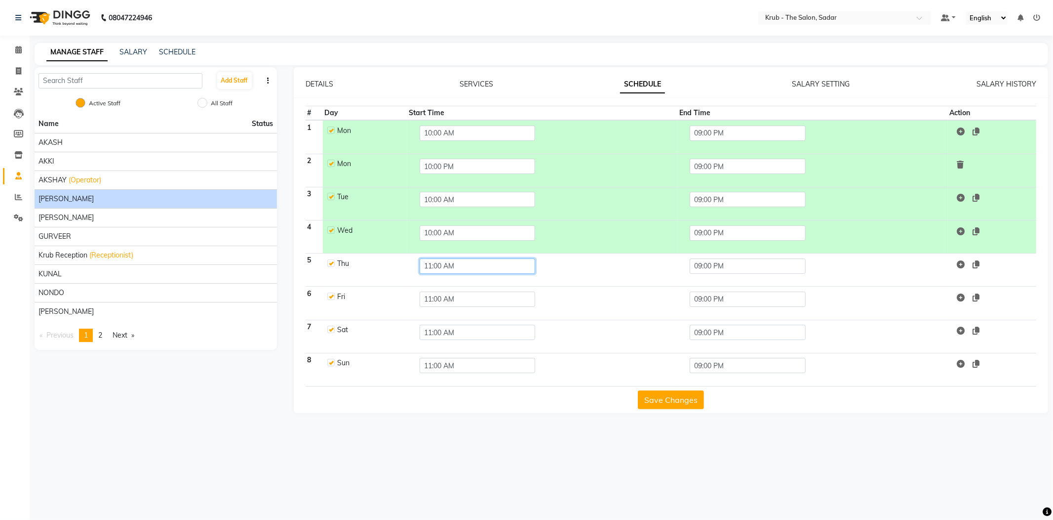
click at [445, 258] on input "11:00 AM" at bounding box center [478, 265] width 116 height 15
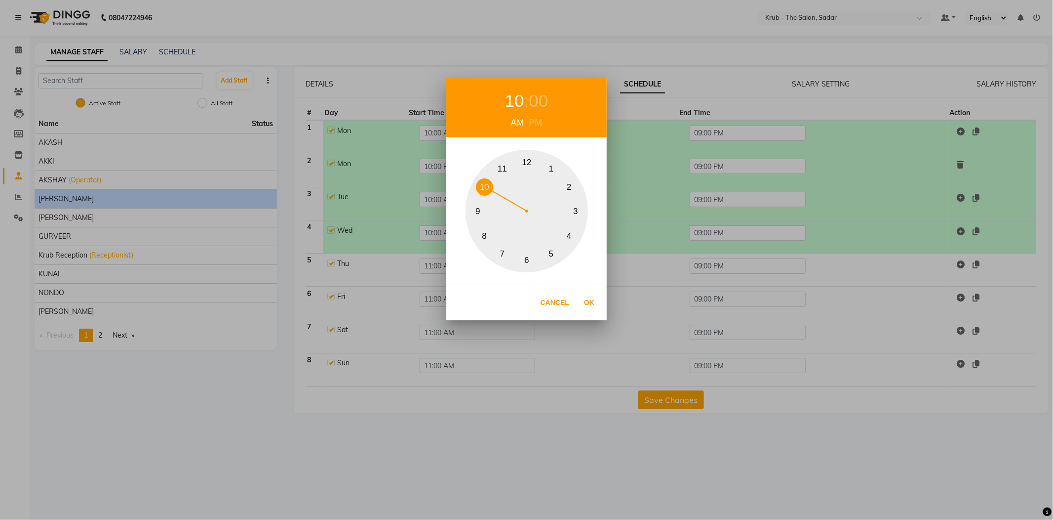
drag, startPoint x: 475, startPoint y: 187, endPoint x: 540, endPoint y: 221, distance: 73.4
click at [478, 188] on button "10" at bounding box center [484, 186] width 17 height 17
click at [590, 303] on button "Ok" at bounding box center [589, 302] width 20 height 20
type input "10:00 AM"
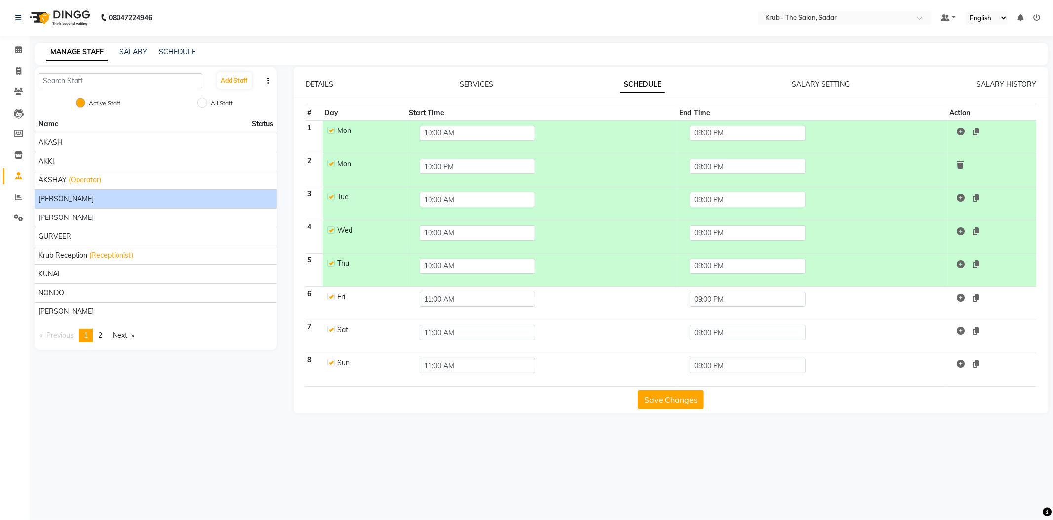
click at [441, 286] on td "11:00 AM" at bounding box center [542, 302] width 271 height 33
click at [435, 291] on input "11:00 AM" at bounding box center [478, 298] width 116 height 15
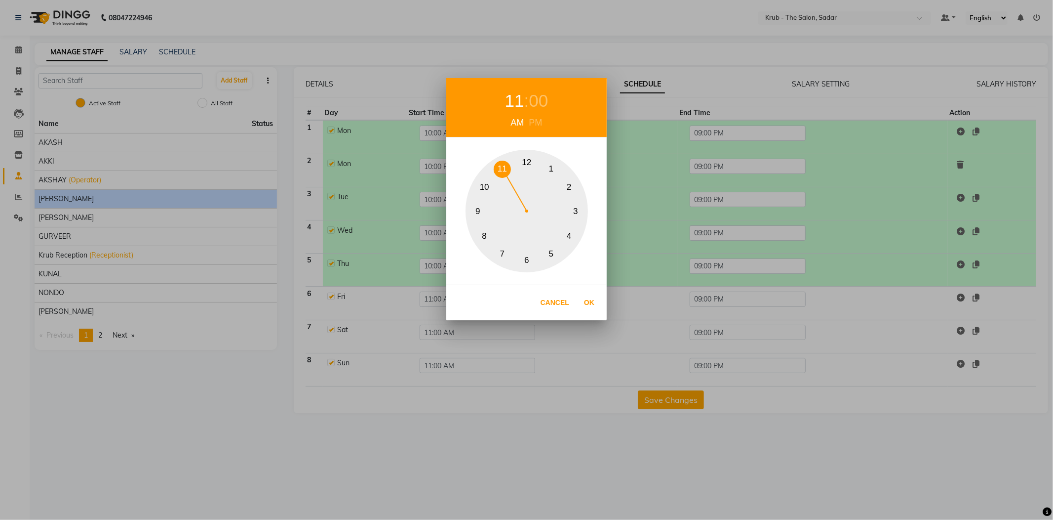
click at [474, 191] on div "1 2 3 4 5 6 7 8 9 10 11 12" at bounding box center [527, 211] width 122 height 122
click at [587, 299] on button "Ok" at bounding box center [589, 302] width 20 height 20
type input "10:00 AM"
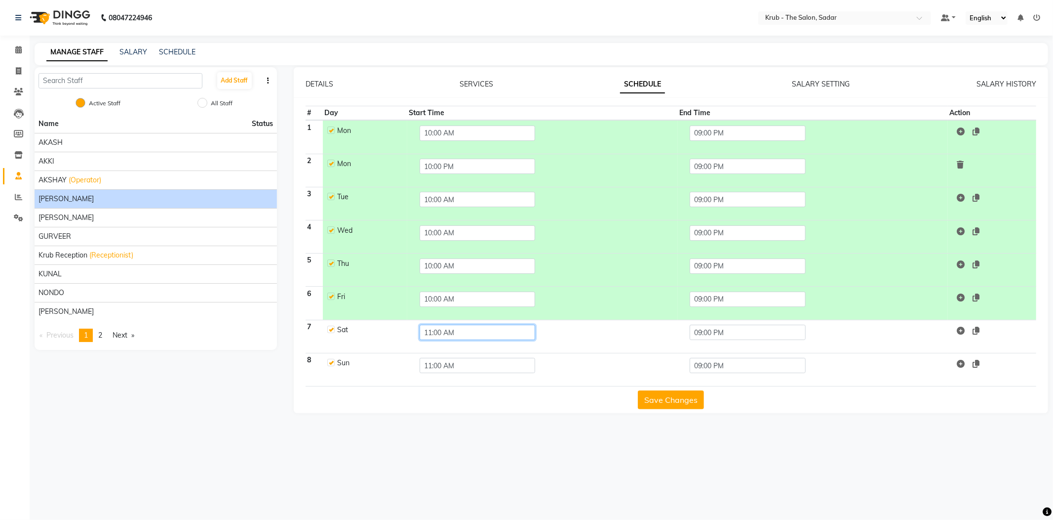
click at [445, 324] on input "11:00 AM" at bounding box center [478, 331] width 116 height 15
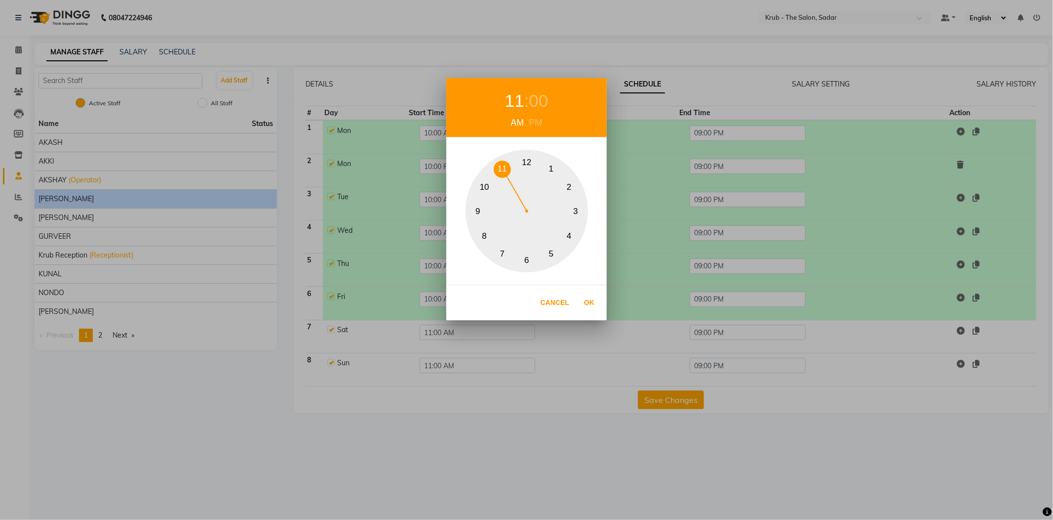
drag, startPoint x: 486, startPoint y: 191, endPoint x: 508, endPoint y: 222, distance: 38.2
click at [487, 193] on button "10" at bounding box center [484, 186] width 17 height 17
drag, startPoint x: 585, startPoint y: 297, endPoint x: 579, endPoint y: 297, distance: 5.9
click at [583, 297] on button "Ok" at bounding box center [589, 302] width 20 height 20
type input "10:00 AM"
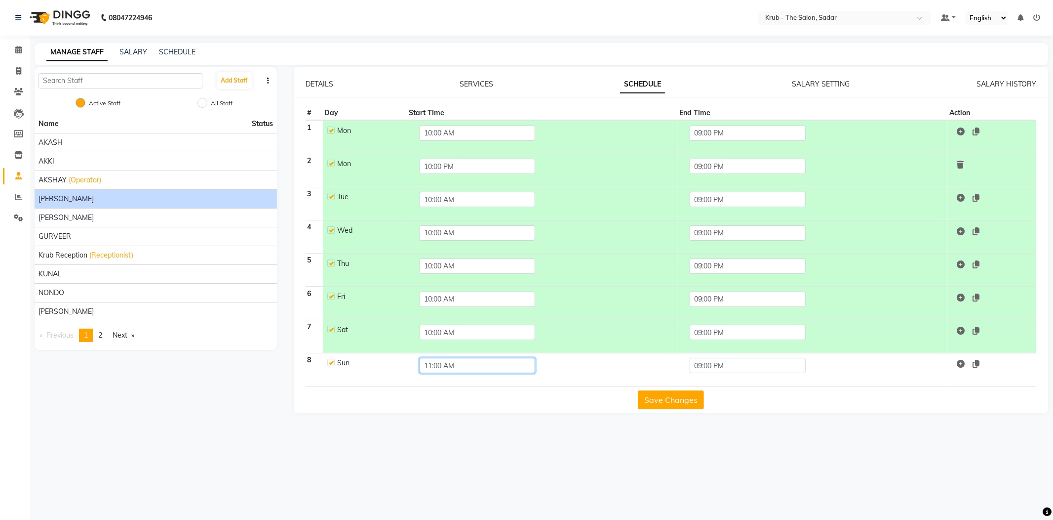
click at [429, 358] on input "11:00 AM" at bounding box center [478, 365] width 116 height 15
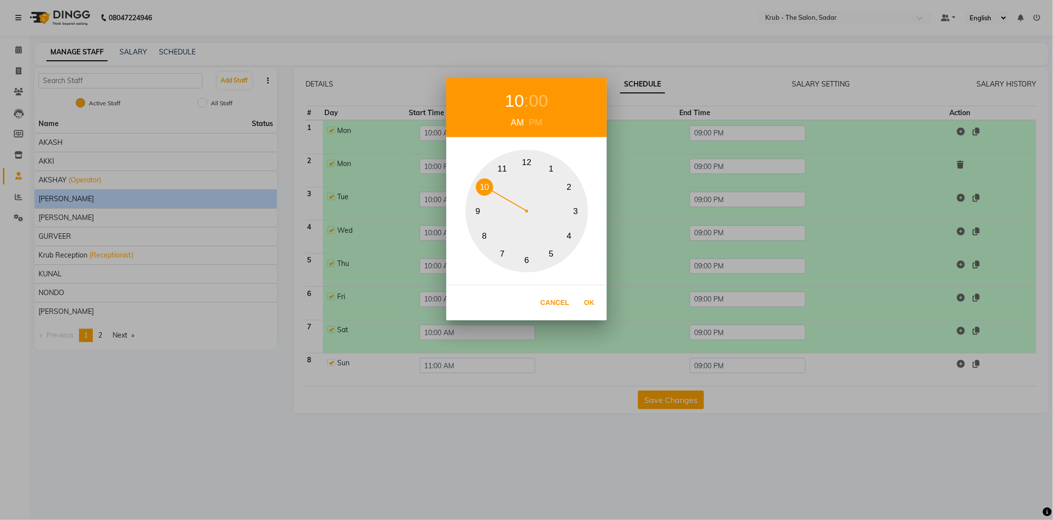
click at [489, 189] on button "10" at bounding box center [484, 186] width 17 height 17
click at [585, 305] on button "Ok" at bounding box center [589, 302] width 20 height 20
type input "10:00 AM"
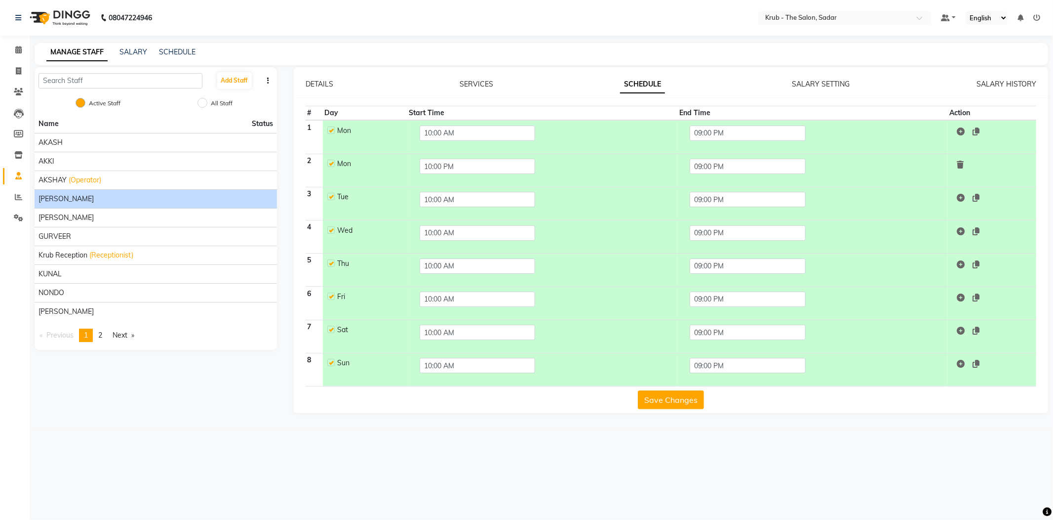
click at [678, 390] on button "Save Changes" at bounding box center [671, 399] width 66 height 19
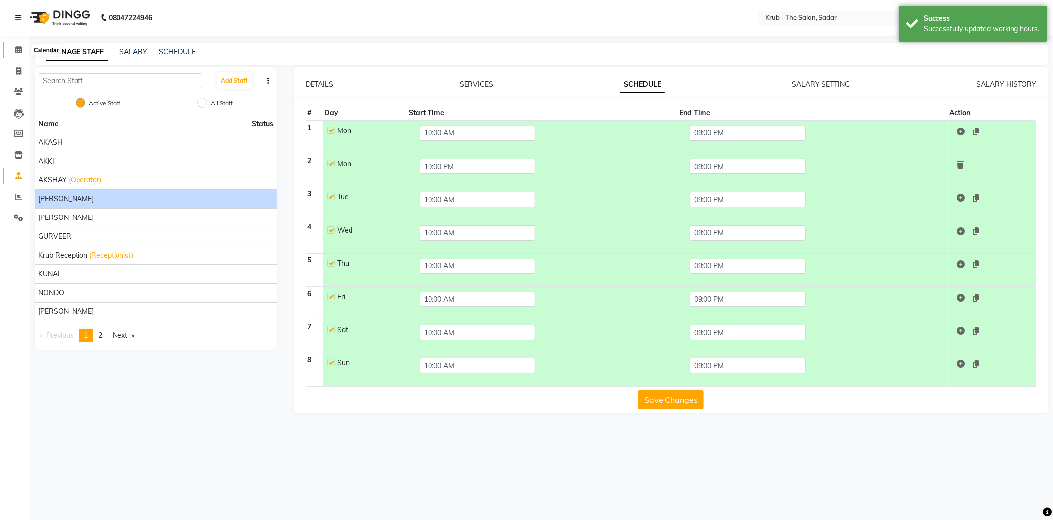
click at [22, 51] on span at bounding box center [18, 49] width 17 height 11
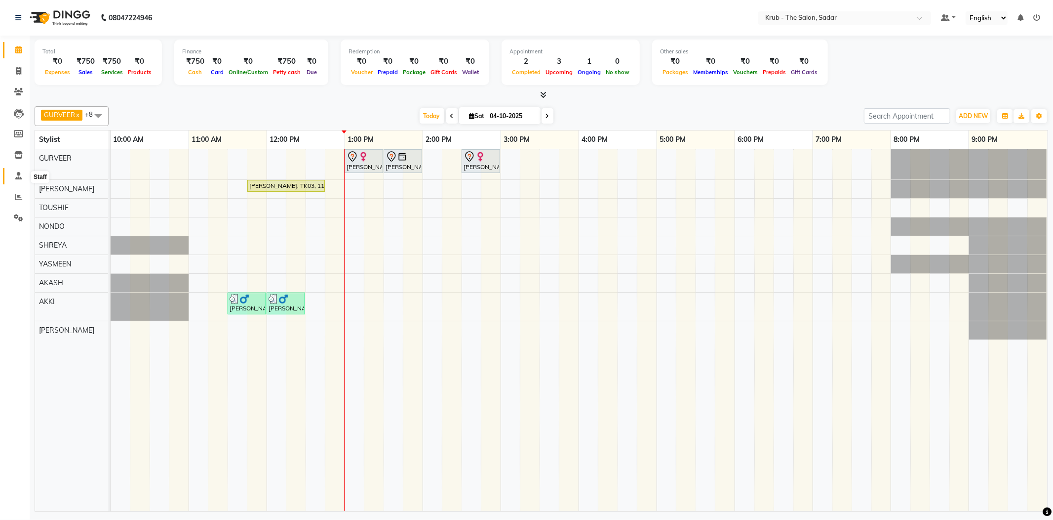
click at [22, 180] on span at bounding box center [18, 175] width 17 height 11
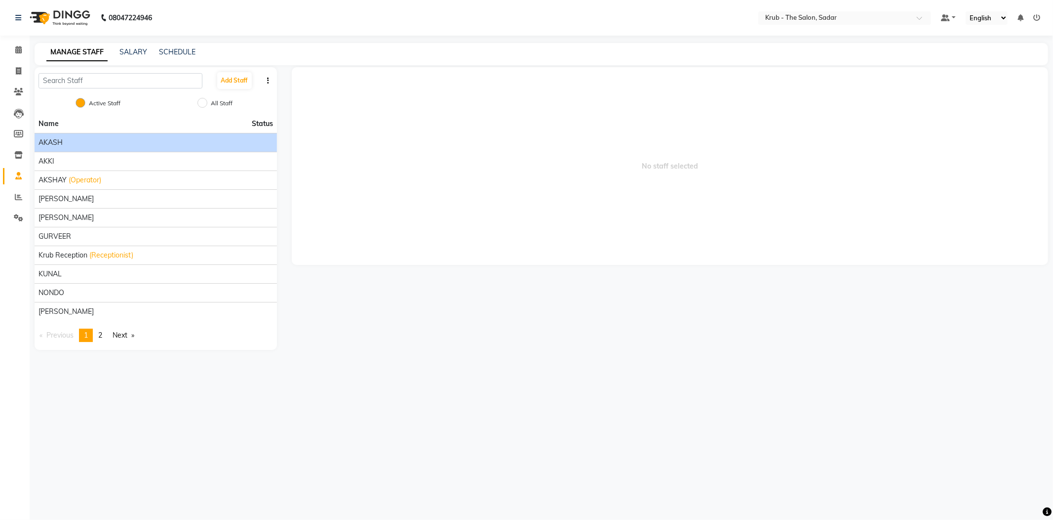
click at [136, 139] on div "AKASH" at bounding box center [156, 142] width 235 height 10
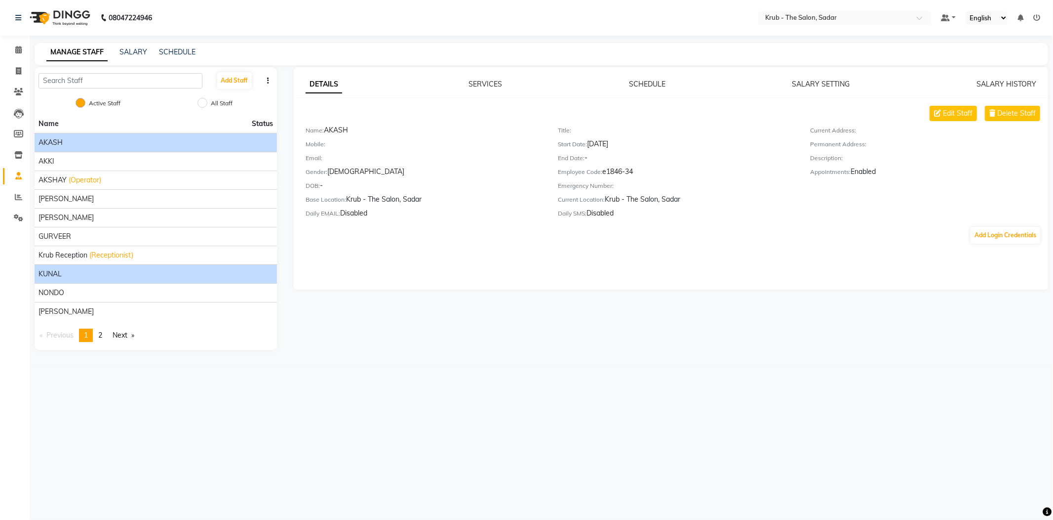
click at [135, 269] on div "KUNAL" at bounding box center [156, 274] width 235 height 10
click at [1010, 110] on span "Delete Staff" at bounding box center [1017, 113] width 39 height 10
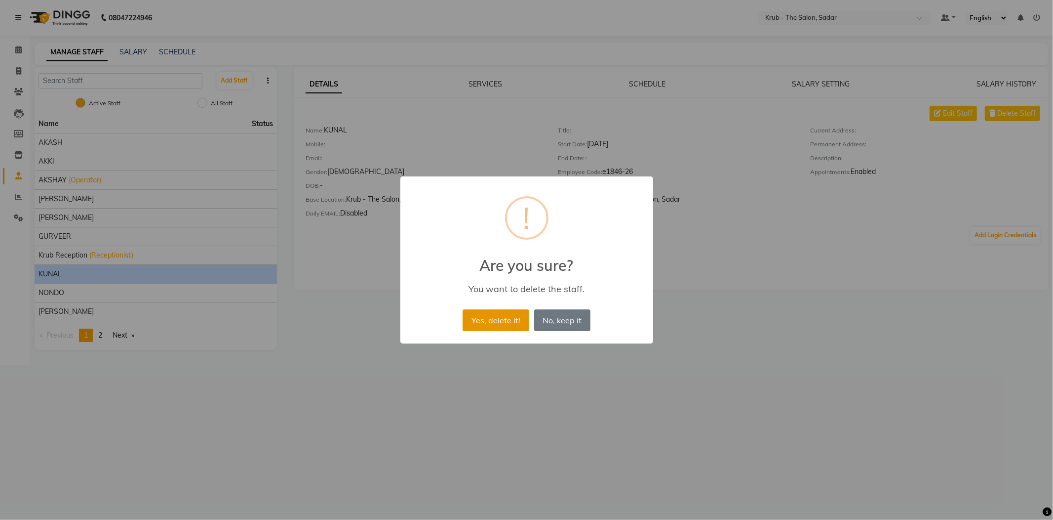
click at [498, 315] on button "Yes, delete it!" at bounding box center [496, 320] width 66 height 22
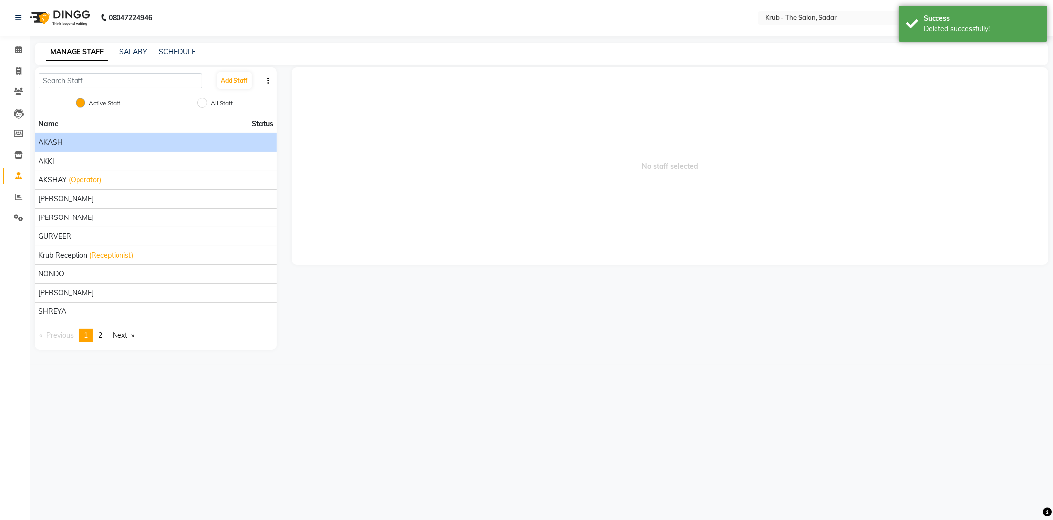
click at [87, 138] on div "AKASH" at bounding box center [156, 142] width 235 height 10
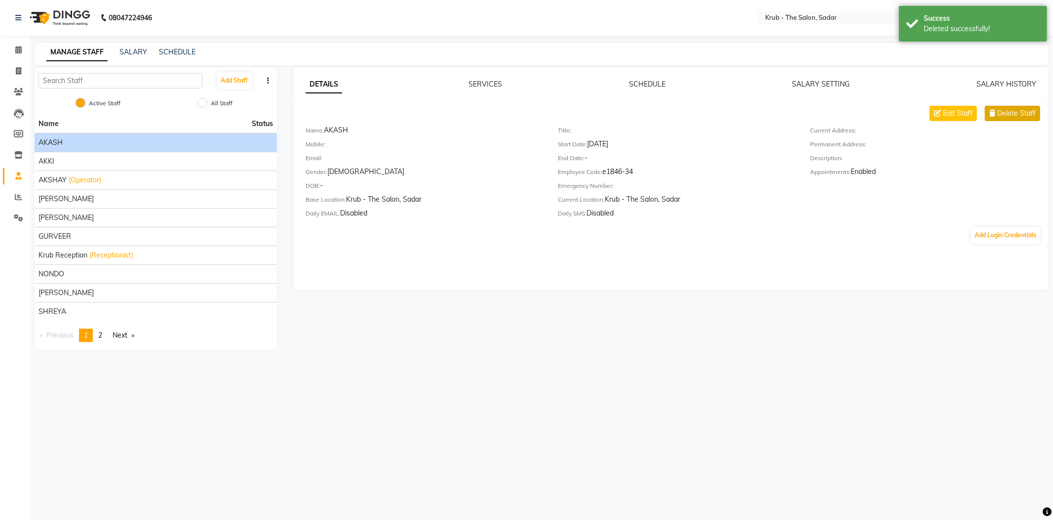
click at [1010, 108] on span "Delete Staff" at bounding box center [1017, 113] width 39 height 10
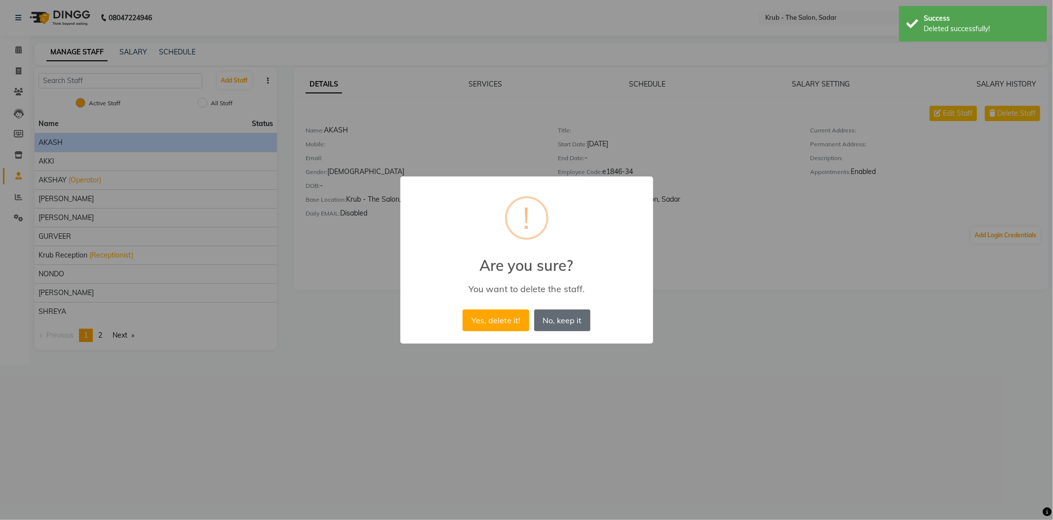
click at [573, 319] on button "No, keep it" at bounding box center [562, 320] width 56 height 22
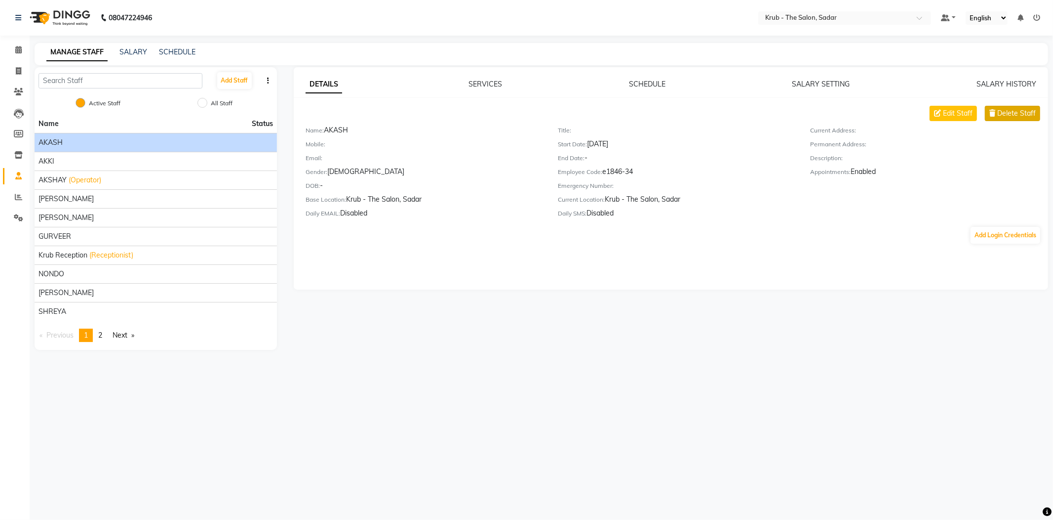
click at [1018, 108] on span "Delete Staff" at bounding box center [1017, 113] width 39 height 10
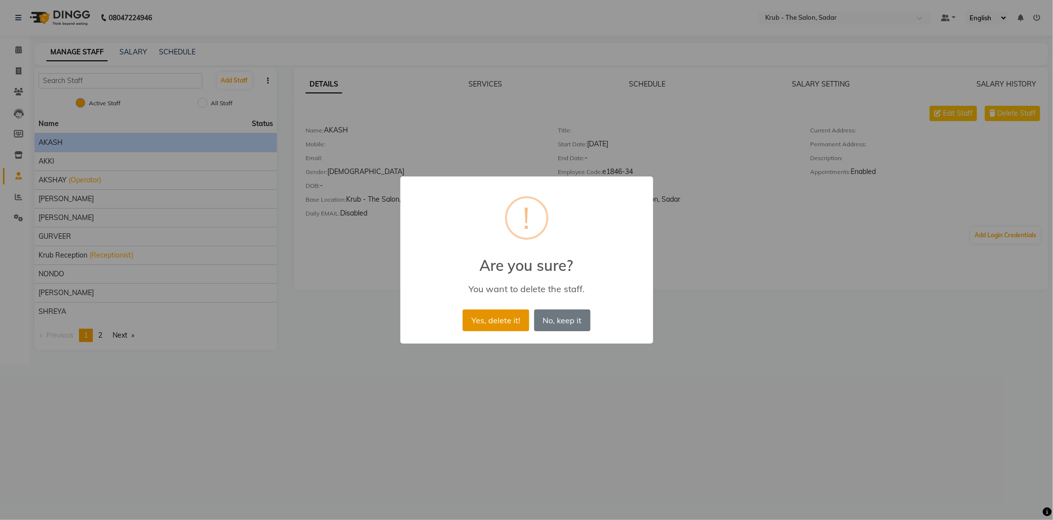
click at [520, 309] on button "Yes, delete it!" at bounding box center [496, 320] width 66 height 22
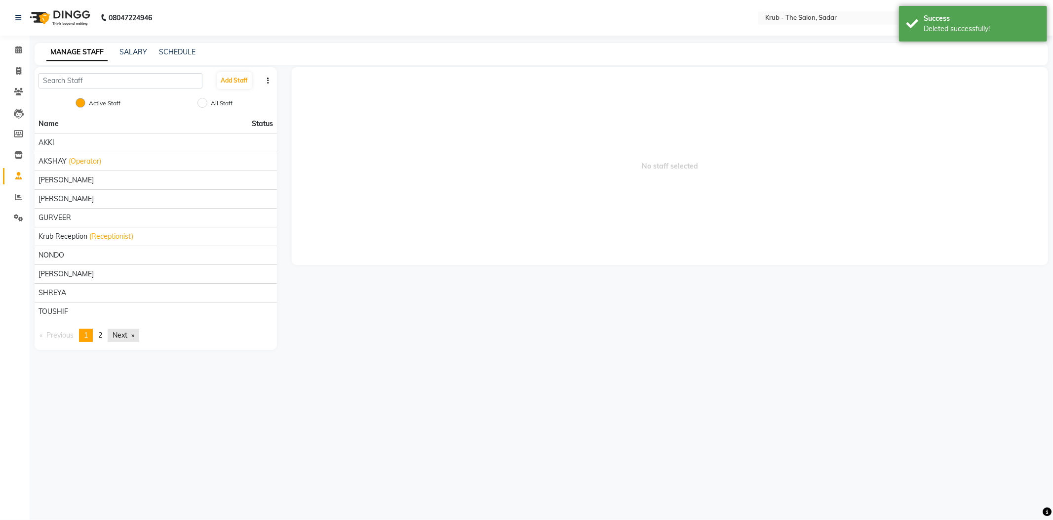
click at [113, 328] on link "Next page" at bounding box center [124, 334] width 32 height 13
click at [70, 160] on link "Previous page" at bounding box center [57, 166] width 44 height 13
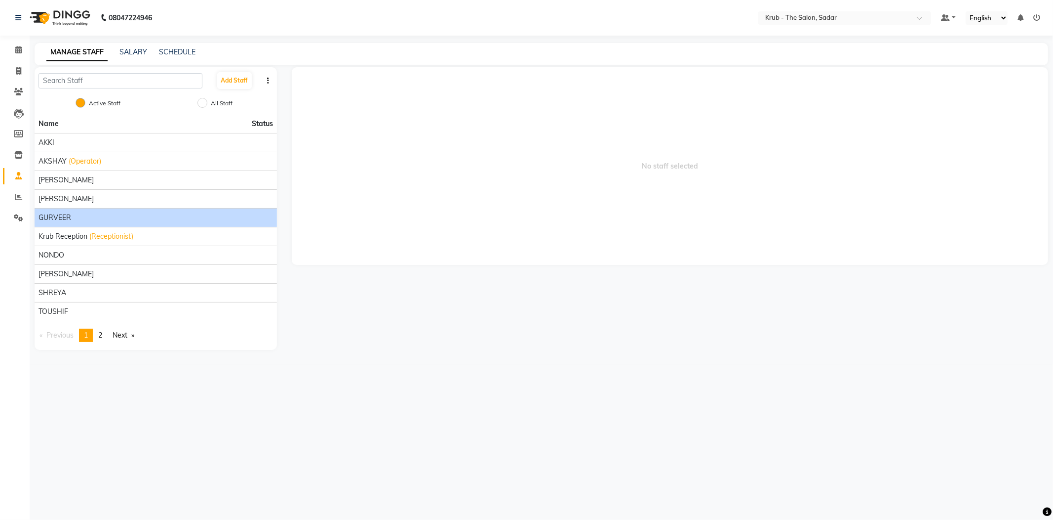
click at [107, 212] on div "GURVEER" at bounding box center [156, 217] width 235 height 10
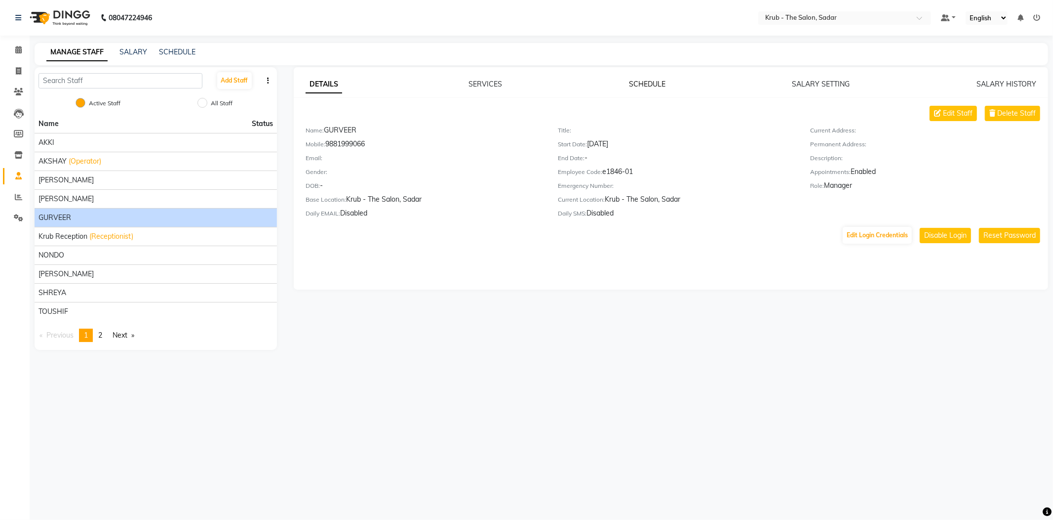
click at [639, 80] on link "SCHEDULE" at bounding box center [647, 84] width 37 height 9
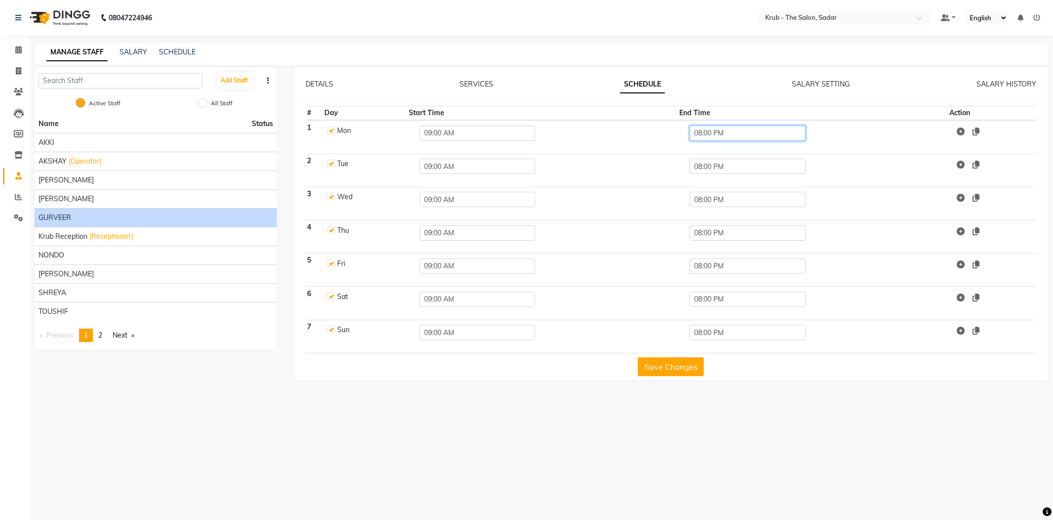
click at [729, 128] on input "08:00 PM" at bounding box center [748, 132] width 116 height 15
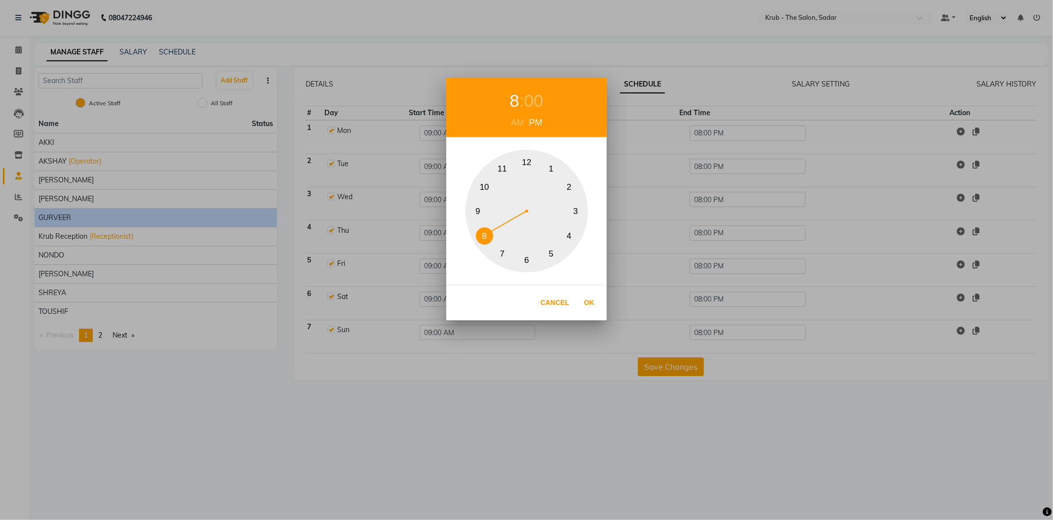
click at [488, 190] on button "10" at bounding box center [484, 186] width 17 height 17
drag, startPoint x: 585, startPoint y: 297, endPoint x: 607, endPoint y: 283, distance: 26.0
click at [588, 297] on button "Ok" at bounding box center [589, 302] width 20 height 20
type input "10:00 PM"
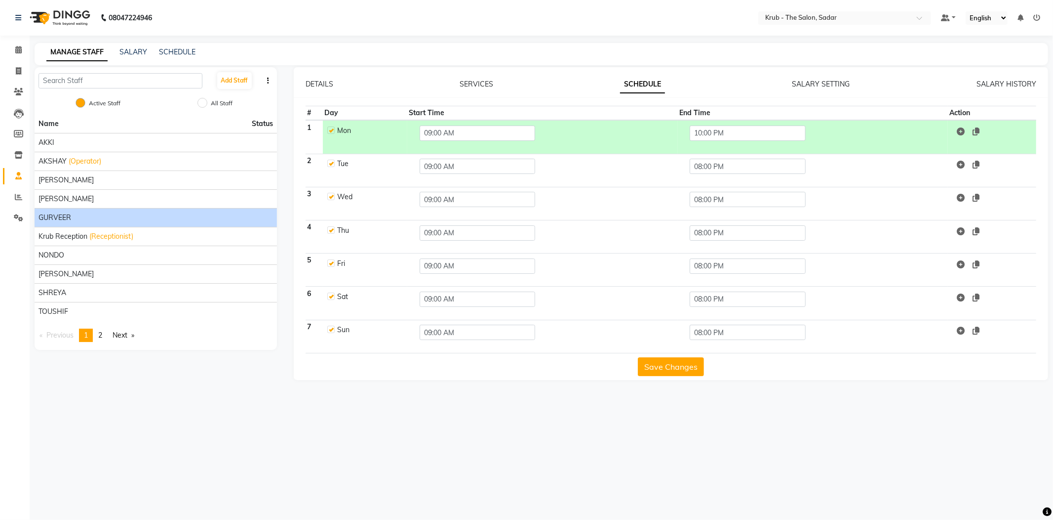
click at [738, 154] on td "08:00 PM" at bounding box center [813, 170] width 271 height 33
click at [735, 159] on input "08:00 PM" at bounding box center [748, 166] width 116 height 15
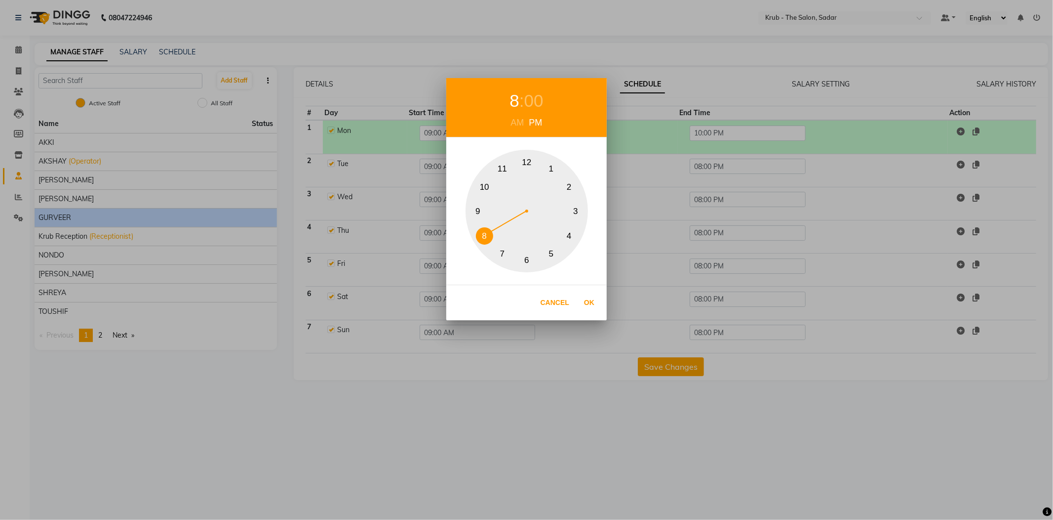
drag, startPoint x: 484, startPoint y: 189, endPoint x: 489, endPoint y: 192, distance: 5.8
click at [484, 190] on button "10" at bounding box center [484, 186] width 17 height 17
drag, startPoint x: 587, startPoint y: 297, endPoint x: 634, endPoint y: 263, distance: 58.0
click at [588, 297] on button "Ok" at bounding box center [589, 302] width 20 height 20
type input "10:00 PM"
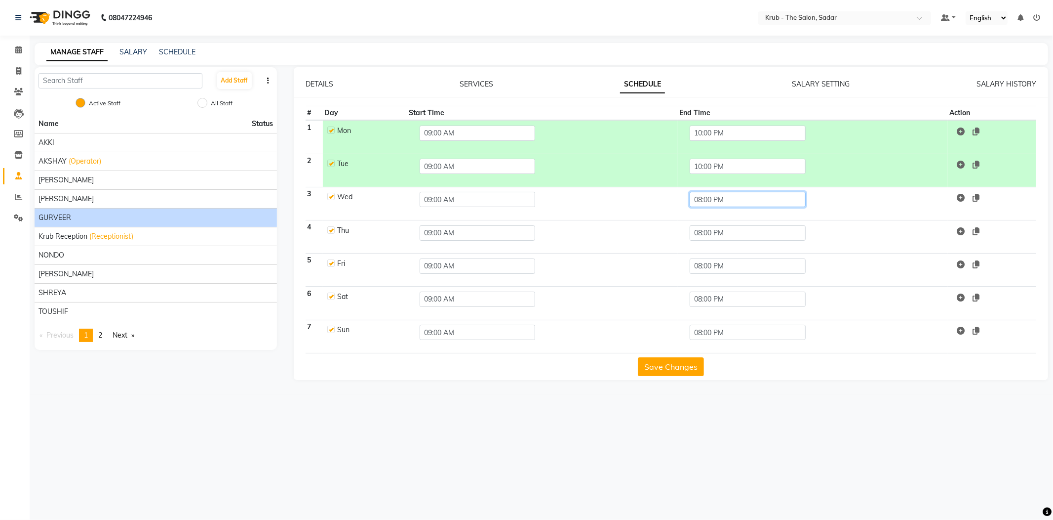
click at [722, 192] on input "08:00 PM" at bounding box center [748, 199] width 116 height 15
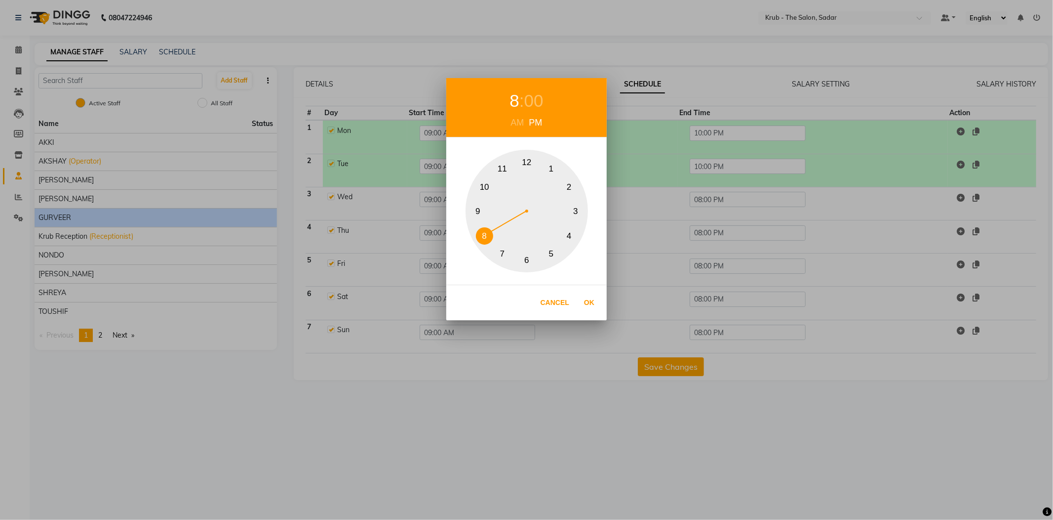
click at [490, 184] on button "10" at bounding box center [484, 186] width 17 height 17
click at [584, 300] on button "Ok" at bounding box center [589, 302] width 20 height 20
type input "10:00 PM"
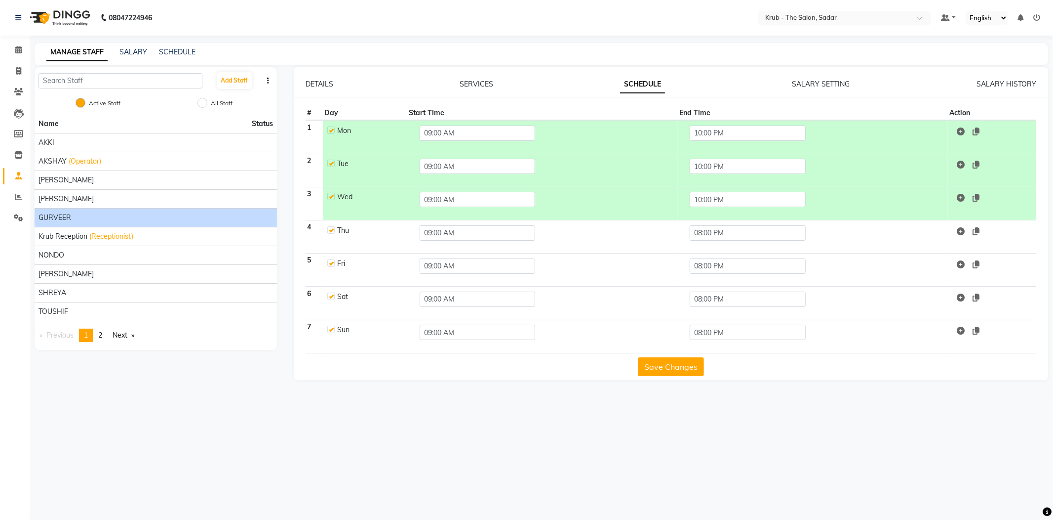
click at [726, 221] on td "08:00 PM" at bounding box center [813, 236] width 271 height 33
click at [719, 225] on input "08:00 PM" at bounding box center [748, 232] width 116 height 15
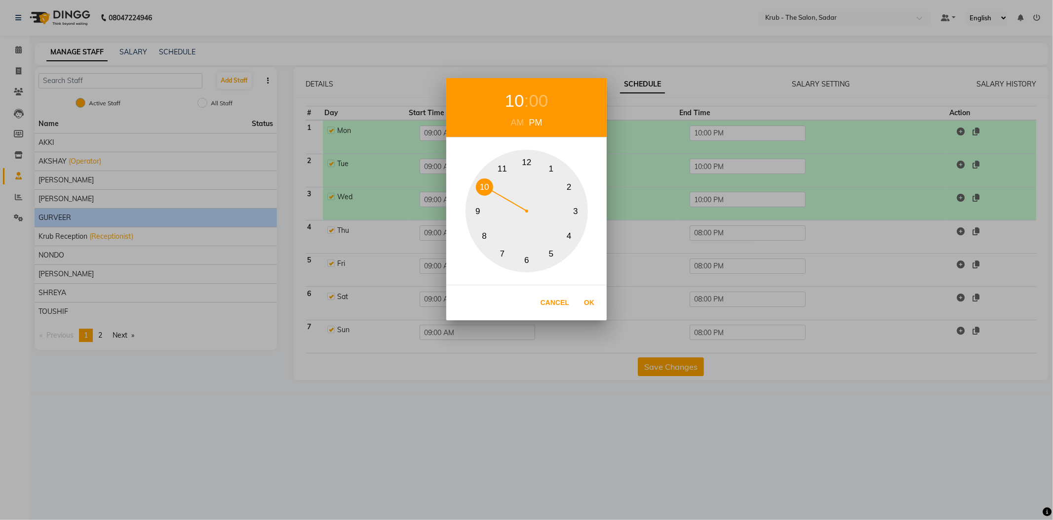
click at [488, 185] on button "10" at bounding box center [484, 186] width 17 height 17
click at [590, 303] on button "Ok" at bounding box center [589, 302] width 20 height 20
type input "10:00 PM"
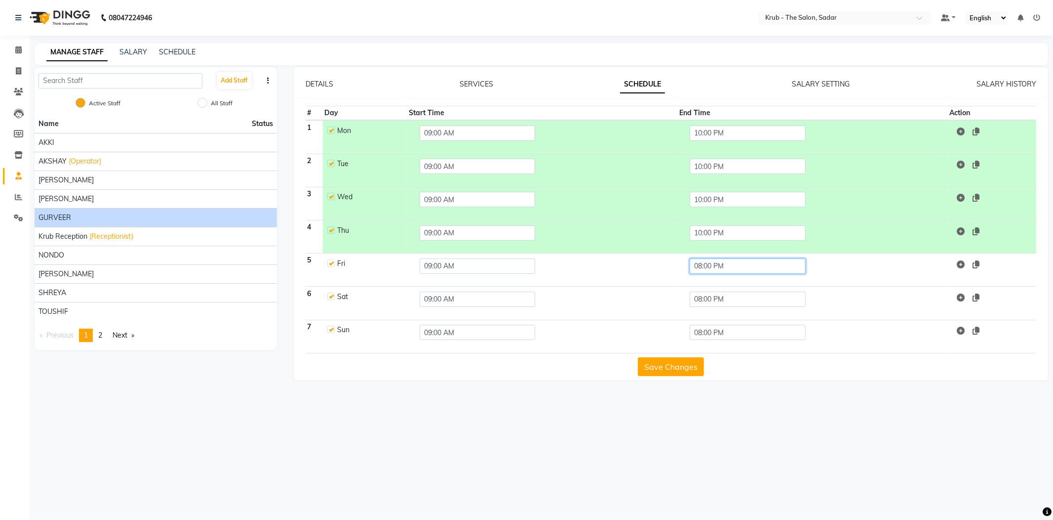
click at [710, 258] on input "08:00 PM" at bounding box center [748, 265] width 116 height 15
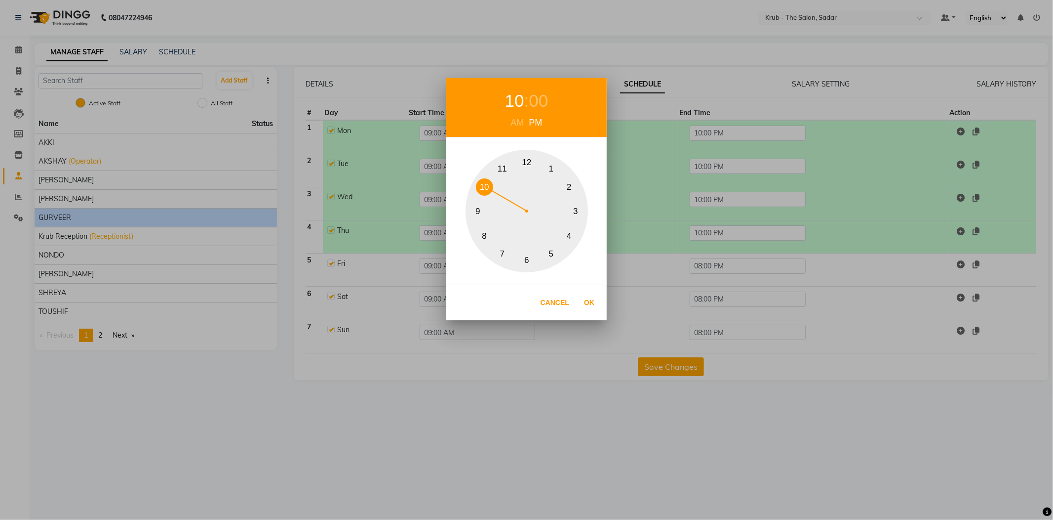
click at [482, 191] on button "10" at bounding box center [484, 186] width 17 height 17
click at [589, 307] on button "Ok" at bounding box center [589, 302] width 20 height 20
type input "10:00 PM"
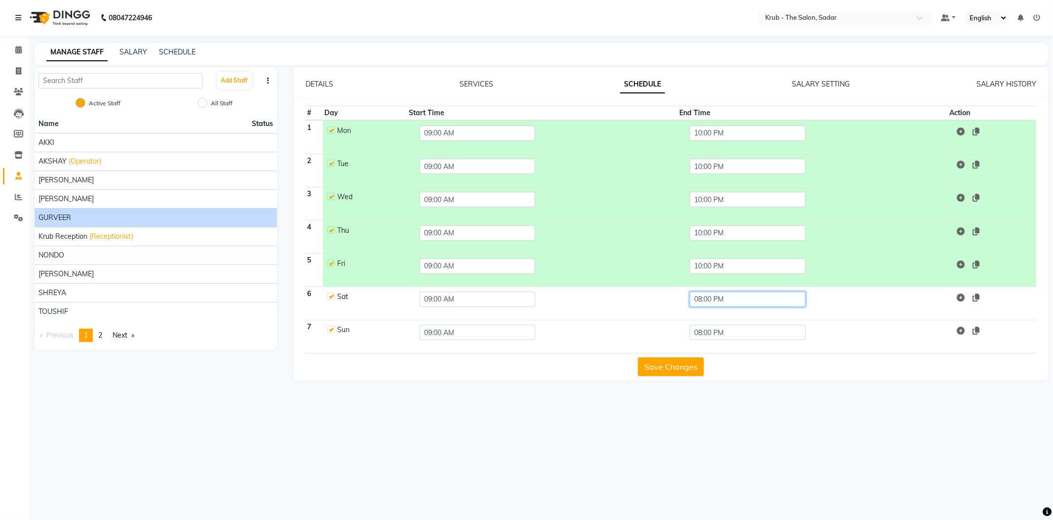
click at [724, 291] on input "08:00 PM" at bounding box center [748, 298] width 116 height 15
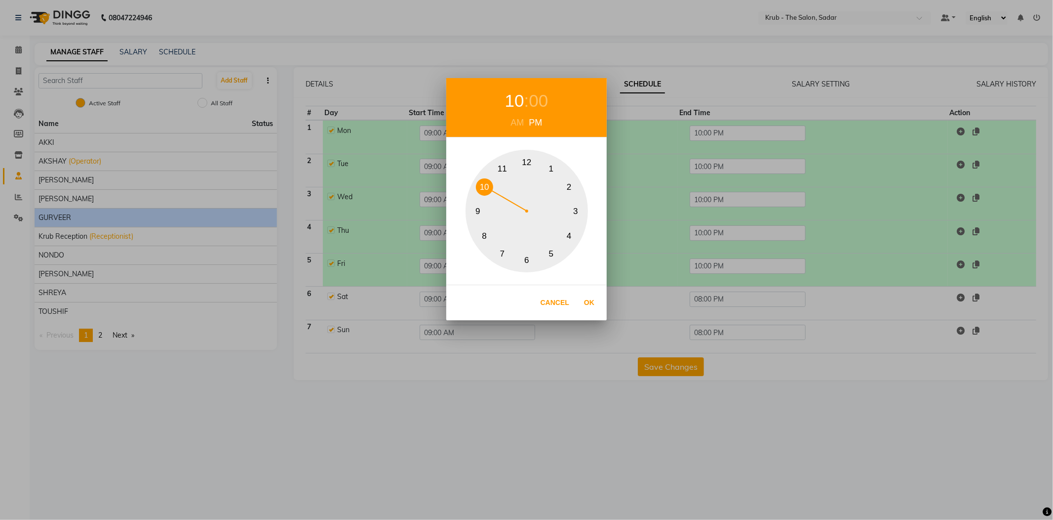
click at [480, 177] on div "1 2 3 4 5 6 7 8 9 10 11 12" at bounding box center [527, 211] width 122 height 122
click at [589, 307] on button "Ok" at bounding box center [589, 302] width 20 height 20
type input "10:00 PM"
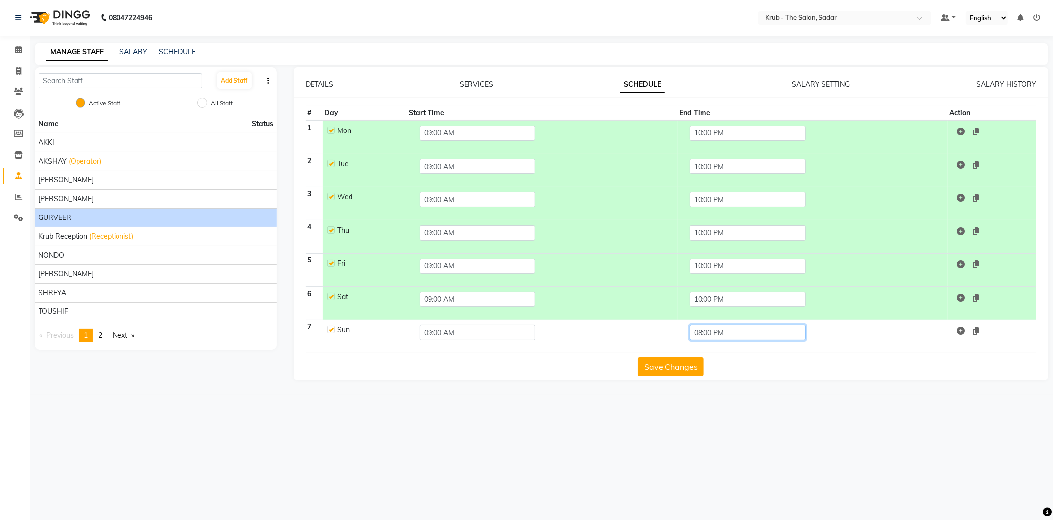
click at [710, 324] on input "08:00 PM" at bounding box center [748, 331] width 116 height 15
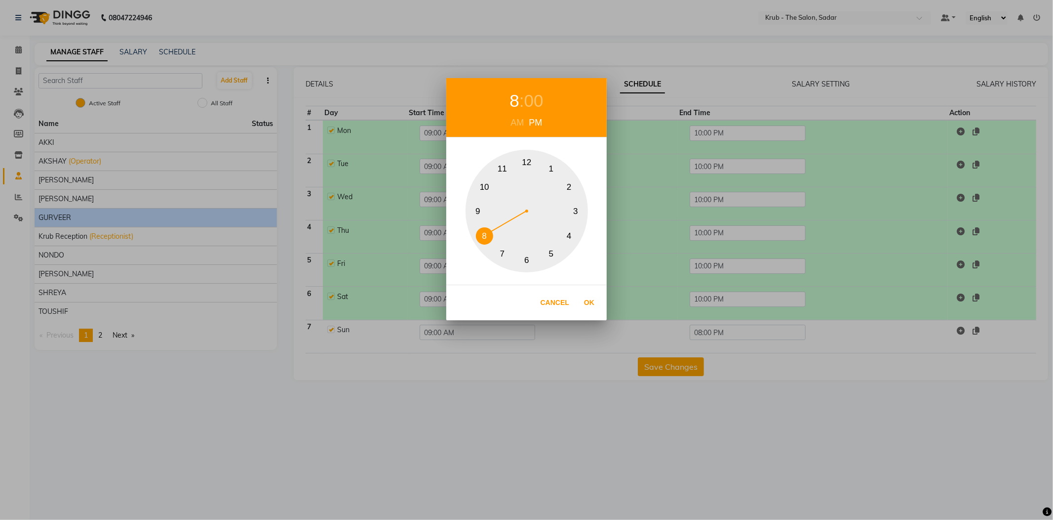
click at [486, 191] on button "10" at bounding box center [484, 186] width 17 height 17
click at [588, 314] on div "Cancel Ok" at bounding box center [526, 302] width 161 height 36
click at [589, 310] on button "Ok" at bounding box center [589, 302] width 20 height 20
type input "10:00 PM"
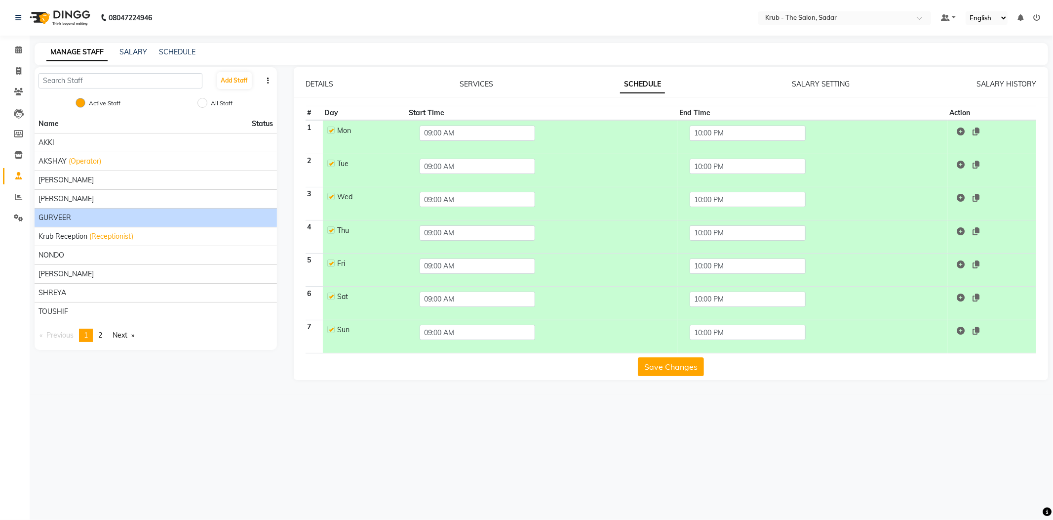
click at [668, 357] on button "Save Changes" at bounding box center [671, 366] width 66 height 19
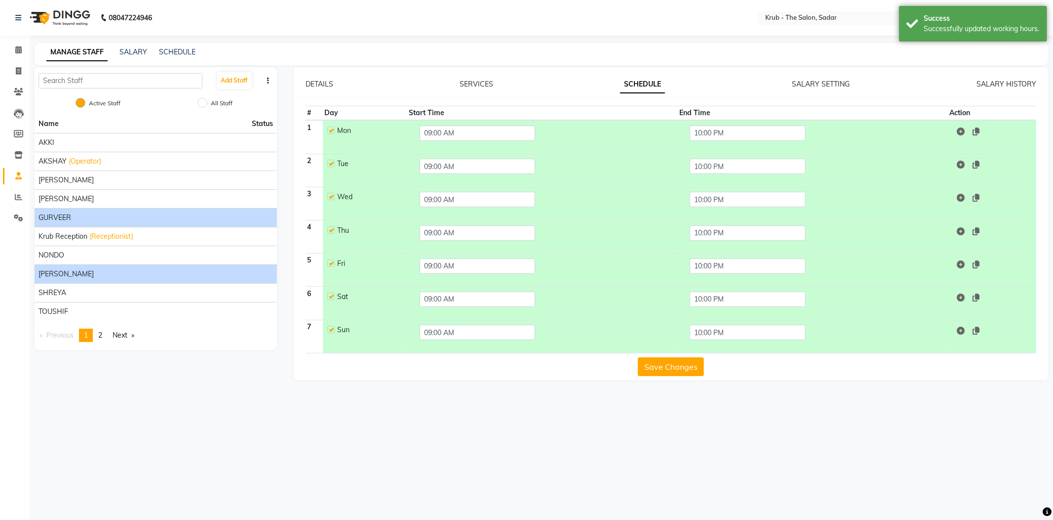
click at [64, 269] on div "[PERSON_NAME]" at bounding box center [156, 274] width 235 height 10
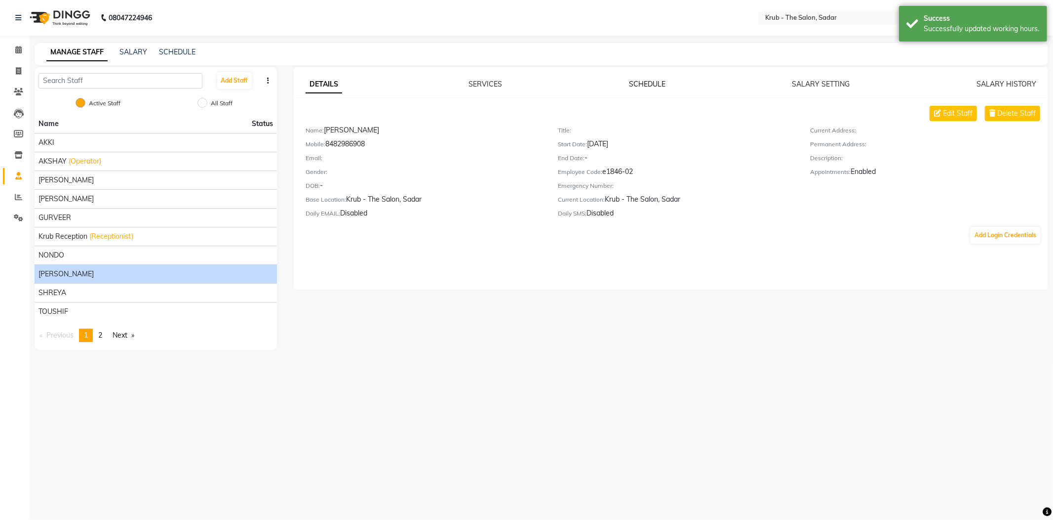
click at [650, 80] on link "SCHEDULE" at bounding box center [647, 84] width 37 height 9
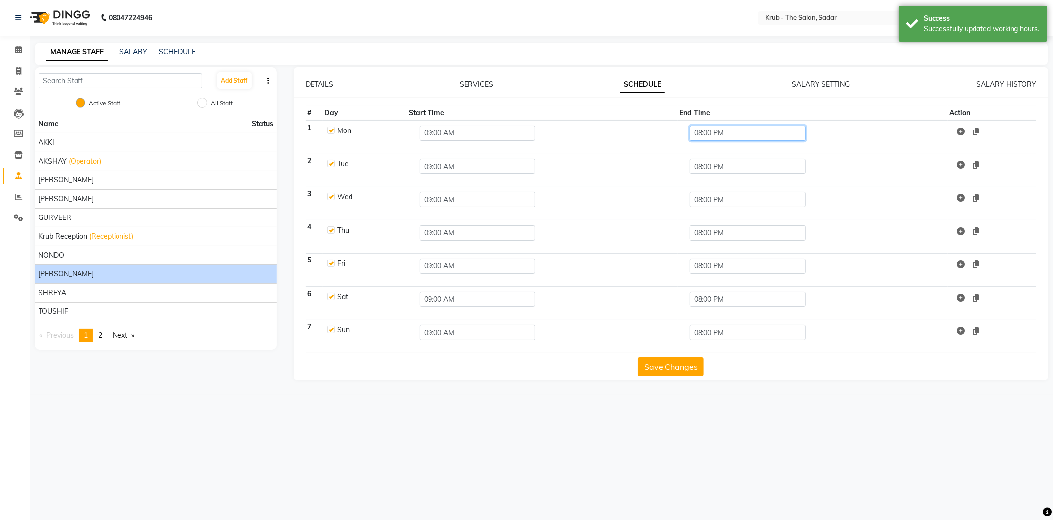
click at [734, 125] on input "08:00 PM" at bounding box center [748, 132] width 116 height 15
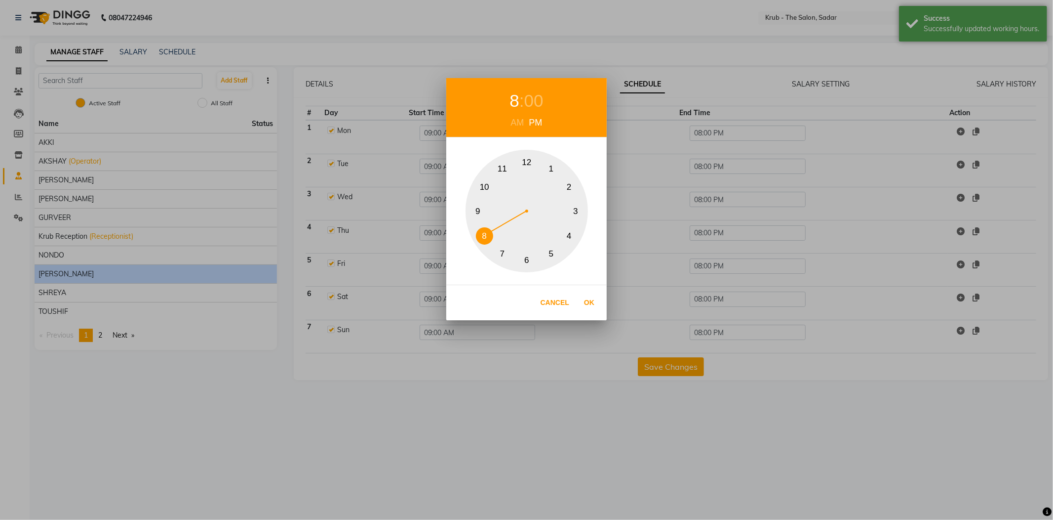
click at [484, 183] on button "10" at bounding box center [484, 186] width 17 height 17
click at [593, 305] on button "Ok" at bounding box center [589, 302] width 20 height 20
type input "10:00 PM"
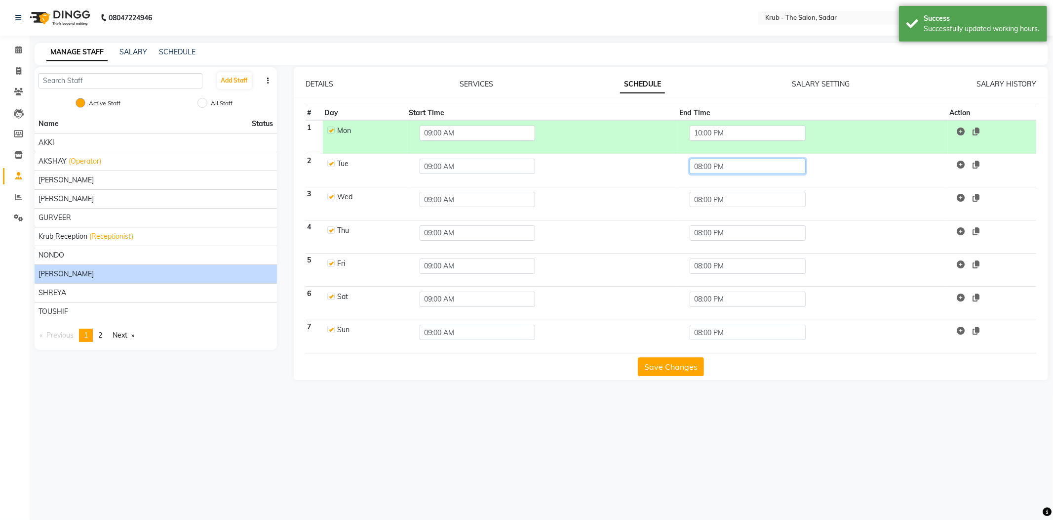
click at [749, 159] on input "08:00 PM" at bounding box center [748, 166] width 116 height 15
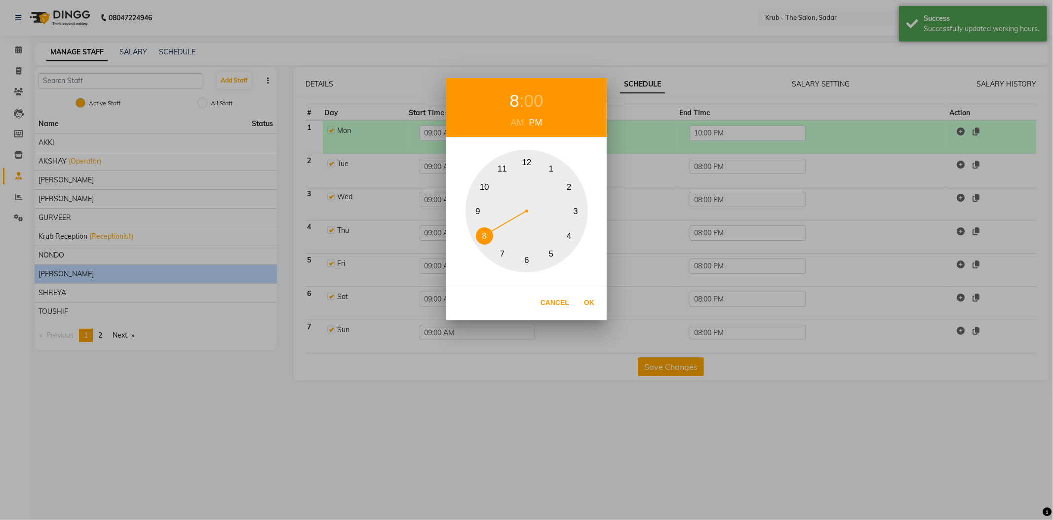
click at [482, 189] on button "10" at bounding box center [484, 186] width 17 height 17
click at [578, 297] on div "Cancel Ok" at bounding box center [526, 302] width 161 height 36
click at [594, 302] on button "Ok" at bounding box center [589, 302] width 20 height 20
type input "10:00 PM"
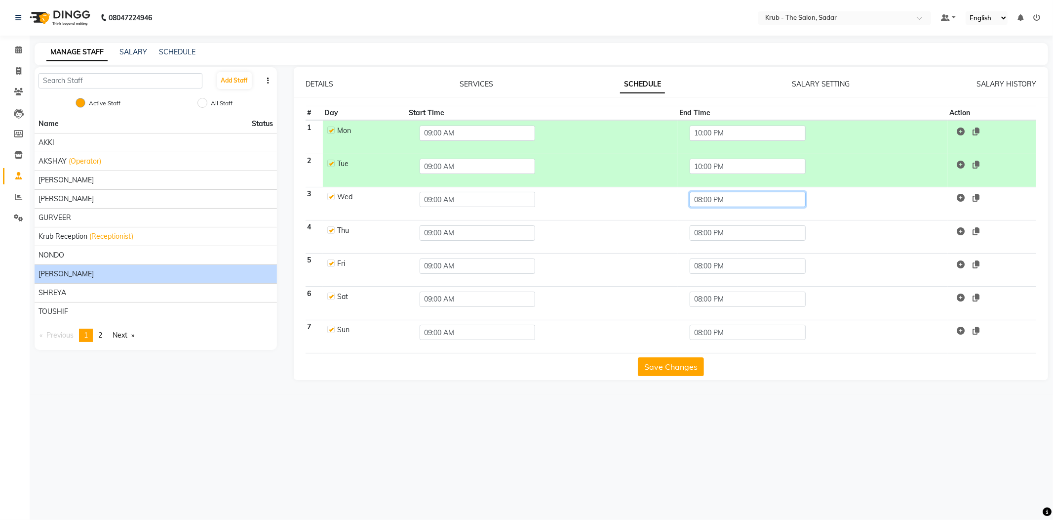
click at [749, 192] on input "08:00 PM" at bounding box center [748, 199] width 116 height 15
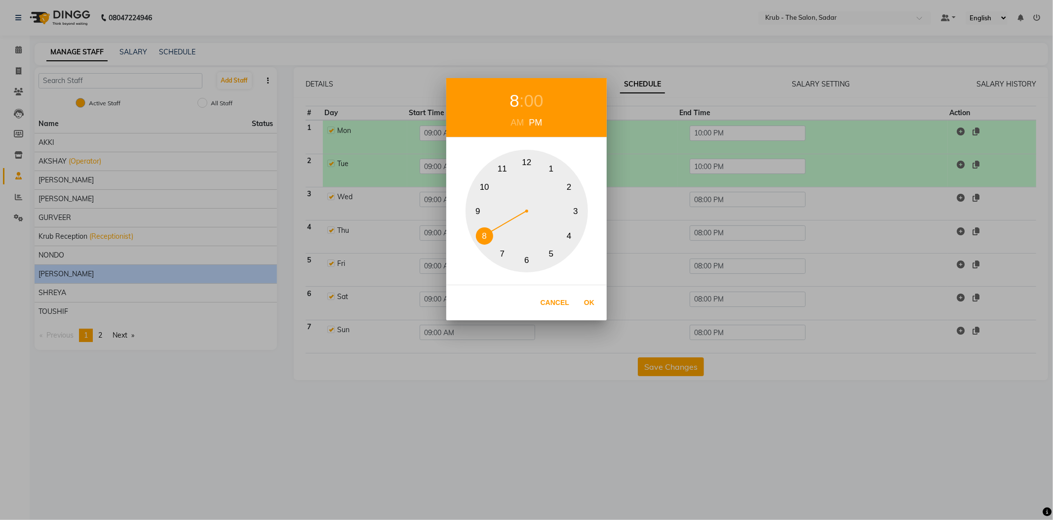
click at [483, 186] on button "10" at bounding box center [484, 186] width 17 height 17
click at [595, 305] on button "Ok" at bounding box center [589, 302] width 20 height 20
type input "10:00 PM"
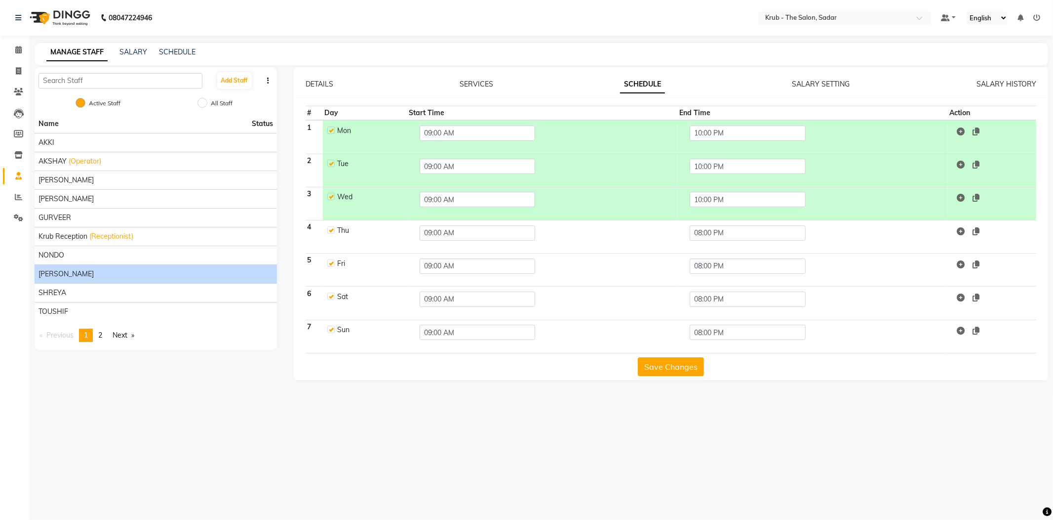
click at [718, 224] on td "08:00 PM" at bounding box center [813, 236] width 271 height 33
click at [735, 225] on input "08:00 PM" at bounding box center [748, 232] width 116 height 15
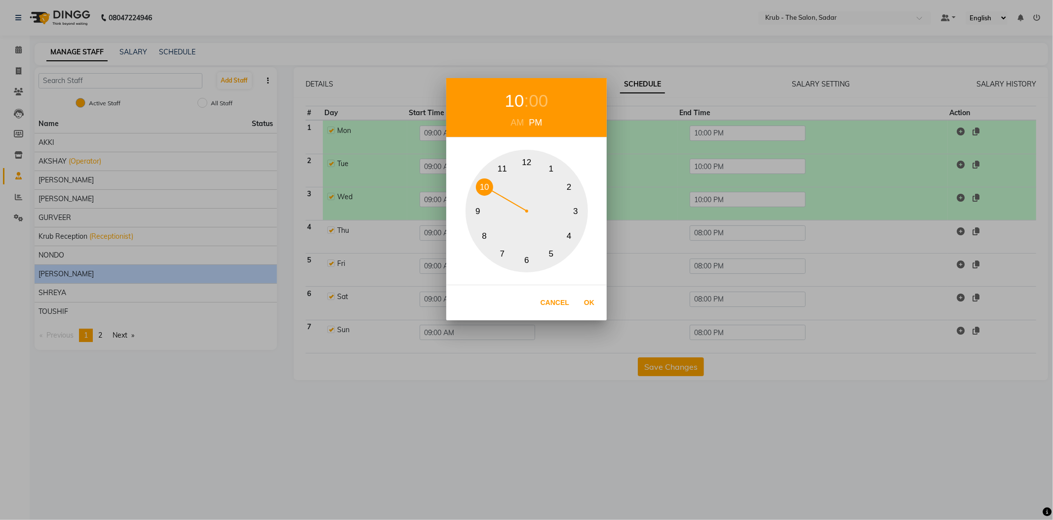
click at [491, 188] on button "10" at bounding box center [484, 186] width 17 height 17
click at [595, 303] on button "Ok" at bounding box center [589, 302] width 20 height 20
type input "10:00 PM"
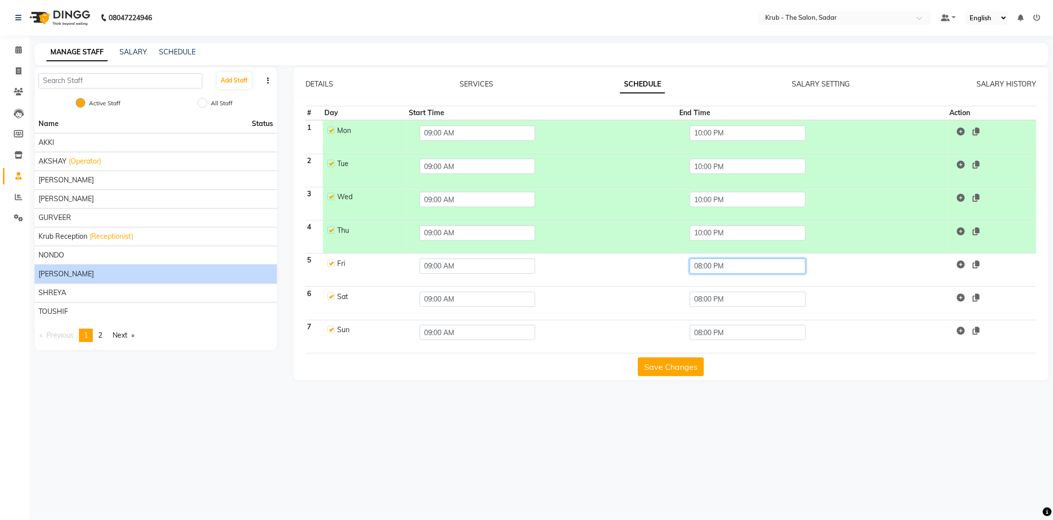
click at [716, 258] on input "08:00 PM" at bounding box center [748, 265] width 116 height 15
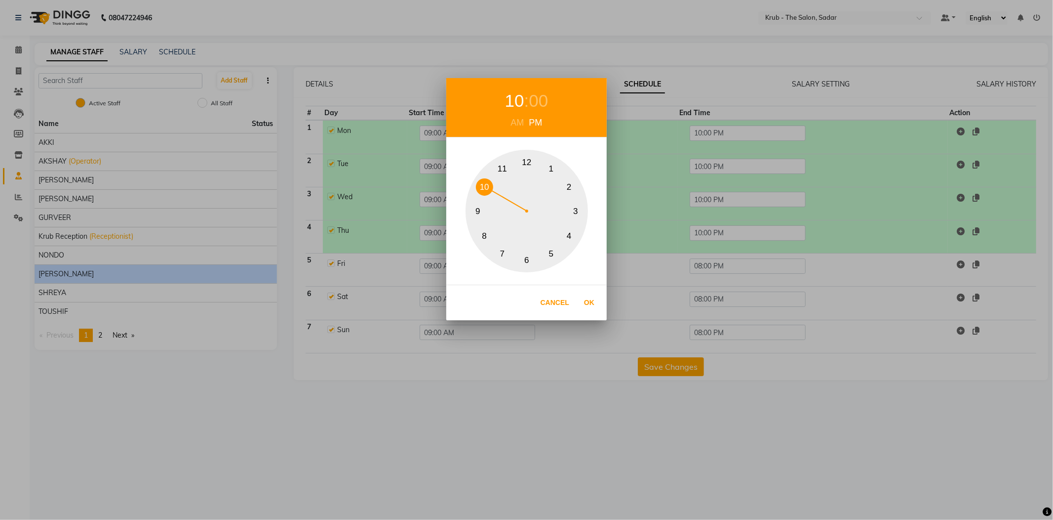
click at [483, 192] on button "10" at bounding box center [484, 186] width 17 height 17
click at [590, 311] on button "Ok" at bounding box center [589, 302] width 20 height 20
type input "10:00 PM"
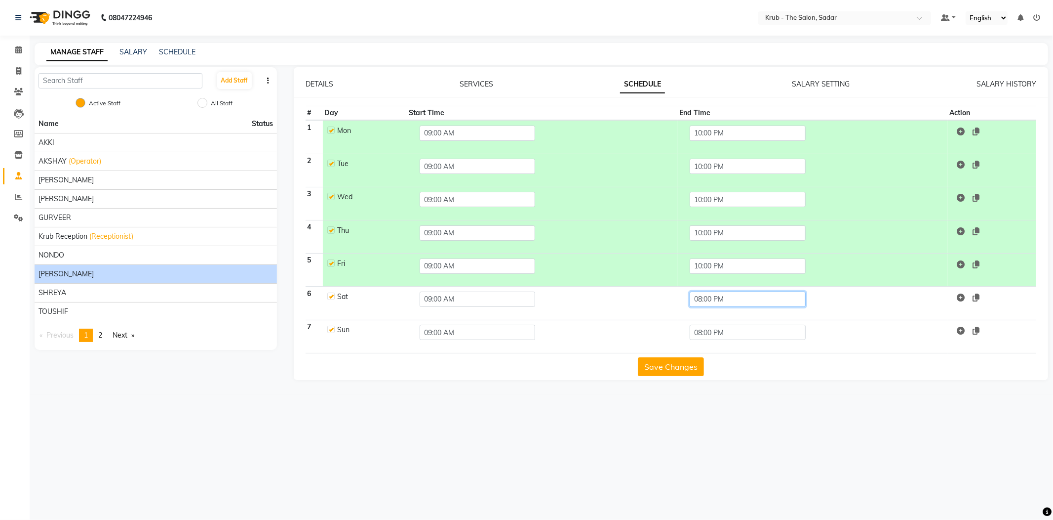
click at [710, 291] on input "08:00 PM" at bounding box center [748, 298] width 116 height 15
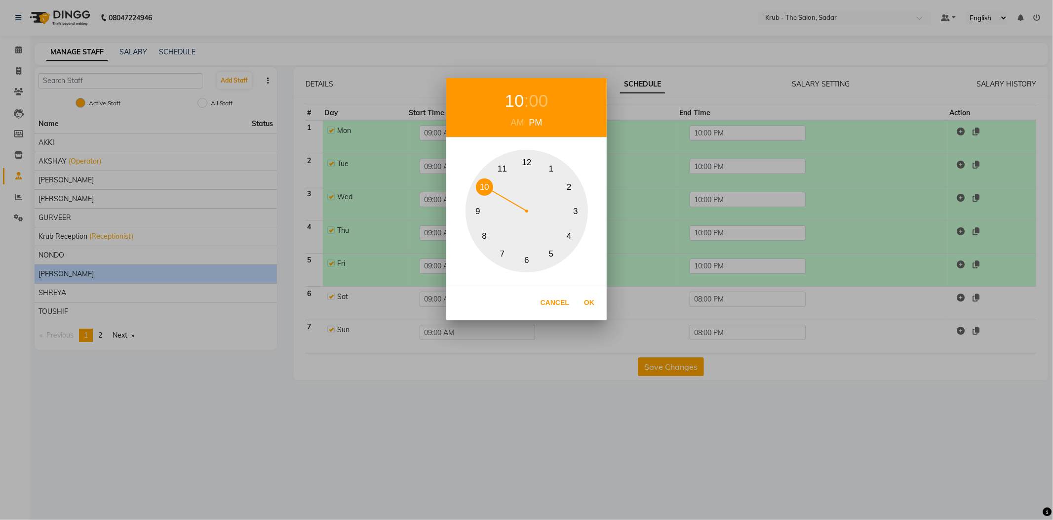
drag, startPoint x: 484, startPoint y: 186, endPoint x: 549, endPoint y: 234, distance: 81.2
click at [484, 185] on button "10" at bounding box center [484, 186] width 17 height 17
click at [587, 306] on button "Ok" at bounding box center [589, 302] width 20 height 20
type input "10:00 PM"
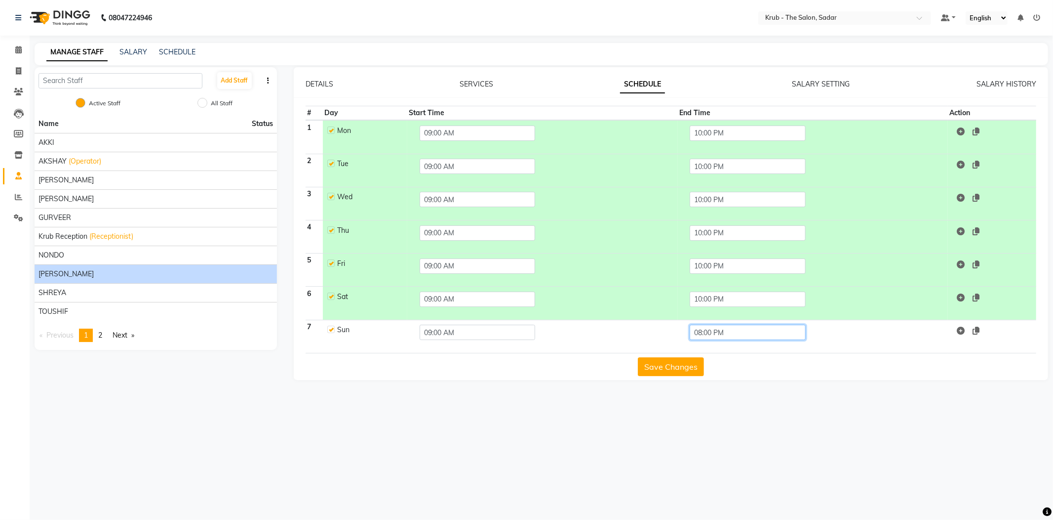
click at [720, 324] on input "08:00 PM" at bounding box center [748, 331] width 116 height 15
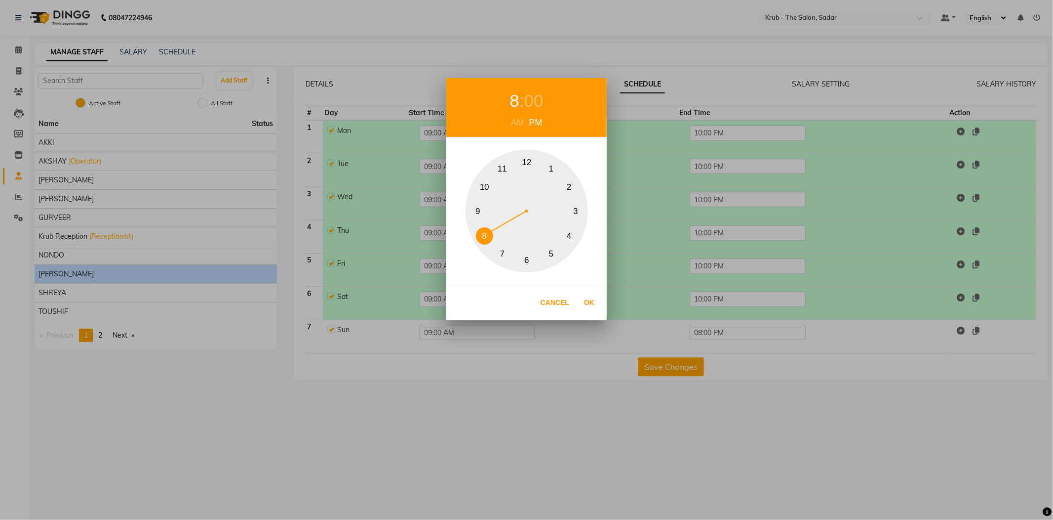
click at [488, 186] on button "10" at bounding box center [484, 186] width 17 height 17
click at [588, 302] on button "Ok" at bounding box center [589, 302] width 20 height 20
type input "10:00 PM"
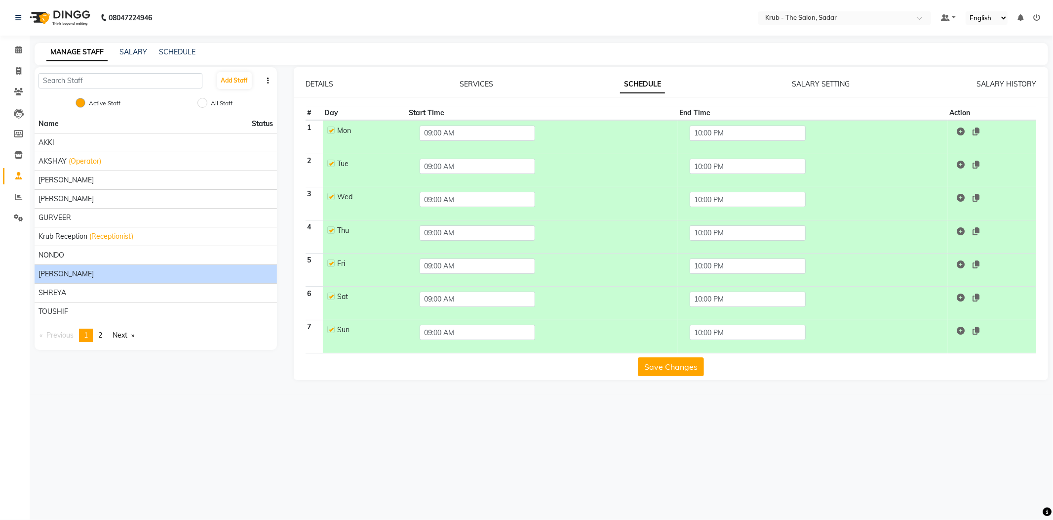
click at [659, 357] on button "Save Changes" at bounding box center [671, 366] width 66 height 19
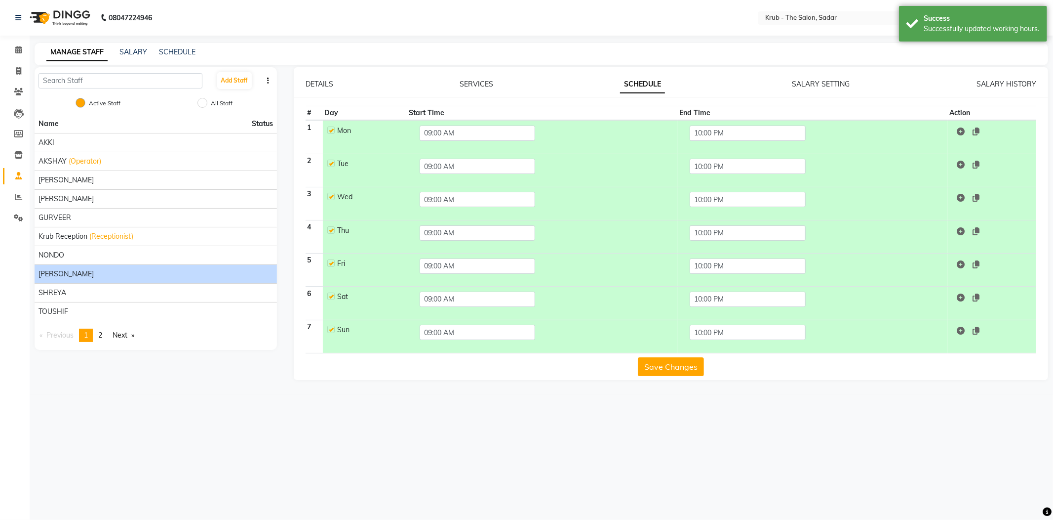
click at [659, 357] on button "Save Changes" at bounding box center [671, 366] width 66 height 19
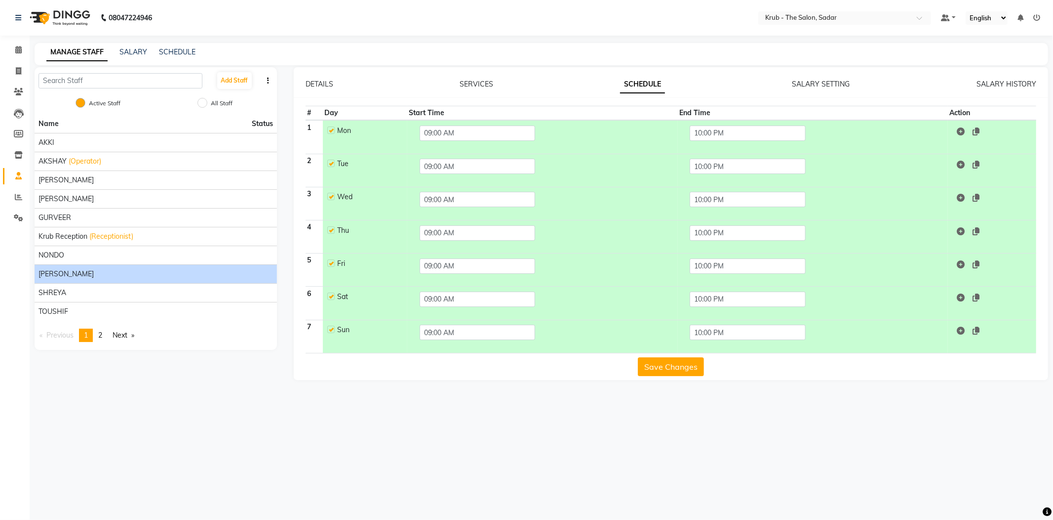
click at [684, 357] on button "Save Changes" at bounding box center [671, 366] width 66 height 19
click at [683, 357] on button "Save Changes" at bounding box center [671, 366] width 66 height 19
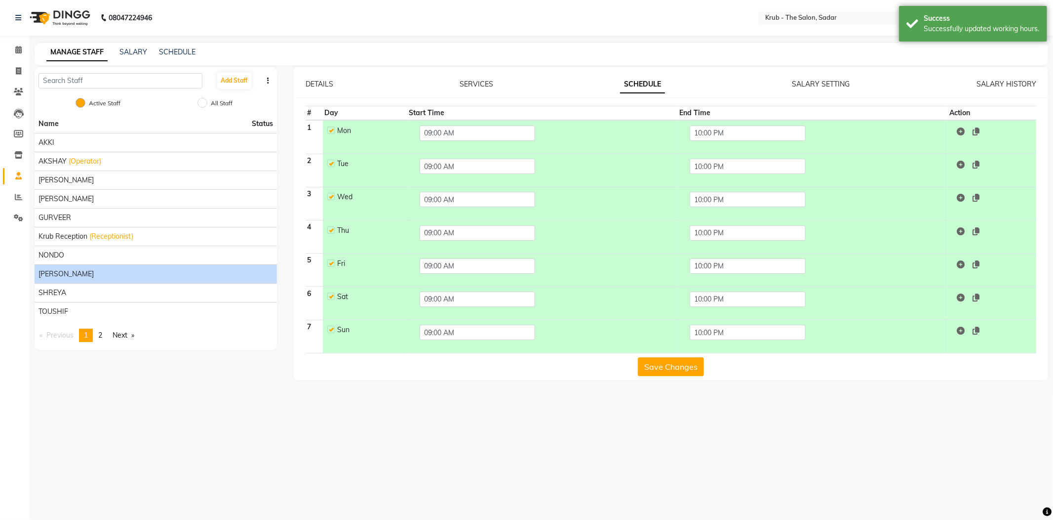
click at [82, 269] on div "[PERSON_NAME]" at bounding box center [156, 274] width 235 height 10
click at [78, 287] on div "SHREYA" at bounding box center [156, 292] width 235 height 10
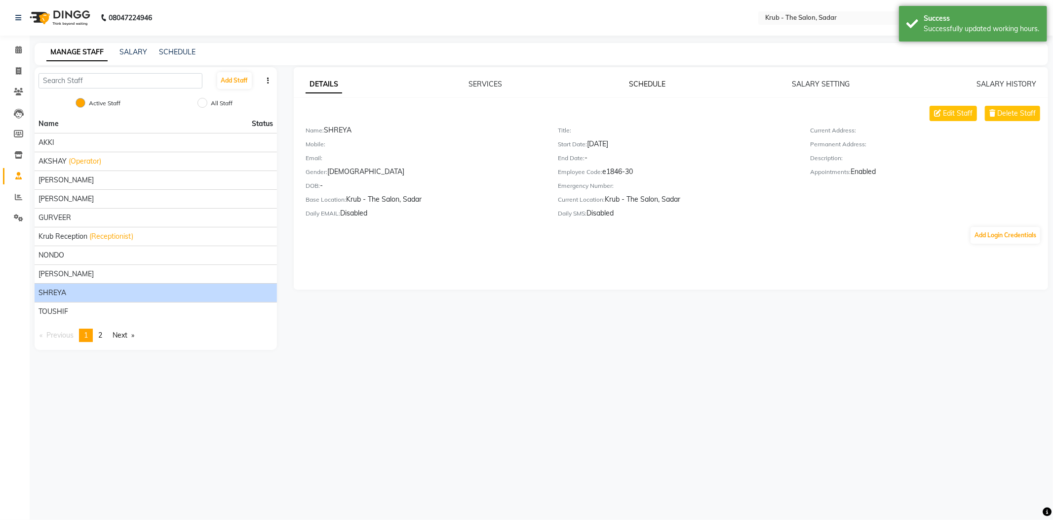
click at [649, 82] on link "SCHEDULE" at bounding box center [647, 84] width 37 height 9
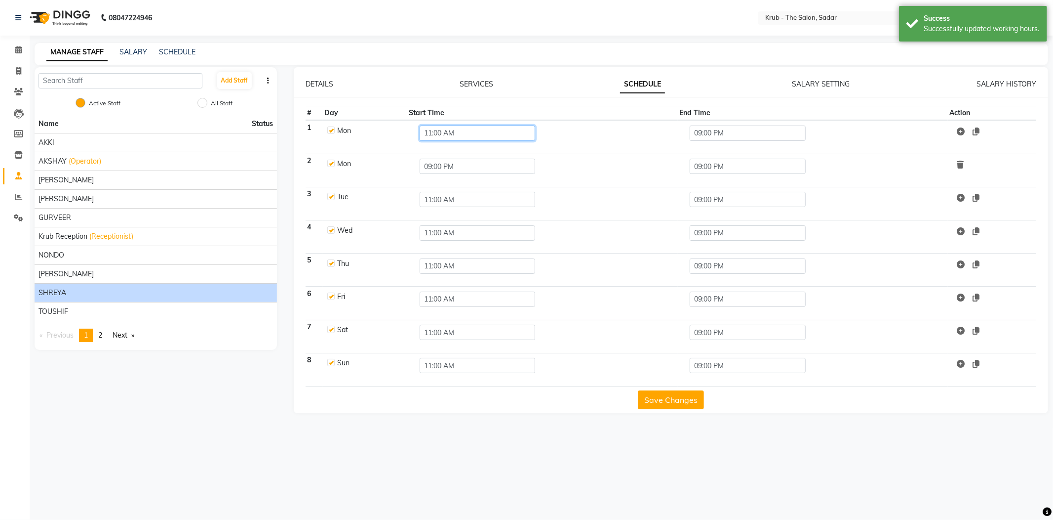
click at [453, 131] on input "11:00 AM" at bounding box center [478, 132] width 116 height 15
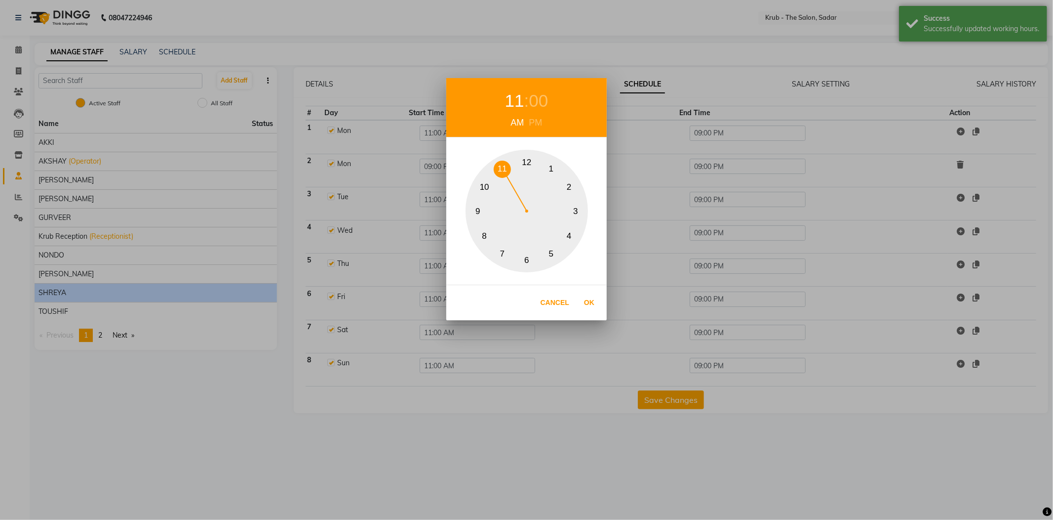
click at [484, 190] on button "10" at bounding box center [484, 186] width 17 height 17
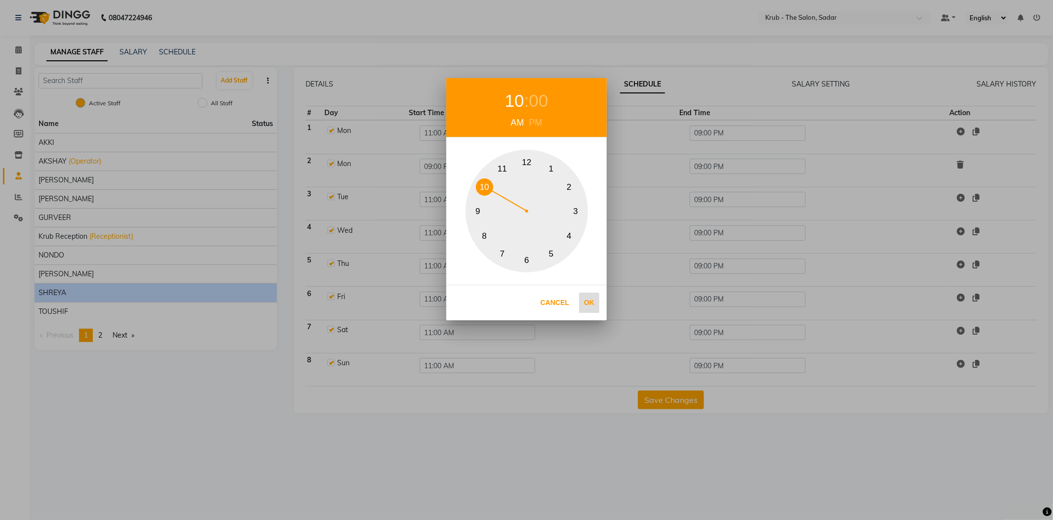
click at [592, 305] on button "Ok" at bounding box center [589, 302] width 20 height 20
type input "10:00 AM"
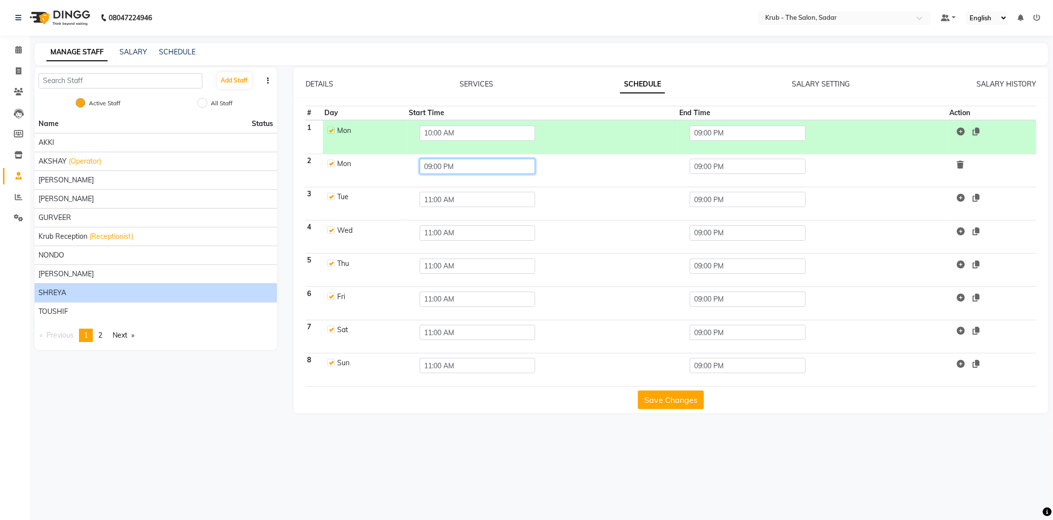
click at [459, 159] on input "09:00 PM" at bounding box center [478, 166] width 116 height 15
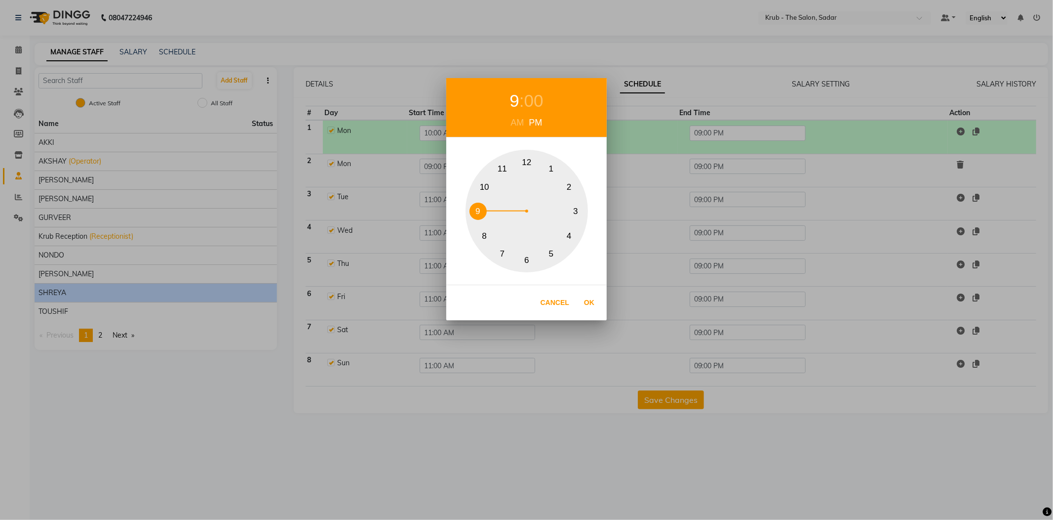
click at [480, 190] on button "10" at bounding box center [484, 186] width 17 height 17
click at [583, 301] on button "Ok" at bounding box center [589, 302] width 20 height 20
type input "10:00 PM"
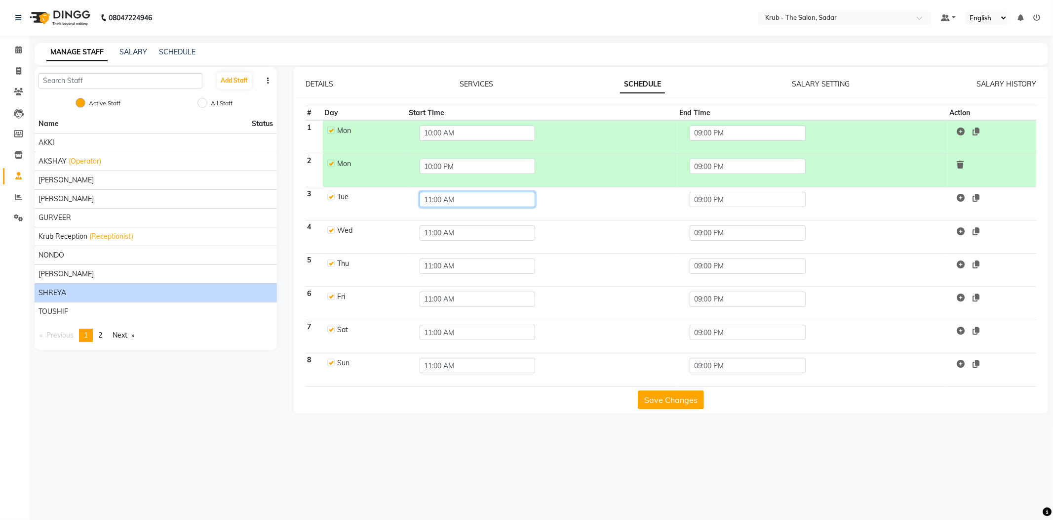
click at [448, 192] on input "11:00 AM" at bounding box center [478, 199] width 116 height 15
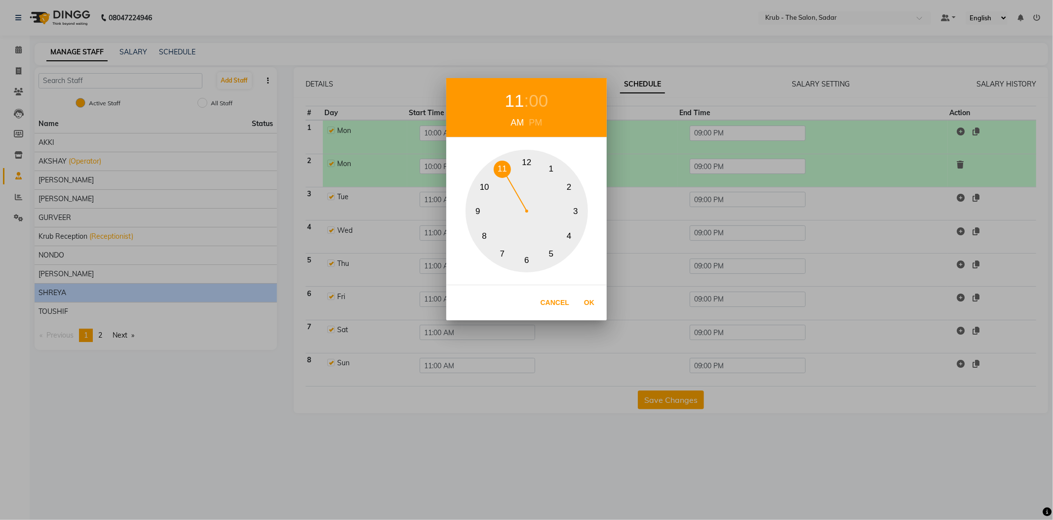
click at [485, 186] on button "10" at bounding box center [484, 186] width 17 height 17
click at [585, 305] on button "Ok" at bounding box center [589, 302] width 20 height 20
type input "10:00 AM"
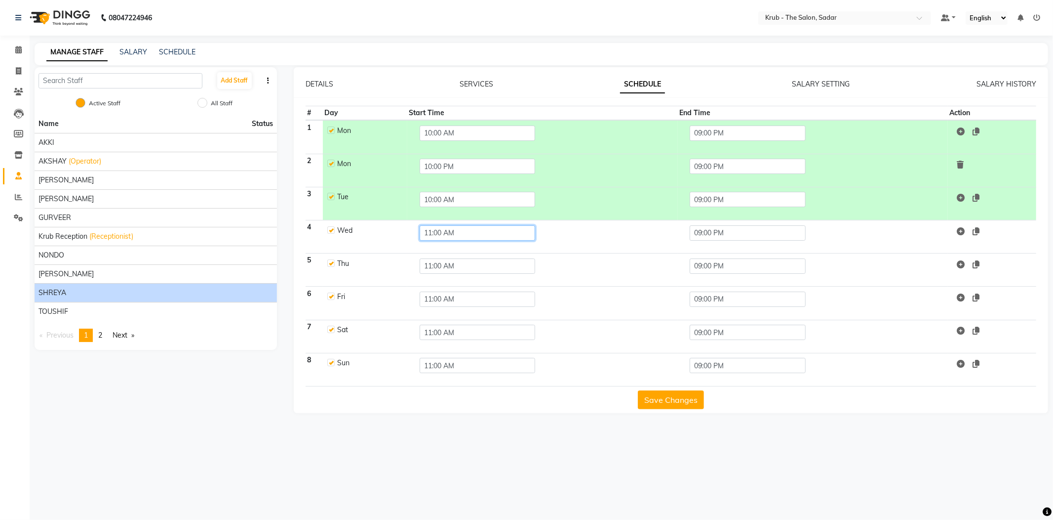
click at [450, 225] on input "11:00 AM" at bounding box center [478, 232] width 116 height 15
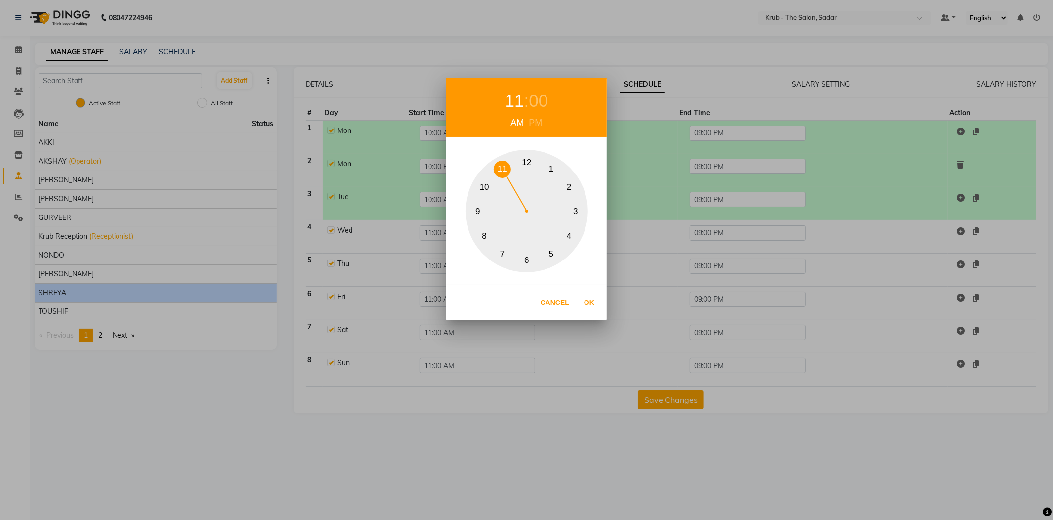
drag, startPoint x: 498, startPoint y: 180, endPoint x: 488, endPoint y: 184, distance: 10.6
click at [498, 180] on div "1 2 3 4 5 6 7 8 9 10 11 12" at bounding box center [527, 211] width 122 height 122
drag, startPoint x: 486, startPoint y: 184, endPoint x: 514, endPoint y: 222, distance: 46.6
click at [486, 185] on button "10" at bounding box center [484, 186] width 17 height 17
click at [581, 298] on button "Ok" at bounding box center [589, 302] width 20 height 20
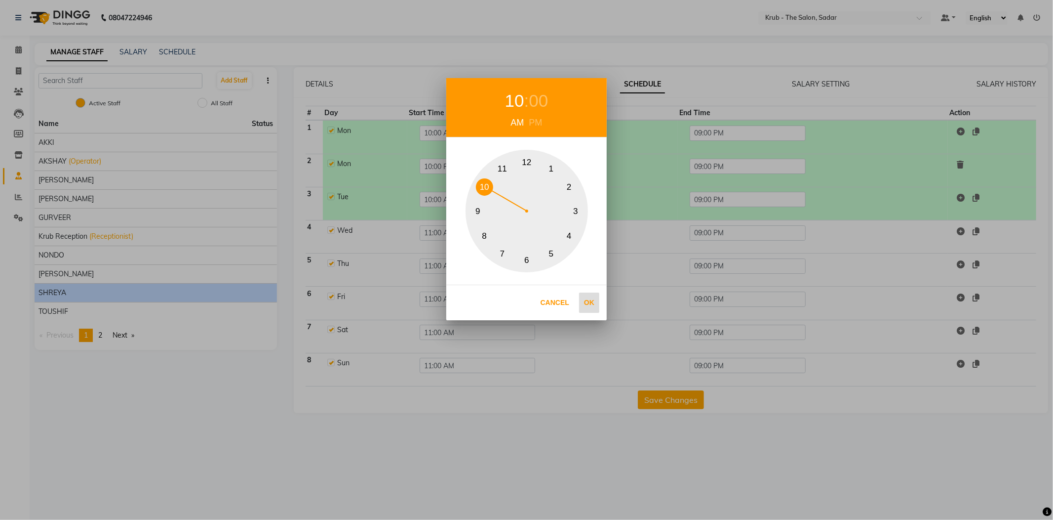
type input "10:00 AM"
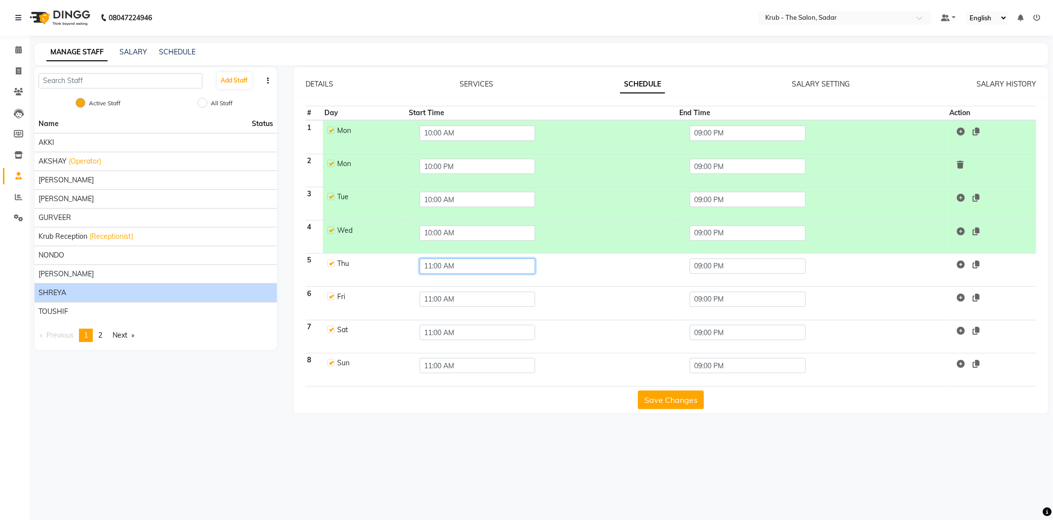
click at [441, 258] on input "11:00 AM" at bounding box center [478, 265] width 116 height 15
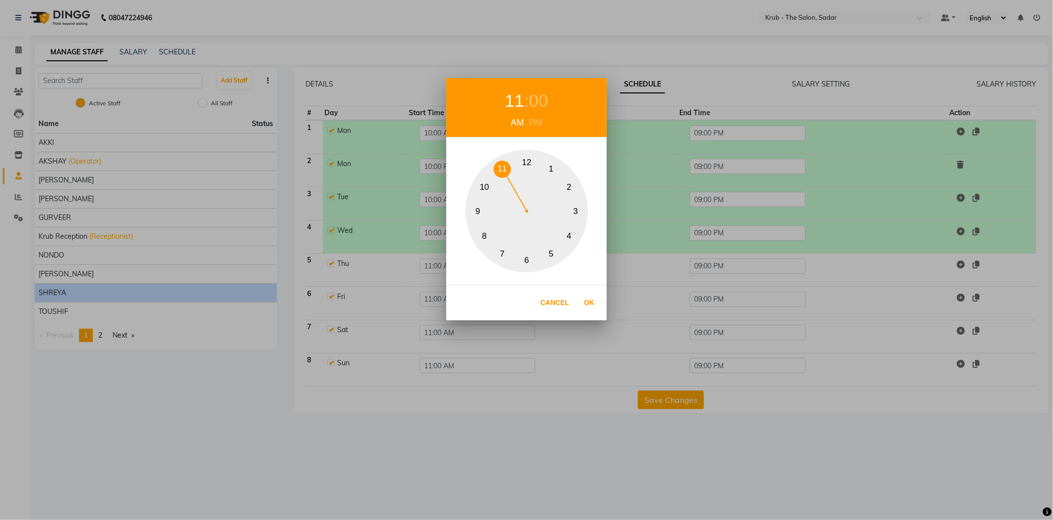
drag, startPoint x: 477, startPoint y: 185, endPoint x: 481, endPoint y: 191, distance: 7.1
click at [478, 186] on button "10" at bounding box center [484, 186] width 17 height 17
click at [591, 310] on button "Ok" at bounding box center [589, 302] width 20 height 20
type input "10:00 AM"
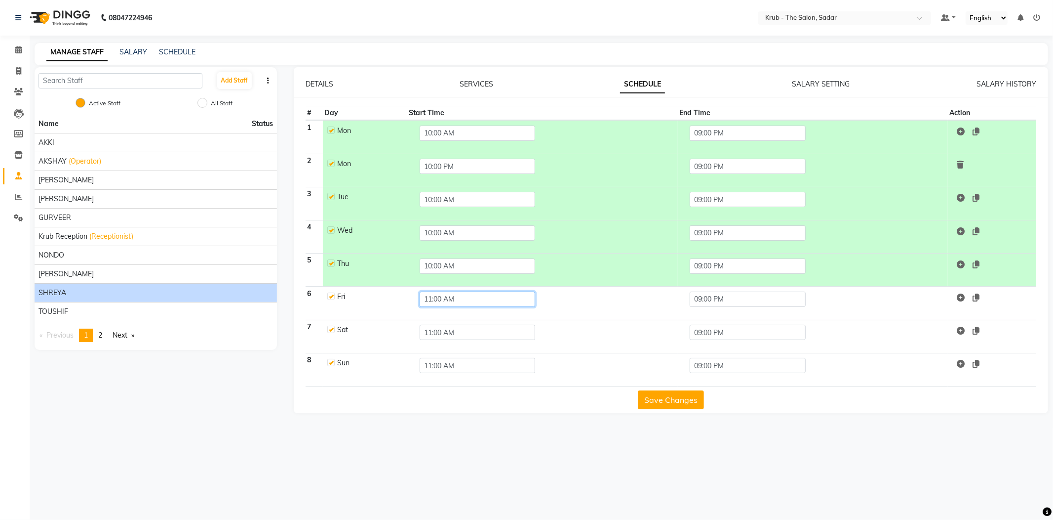
click at [441, 291] on input "11:00 AM" at bounding box center [478, 298] width 116 height 15
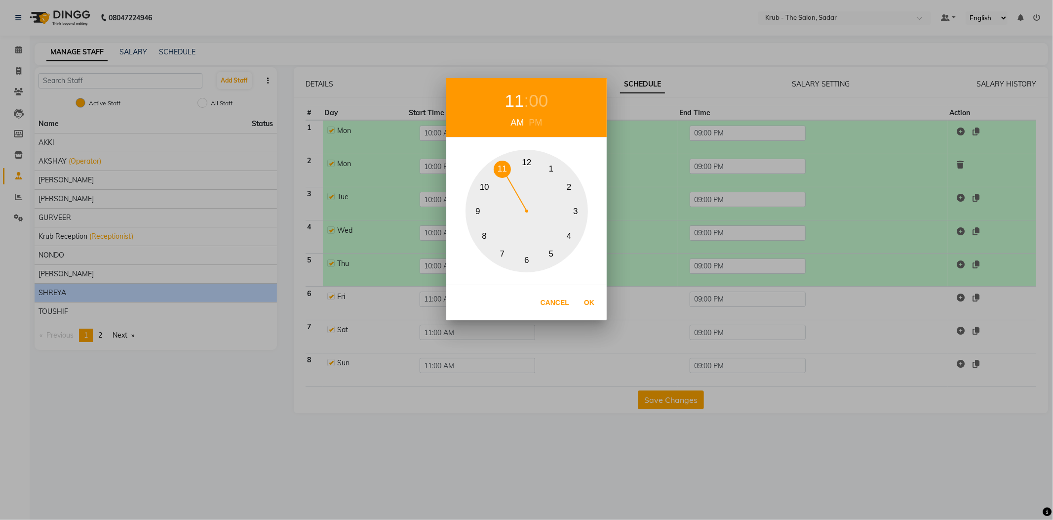
drag, startPoint x: 482, startPoint y: 188, endPoint x: 501, endPoint y: 198, distance: 21.2
click at [483, 187] on button "10" at bounding box center [484, 186] width 17 height 17
click at [595, 307] on button "Ok" at bounding box center [589, 302] width 20 height 20
type input "10:00 AM"
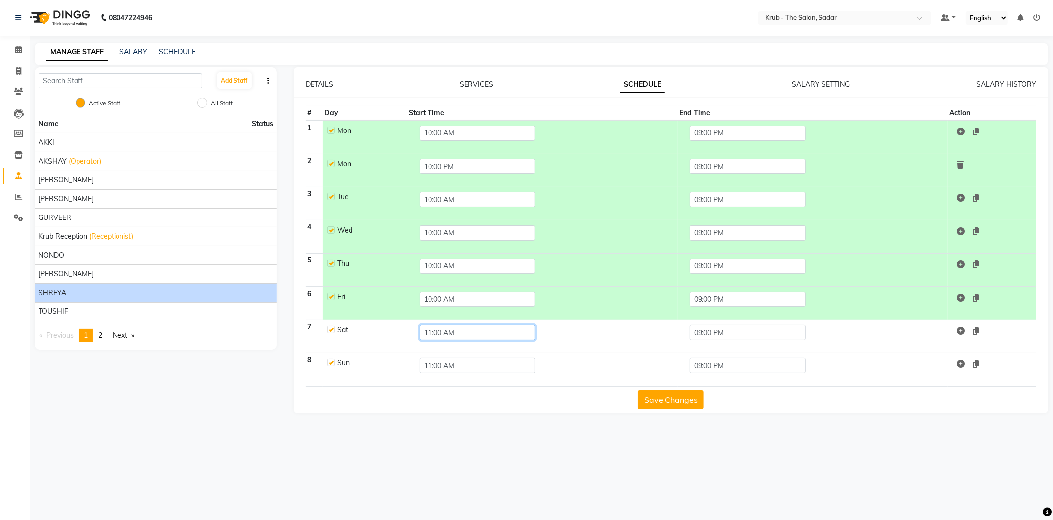
click at [449, 324] on input "11:00 AM" at bounding box center [478, 331] width 116 height 15
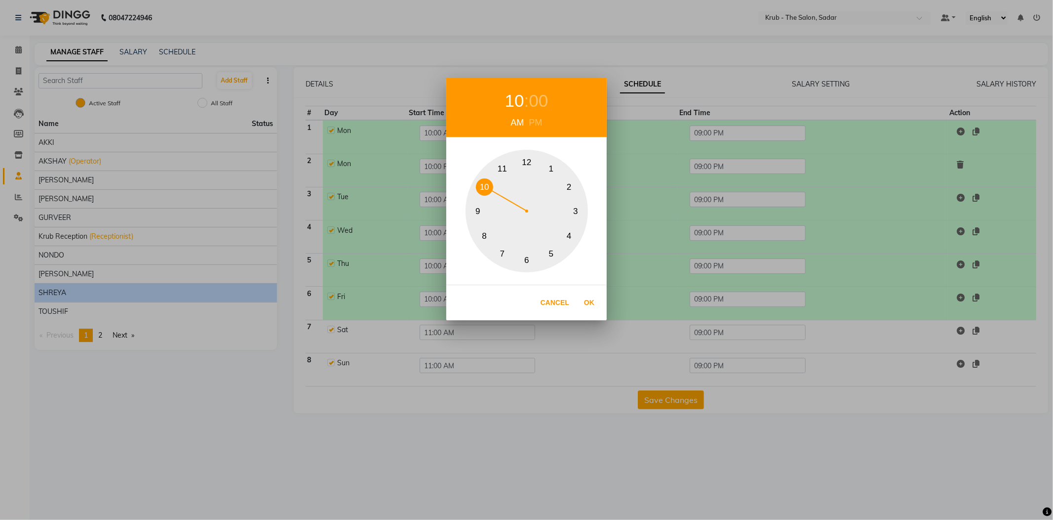
click at [490, 182] on button "10" at bounding box center [484, 186] width 17 height 17
click at [590, 308] on button "Ok" at bounding box center [589, 302] width 20 height 20
type input "10:00 AM"
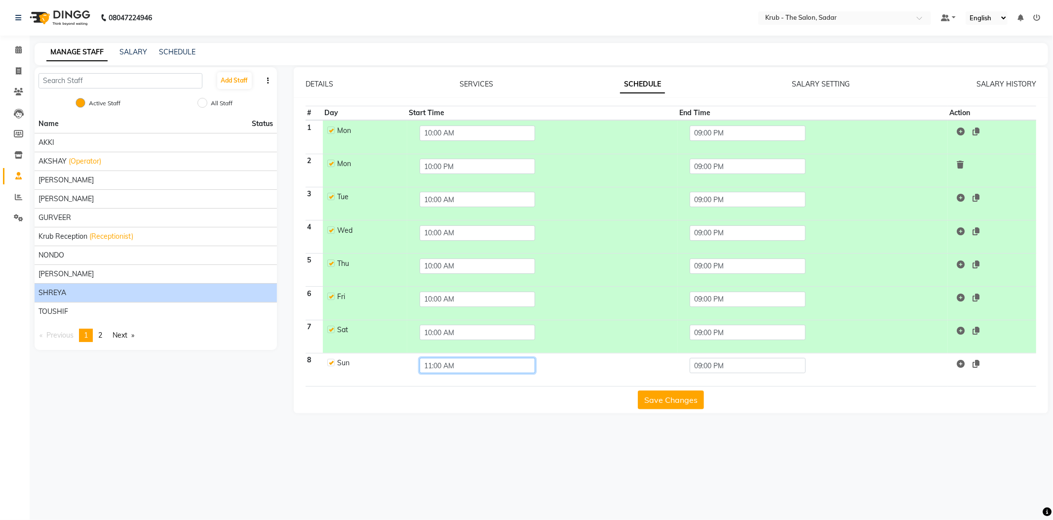
click at [430, 358] on input "11:00 AM" at bounding box center [478, 365] width 116 height 15
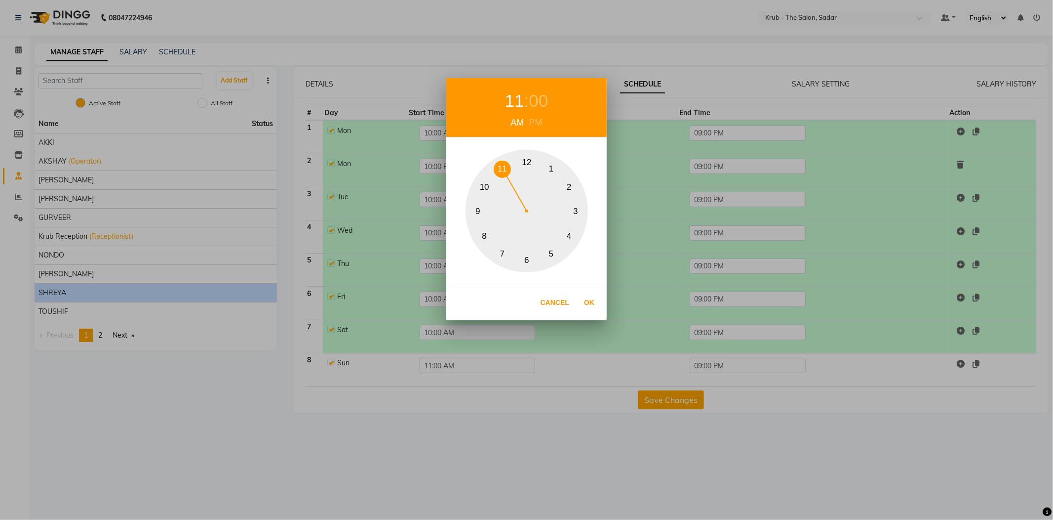
click at [482, 188] on button "10" at bounding box center [484, 186] width 17 height 17
click at [592, 310] on button "Ok" at bounding box center [589, 302] width 20 height 20
type input "10:00 AM"
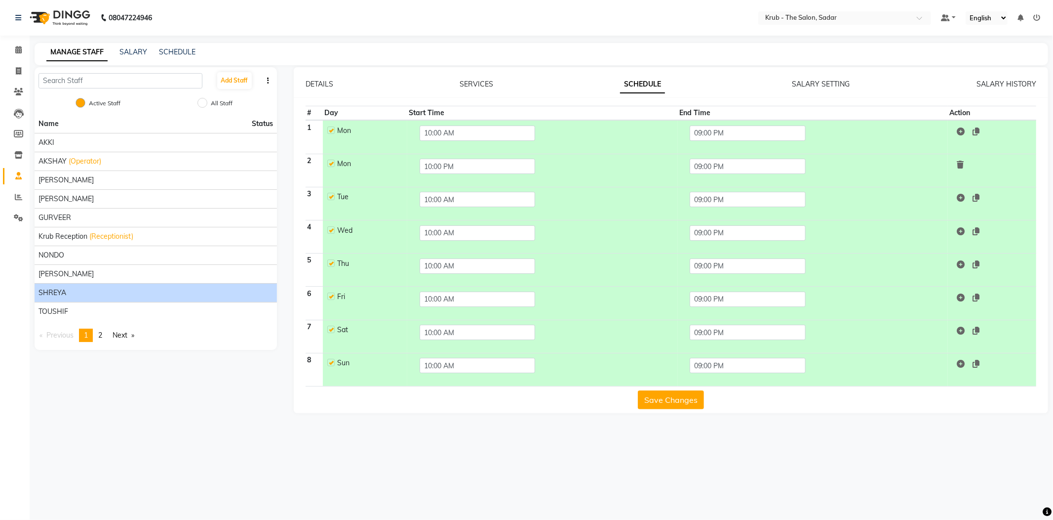
click at [657, 390] on button "Save Changes" at bounding box center [671, 399] width 66 height 19
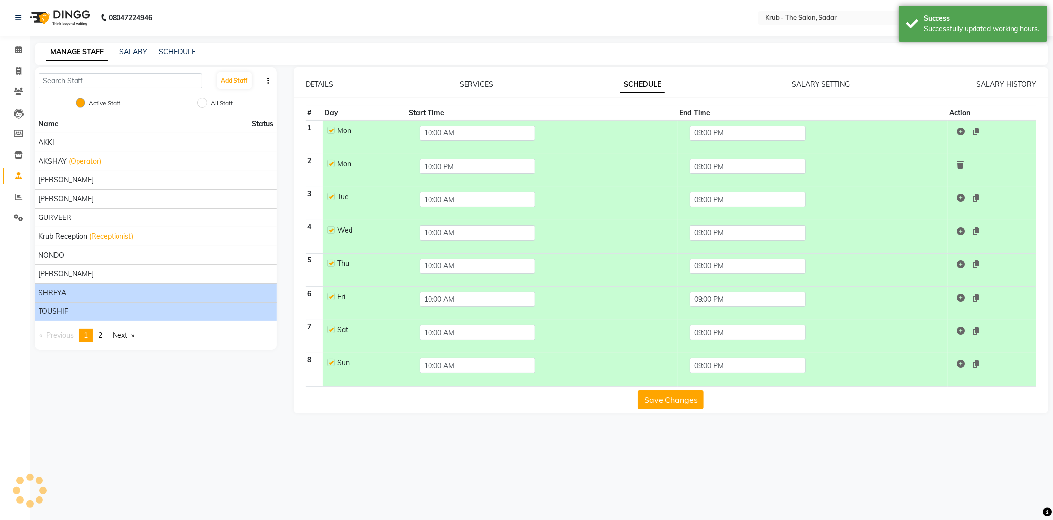
click at [69, 306] on div "TOUSHIF" at bounding box center [156, 311] width 235 height 10
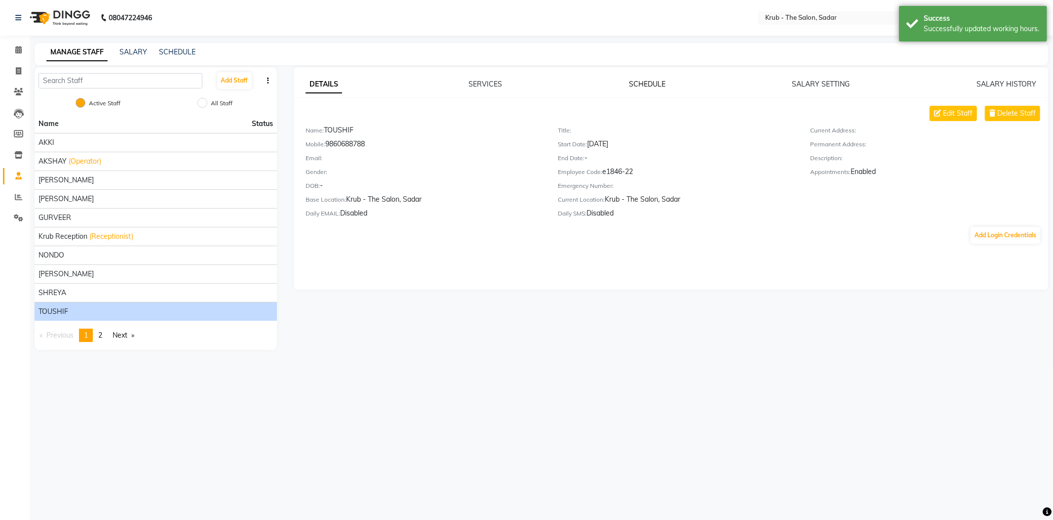
click at [650, 83] on link "SCHEDULE" at bounding box center [647, 84] width 37 height 9
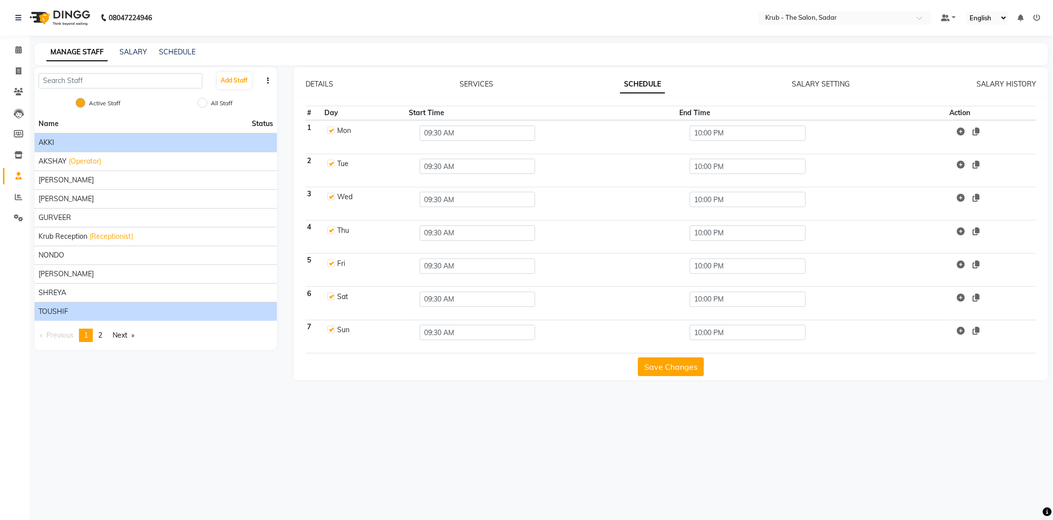
click at [72, 137] on div "AKKI" at bounding box center [156, 142] width 235 height 10
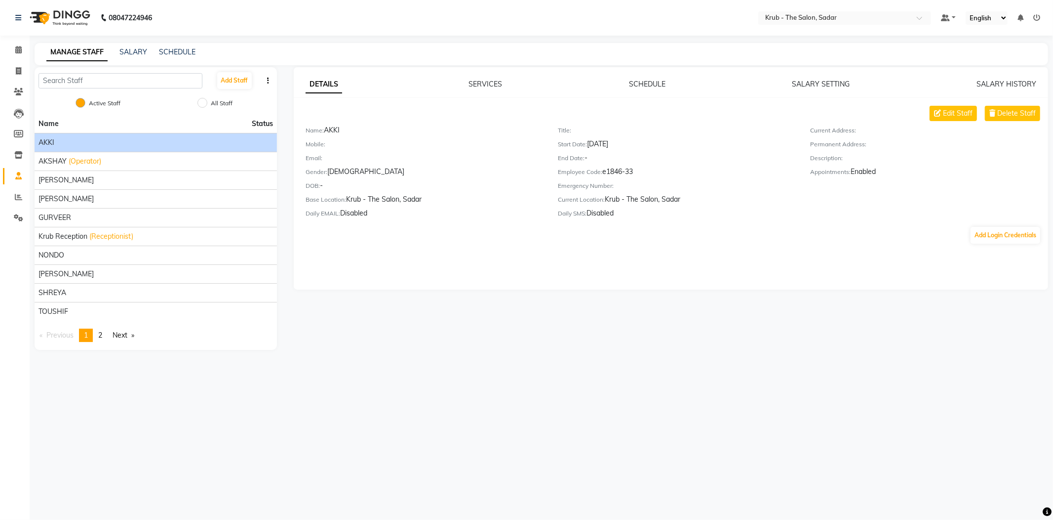
click at [642, 79] on div "SCHEDULE" at bounding box center [647, 84] width 37 height 10
click at [646, 80] on link "SCHEDULE" at bounding box center [647, 84] width 37 height 9
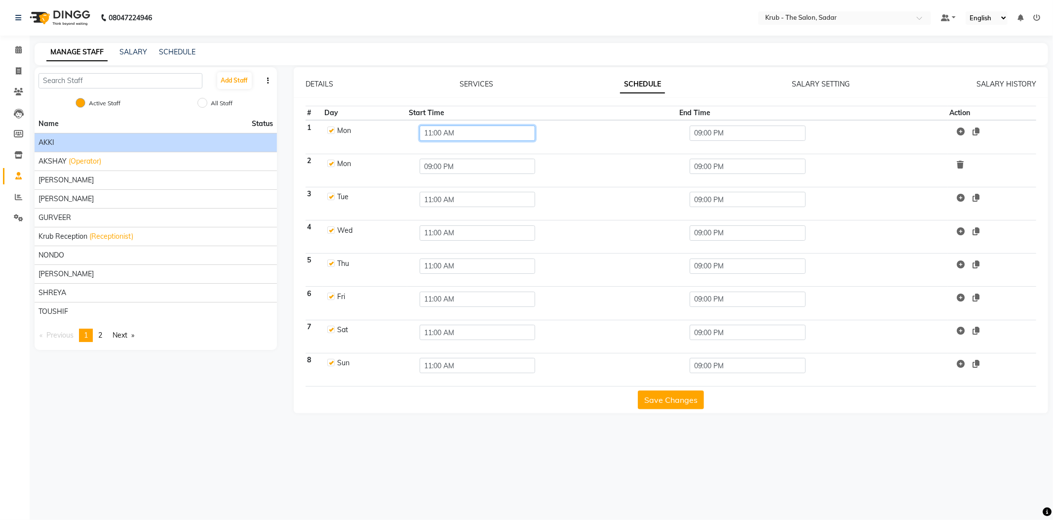
click at [433, 127] on input "11:00 AM" at bounding box center [478, 132] width 116 height 15
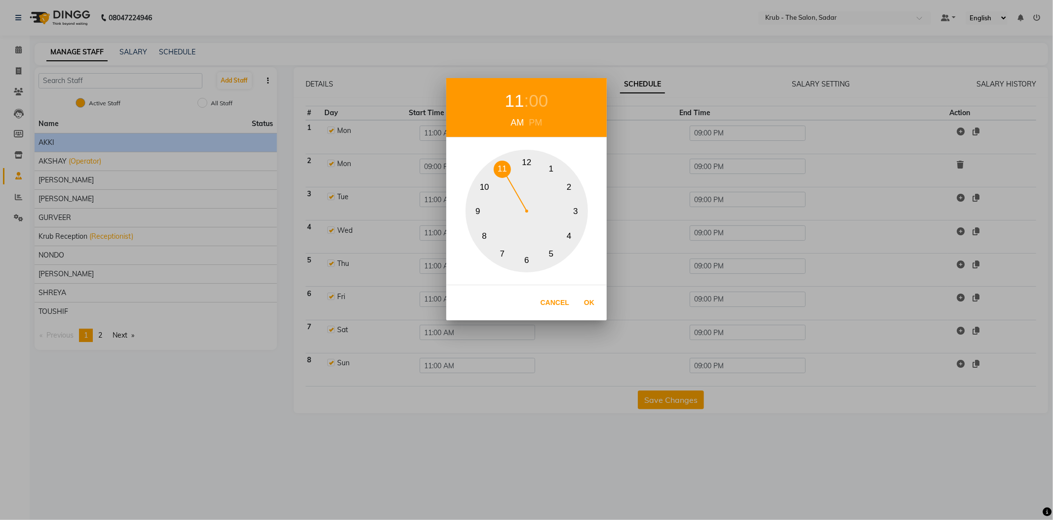
drag, startPoint x: 481, startPoint y: 185, endPoint x: 487, endPoint y: 187, distance: 6.7
click at [483, 186] on button "10" at bounding box center [484, 186] width 17 height 17
click at [591, 303] on button "Ok" at bounding box center [589, 302] width 20 height 20
type input "10:00 AM"
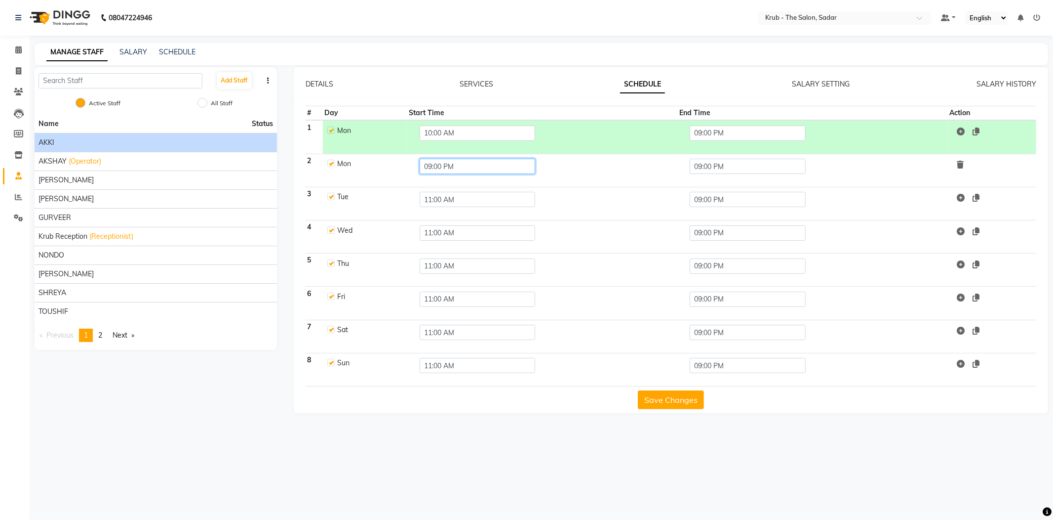
click at [453, 159] on input "09:00 PM" at bounding box center [478, 166] width 116 height 15
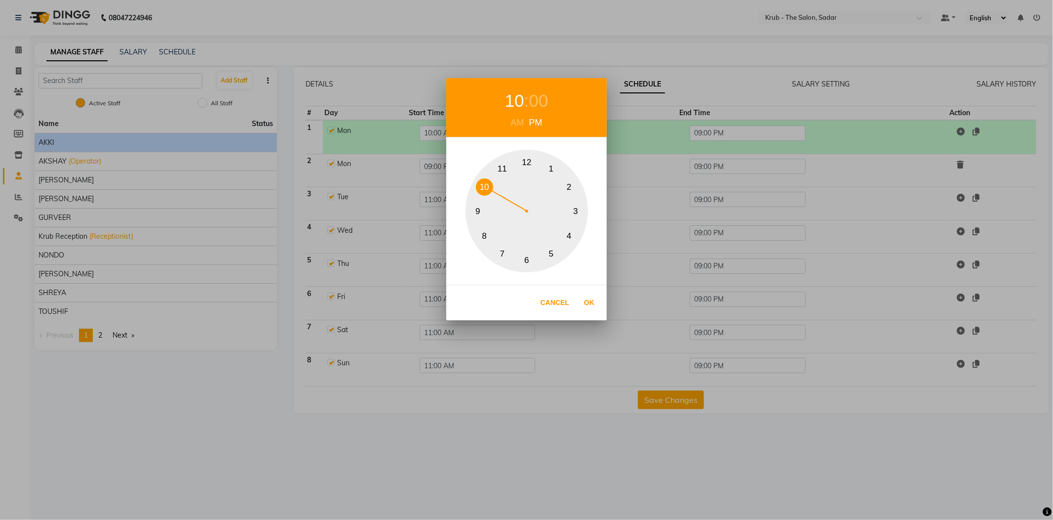
click at [496, 188] on div "1 2 3 4 5 6 7 8 9 10 11 12" at bounding box center [527, 211] width 122 height 122
click at [592, 306] on button "Ok" at bounding box center [589, 302] width 20 height 20
type input "10:00 PM"
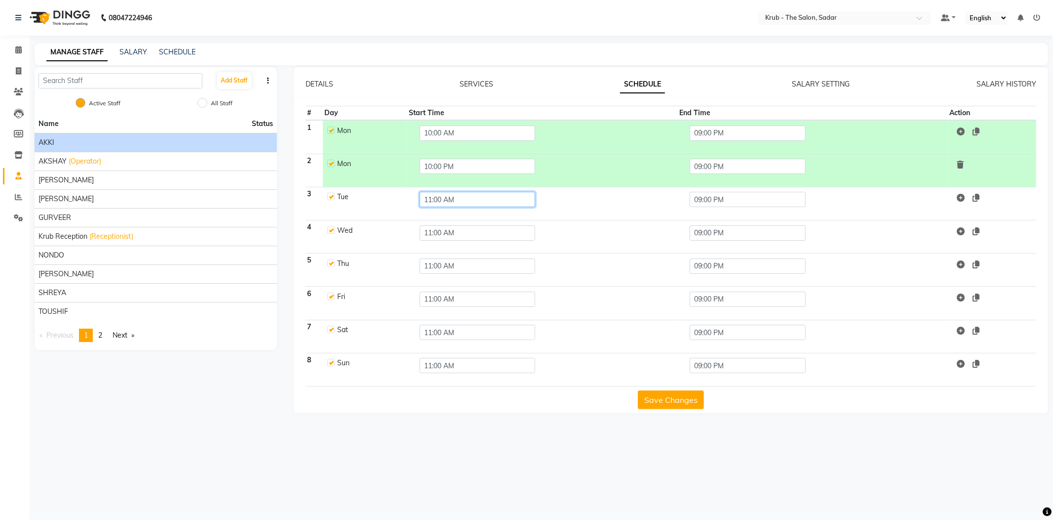
click at [445, 192] on input "11:00 AM" at bounding box center [478, 199] width 116 height 15
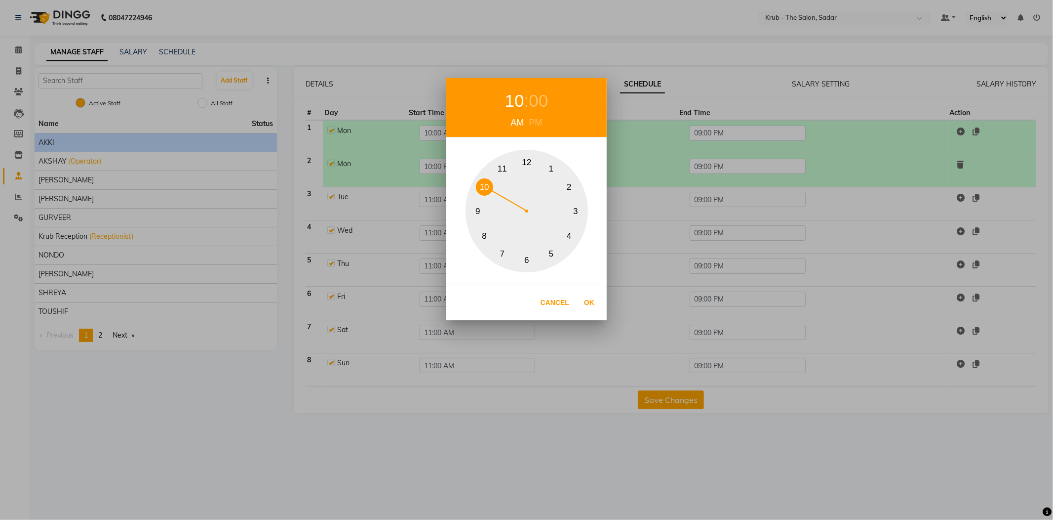
drag, startPoint x: 482, startPoint y: 191, endPoint x: 546, endPoint y: 260, distance: 94.4
click at [484, 192] on button "10" at bounding box center [484, 186] width 17 height 17
click at [589, 301] on button "Ok" at bounding box center [589, 302] width 20 height 20
type input "10:00 AM"
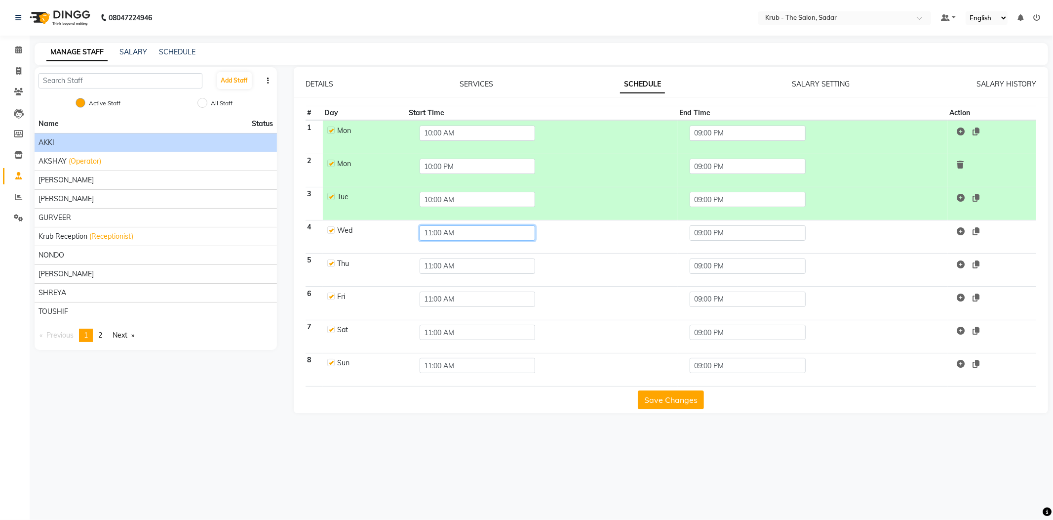
click at [453, 225] on input "11:00 AM" at bounding box center [478, 232] width 116 height 15
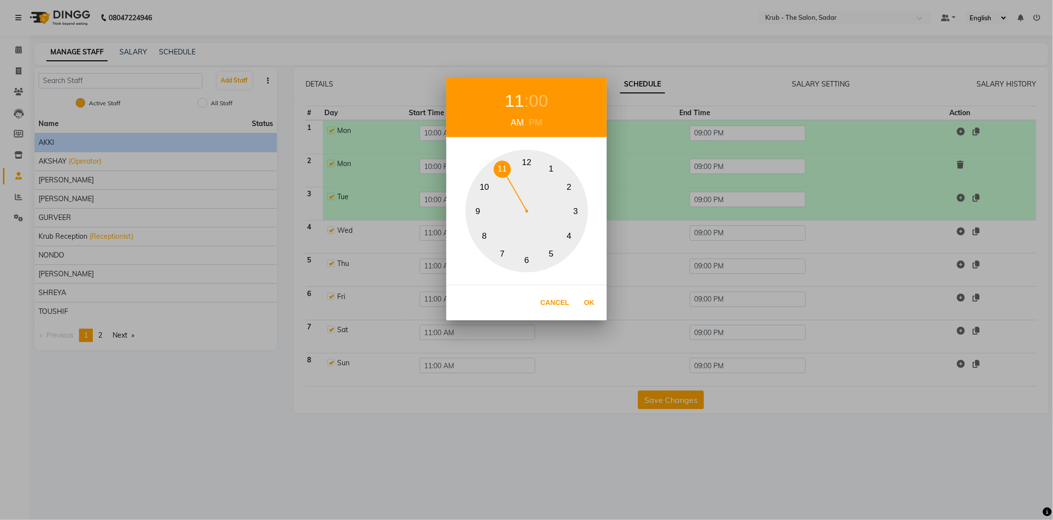
drag, startPoint x: 483, startPoint y: 190, endPoint x: 511, endPoint y: 235, distance: 53.5
click at [483, 190] on button "10" at bounding box center [484, 186] width 17 height 17
click at [589, 299] on button "Ok" at bounding box center [589, 302] width 20 height 20
type input "10:00 AM"
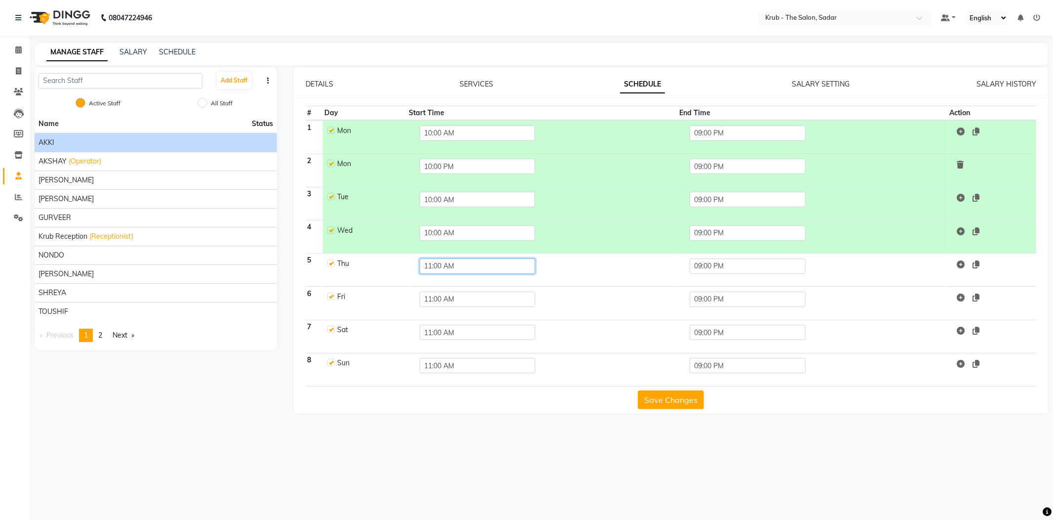
click at [453, 258] on input "11:00 AM" at bounding box center [478, 265] width 116 height 15
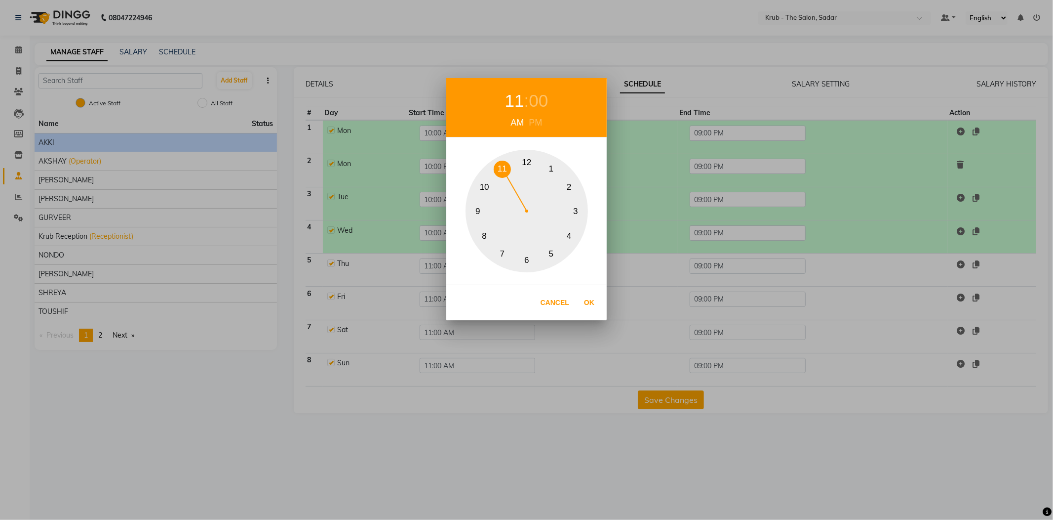
click at [490, 190] on button "10" at bounding box center [484, 186] width 17 height 17
click at [590, 297] on button "Ok" at bounding box center [589, 302] width 20 height 20
type input "10:00 AM"
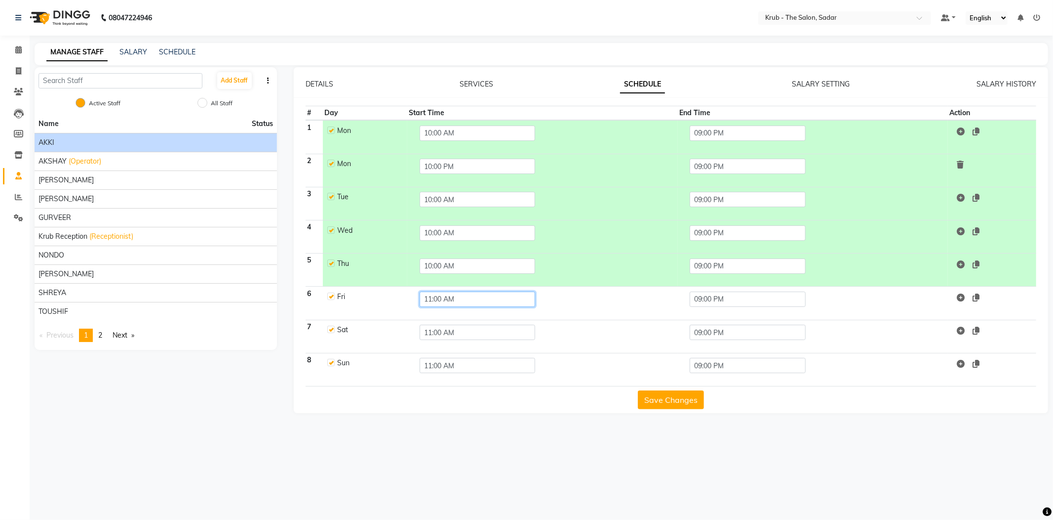
click at [433, 291] on input "11:00 AM" at bounding box center [478, 298] width 116 height 15
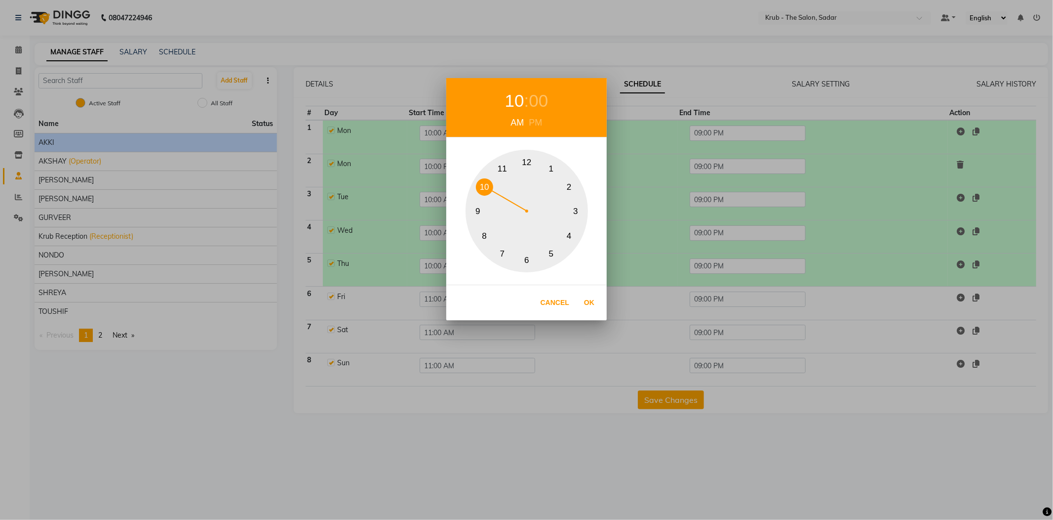
drag, startPoint x: 483, startPoint y: 181, endPoint x: 542, endPoint y: 242, distance: 85.2
click at [484, 183] on button "10" at bounding box center [484, 186] width 17 height 17
click at [585, 309] on button "Ok" at bounding box center [589, 302] width 20 height 20
type input "10:00 AM"
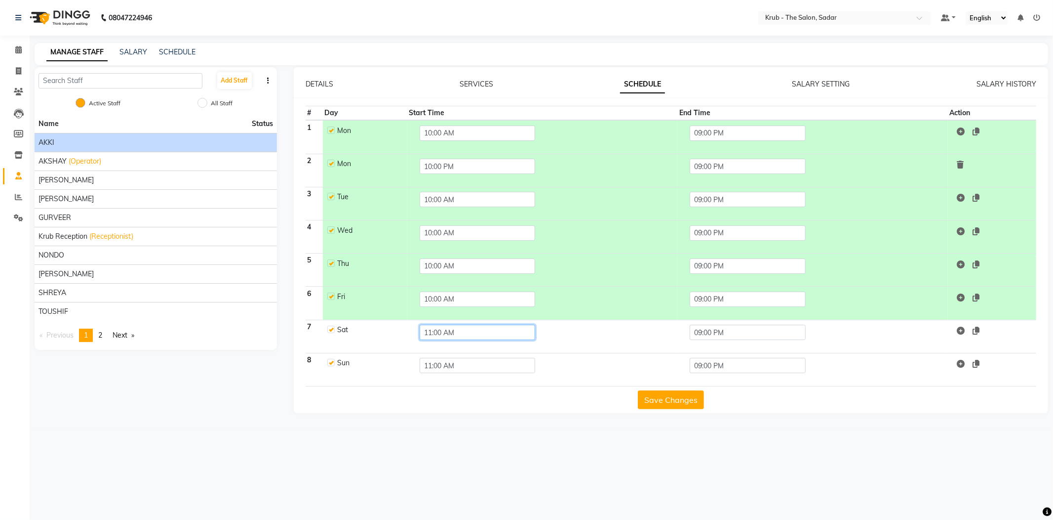
click at [452, 324] on input "11:00 AM" at bounding box center [478, 331] width 116 height 15
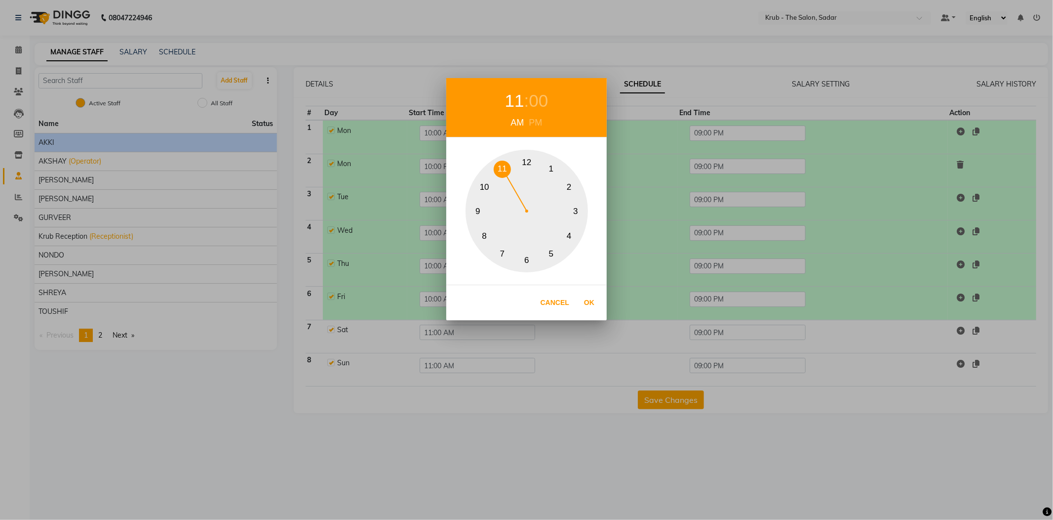
click at [487, 192] on button "10" at bounding box center [484, 186] width 17 height 17
click at [587, 301] on button "Ok" at bounding box center [589, 302] width 20 height 20
type input "10:00 AM"
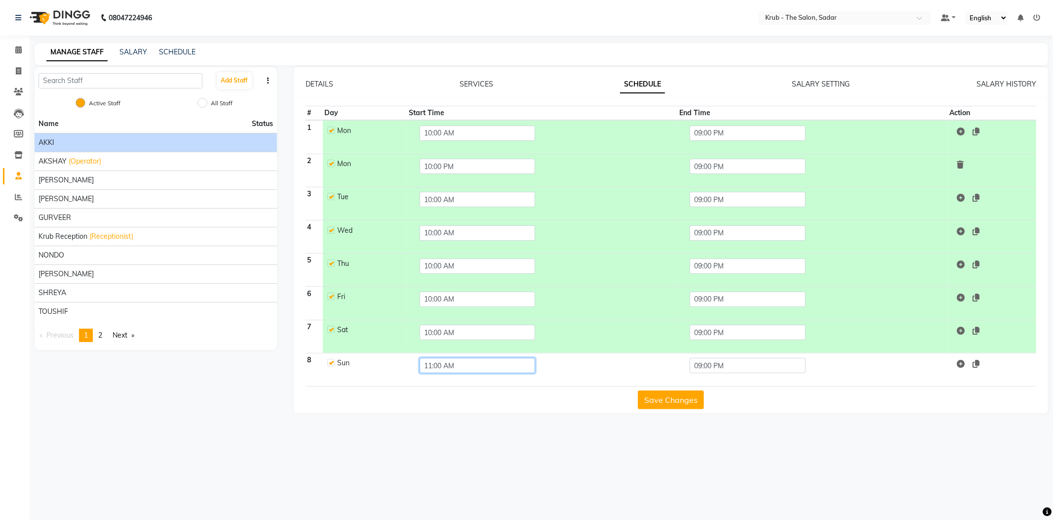
click at [453, 358] on input "11:00 AM" at bounding box center [478, 365] width 116 height 15
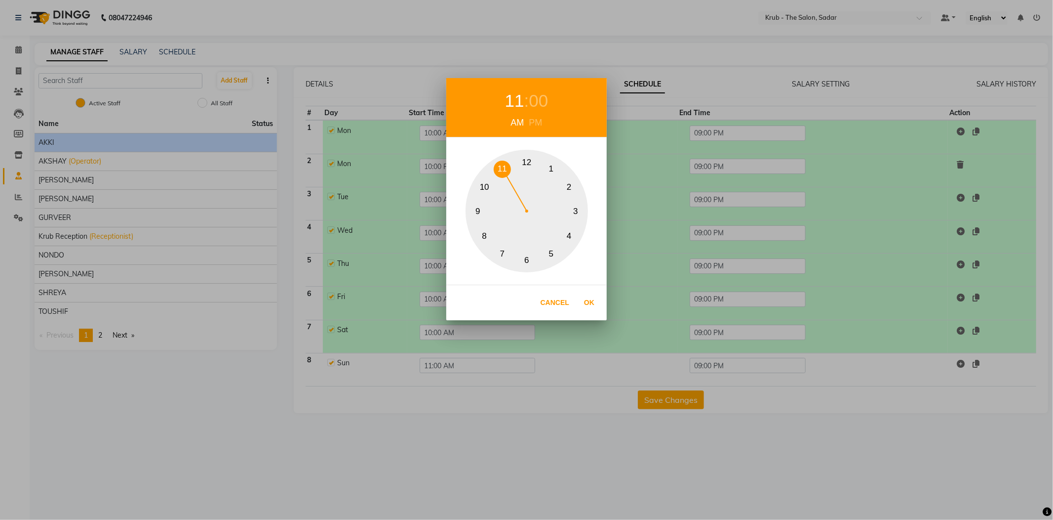
click at [489, 187] on button "10" at bounding box center [484, 186] width 17 height 17
click at [591, 301] on button "Ok" at bounding box center [589, 302] width 20 height 20
type input "10:00 AM"
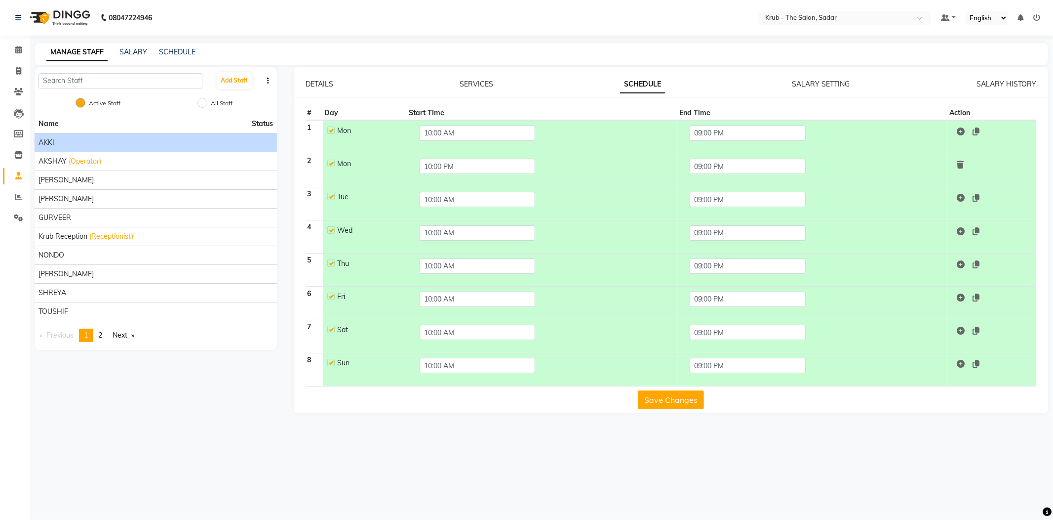
click at [676, 390] on button "Save Changes" at bounding box center [671, 399] width 66 height 19
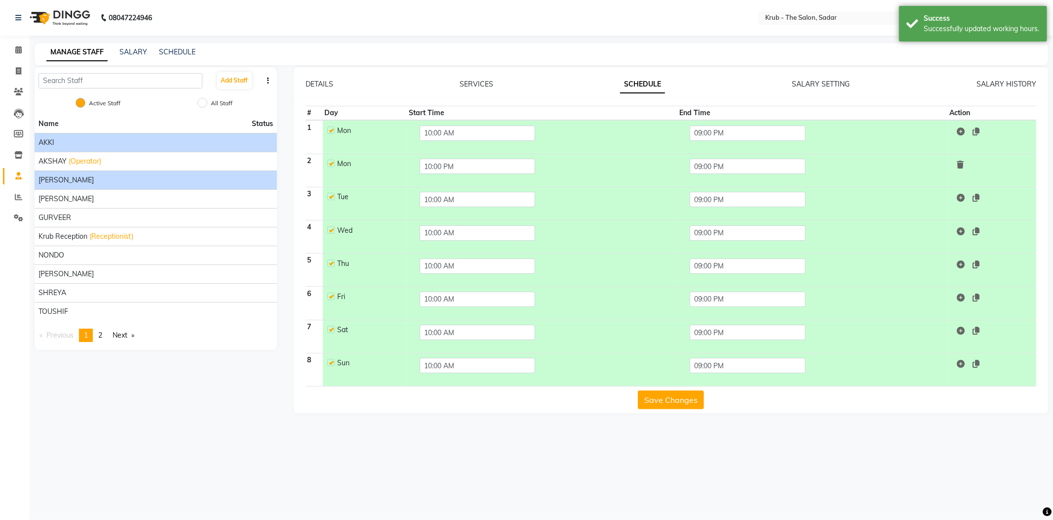
click at [60, 175] on div "[PERSON_NAME]" at bounding box center [156, 180] width 235 height 10
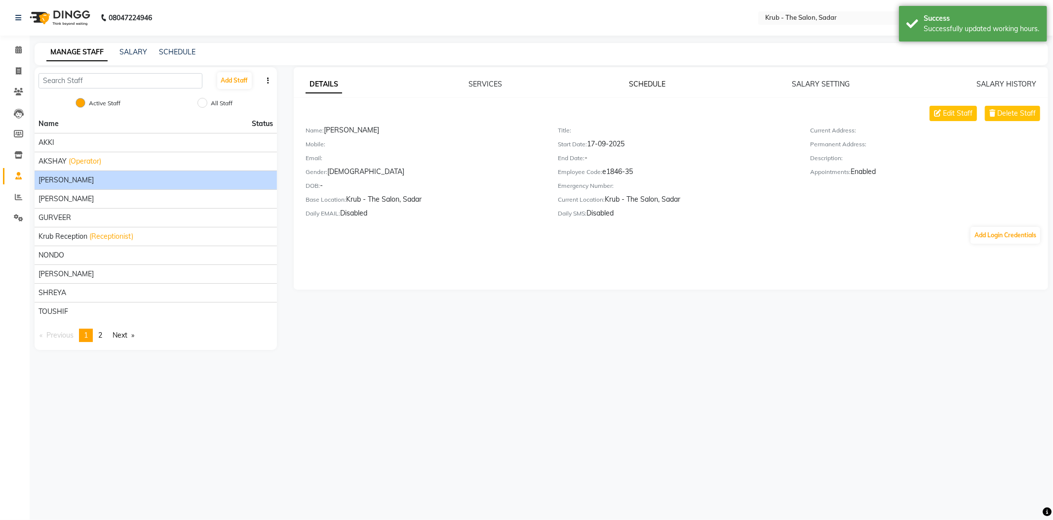
click at [634, 80] on link "SCHEDULE" at bounding box center [647, 84] width 37 height 9
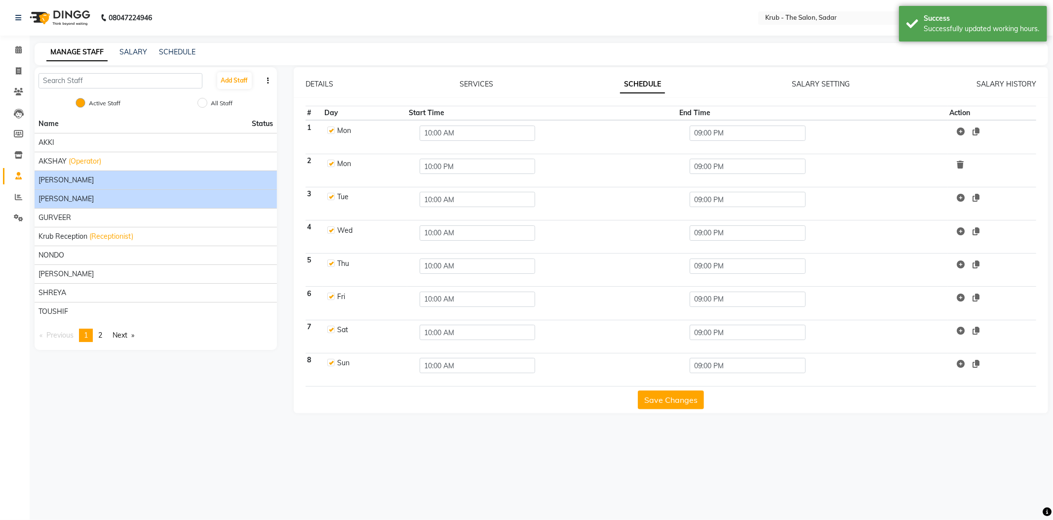
click at [71, 194] on div "[PERSON_NAME]" at bounding box center [156, 199] width 235 height 10
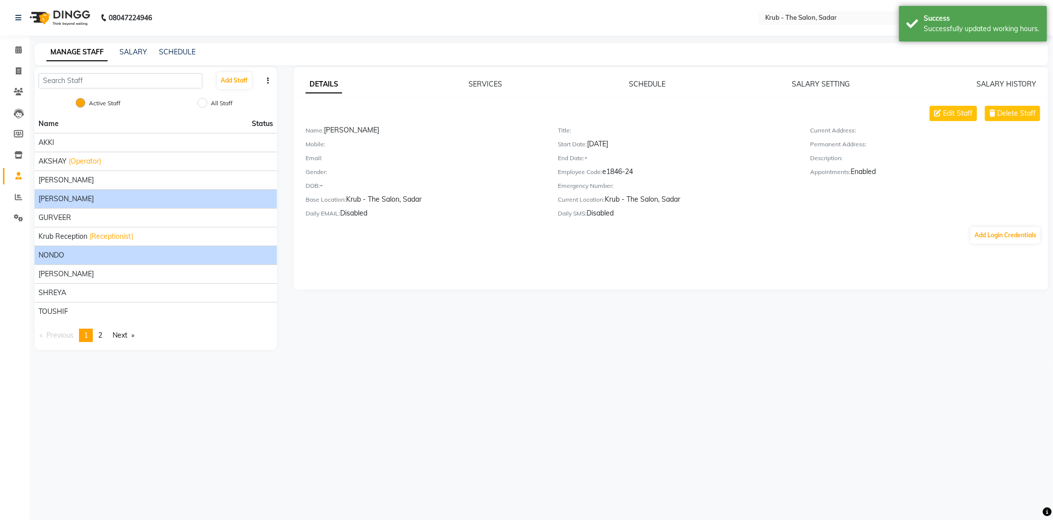
click at [82, 250] on div "NONDO" at bounding box center [156, 255] width 235 height 10
click at [645, 82] on link "SCHEDULE" at bounding box center [647, 84] width 37 height 9
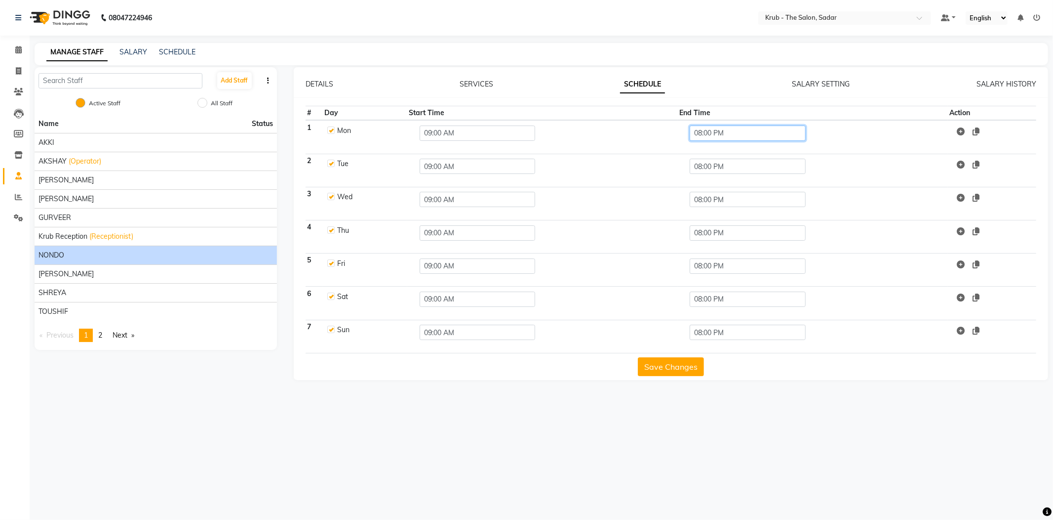
click at [730, 127] on input "08:00 PM" at bounding box center [748, 132] width 116 height 15
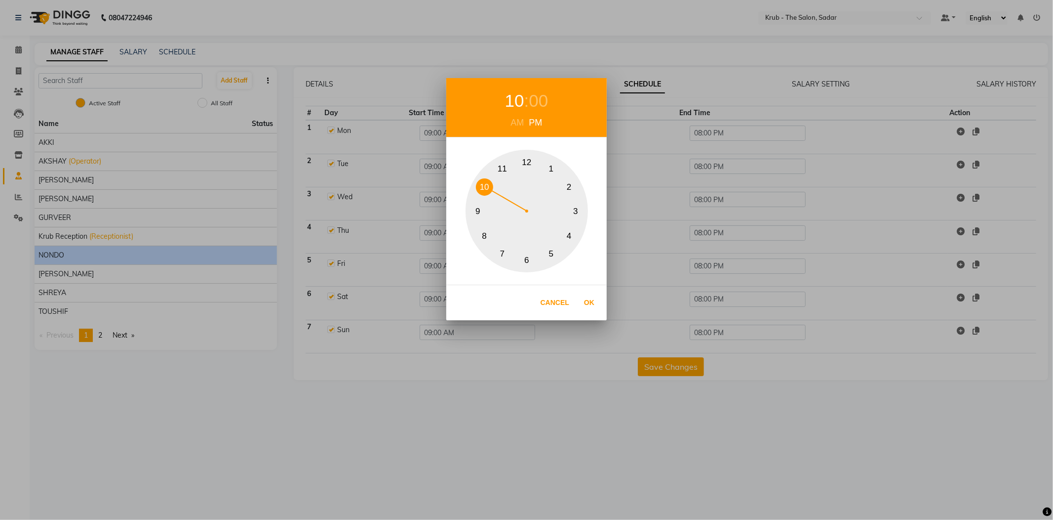
click at [479, 188] on button "10" at bounding box center [484, 186] width 17 height 17
click at [584, 297] on button "Ok" at bounding box center [589, 302] width 20 height 20
type input "10:00 PM"
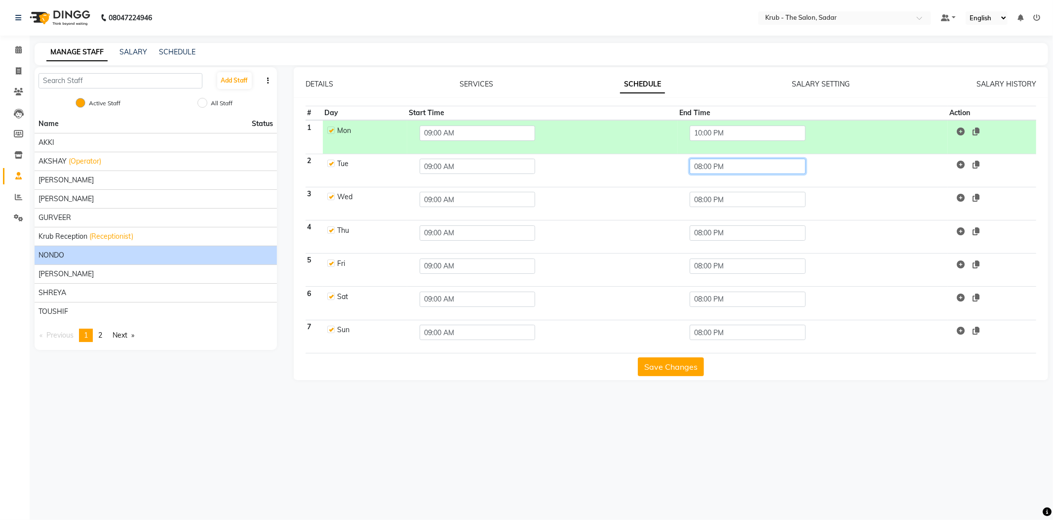
click at [738, 159] on input "08:00 PM" at bounding box center [748, 166] width 116 height 15
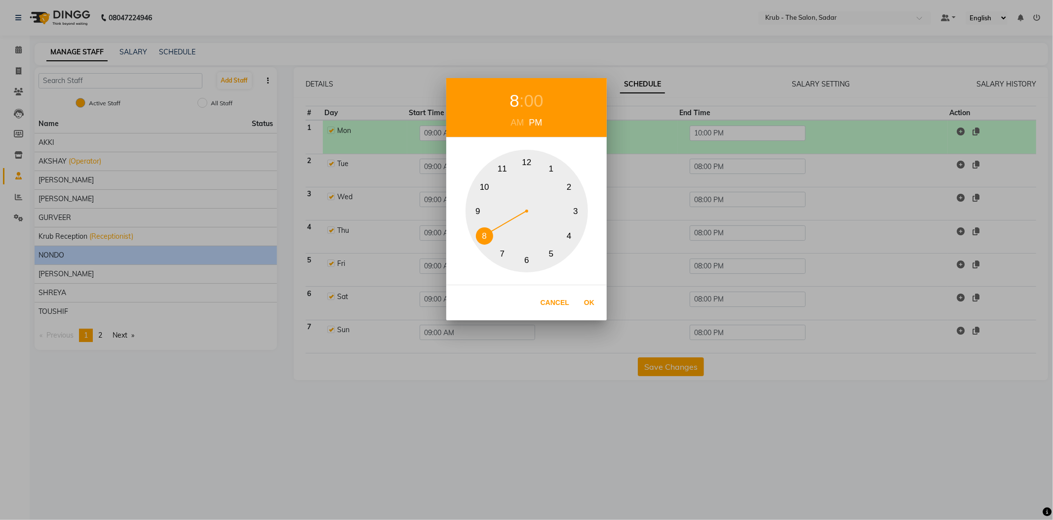
drag, startPoint x: 485, startPoint y: 184, endPoint x: 511, endPoint y: 209, distance: 36.3
click at [485, 184] on button "10" at bounding box center [484, 186] width 17 height 17
click at [588, 299] on button "Ok" at bounding box center [589, 302] width 20 height 20
type input "10:00 PM"
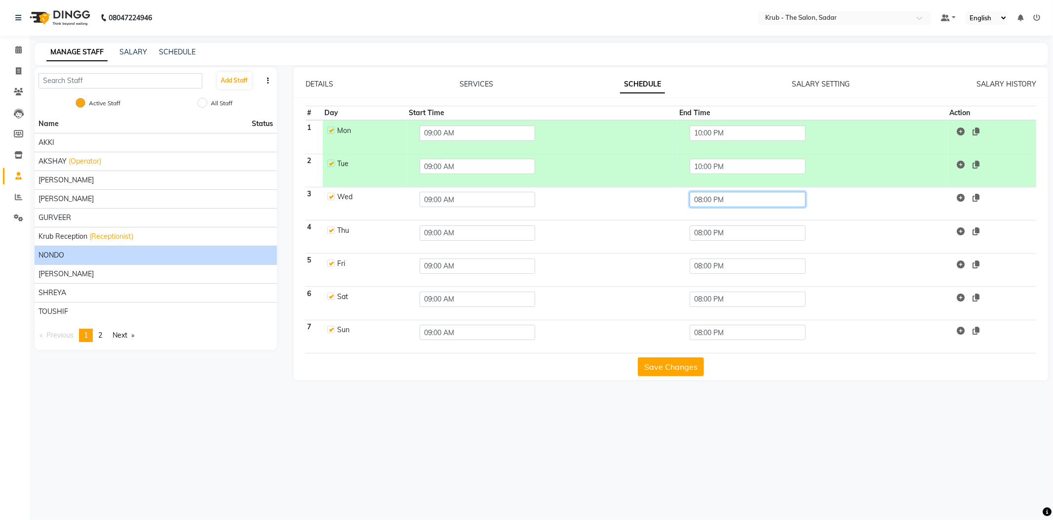
click at [744, 192] on input "08:00 PM" at bounding box center [748, 199] width 116 height 15
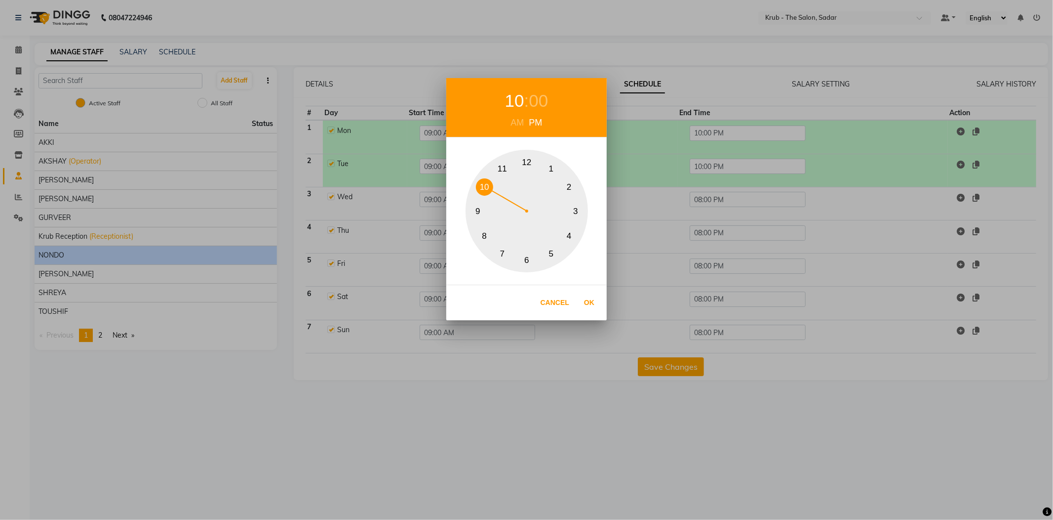
click at [493, 190] on button "10" at bounding box center [484, 186] width 17 height 17
click at [589, 306] on button "Ok" at bounding box center [589, 302] width 20 height 20
type input "10:00 PM"
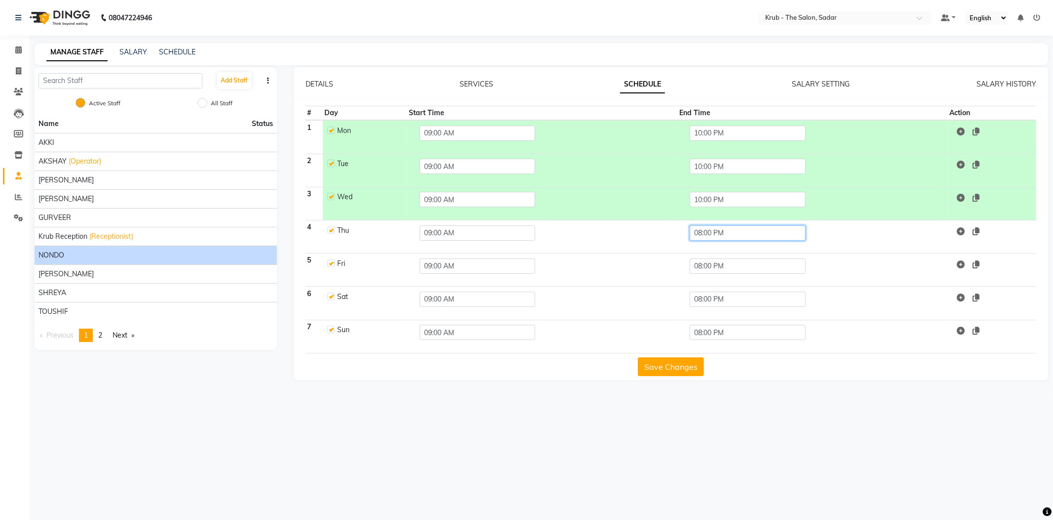
click at [714, 225] on input "08:00 PM" at bounding box center [748, 232] width 116 height 15
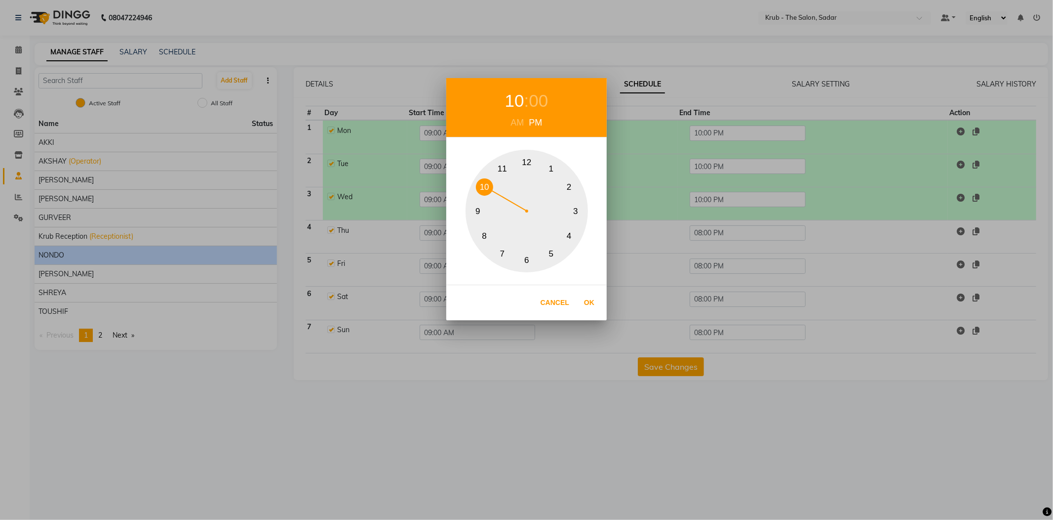
click at [479, 194] on div "1 2 3 4 5 6 7 8 9 10 11 12" at bounding box center [527, 211] width 122 height 122
click at [589, 295] on button "Ok" at bounding box center [589, 302] width 20 height 20
type input "10:00 PM"
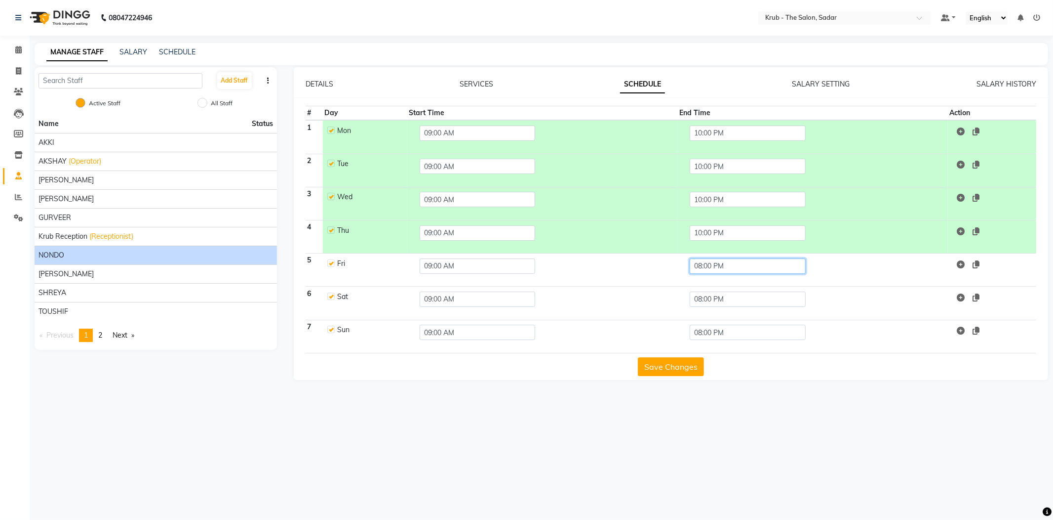
click at [713, 258] on input "08:00 PM" at bounding box center [748, 265] width 116 height 15
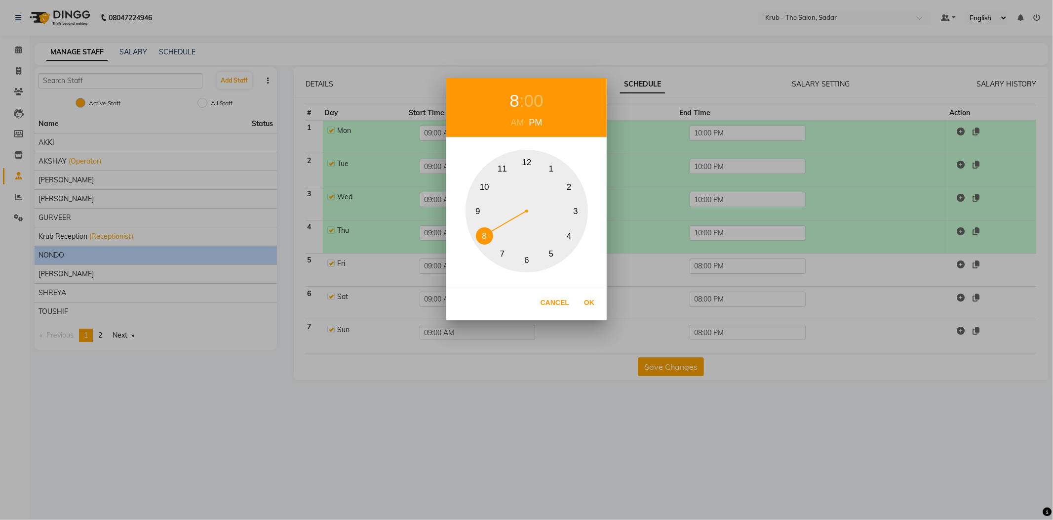
click at [490, 186] on button "10" at bounding box center [484, 186] width 17 height 17
click at [591, 297] on button "Ok" at bounding box center [589, 302] width 20 height 20
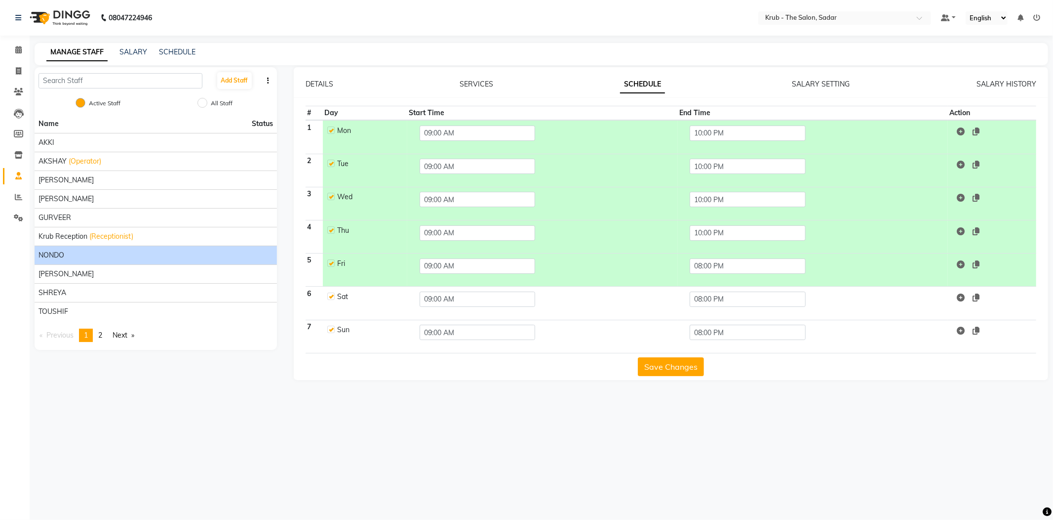
type input "10:00 PM"
click at [990, 253] on td at bounding box center [992, 269] width 88 height 33
click at [980, 260] on icon at bounding box center [976, 264] width 7 height 8
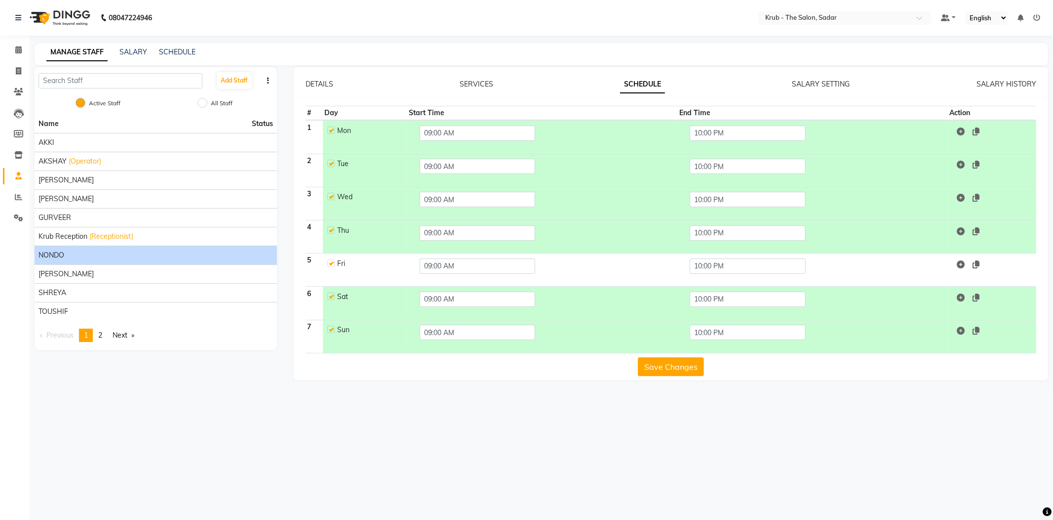
click at [666, 357] on button "Save Changes" at bounding box center [671, 366] width 66 height 19
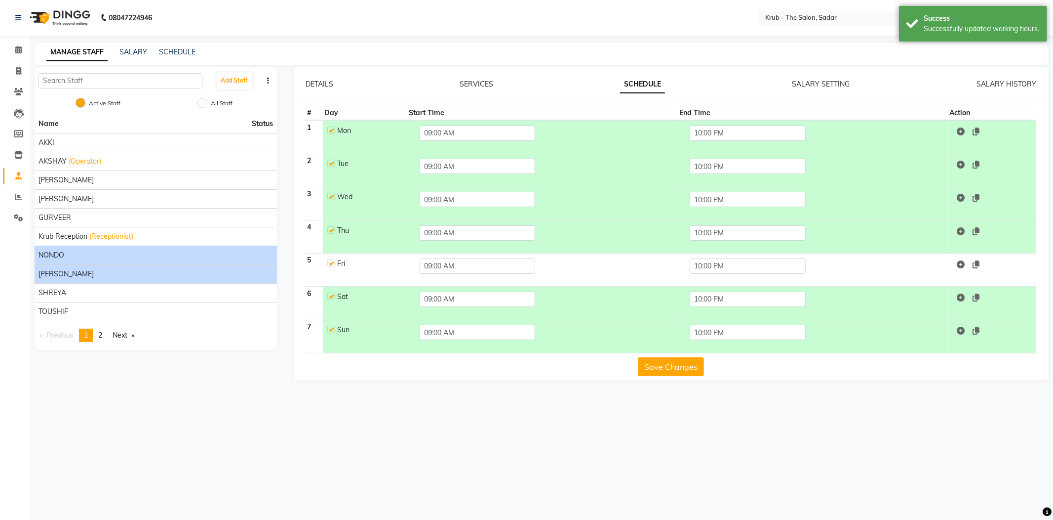
click at [73, 269] on div "[PERSON_NAME]" at bounding box center [156, 274] width 235 height 10
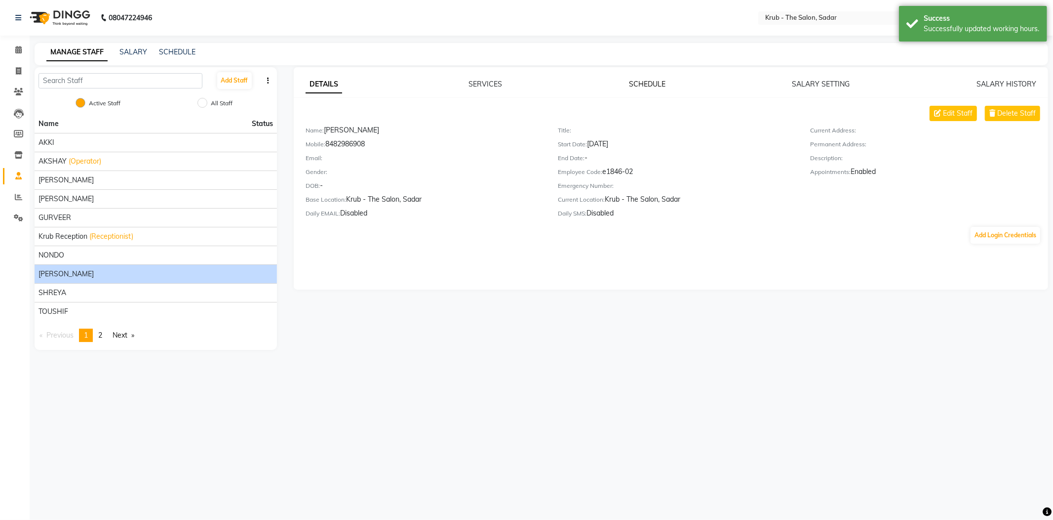
click at [650, 80] on link "SCHEDULE" at bounding box center [647, 84] width 37 height 9
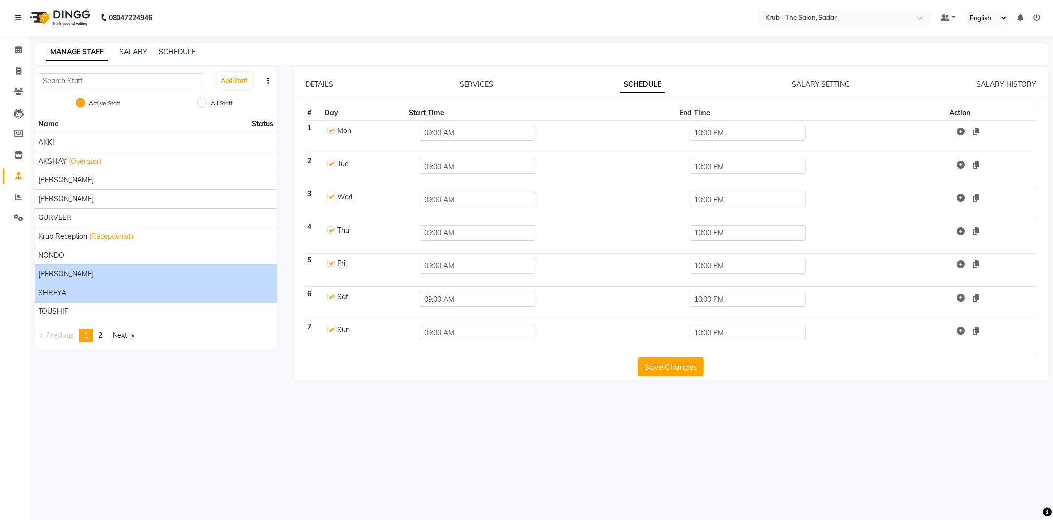
click at [78, 287] on div "SHREYA" at bounding box center [156, 292] width 235 height 10
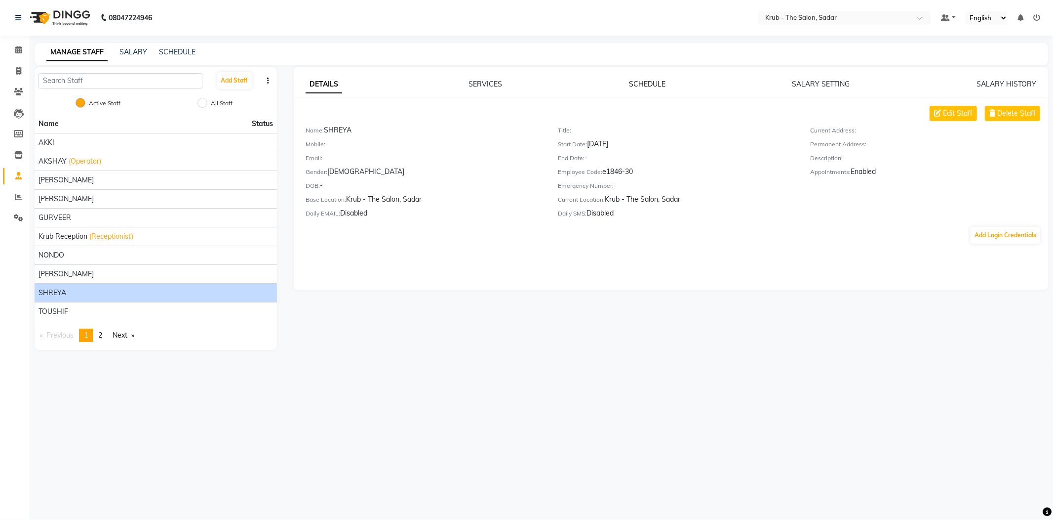
click at [653, 81] on link "SCHEDULE" at bounding box center [647, 84] width 37 height 9
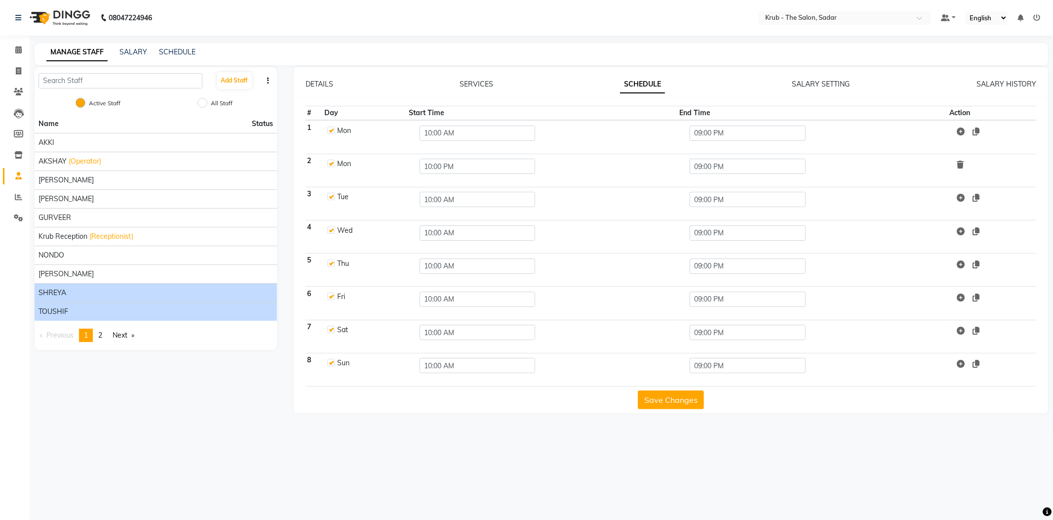
click at [98, 302] on li "TOUSHIF" at bounding box center [156, 311] width 242 height 19
click at [61, 306] on span "TOUSHIF" at bounding box center [54, 311] width 30 height 10
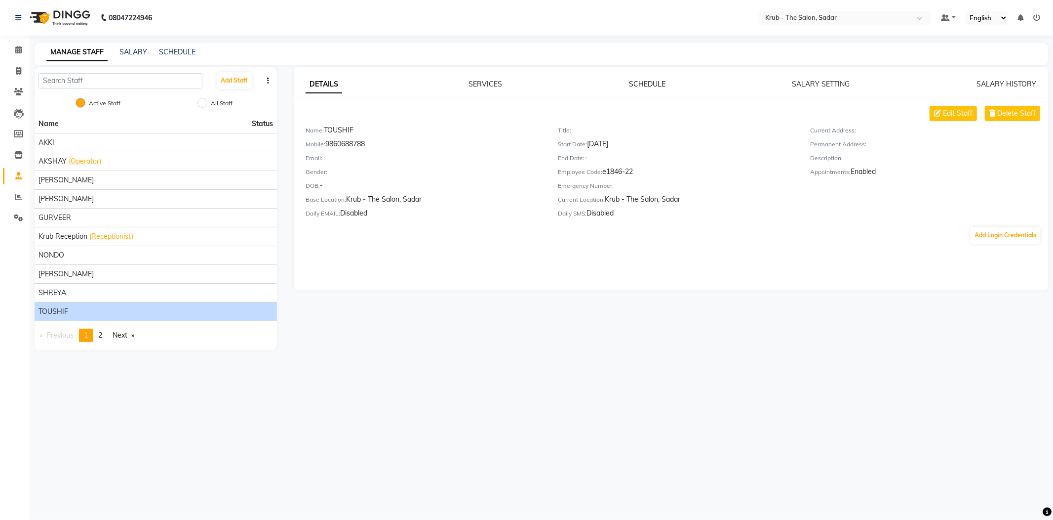
click at [640, 80] on link "SCHEDULE" at bounding box center [647, 84] width 37 height 9
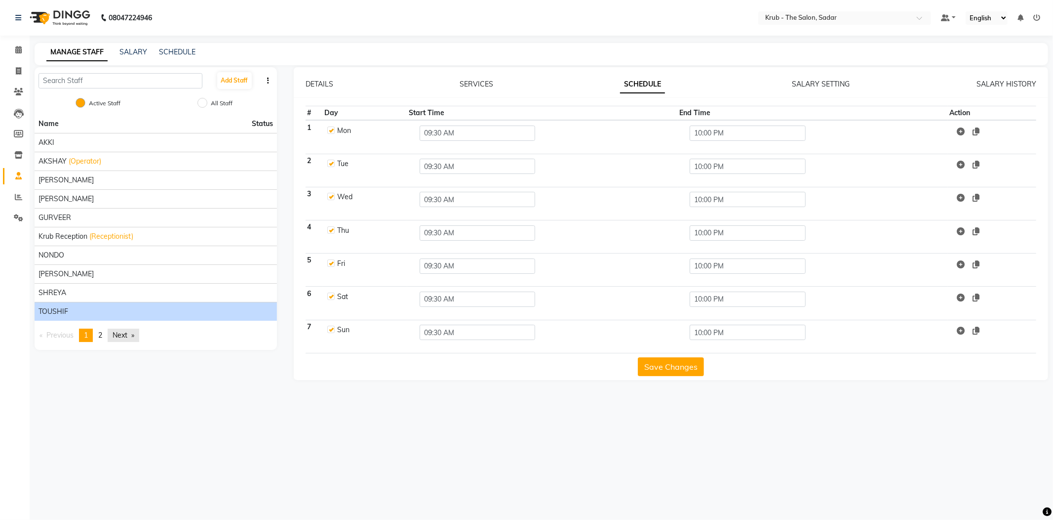
click at [114, 328] on link "Next page" at bounding box center [124, 334] width 32 height 13
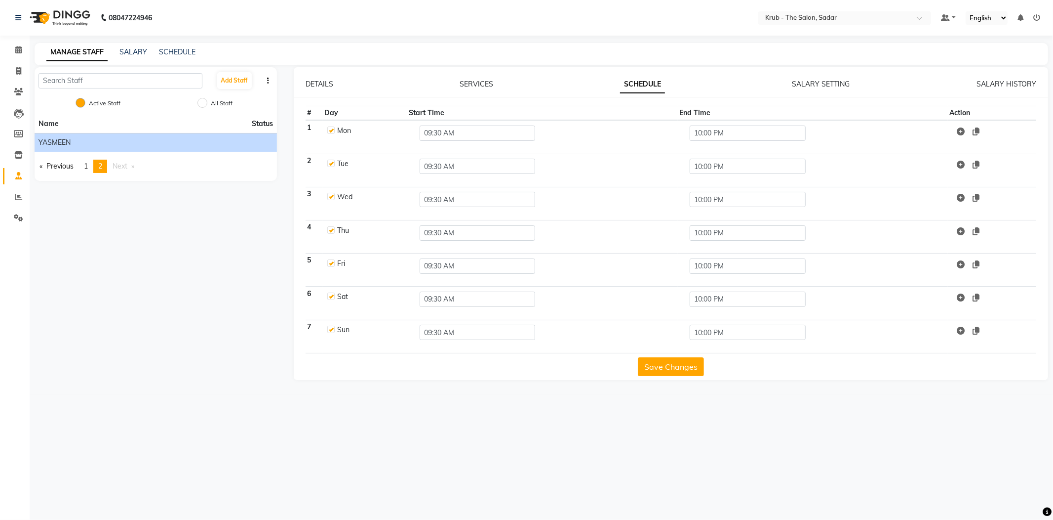
click at [78, 137] on div "YASMEEN" at bounding box center [156, 142] width 235 height 10
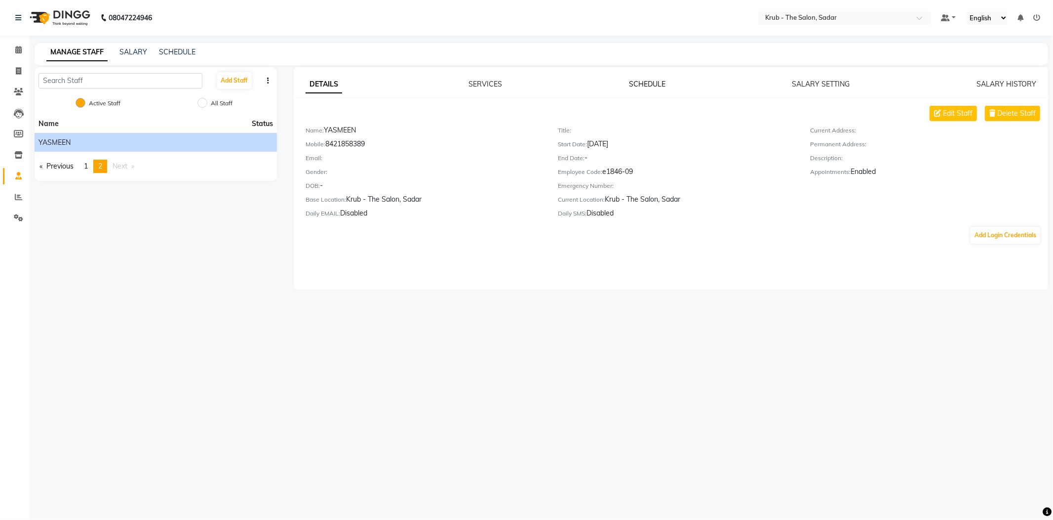
click at [643, 80] on link "SCHEDULE" at bounding box center [647, 84] width 37 height 9
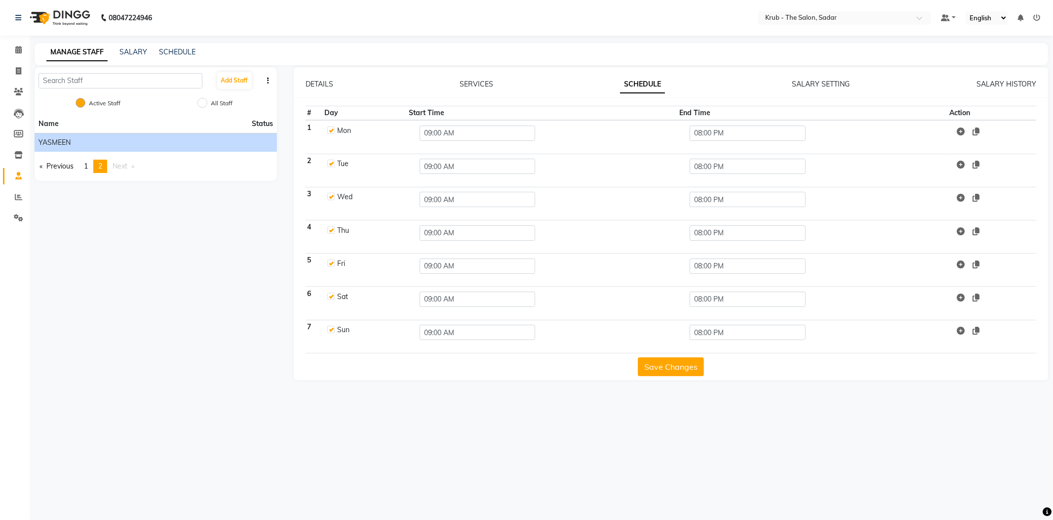
click at [678, 357] on button "Save Changes" at bounding box center [671, 366] width 66 height 19
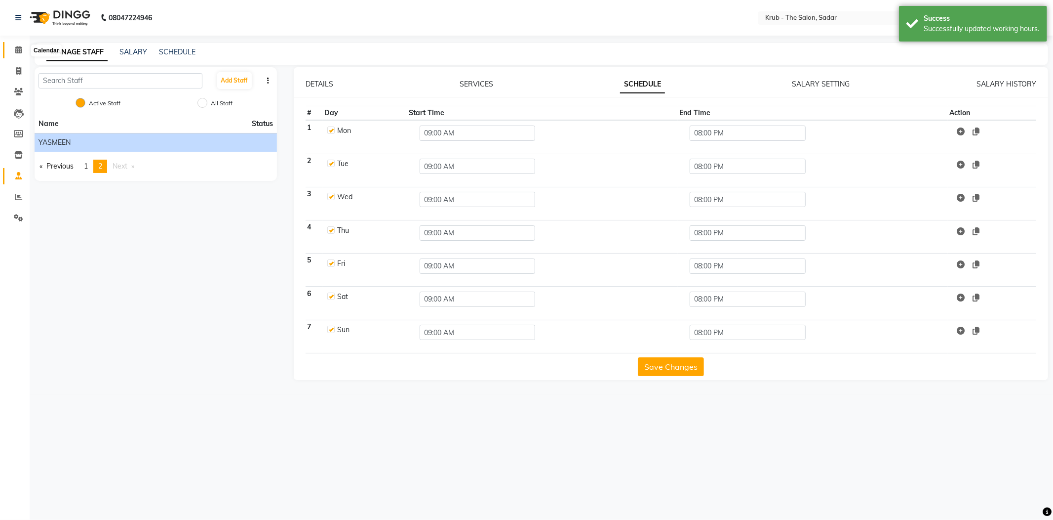
drag, startPoint x: 19, startPoint y: 50, endPoint x: 26, endPoint y: 49, distance: 6.9
click at [20, 50] on icon at bounding box center [18, 49] width 6 height 7
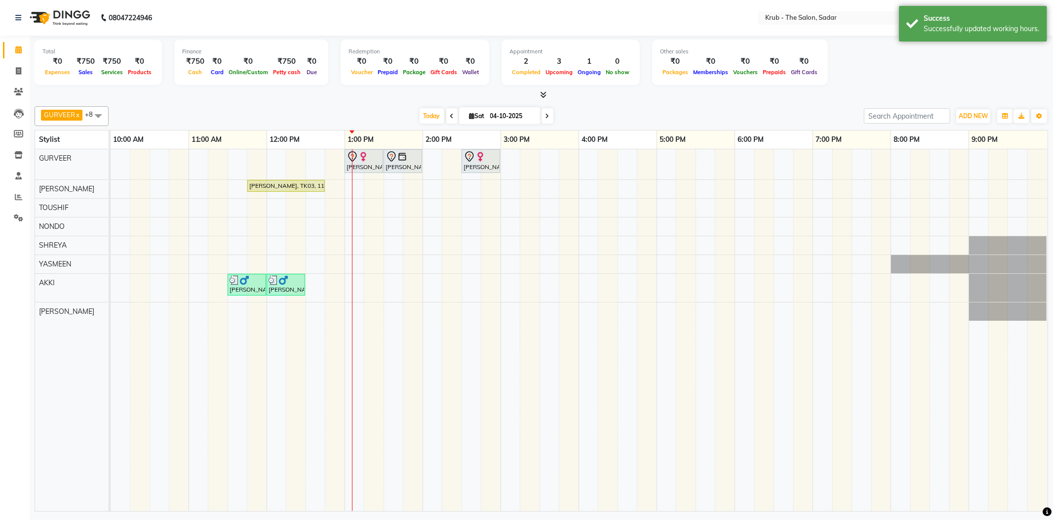
click at [27, 178] on li "Staff" at bounding box center [15, 175] width 30 height 21
click at [21, 178] on icon at bounding box center [18, 175] width 6 height 7
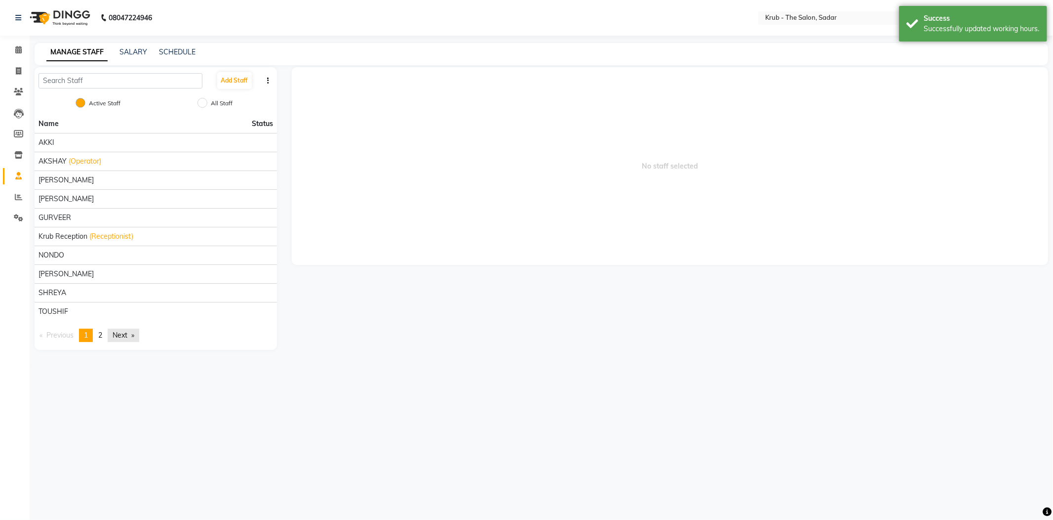
click at [127, 328] on link "Next page" at bounding box center [124, 334] width 32 height 13
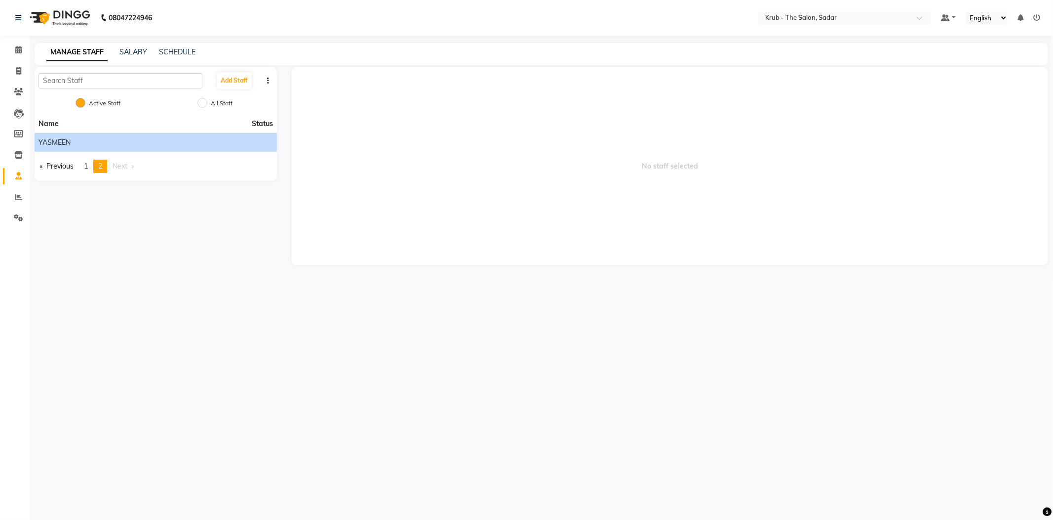
drag, startPoint x: 78, startPoint y: 135, endPoint x: 116, endPoint y: 141, distance: 38.1
click at [80, 137] on div "YASMEEN" at bounding box center [156, 142] width 235 height 10
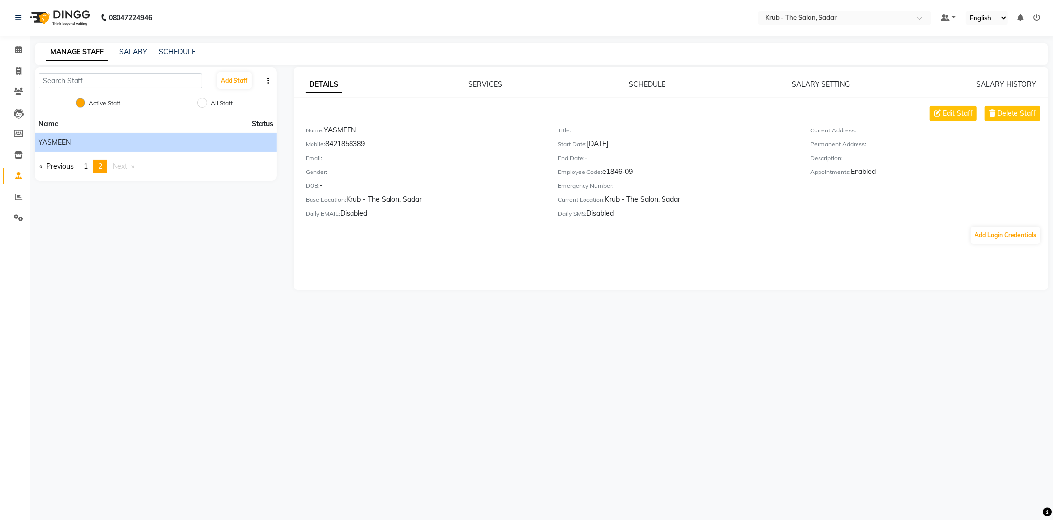
click at [645, 72] on div "DETAILS SERVICES SCHEDULE SALARY SETTING SALARY HISTORY Edit Staff Delete Staff…" at bounding box center [671, 178] width 755 height 222
click at [658, 82] on link "SCHEDULE" at bounding box center [647, 84] width 37 height 9
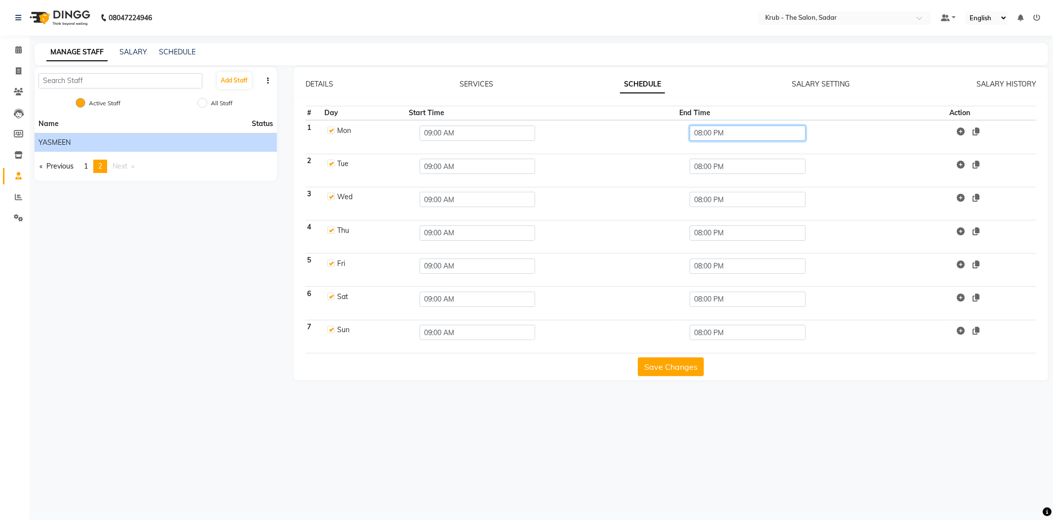
click at [711, 126] on input "08:00 PM" at bounding box center [748, 132] width 116 height 15
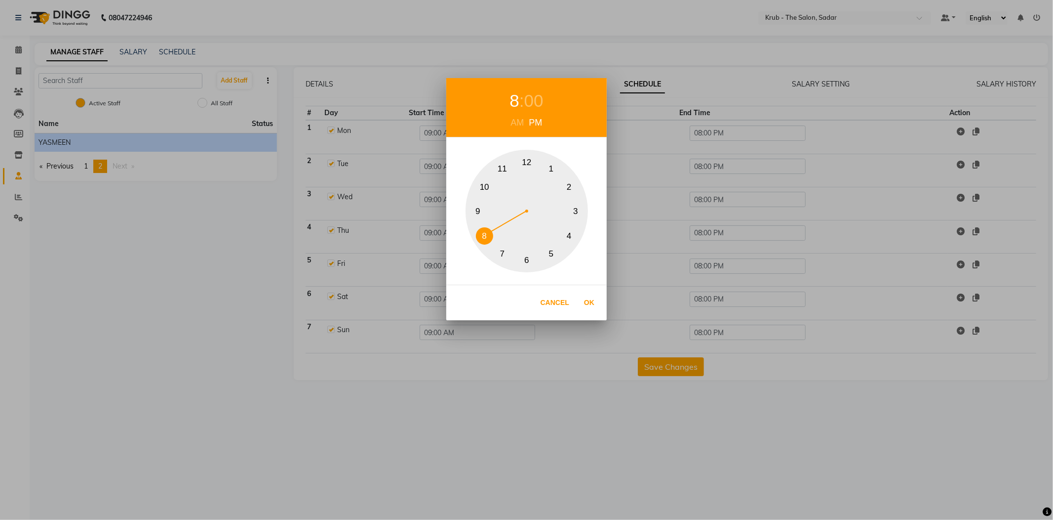
click at [481, 182] on button "10" at bounding box center [484, 186] width 17 height 17
click at [678, 337] on div "10 : 00 AM PM 1 2 3 4 5 6 7 8 9 10 11 12 Cancel Ok" at bounding box center [526, 260] width 1053 height 520
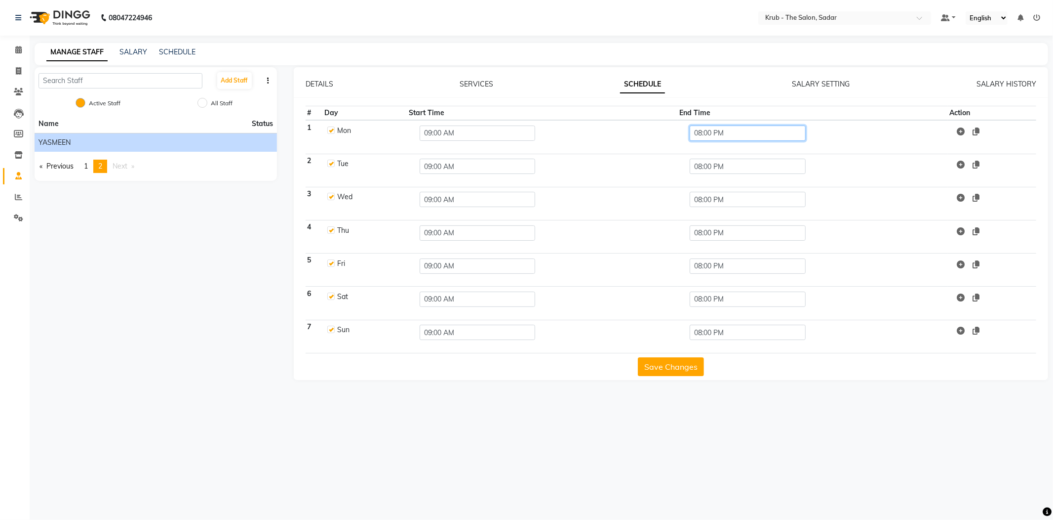
click at [754, 125] on input "08:00 PM" at bounding box center [748, 132] width 116 height 15
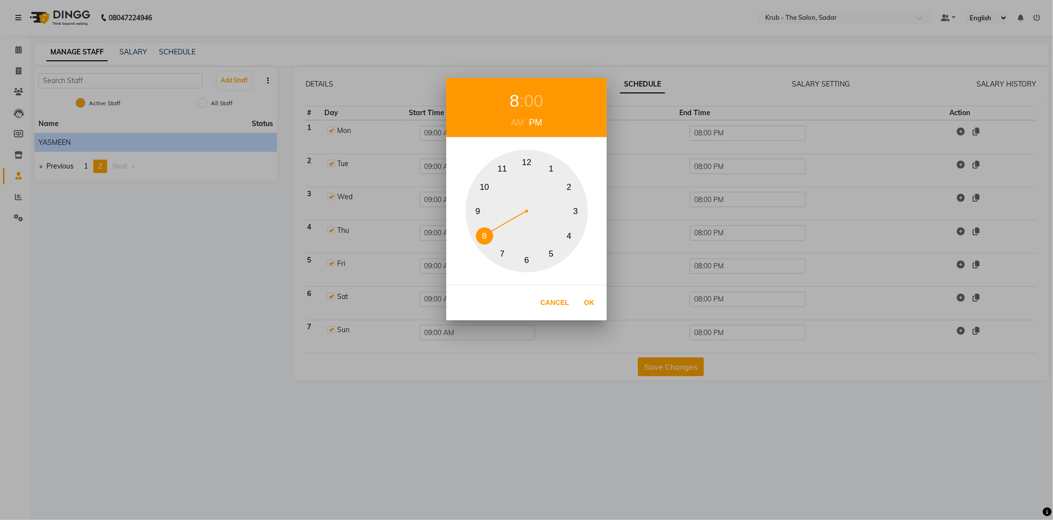
click at [486, 185] on button "10" at bounding box center [484, 186] width 17 height 17
click at [589, 303] on button "Ok" at bounding box center [589, 302] width 20 height 20
type input "10:00 PM"
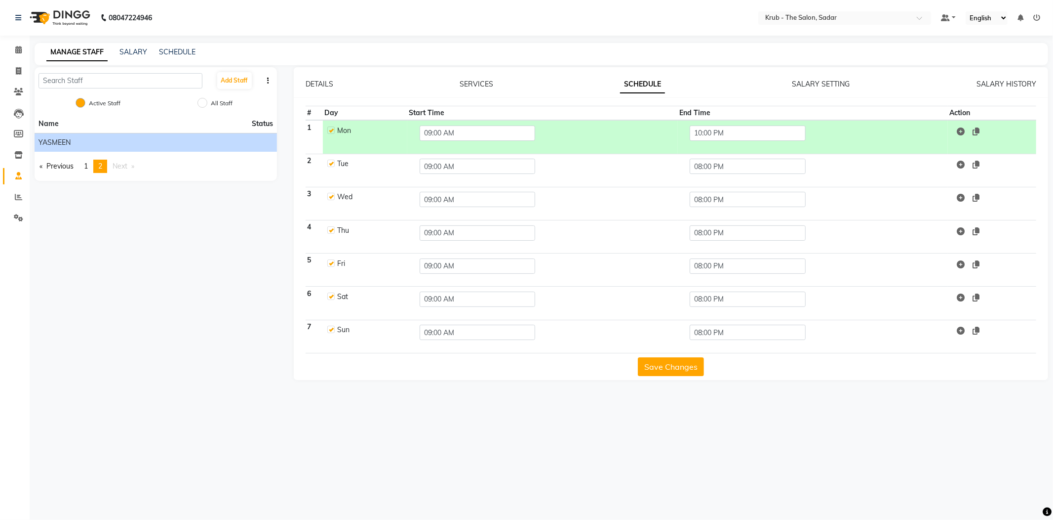
click at [990, 125] on td at bounding box center [992, 137] width 88 height 34
click at [980, 127] on icon at bounding box center [976, 131] width 7 height 8
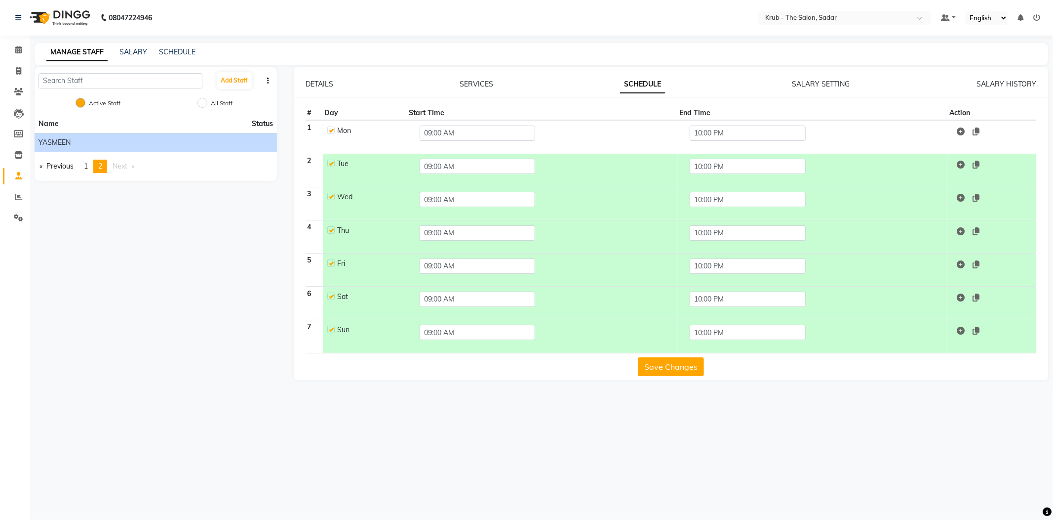
click at [662, 357] on button "Save Changes" at bounding box center [671, 366] width 66 height 19
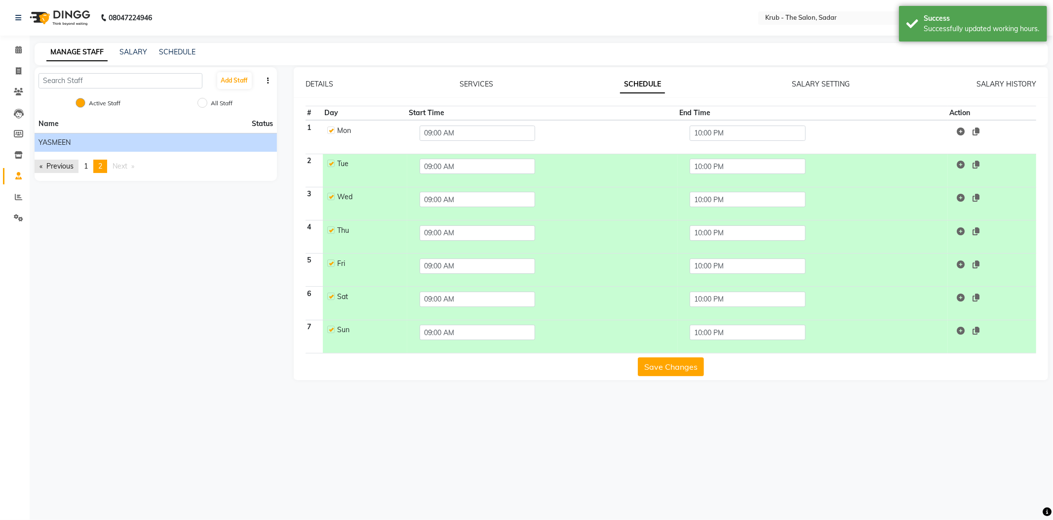
click at [66, 160] on link "Previous page" at bounding box center [57, 166] width 44 height 13
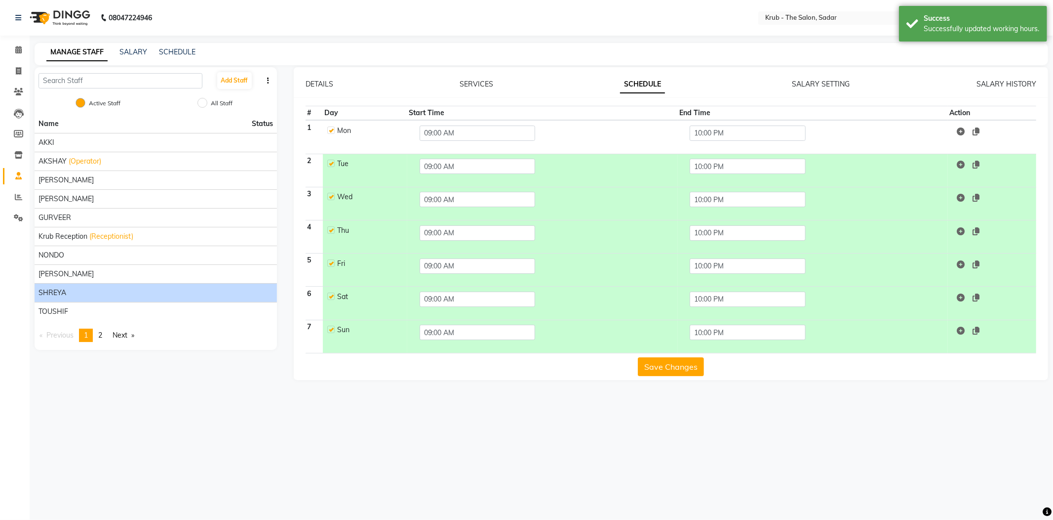
click at [88, 287] on div "SHREYA" at bounding box center [156, 292] width 235 height 10
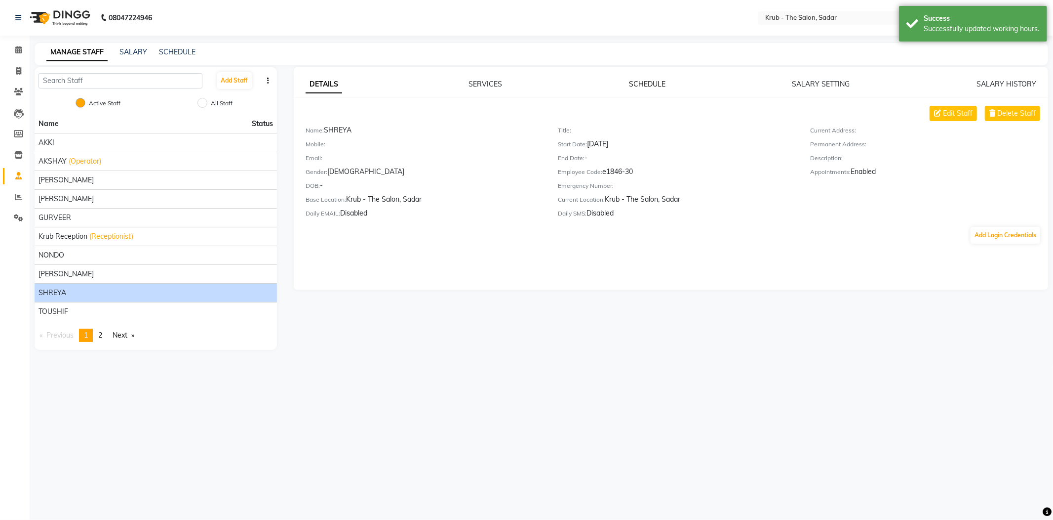
click at [649, 80] on link "SCHEDULE" at bounding box center [647, 84] width 37 height 9
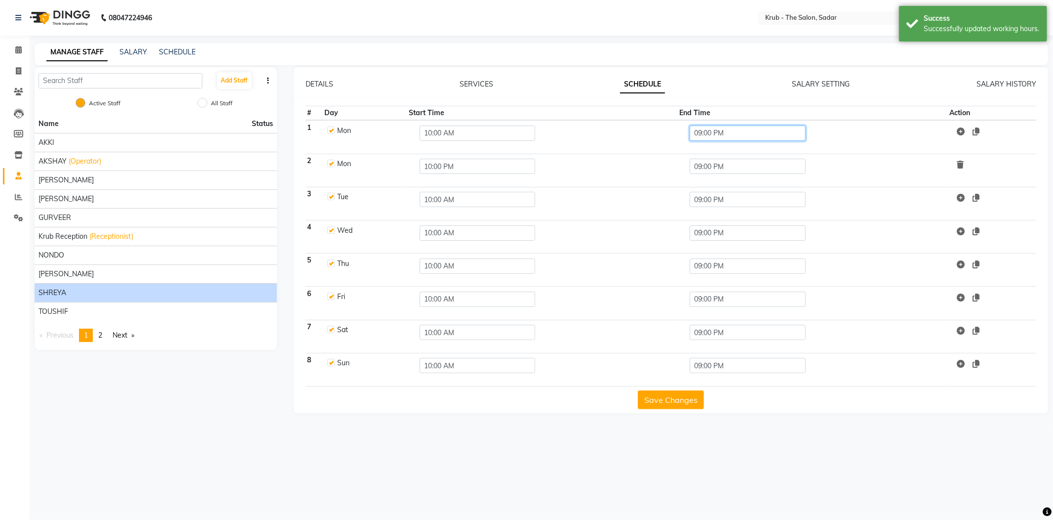
click at [708, 125] on input "09:00 PM" at bounding box center [748, 132] width 116 height 15
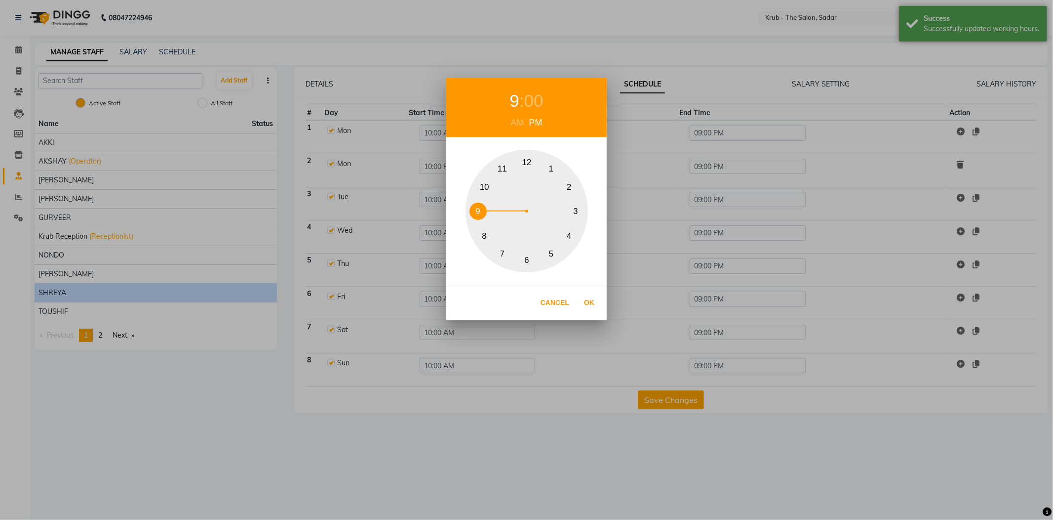
drag, startPoint x: 484, startPoint y: 186, endPoint x: 519, endPoint y: 230, distance: 55.6
click at [484, 187] on button "10" at bounding box center [484, 186] width 17 height 17
click at [587, 303] on button "Ok" at bounding box center [589, 302] width 20 height 20
type input "10:00 PM"
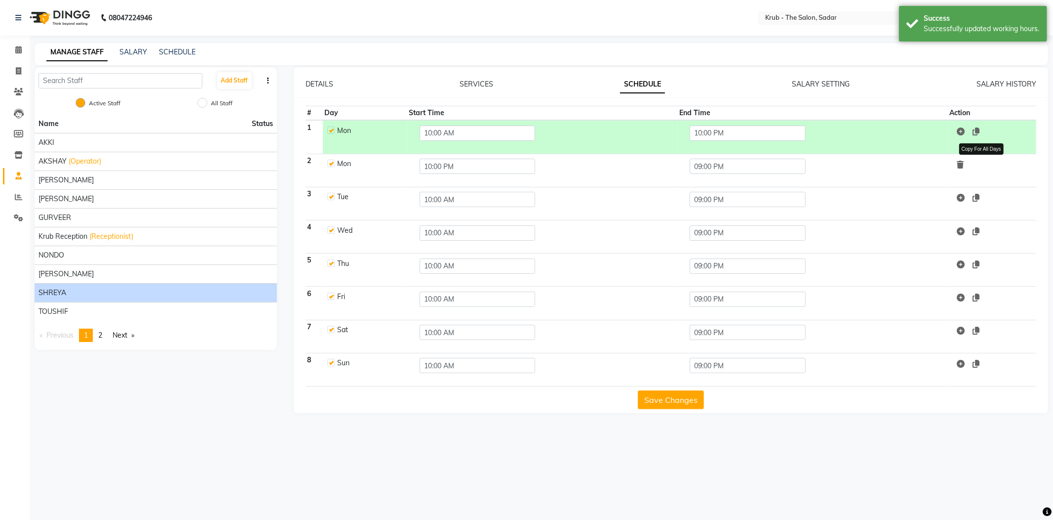
click at [980, 127] on icon at bounding box center [976, 131] width 7 height 8
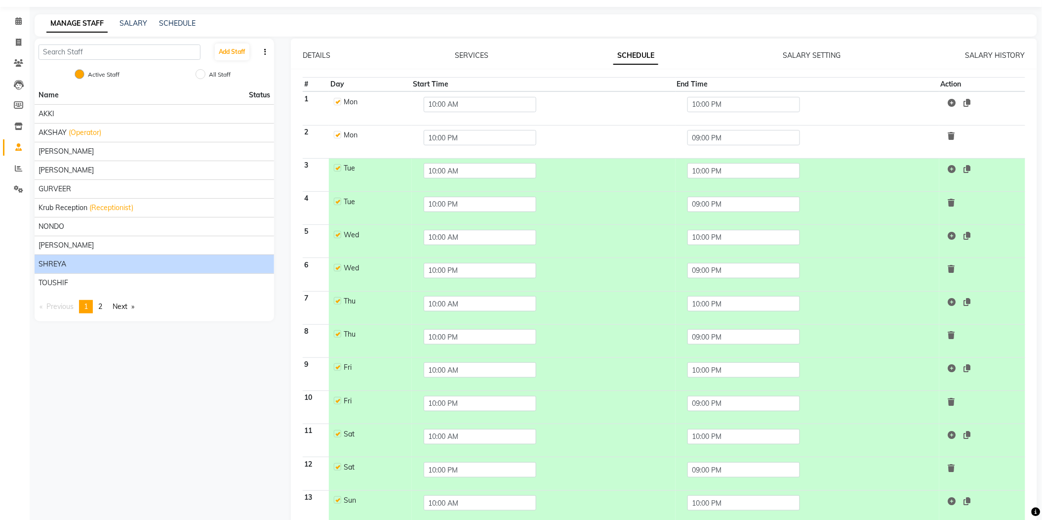
scroll to position [44, 0]
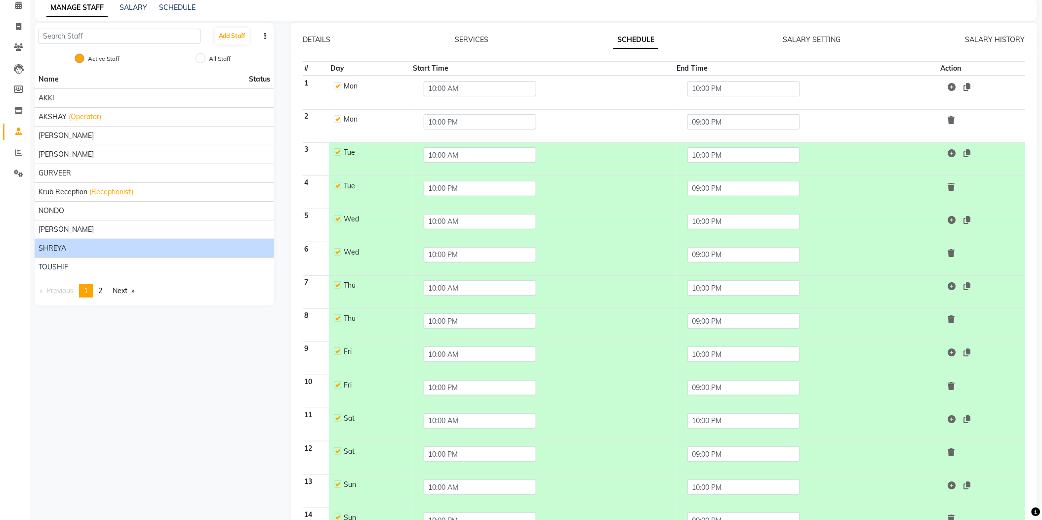
click at [970, 148] on span at bounding box center [957, 153] width 27 height 10
click at [961, 109] on td at bounding box center [982, 125] width 86 height 33
click at [955, 116] on icon at bounding box center [951, 120] width 7 height 8
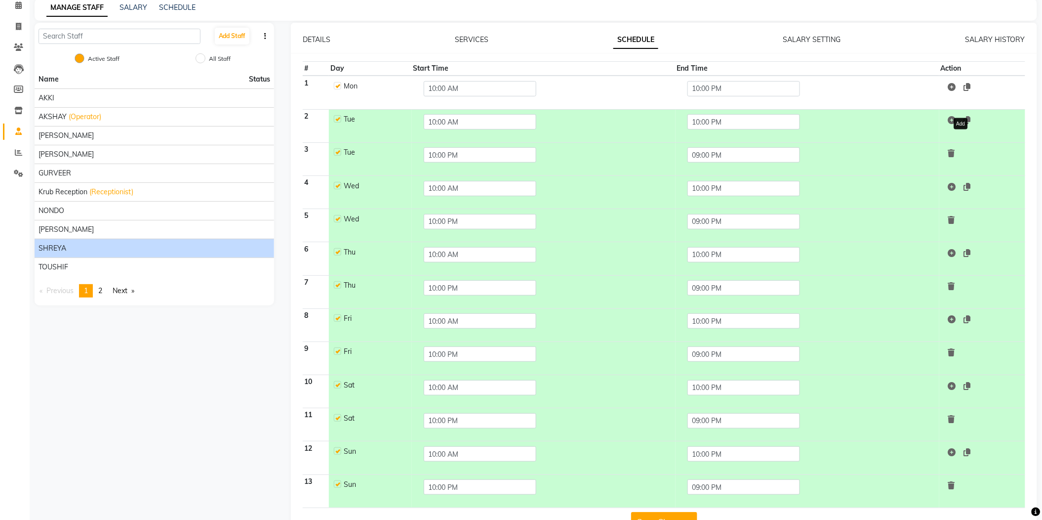
scroll to position [15, 0]
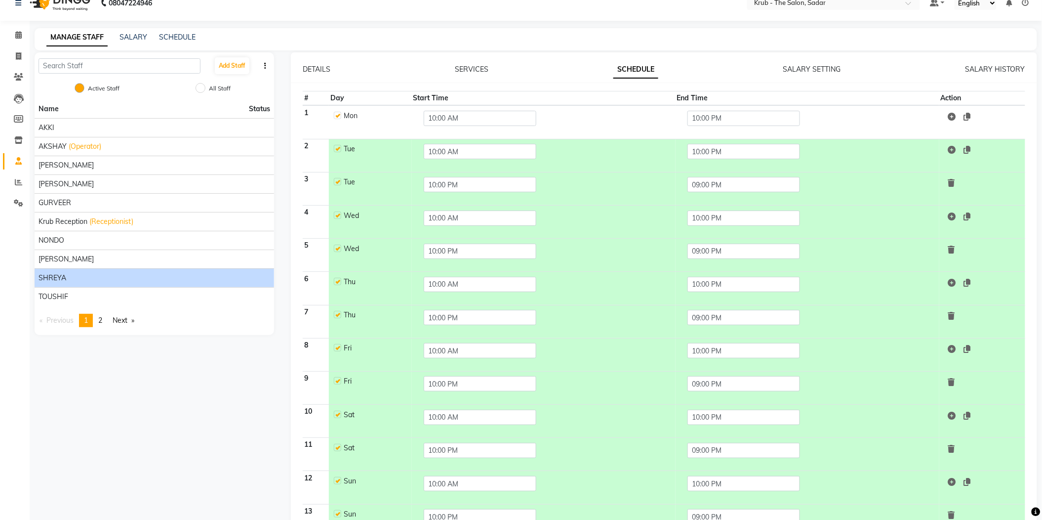
click at [955, 179] on icon at bounding box center [951, 183] width 7 height 8
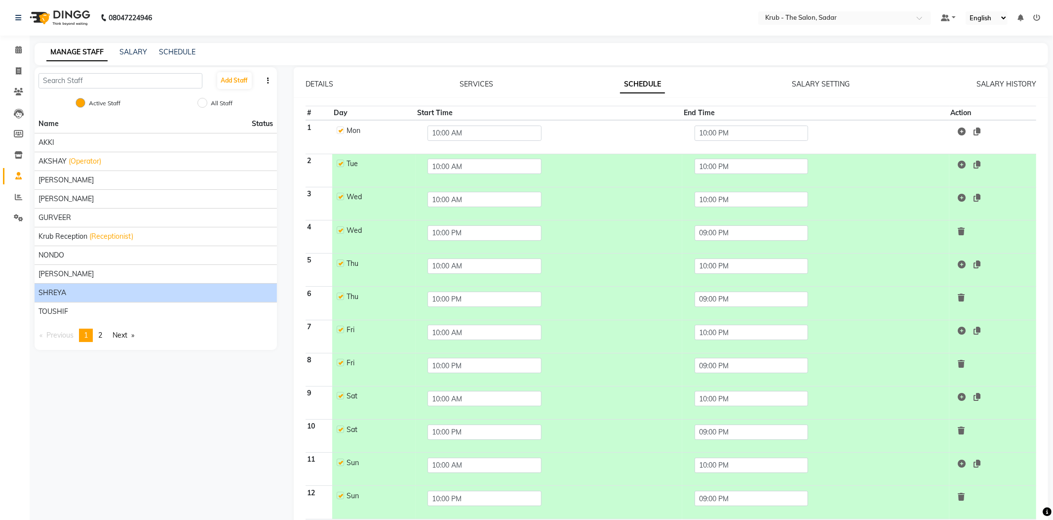
click at [965, 227] on icon at bounding box center [961, 231] width 7 height 8
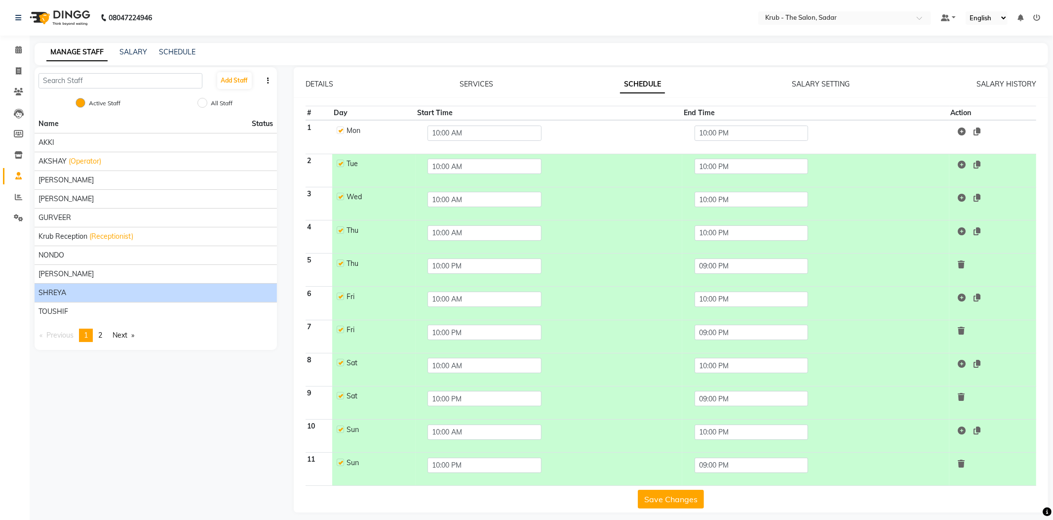
click at [965, 260] on icon at bounding box center [961, 264] width 7 height 8
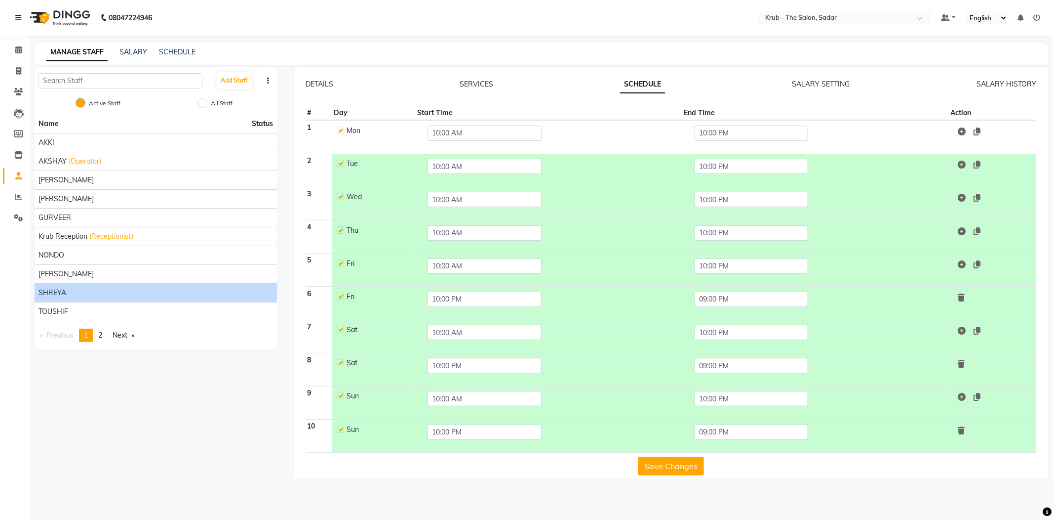
click at [965, 293] on icon at bounding box center [961, 297] width 7 height 8
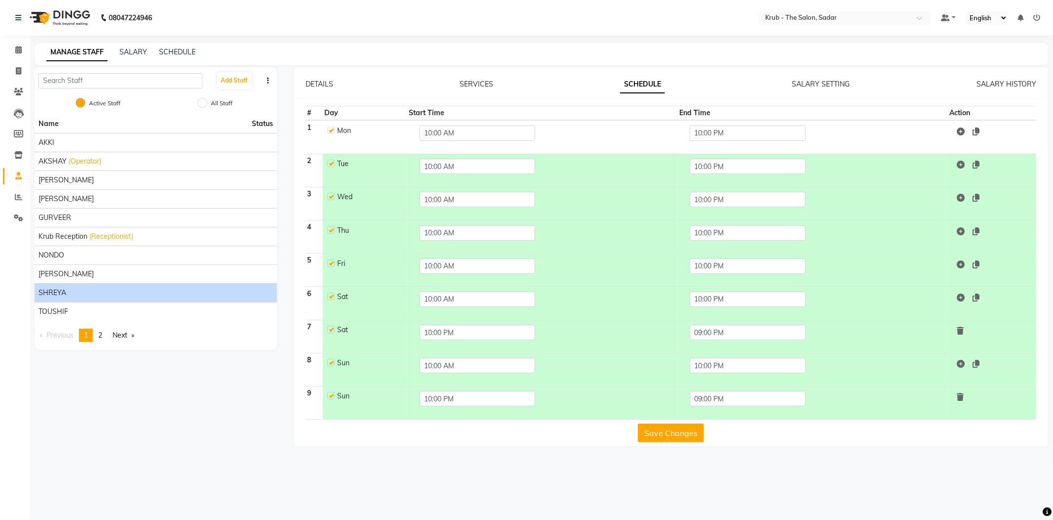
click at [964, 326] on icon at bounding box center [960, 330] width 7 height 8
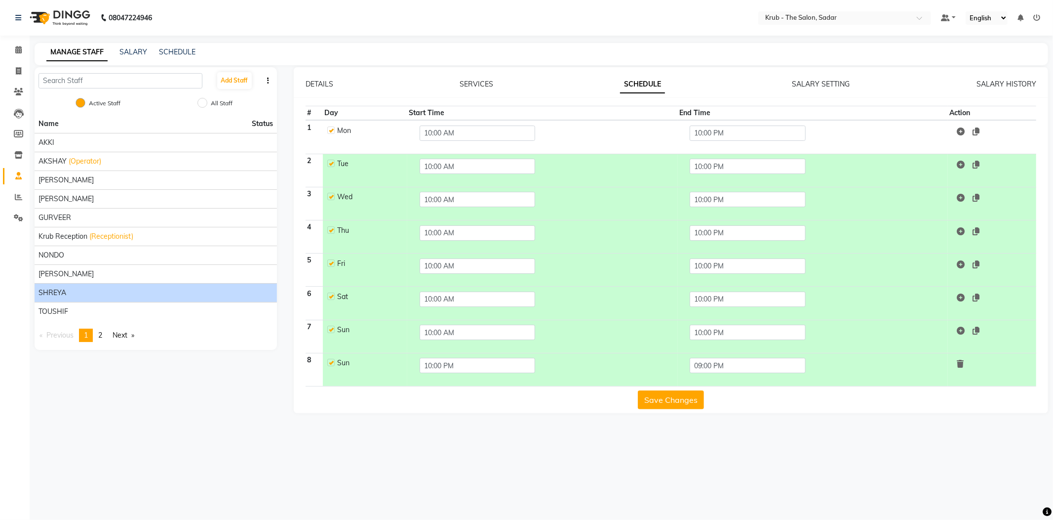
click at [964, 360] on icon at bounding box center [960, 364] width 7 height 8
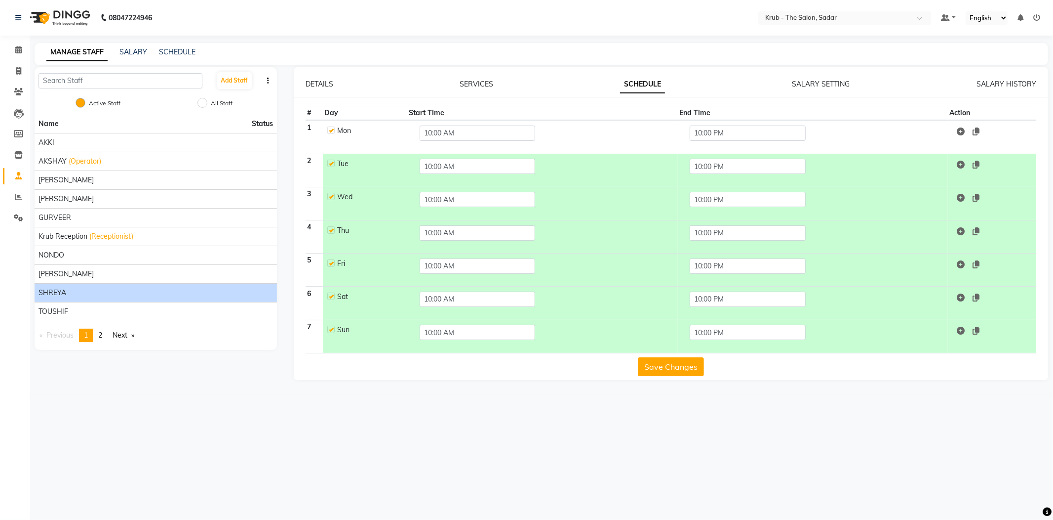
click at [657, 357] on button "Save Changes" at bounding box center [671, 366] width 66 height 19
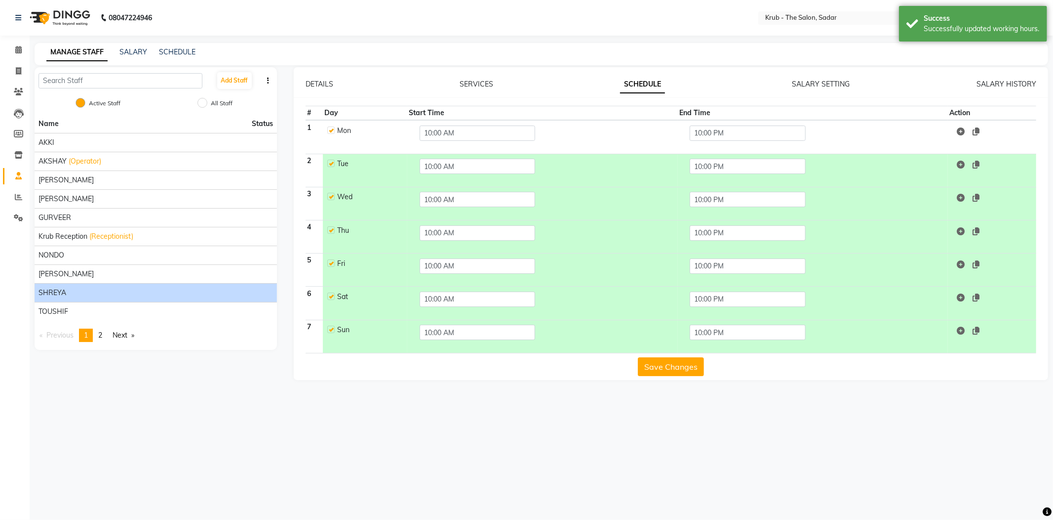
click at [31, 43] on main "MANAGE STAFF SALARY SCHEDULE Add Staff Active Staff All Staff Name Status [PERS…" at bounding box center [542, 219] width 1024 height 352
click at [20, 52] on icon at bounding box center [18, 49] width 6 height 7
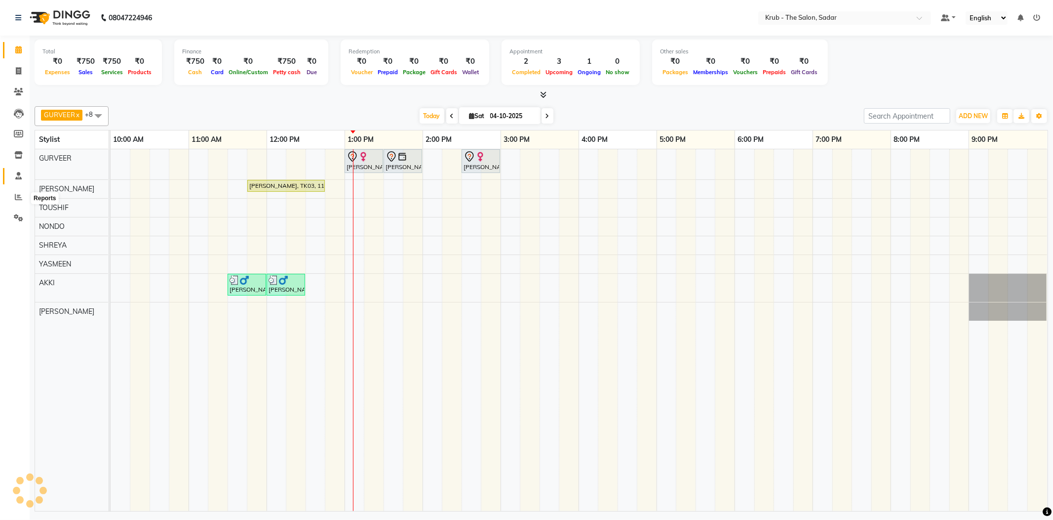
click at [21, 178] on icon at bounding box center [18, 175] width 6 height 7
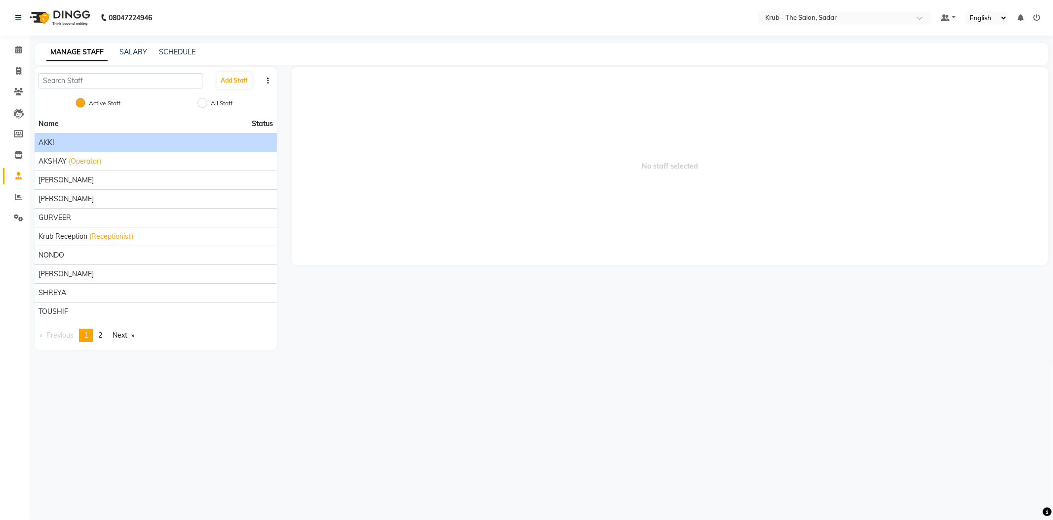
click at [63, 137] on div "AKKI" at bounding box center [156, 142] width 235 height 10
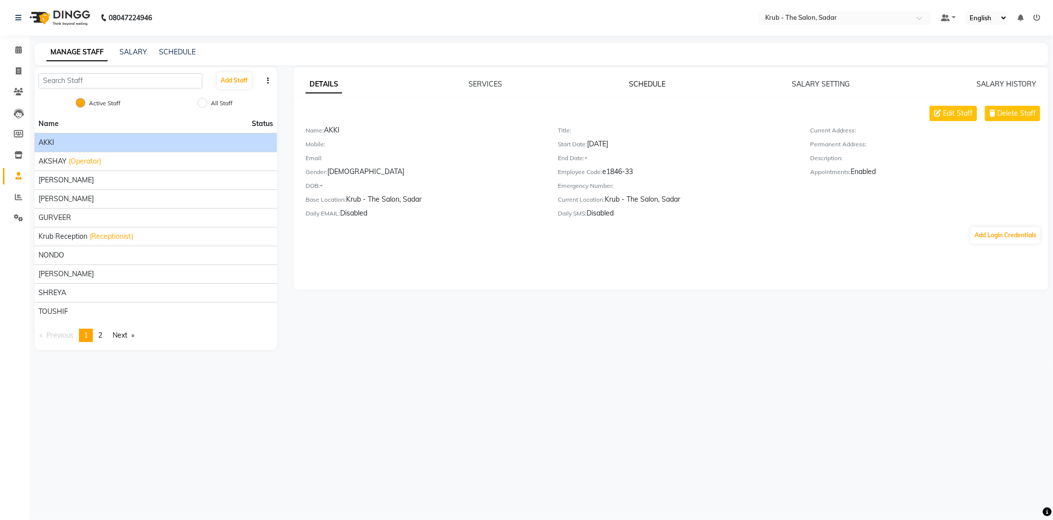
click at [651, 80] on link "SCHEDULE" at bounding box center [647, 84] width 37 height 9
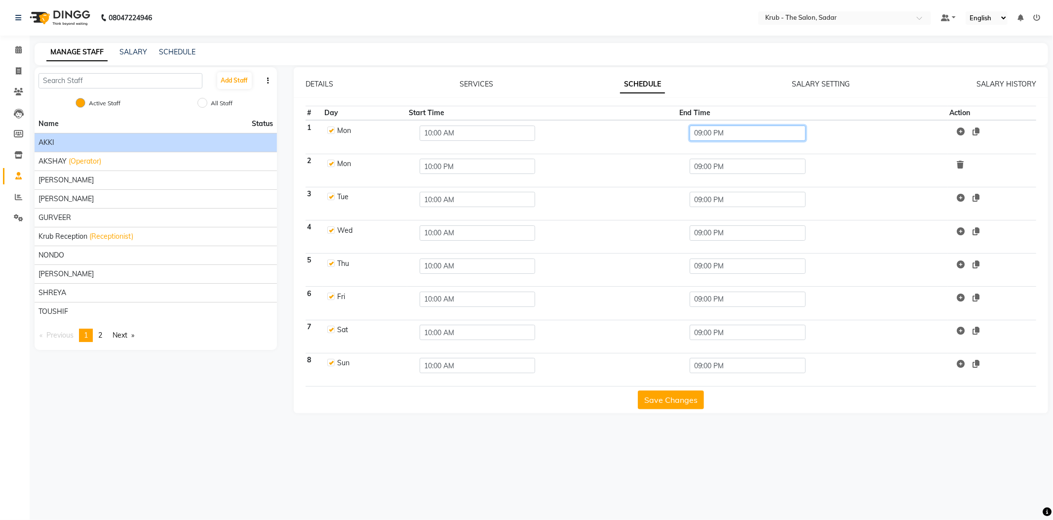
click at [697, 125] on input "09:00 PM" at bounding box center [748, 132] width 116 height 15
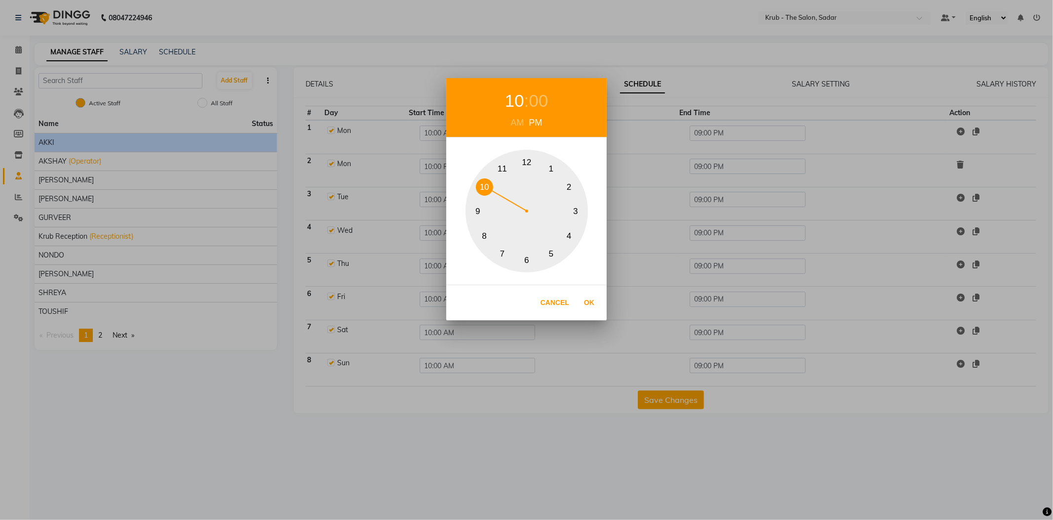
click at [477, 184] on button "10" at bounding box center [484, 186] width 17 height 17
click at [582, 299] on button "Ok" at bounding box center [589, 302] width 20 height 20
type input "10:00 PM"
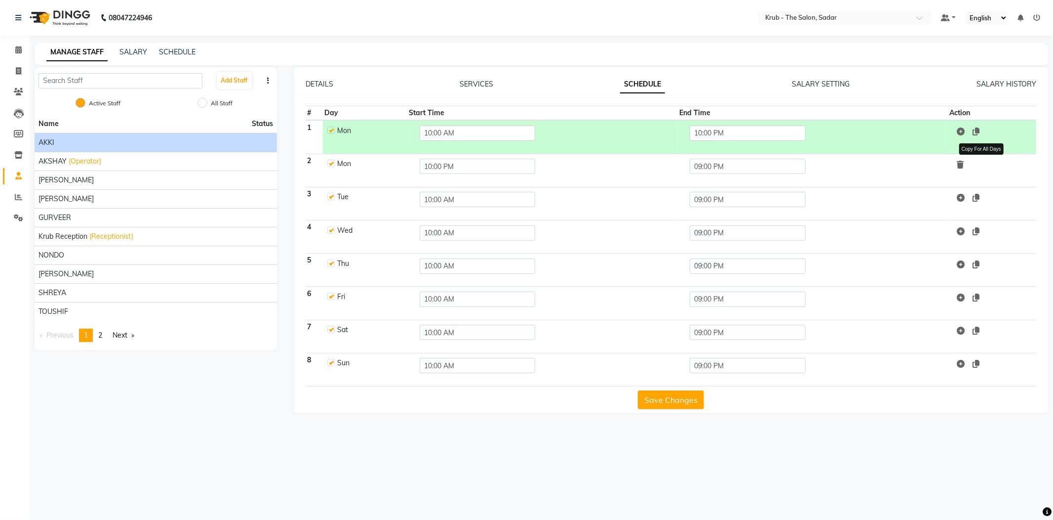
click at [980, 127] on icon at bounding box center [976, 131] width 7 height 8
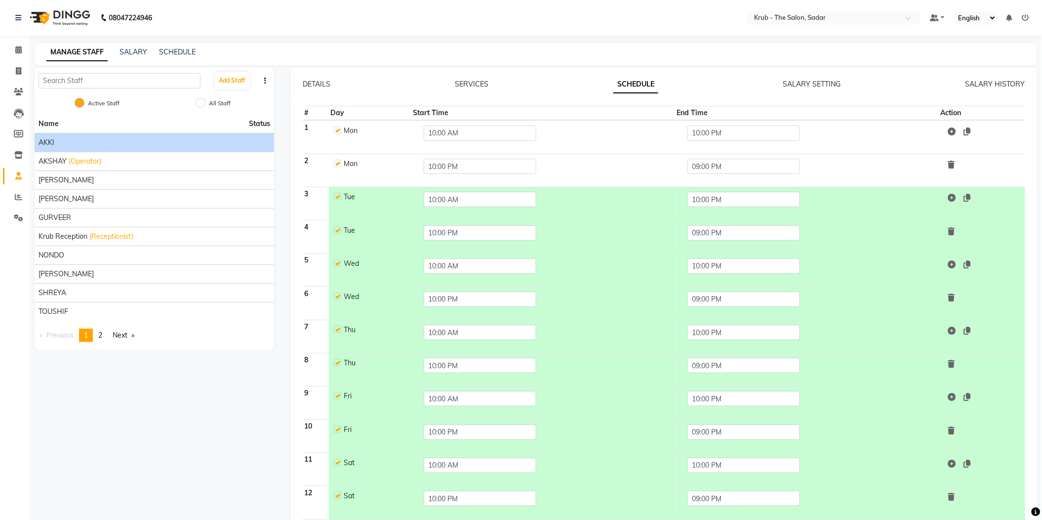
click at [967, 154] on td at bounding box center [982, 170] width 86 height 33
click at [955, 161] on icon at bounding box center [951, 165] width 7 height 8
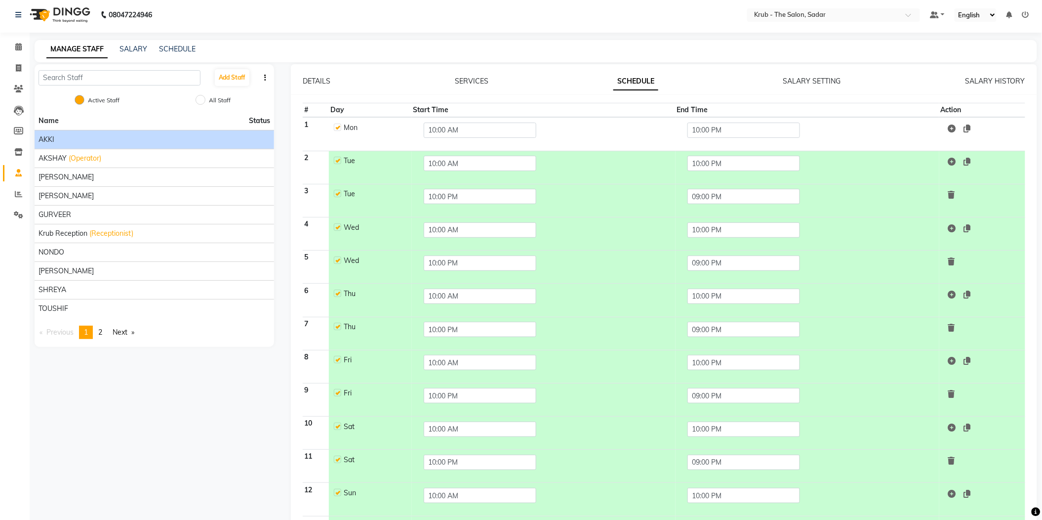
scroll to position [15, 0]
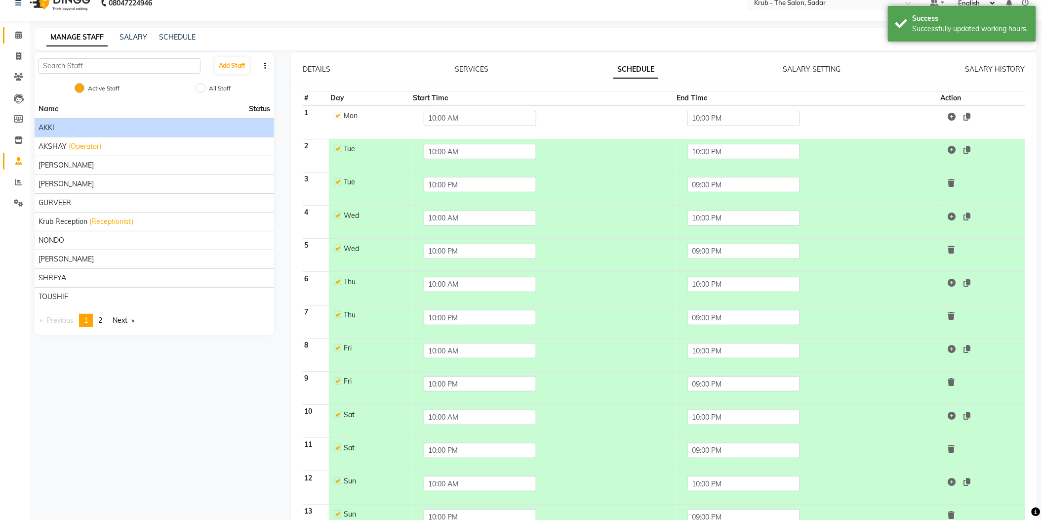
click at [14, 40] on link "Calendar" at bounding box center [15, 35] width 24 height 16
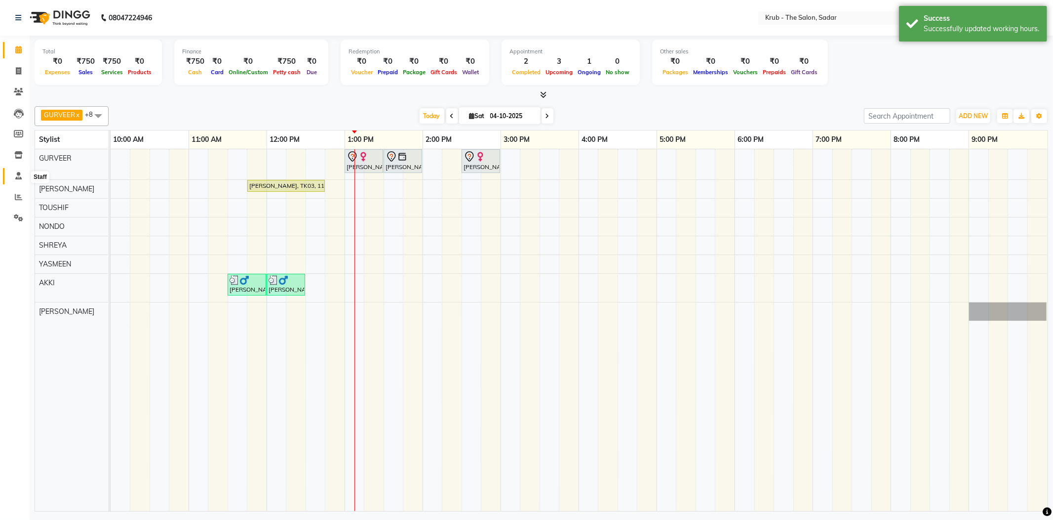
click at [20, 172] on icon at bounding box center [18, 175] width 6 height 7
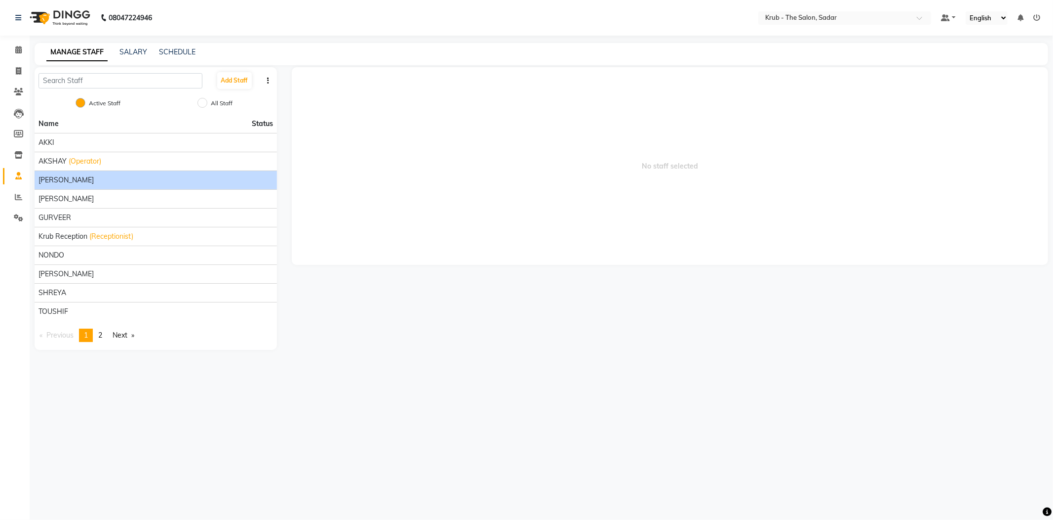
click at [63, 175] on div "[PERSON_NAME]" at bounding box center [156, 180] width 235 height 10
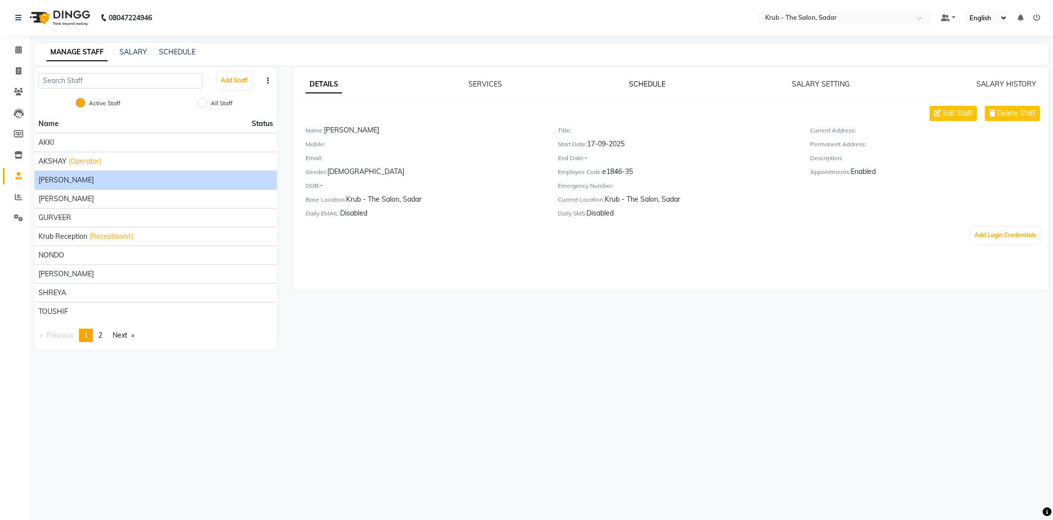
click at [646, 83] on link "SCHEDULE" at bounding box center [647, 84] width 37 height 9
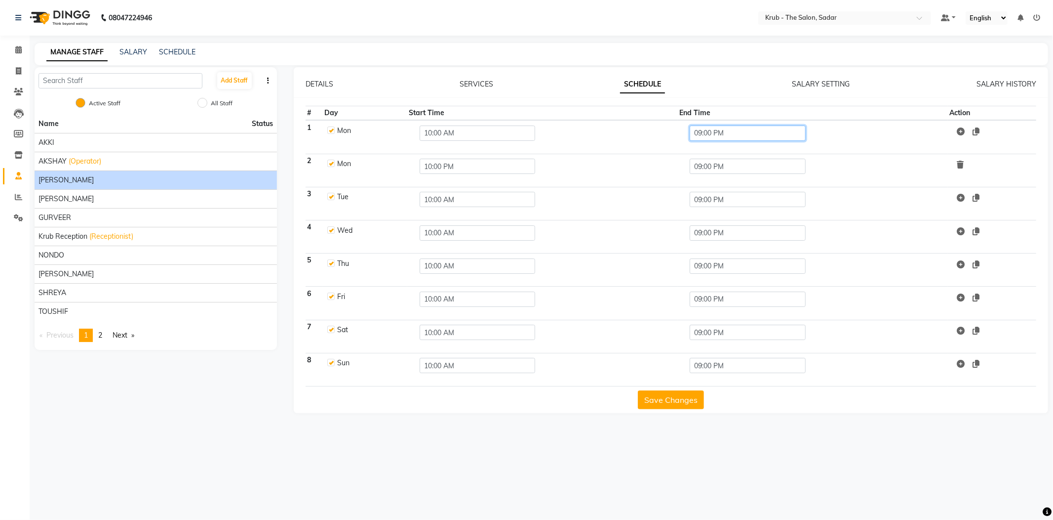
click at [726, 125] on input "09:00 PM" at bounding box center [748, 132] width 116 height 15
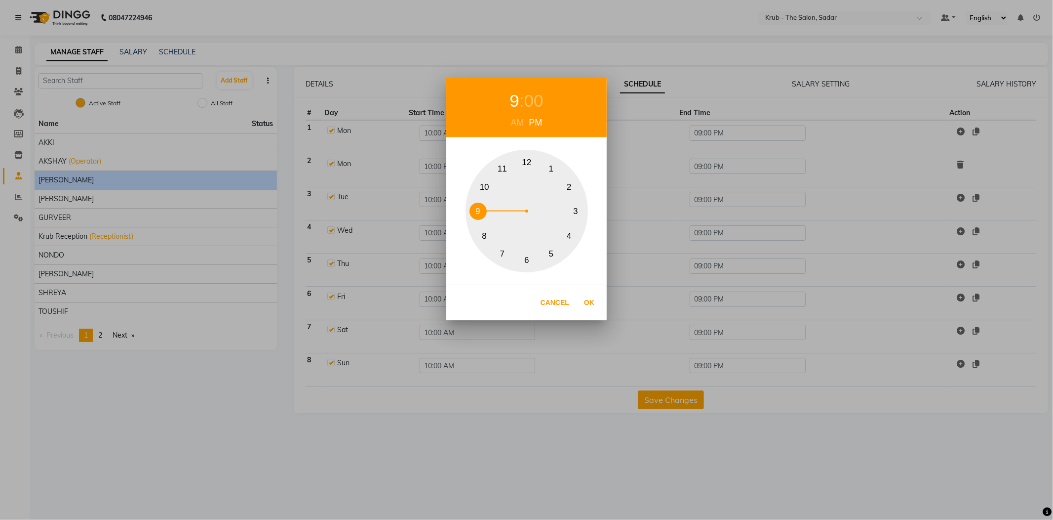
click at [479, 188] on button "10" at bounding box center [484, 186] width 17 height 17
click at [585, 305] on button "Ok" at bounding box center [589, 302] width 20 height 20
type input "10:00 PM"
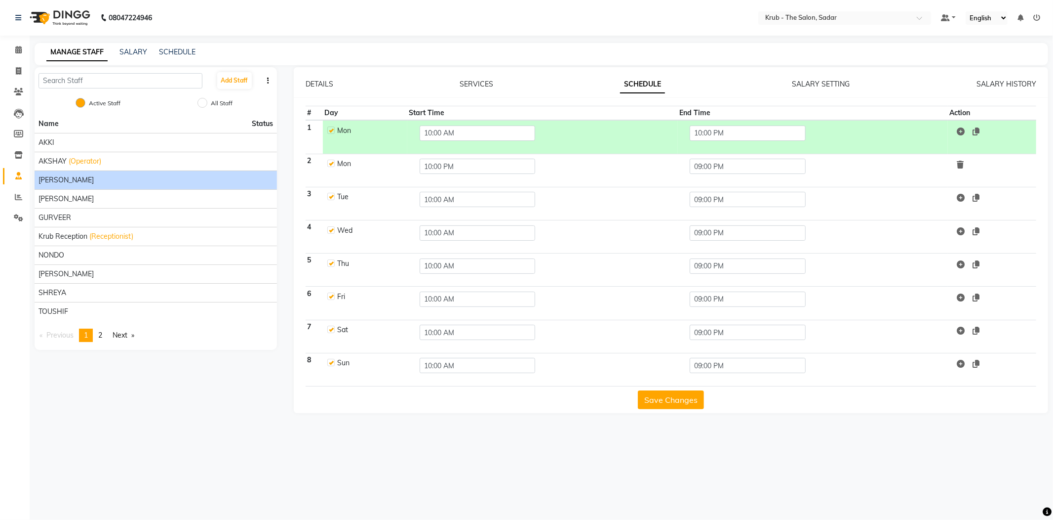
click at [980, 127] on icon at bounding box center [976, 131] width 7 height 8
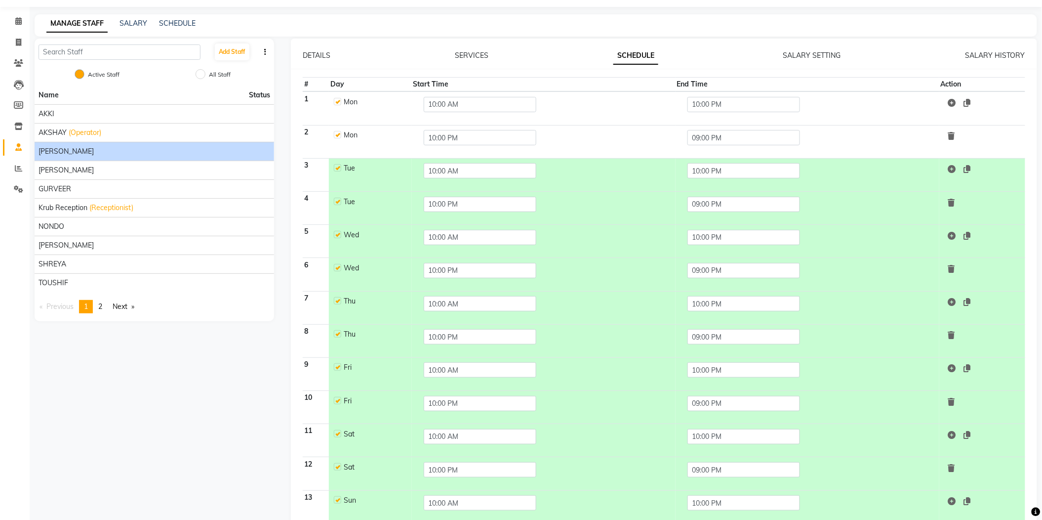
scroll to position [44, 0]
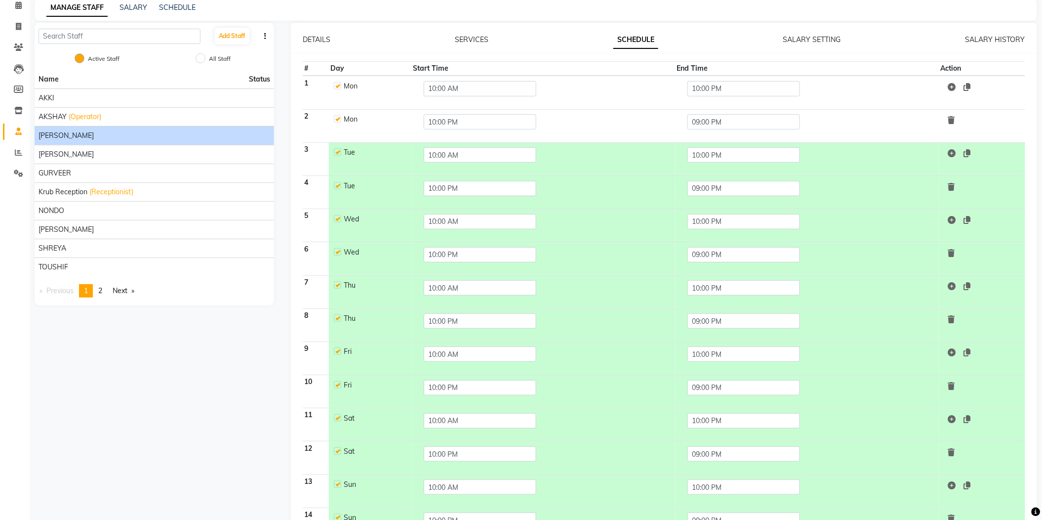
click at [676, 507] on td "10:00 PM" at bounding box center [544, 523] width 264 height 33
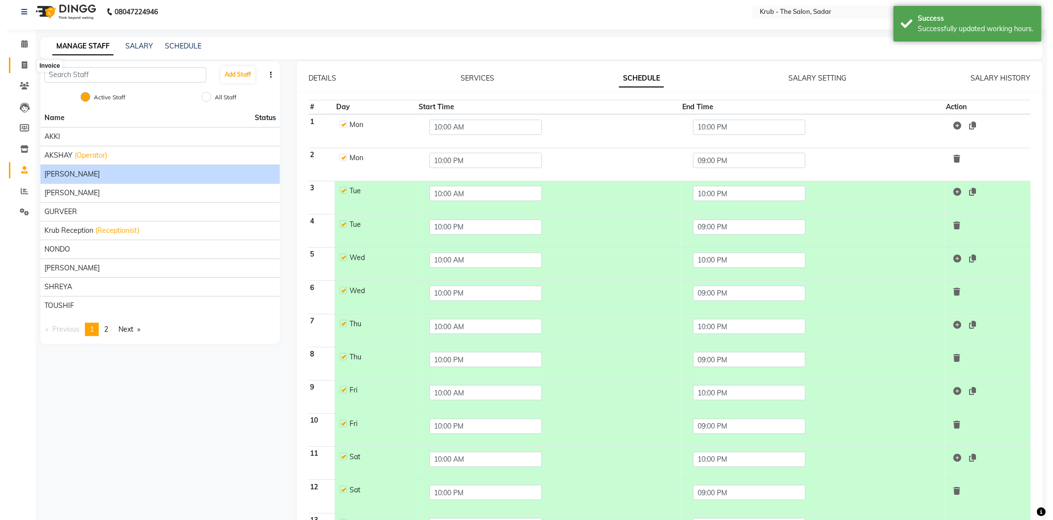
scroll to position [0, 0]
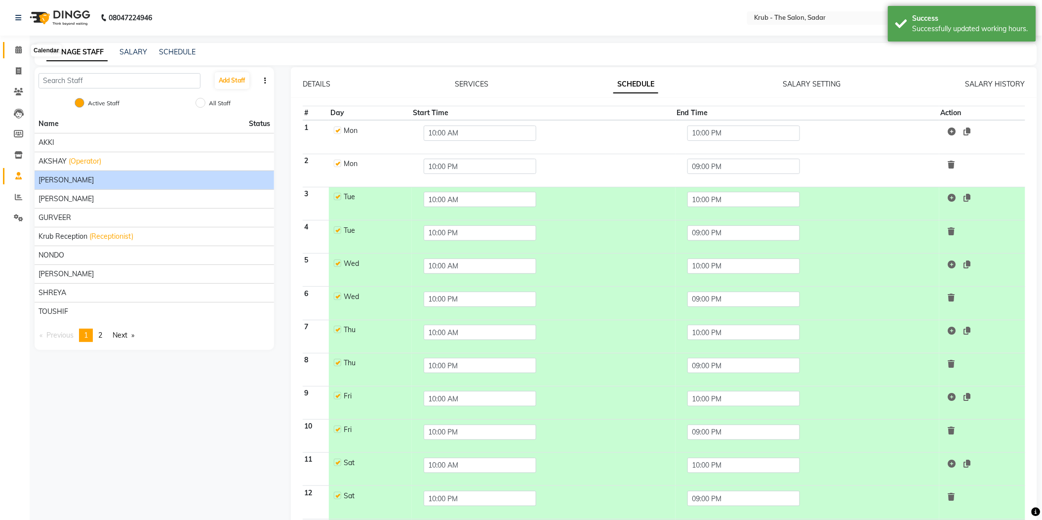
click at [18, 46] on icon at bounding box center [18, 49] width 6 height 7
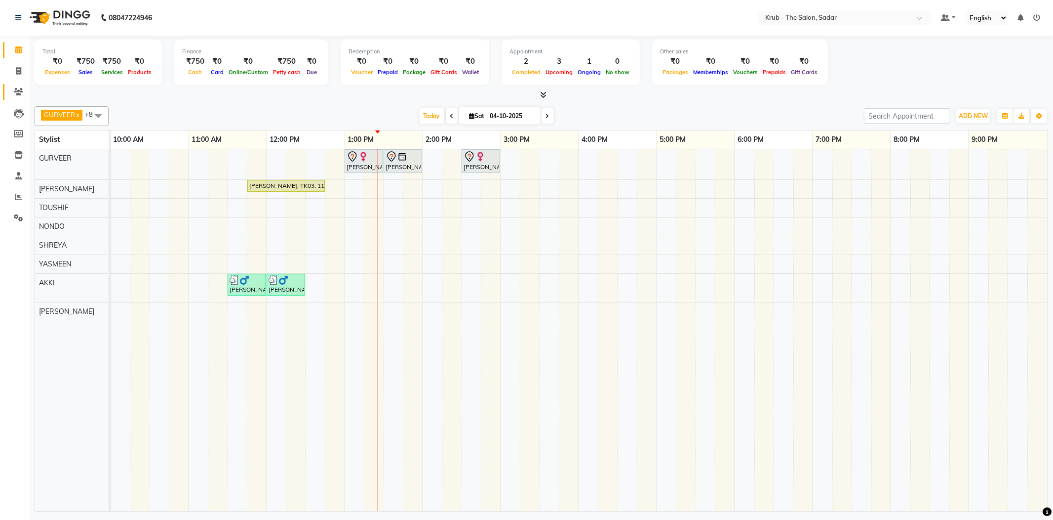
click at [8, 93] on link "Clients" at bounding box center [15, 92] width 24 height 16
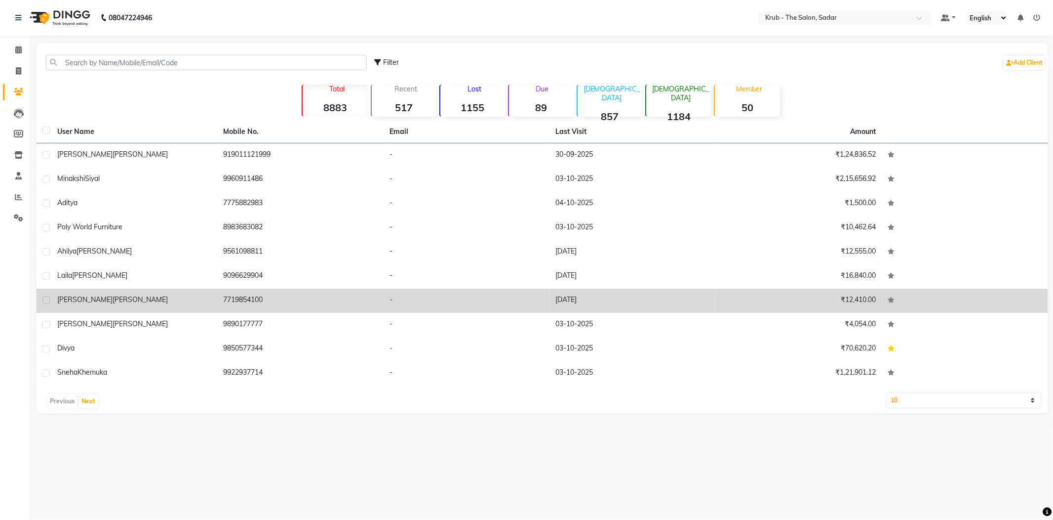
click at [213, 288] on td "[PERSON_NAME]" at bounding box center [134, 300] width 166 height 24
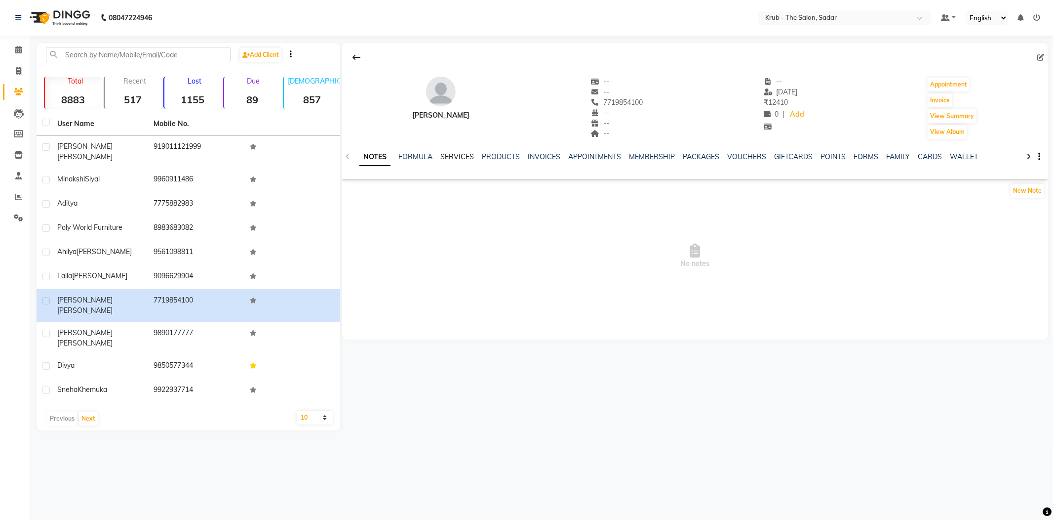
click at [449, 156] on link "SERVICES" at bounding box center [458, 156] width 34 height 9
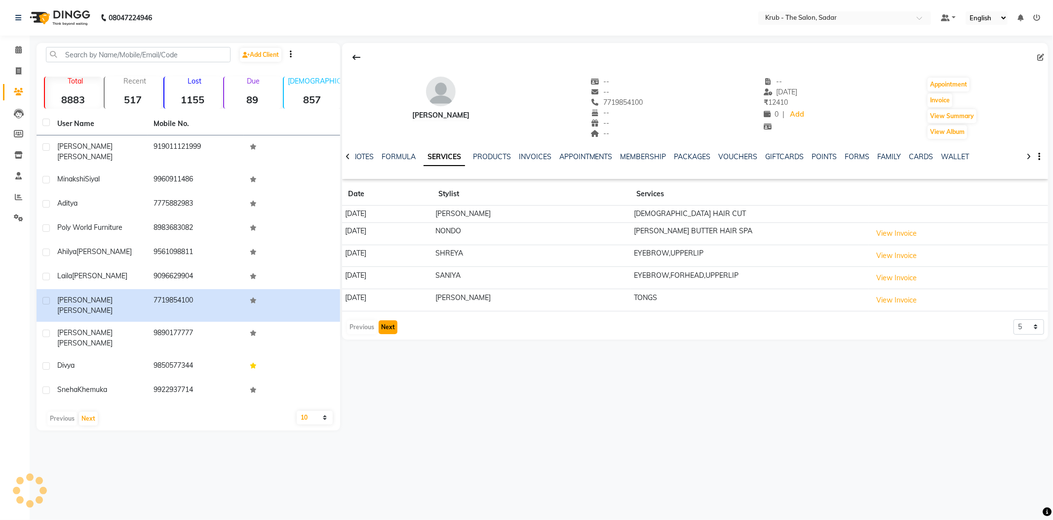
click at [396, 320] on button "Next" at bounding box center [388, 327] width 19 height 14
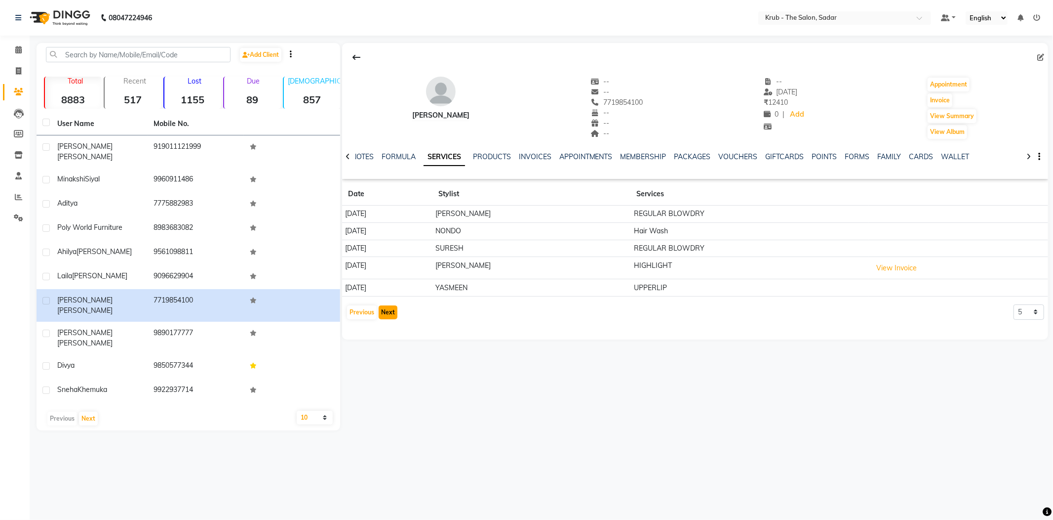
click at [390, 305] on button "Next" at bounding box center [388, 312] width 19 height 14
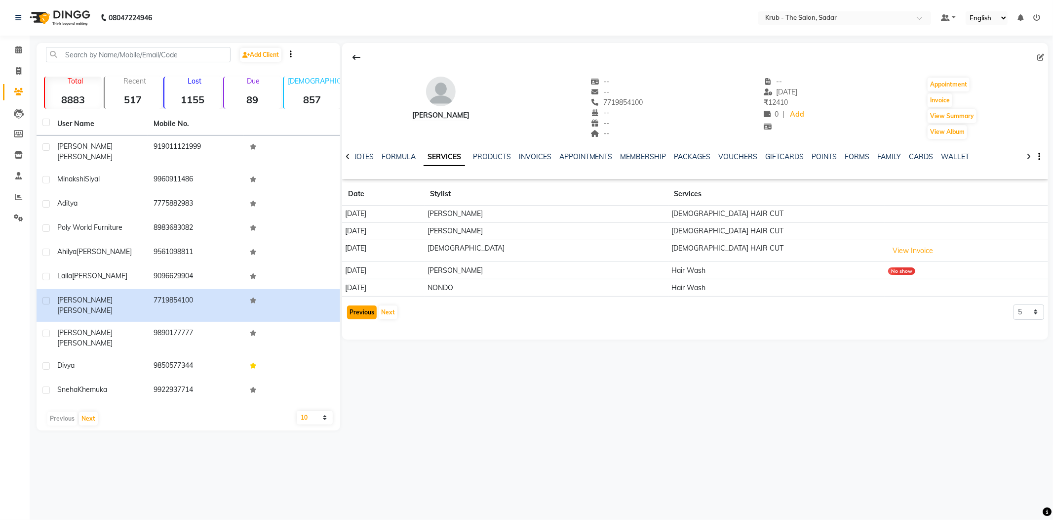
click at [360, 305] on button "Previous" at bounding box center [362, 312] width 30 height 14
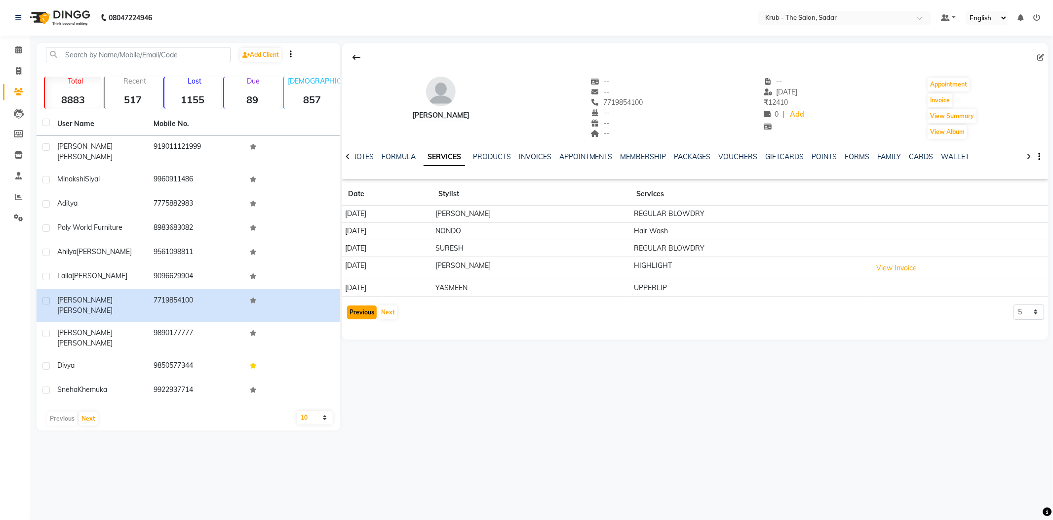
click at [360, 305] on button "Previous" at bounding box center [362, 312] width 30 height 14
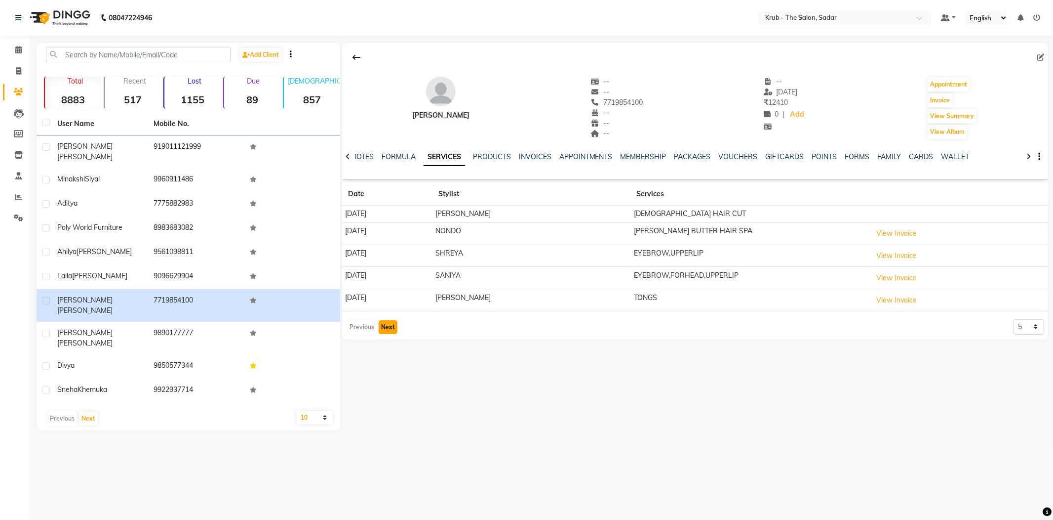
click at [394, 320] on button "Next" at bounding box center [388, 327] width 19 height 14
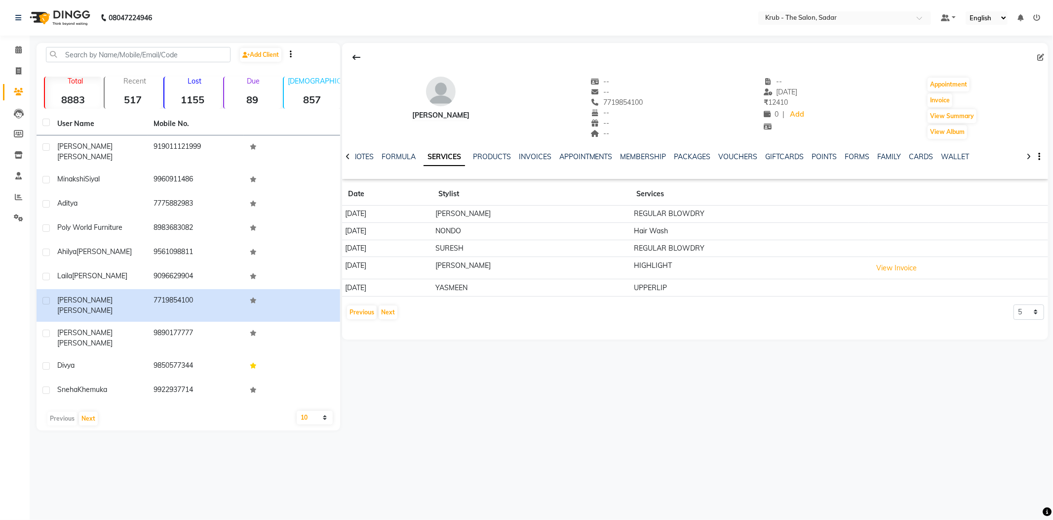
click at [367, 309] on div "Previous Next" at bounding box center [372, 312] width 52 height 16
click at [371, 305] on button "Previous" at bounding box center [362, 312] width 30 height 14
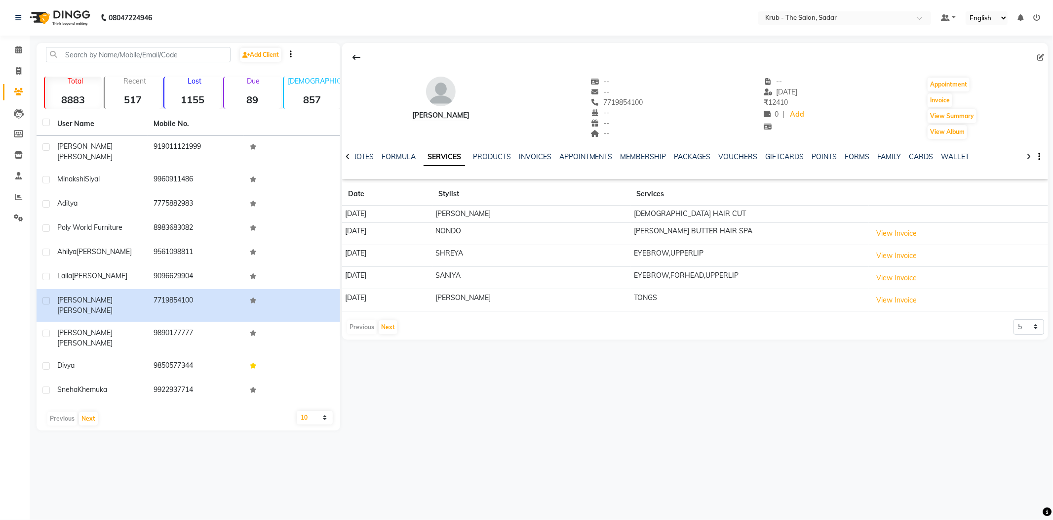
click at [366, 319] on div "Previous Next" at bounding box center [372, 327] width 52 height 16
click at [368, 319] on div "Previous Next" at bounding box center [372, 327] width 52 height 16
click at [23, 46] on span at bounding box center [18, 49] width 17 height 11
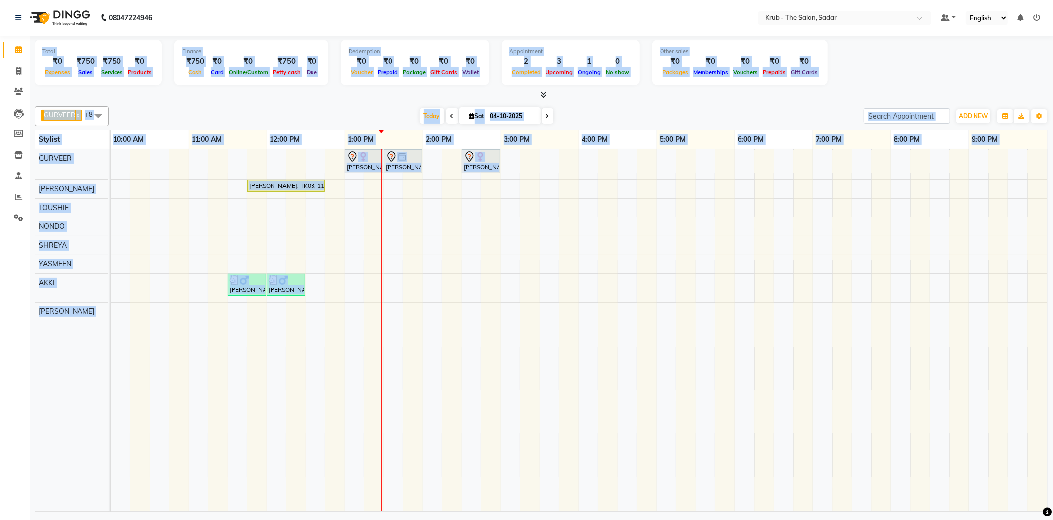
click at [367, 96] on div at bounding box center [542, 95] width 1014 height 10
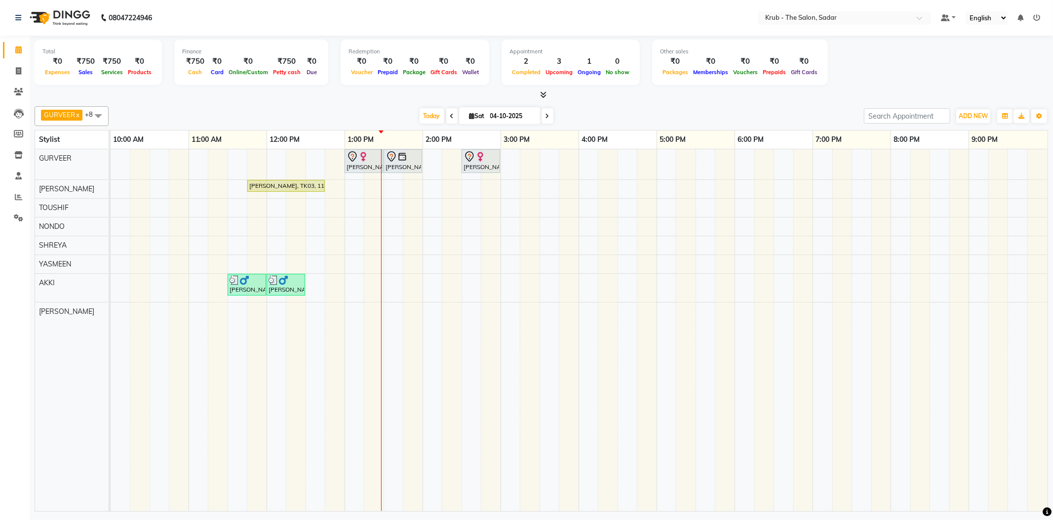
click at [308, 162] on div "[PERSON_NAME], TK02, 01:00 PM-01:30 PM, TOUCH UP INOA ( AMONIA FREE ) [PERSON_N…" at bounding box center [579, 330] width 937 height 362
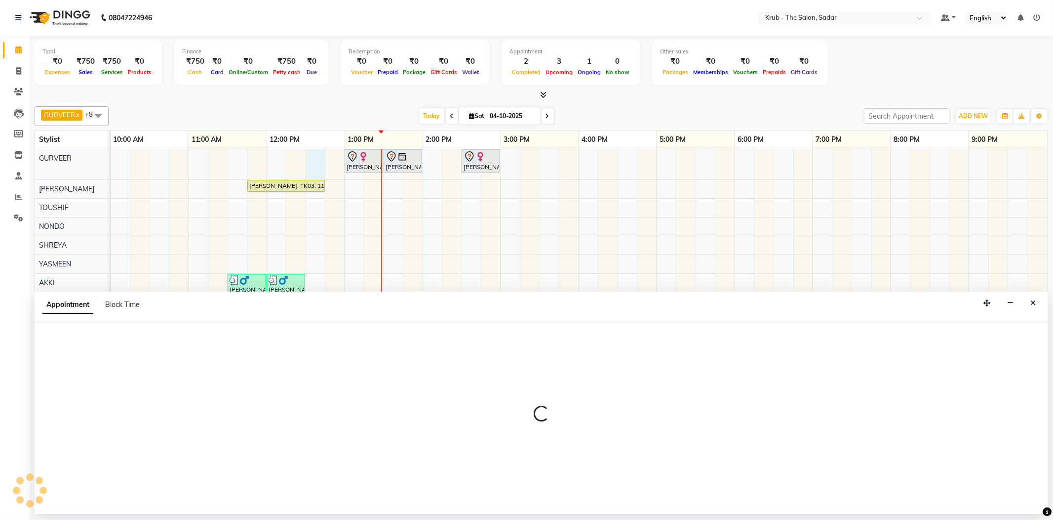
select select "24979"
select select "750"
select select "tentative"
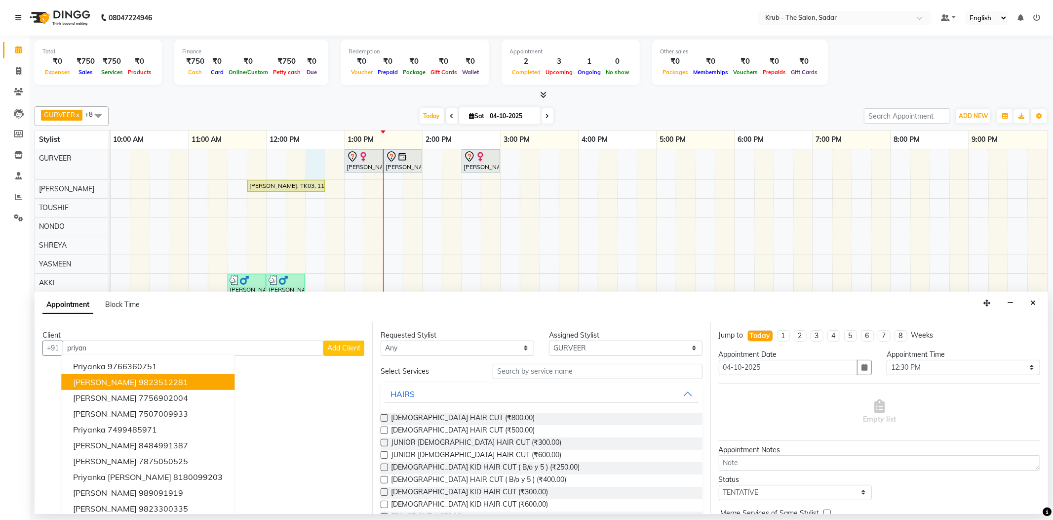
click at [143, 377] on ngb-highlight "9823512281" at bounding box center [163, 382] width 49 height 10
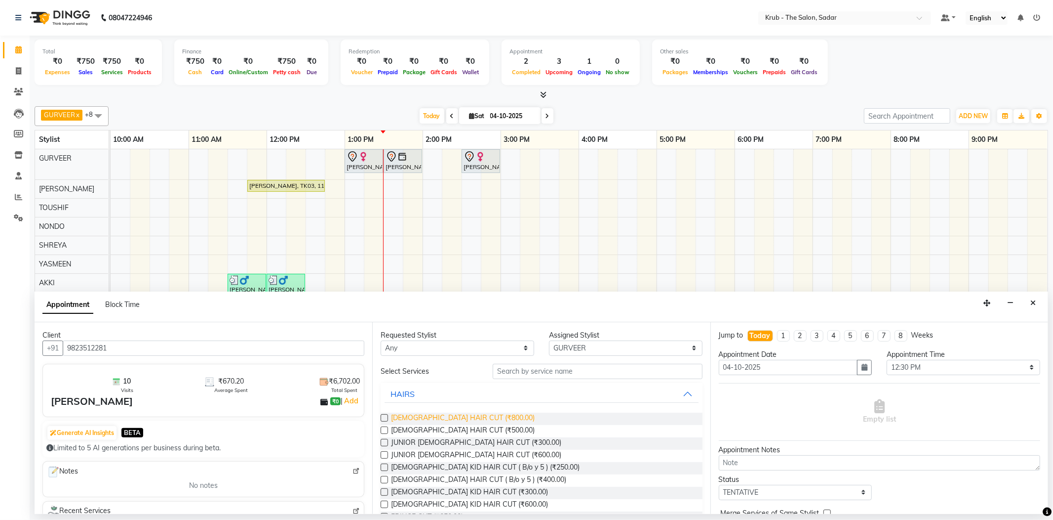
type input "9823512281"
click at [475, 412] on span "[DEMOGRAPHIC_DATA] HAIR CUT (₹800.00)" at bounding box center [463, 418] width 144 height 12
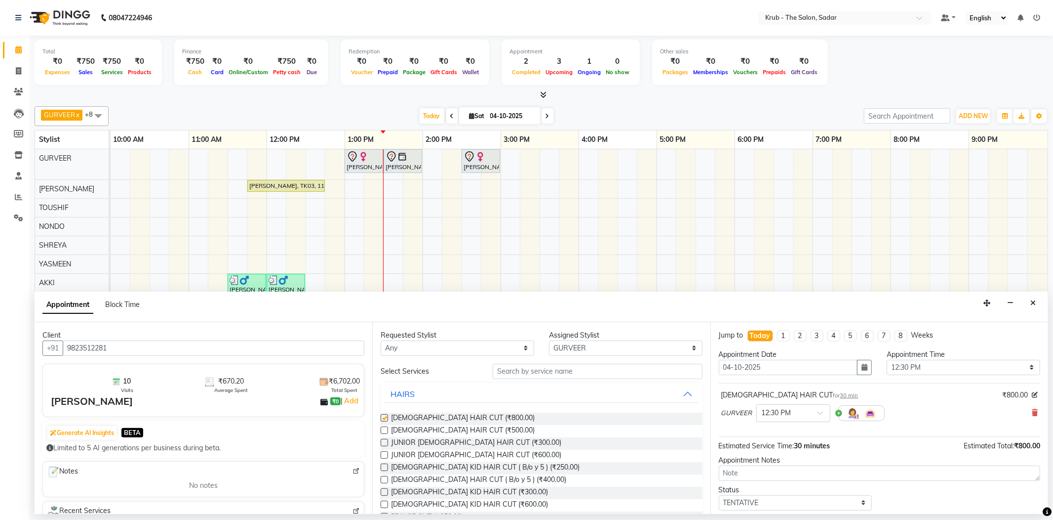
checkbox input "false"
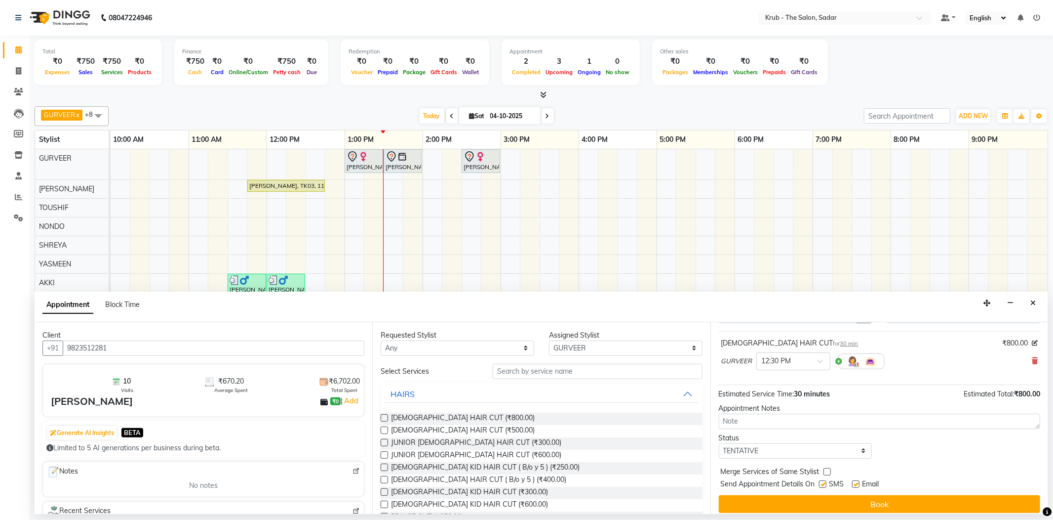
click at [854, 480] on label at bounding box center [855, 483] width 7 height 7
click at [854, 482] on input "checkbox" at bounding box center [855, 485] width 6 height 6
checkbox input "false"
click at [822, 480] on label at bounding box center [822, 483] width 7 height 7
click at [822, 482] on input "checkbox" at bounding box center [822, 485] width 6 height 6
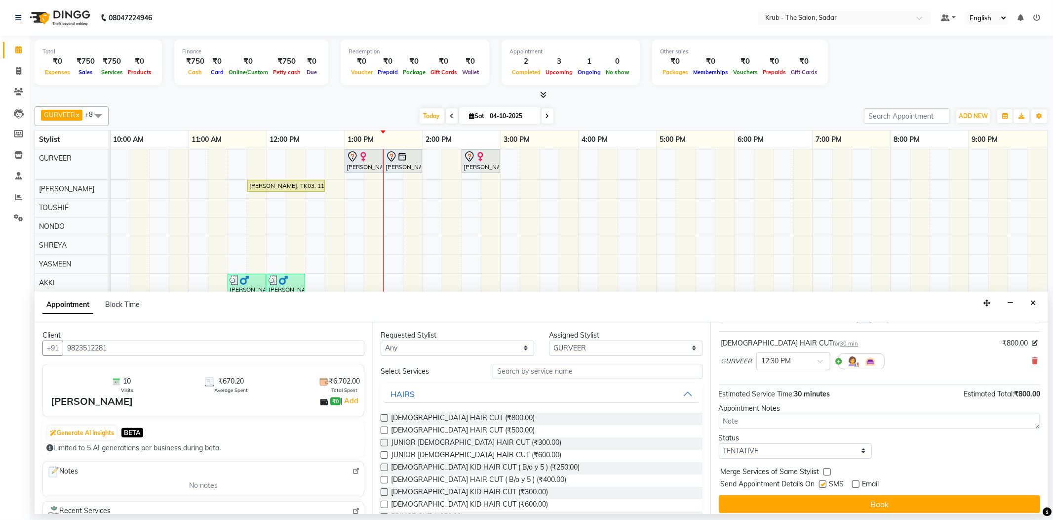
checkbox input "false"
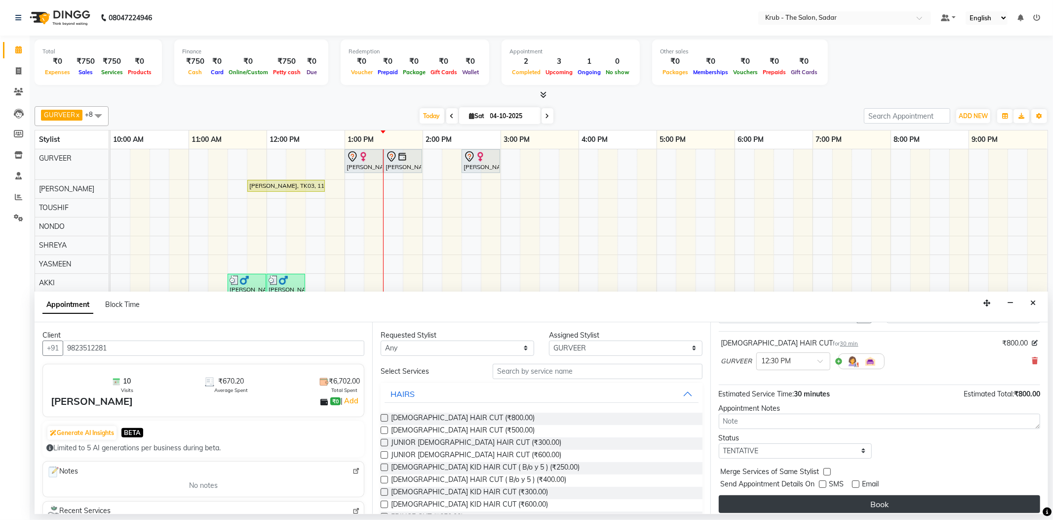
click at [840, 495] on button "Book" at bounding box center [880, 504] width 322 height 18
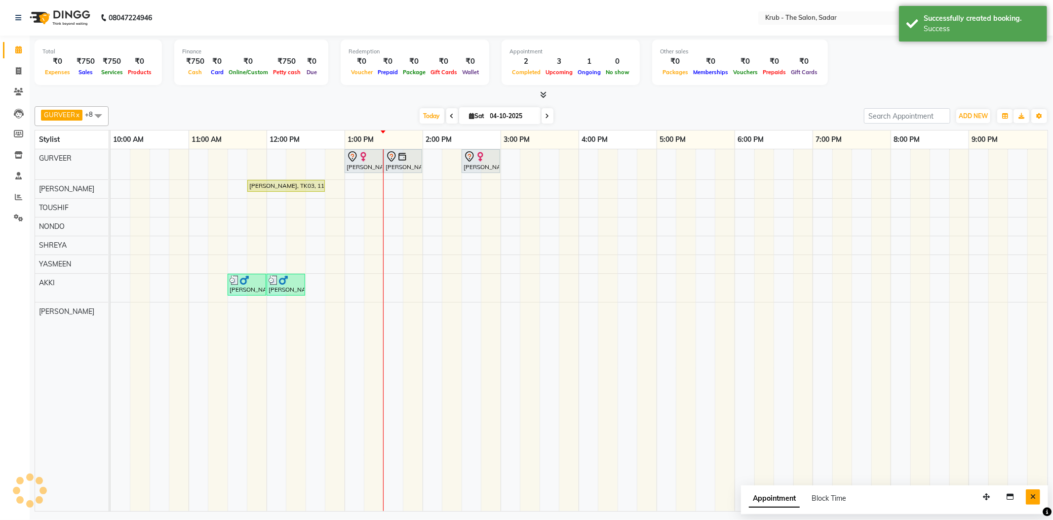
click at [1031, 494] on button "Close" at bounding box center [1033, 496] width 14 height 15
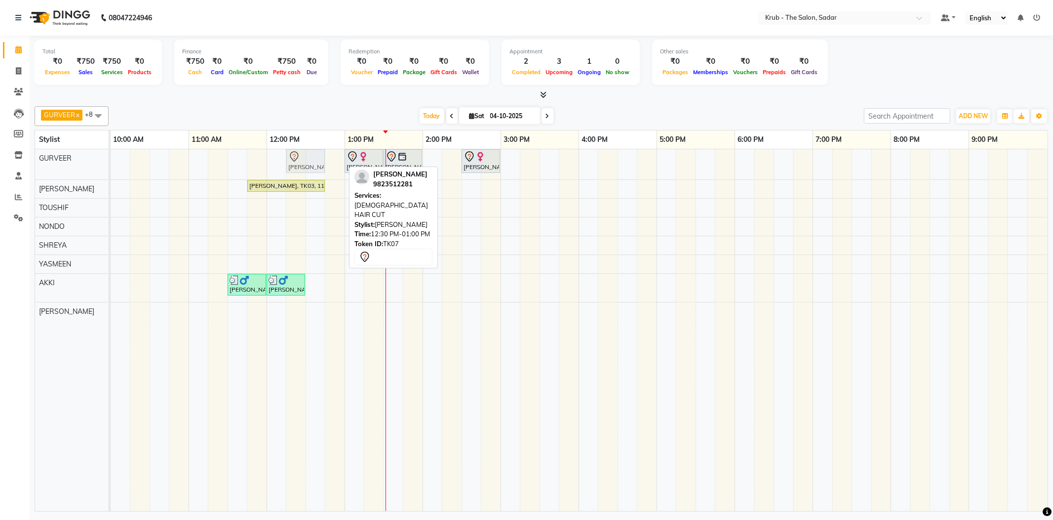
drag, startPoint x: 324, startPoint y: 155, endPoint x: 311, endPoint y: 162, distance: 15.7
click at [111, 162] on div "[PERSON_NAME] S, TK07, 12:30 PM-01:00 PM, [DEMOGRAPHIC_DATA] HAIR CUT [PERSON_N…" at bounding box center [111, 164] width 0 height 30
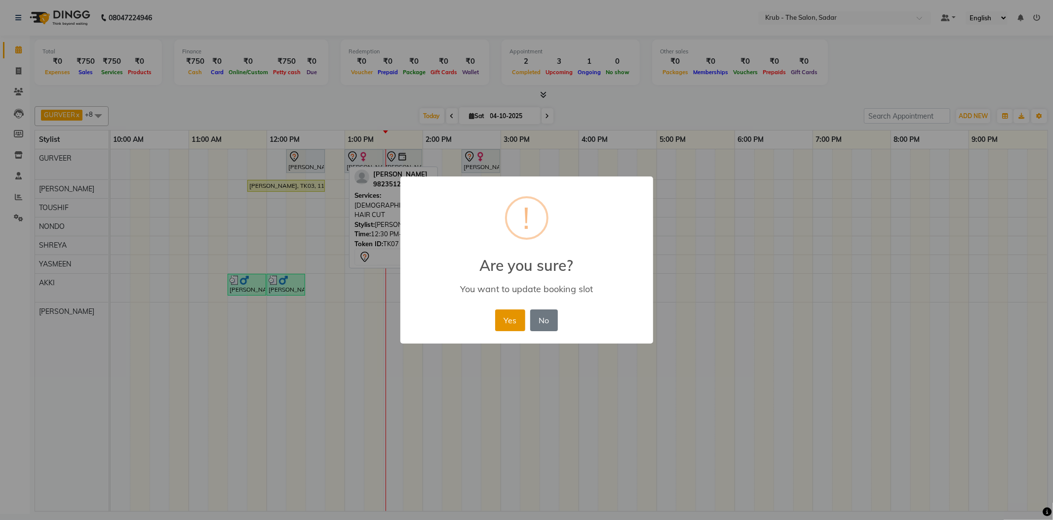
click at [517, 311] on button "Yes" at bounding box center [510, 320] width 30 height 22
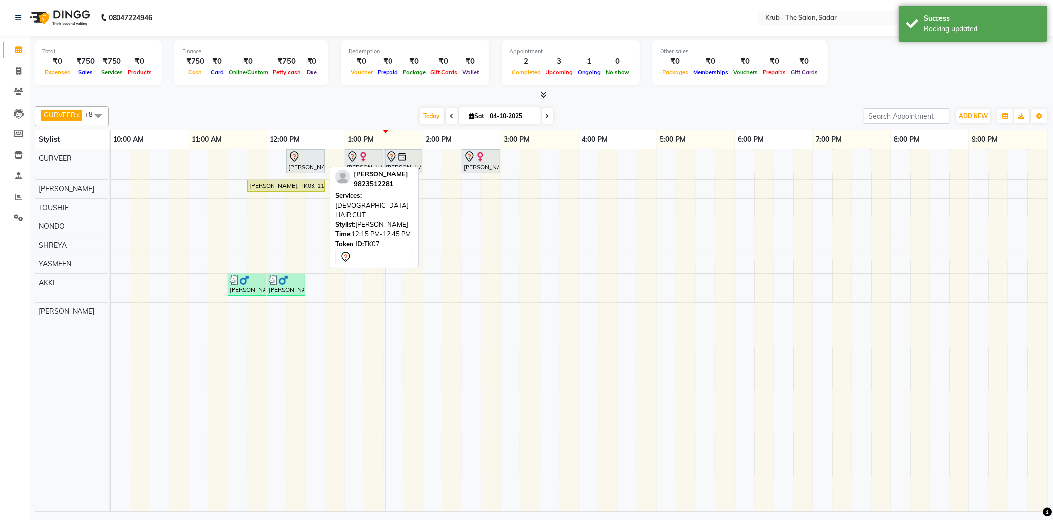
click at [319, 162] on div "[PERSON_NAME] S, TK07, 12:15 PM-12:45 PM, [DEMOGRAPHIC_DATA] HAIR CUT" at bounding box center [305, 161] width 37 height 21
click at [301, 153] on div at bounding box center [305, 157] width 35 height 12
select select "7"
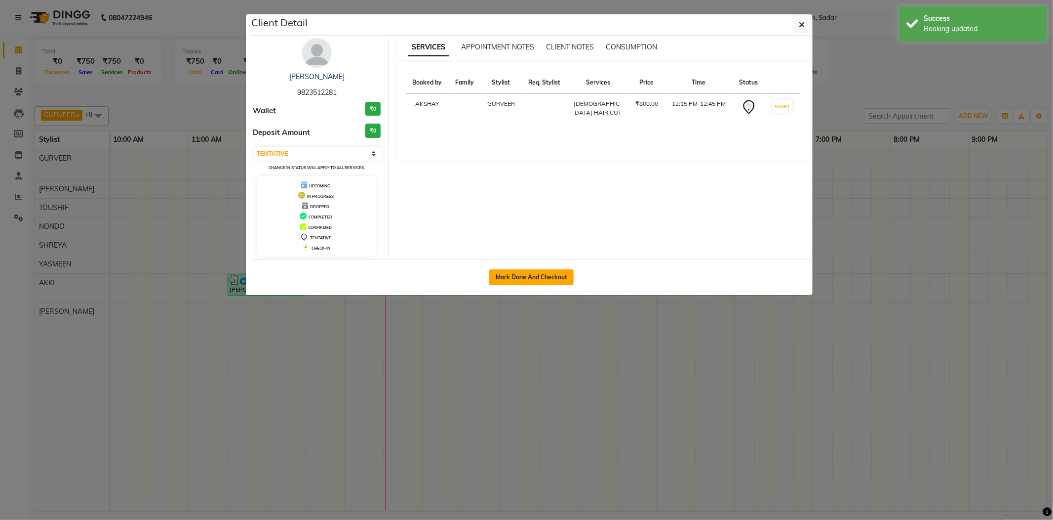
click at [549, 281] on button "Mark Done And Checkout" at bounding box center [531, 277] width 84 height 16
select select "4449"
select select "service"
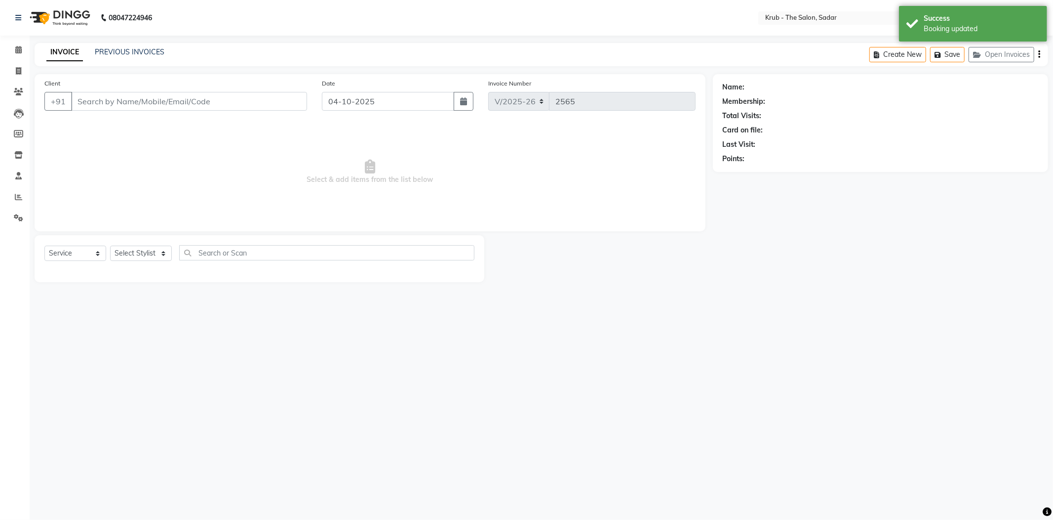
type input "9823512281"
select select "24979"
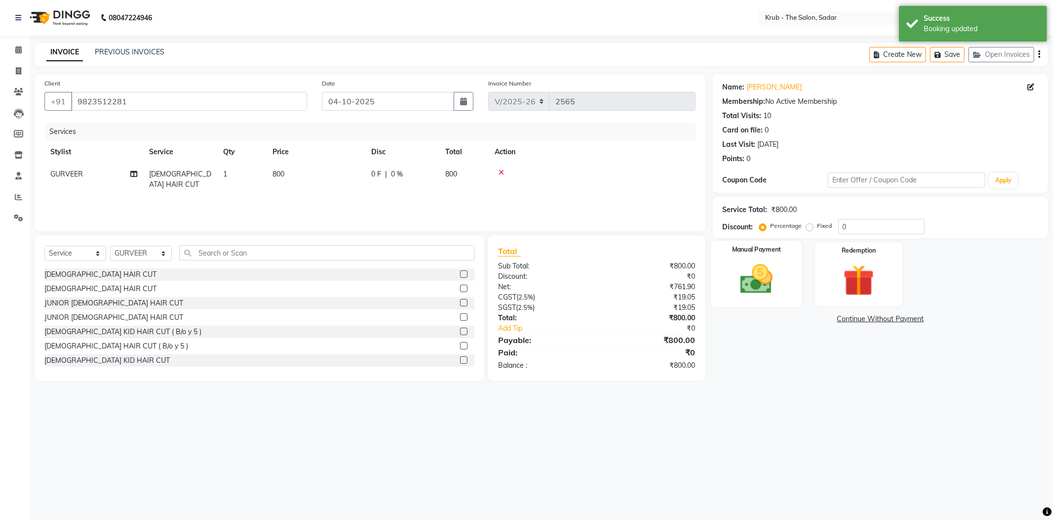
click at [759, 275] on img at bounding box center [756, 279] width 53 height 38
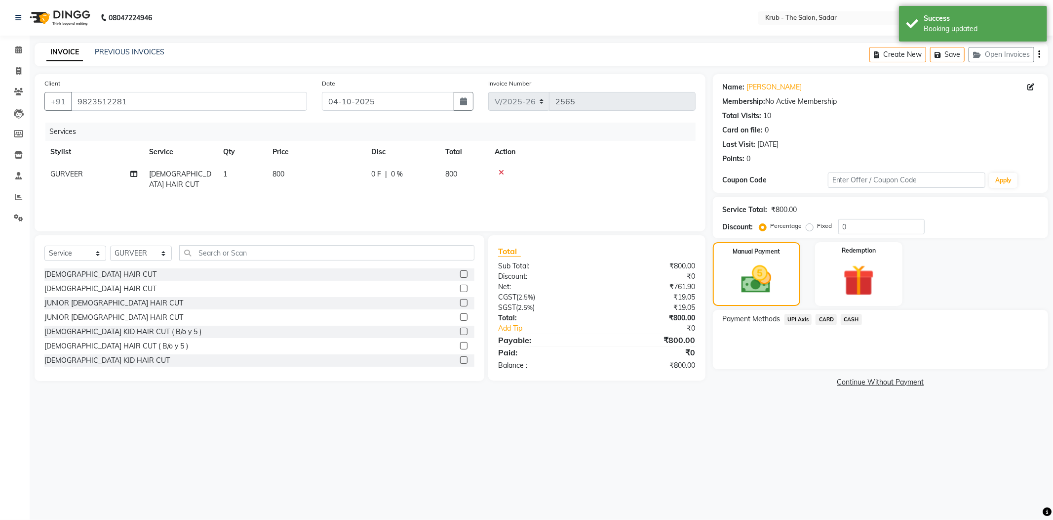
click at [860, 314] on span "CASH" at bounding box center [851, 319] width 21 height 11
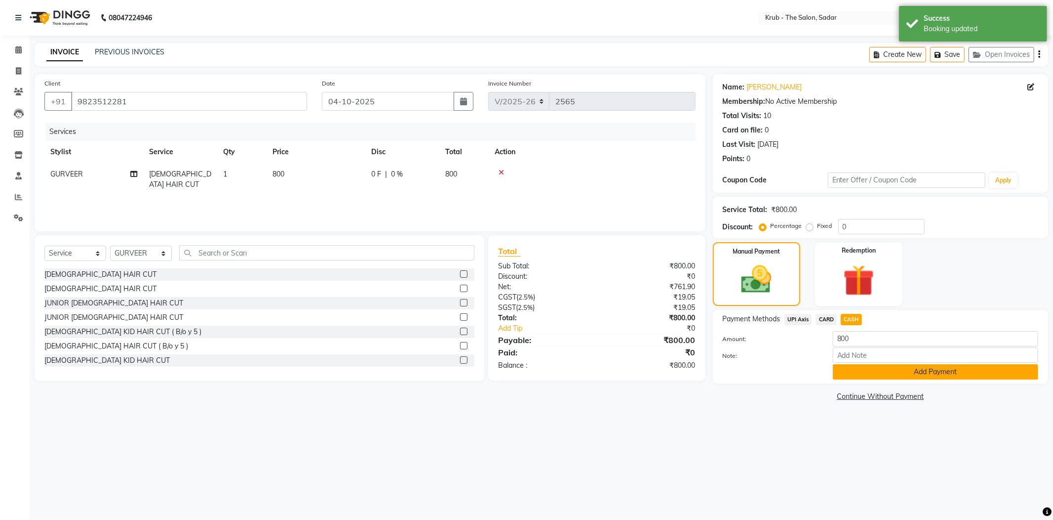
click at [847, 364] on button "Add Payment" at bounding box center [935, 371] width 205 height 15
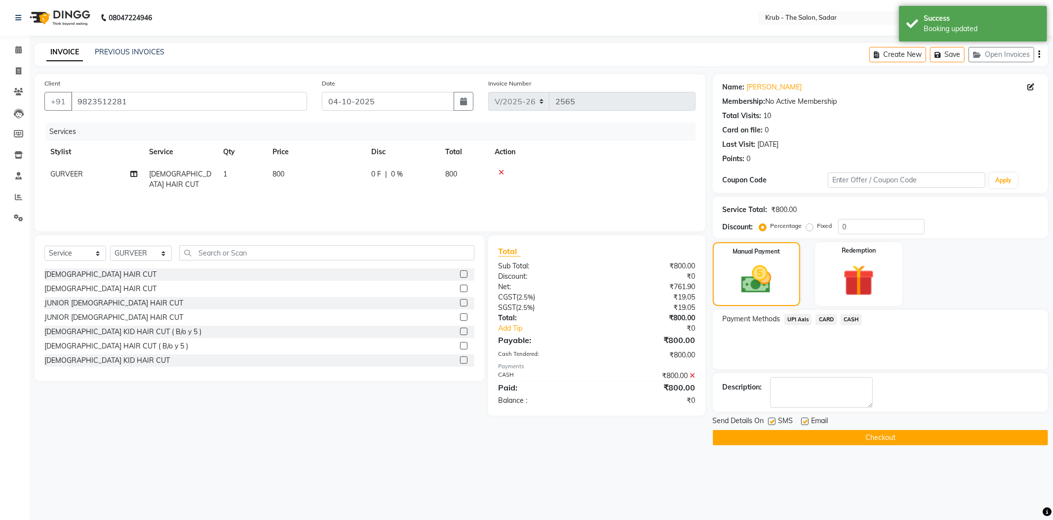
drag, startPoint x: 808, startPoint y: 402, endPoint x: 794, endPoint y: 405, distance: 14.3
click at [806, 417] on label at bounding box center [805, 420] width 7 height 7
click at [806, 418] on input "checkbox" at bounding box center [805, 421] width 6 height 6
checkbox input "false"
click at [769, 417] on label at bounding box center [771, 420] width 7 height 7
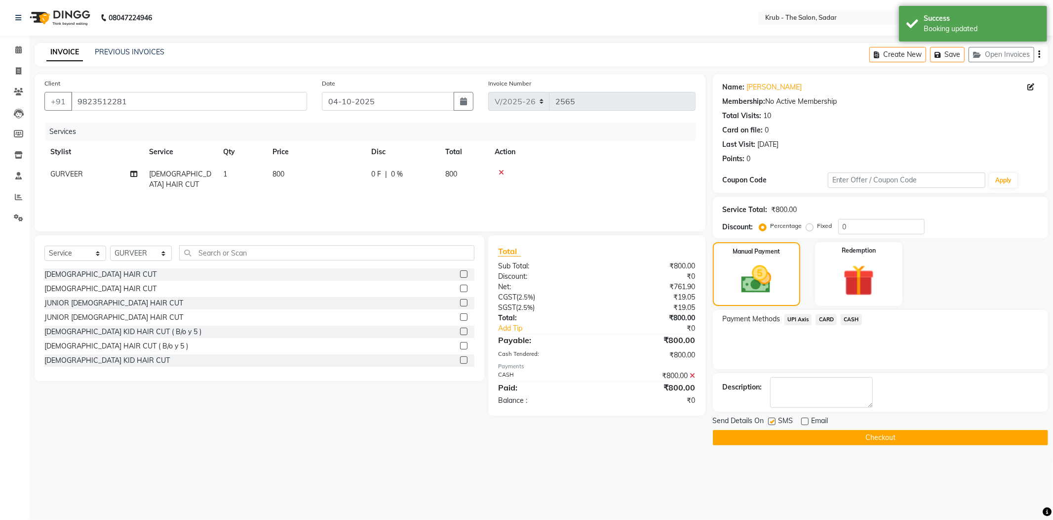
click at [769, 418] on input "checkbox" at bounding box center [771, 421] width 6 height 6
checkbox input "false"
click at [787, 430] on button "Checkout" at bounding box center [880, 437] width 335 height 15
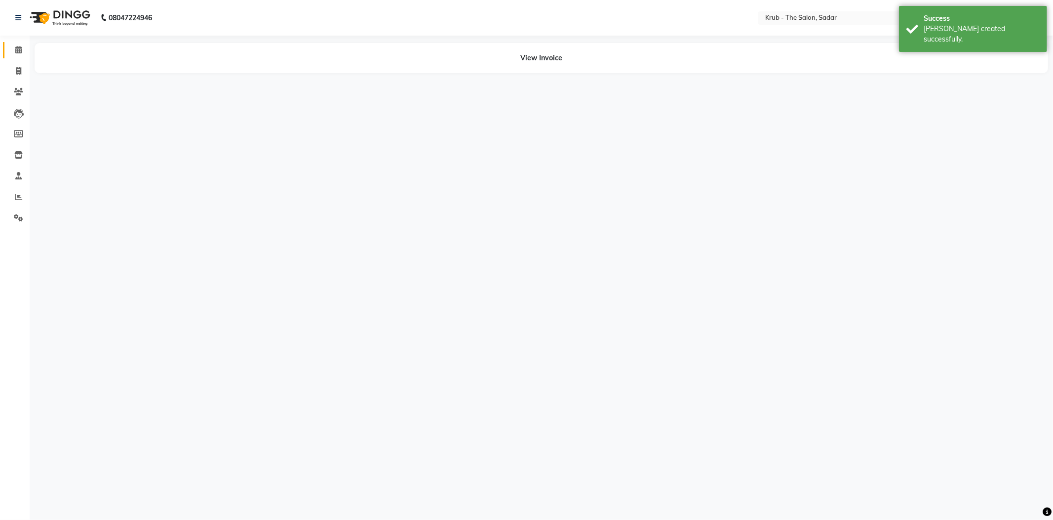
click at [11, 56] on link "Calendar" at bounding box center [15, 50] width 24 height 16
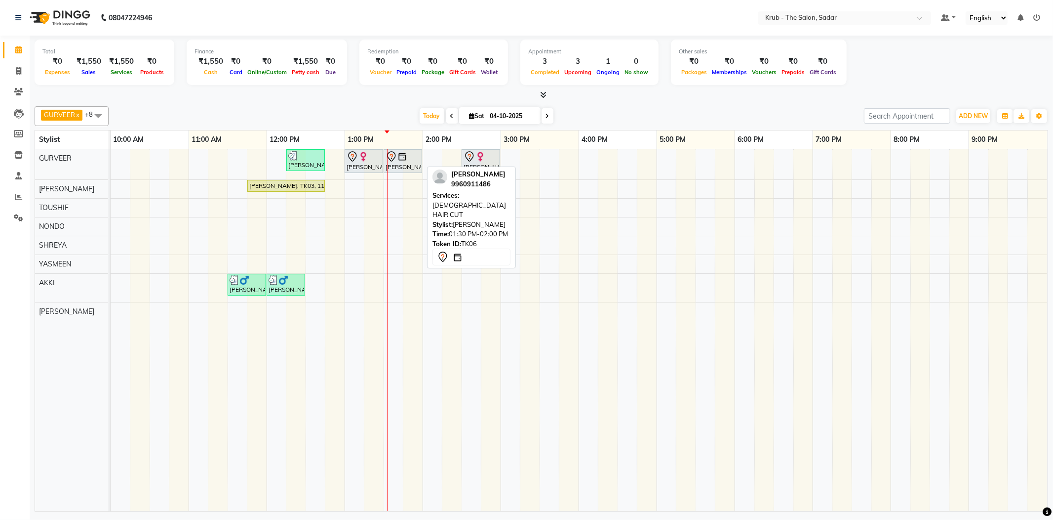
click at [409, 153] on div at bounding box center [403, 157] width 35 height 12
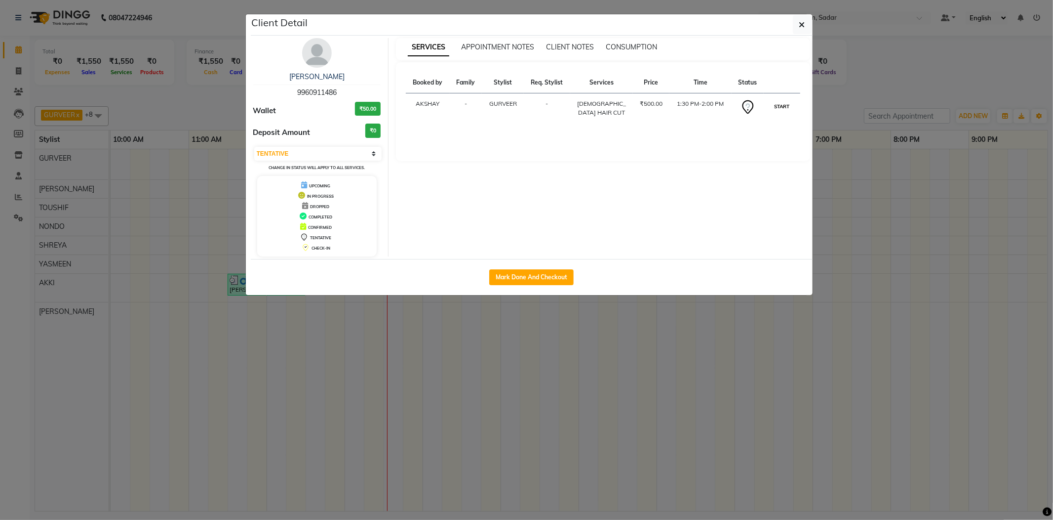
click at [784, 100] on button "START" at bounding box center [782, 106] width 20 height 12
select select "1"
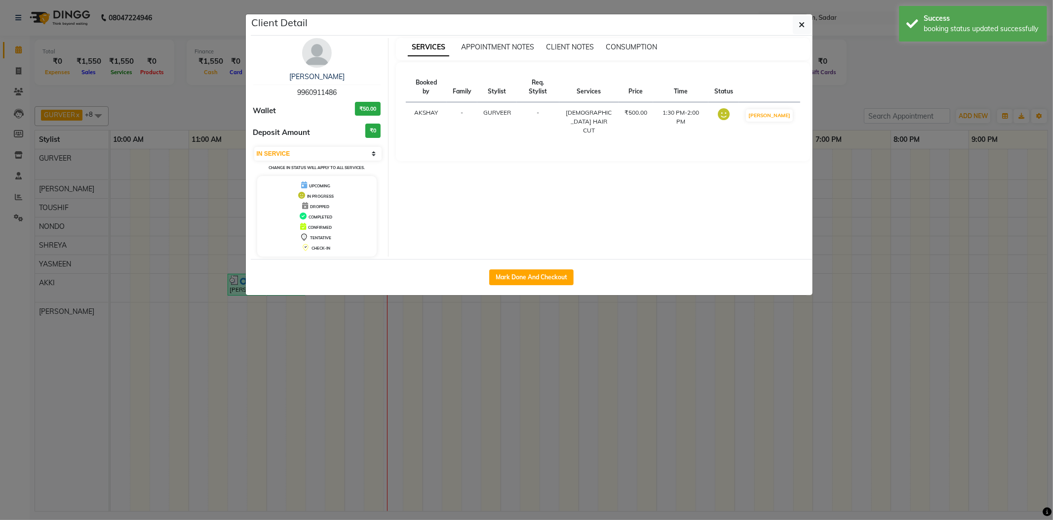
click at [841, 88] on ngb-modal-window "Client Detail [PERSON_NAME] 9960911486 Wallet ₹50.00 Deposit Amount ₹0 Select I…" at bounding box center [526, 260] width 1053 height 520
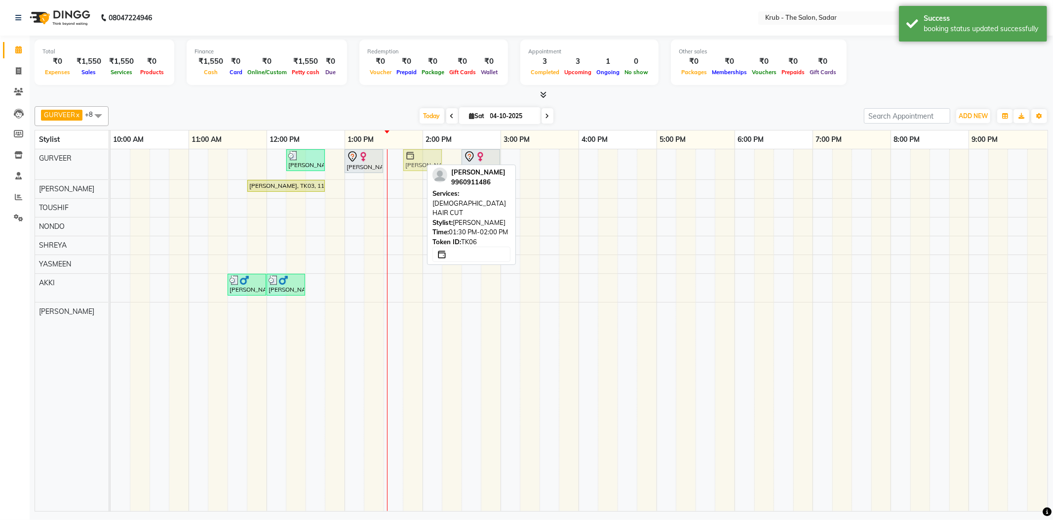
drag, startPoint x: 407, startPoint y: 162, endPoint x: 419, endPoint y: 162, distance: 11.9
click at [111, 162] on div "[PERSON_NAME] S, TK07, 12:15 PM-12:45 PM, [DEMOGRAPHIC_DATA] HAIR CUT [PERSON_N…" at bounding box center [111, 164] width 0 height 30
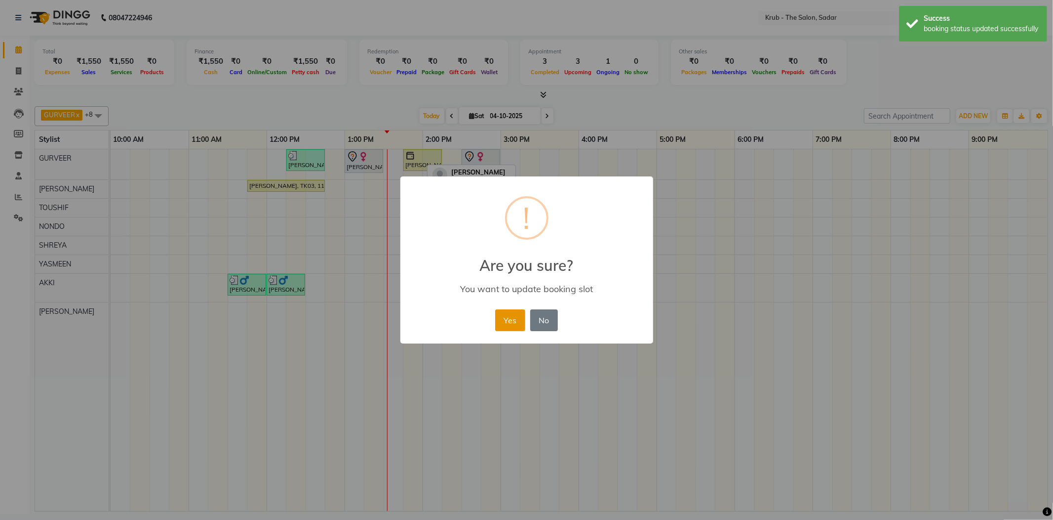
click at [507, 309] on button "Yes" at bounding box center [510, 320] width 30 height 22
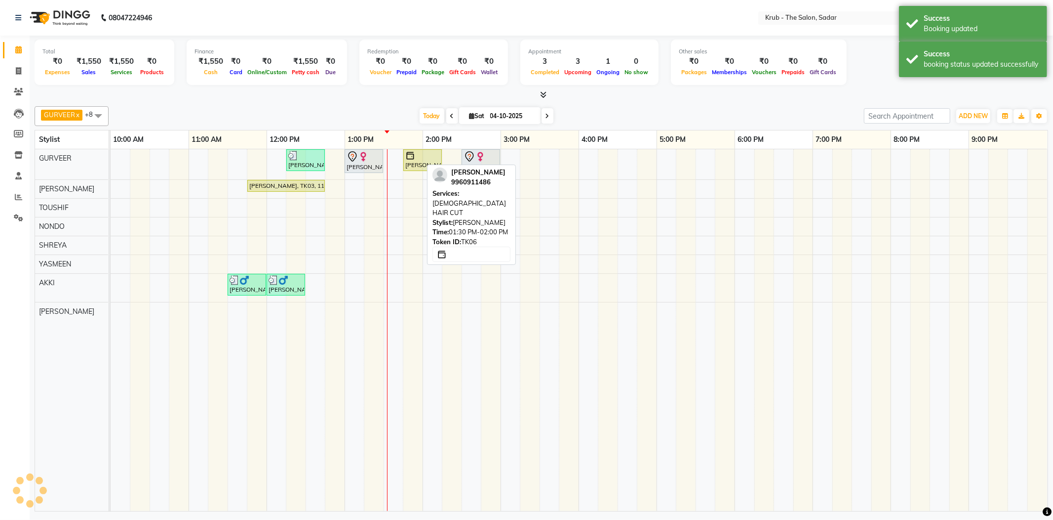
click at [623, 109] on div "[DATE] [DATE]" at bounding box center [487, 116] width 746 height 15
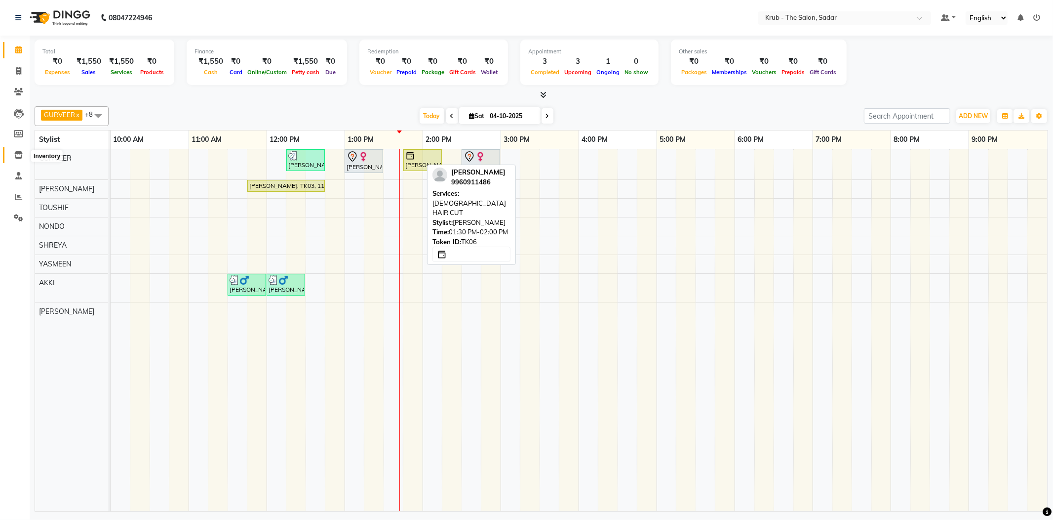
click at [20, 150] on span at bounding box center [18, 155] width 17 height 11
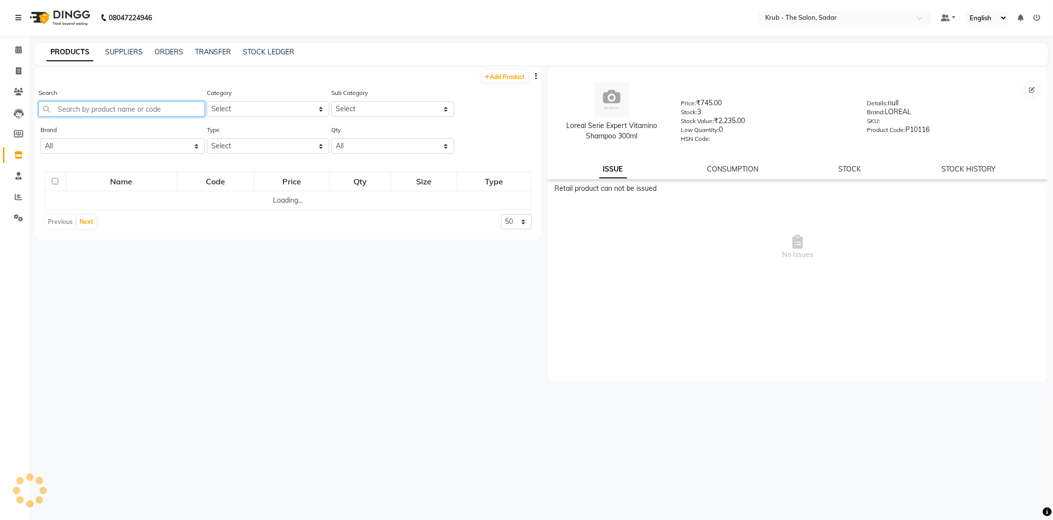
click at [116, 101] on input "text" at bounding box center [122, 108] width 166 height 15
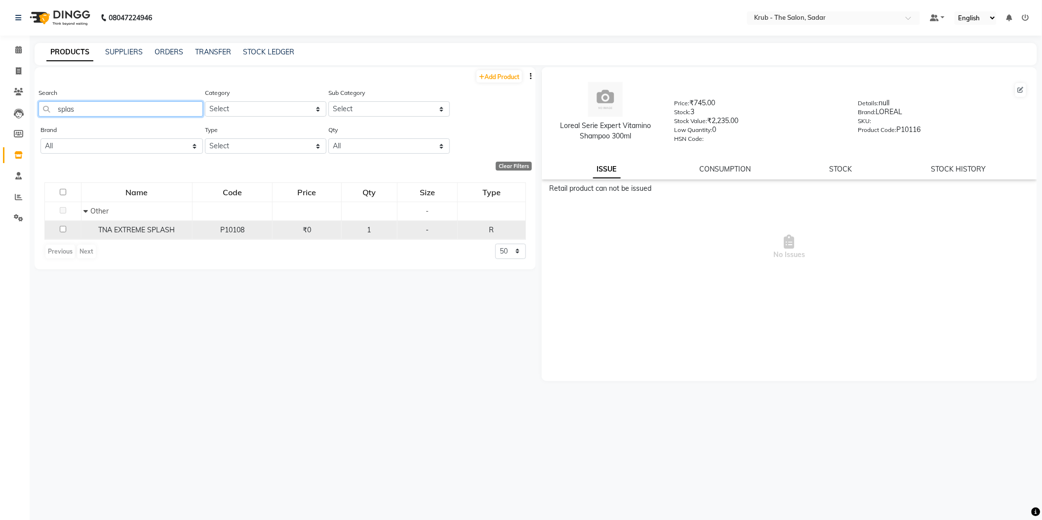
type input "splas"
click at [169, 225] on span "TNA EXTREME SPLASH" at bounding box center [136, 229] width 77 height 9
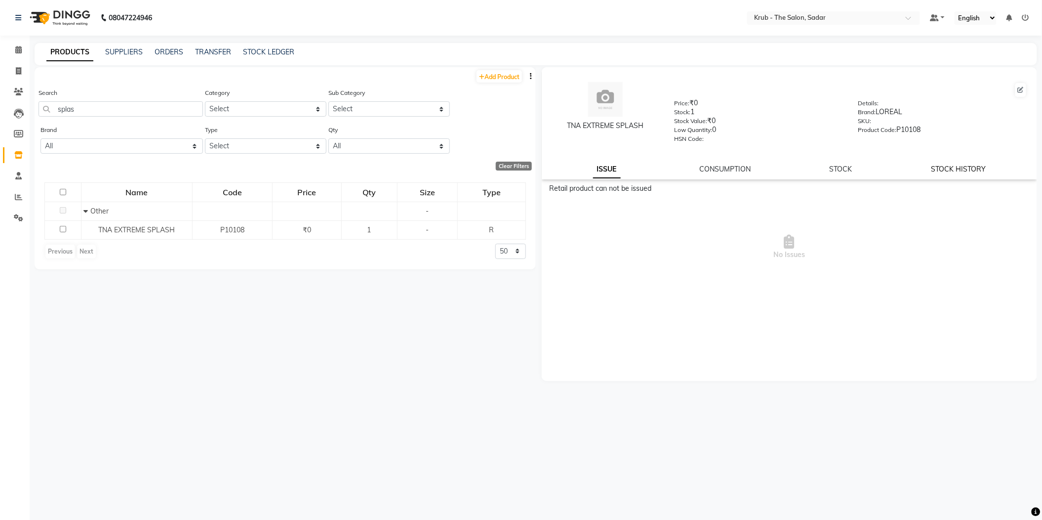
click at [939, 164] on link "STOCK HISTORY" at bounding box center [958, 168] width 55 height 9
select select "all"
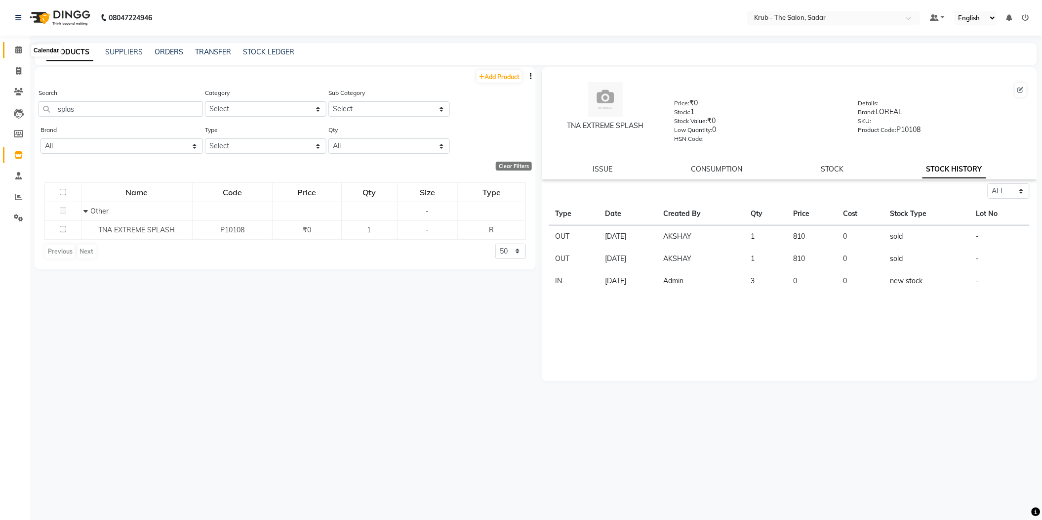
click at [18, 50] on icon at bounding box center [18, 49] width 6 height 7
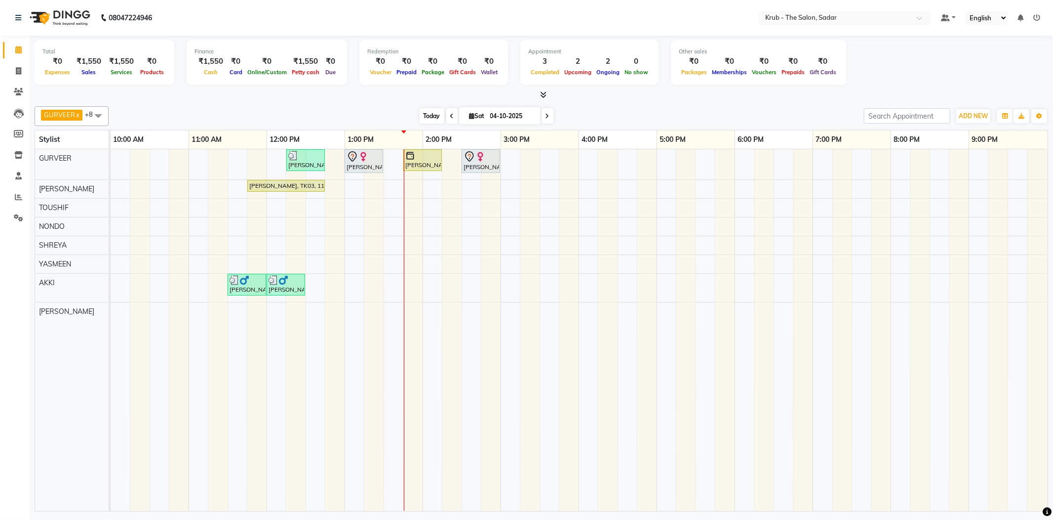
click at [427, 116] on span "Today" at bounding box center [432, 115] width 25 height 15
click at [1039, 11] on ul "Default Panel My Panel English ENGLISH Español العربية मराठी हिंदी ગુજરાતી தமிழ…" at bounding box center [990, 17] width 109 height 13
click at [1039, 13] on link at bounding box center [1037, 17] width 7 height 9
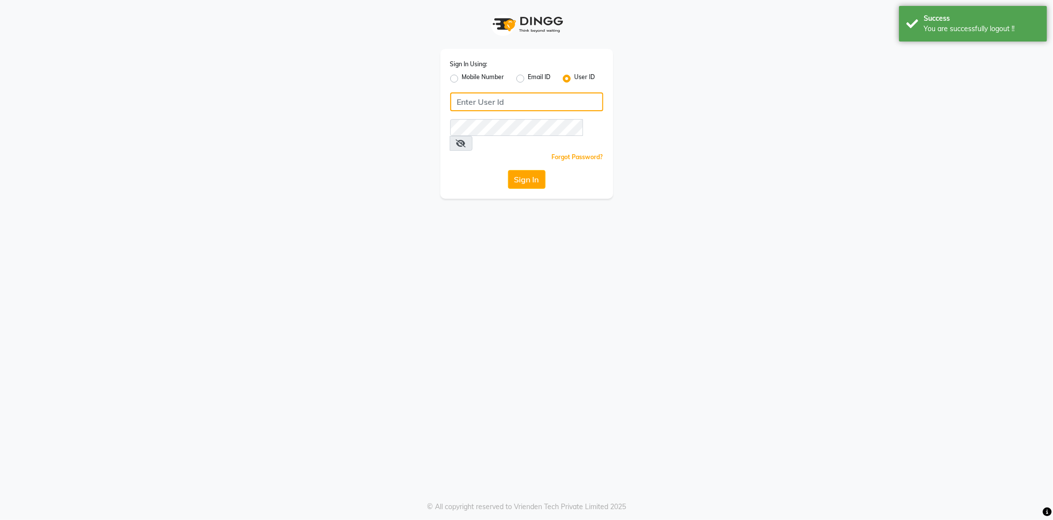
type input "8600687890"
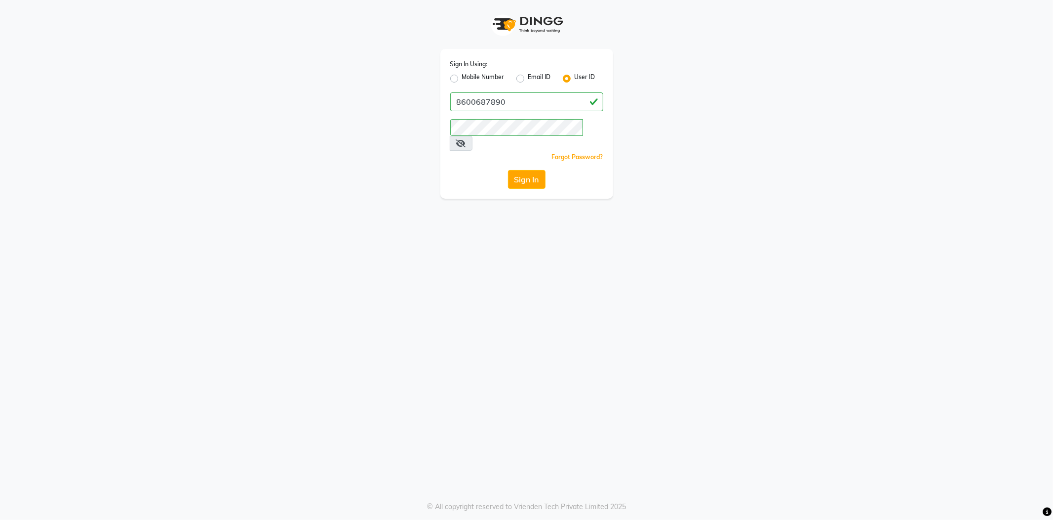
click at [462, 78] on label "Mobile Number" at bounding box center [483, 79] width 42 height 12
click at [462, 78] on input "Mobile Number" at bounding box center [465, 76] width 6 height 6
radio input "true"
radio input "false"
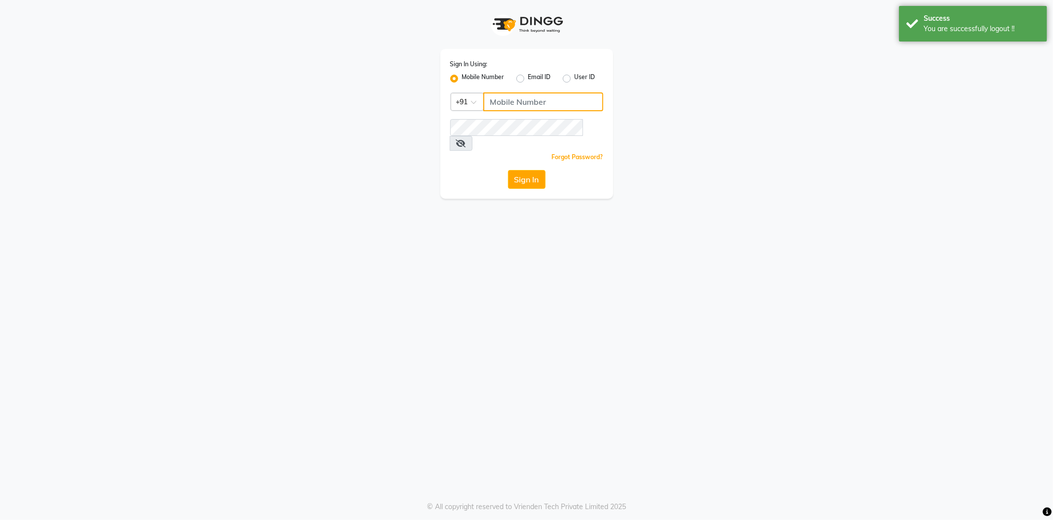
click at [519, 101] on input "Username" at bounding box center [544, 101] width 120 height 19
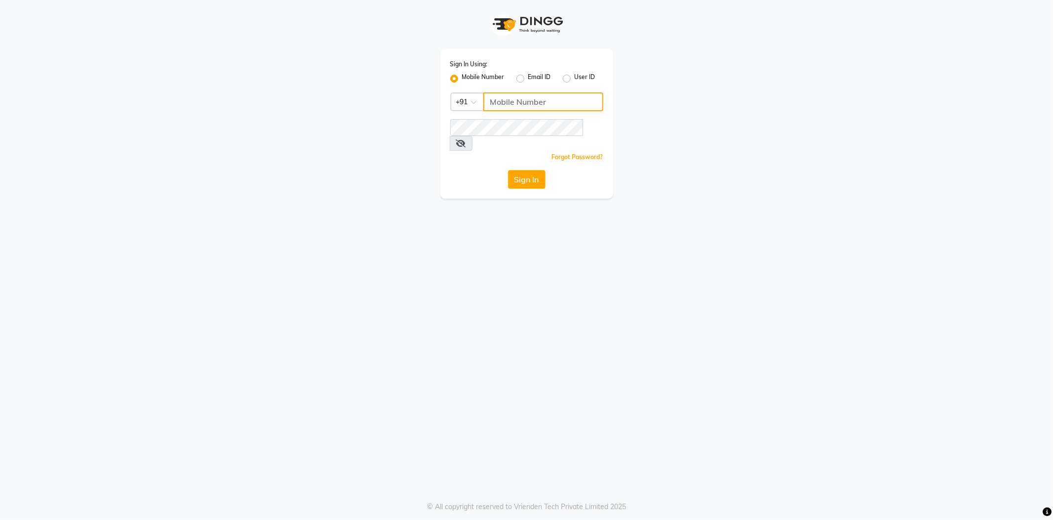
type input "8600687890"
click at [520, 170] on button "Sign In" at bounding box center [527, 179] width 38 height 19
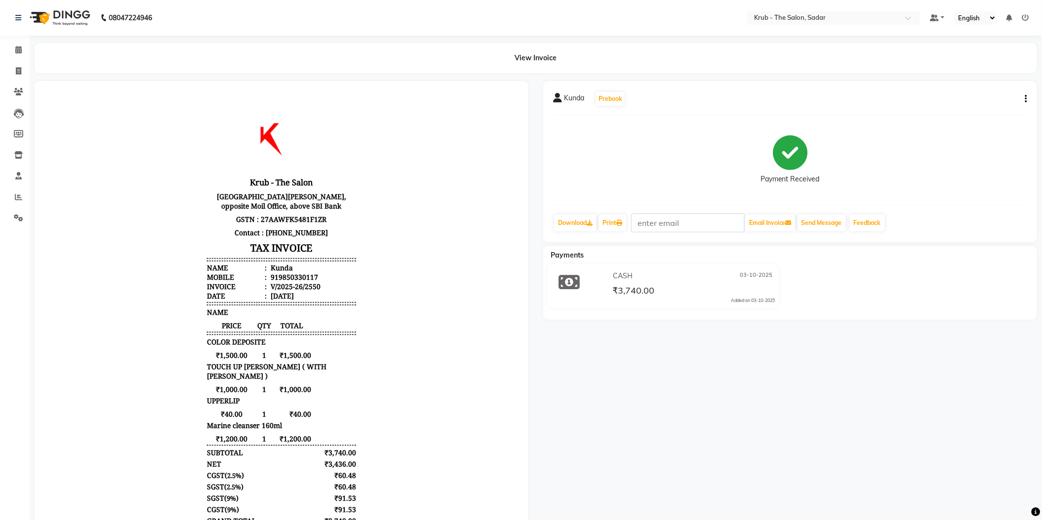
click at [1025, 94] on button "button" at bounding box center [1024, 99] width 6 height 10
click at [972, 101] on div "Edit Item Staff" at bounding box center [979, 107] width 68 height 12
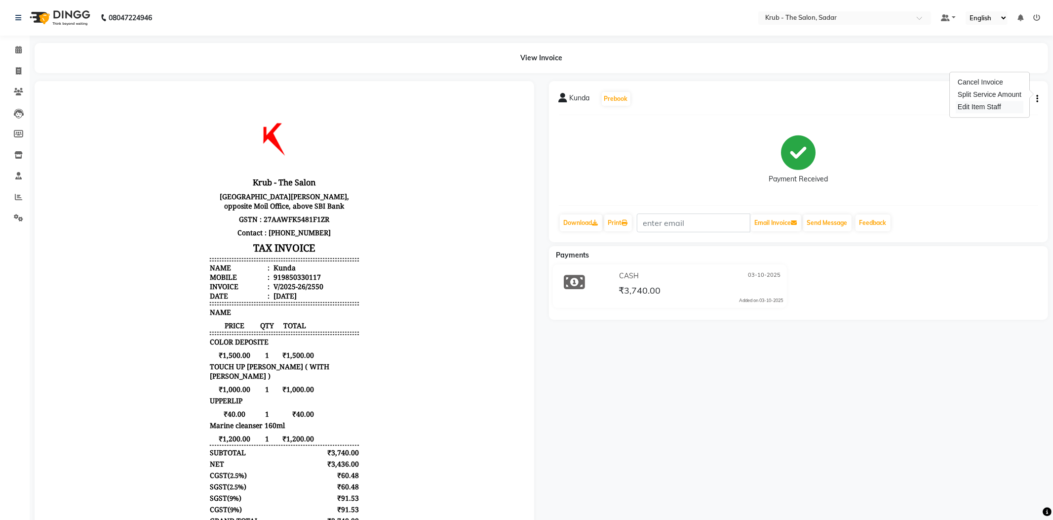
select select "24979"
select select "24987"
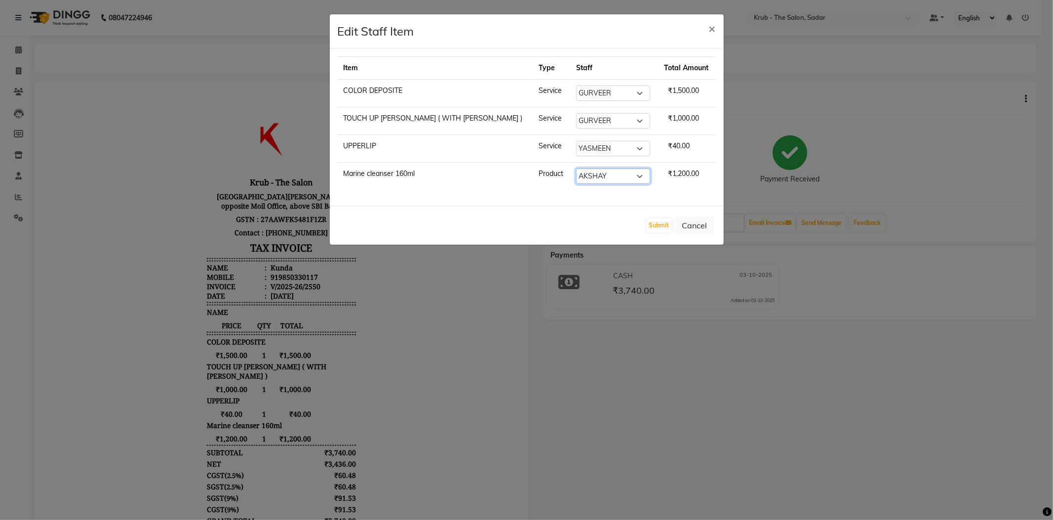
click at [576, 168] on select "Select AKASH [PERSON_NAME] [PERSON_NAME] [PERSON_NAME] Reception KUNAL NONDO [P…" at bounding box center [613, 175] width 74 height 15
select select "24987"
click at [576, 168] on select "Select AKASH [PERSON_NAME] [PERSON_NAME] [PERSON_NAME] Reception KUNAL NONDO [P…" at bounding box center [613, 175] width 74 height 15
click at [522, 185] on div "Item Type Staff Total Amount COLOR DEPOSITE Service Select AKASH AKKI AKSHAY AM…" at bounding box center [527, 126] width 394 height 157
click at [660, 218] on button "Submit" at bounding box center [659, 225] width 25 height 14
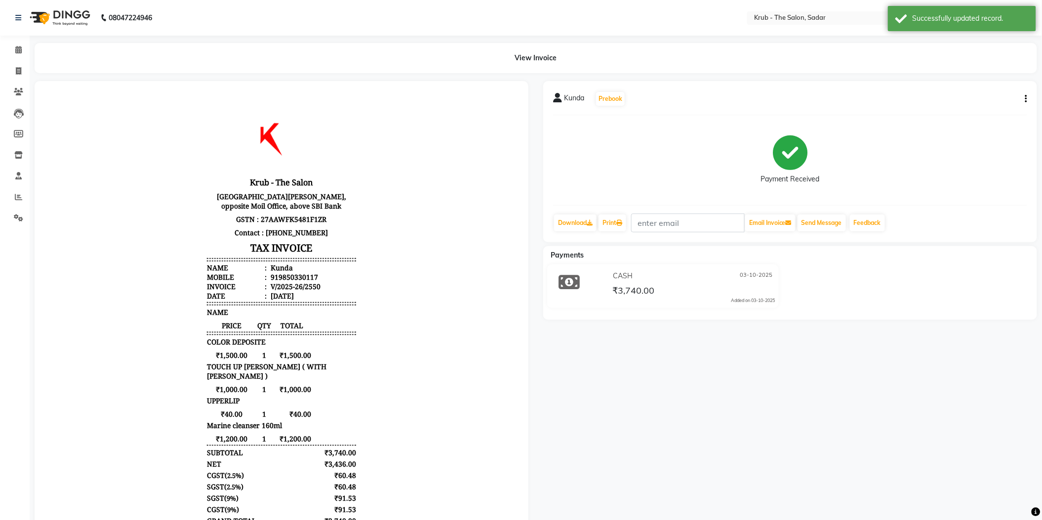
click at [1026, 95] on button "button" at bounding box center [1024, 99] width 6 height 10
click at [982, 106] on div "Edit Item Staff" at bounding box center [979, 107] width 68 height 12
select select "24979"
select select "24987"
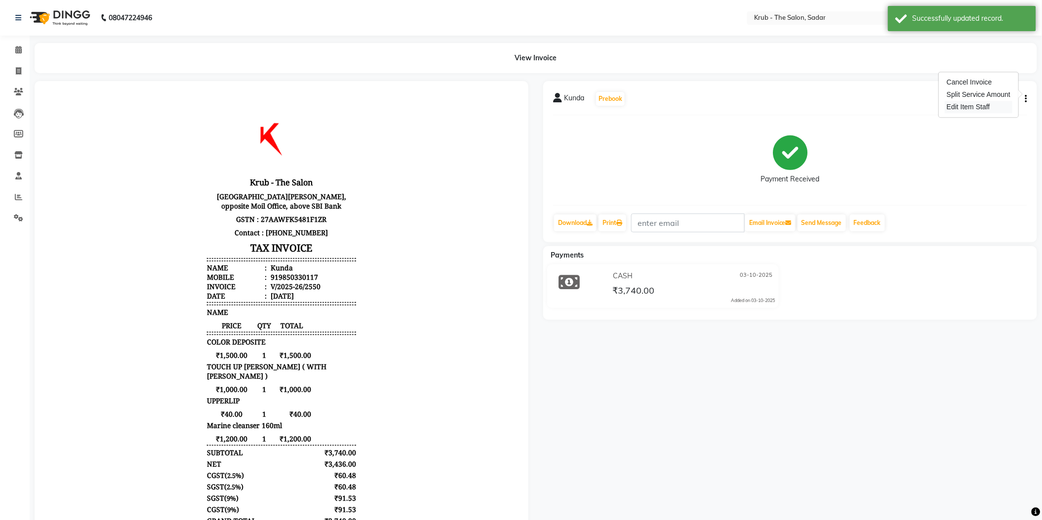
select select "24987"
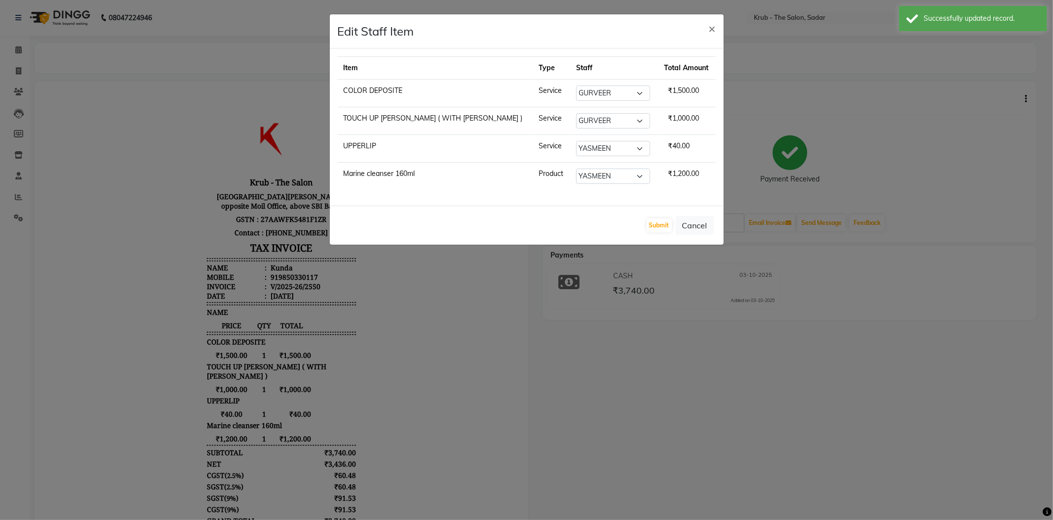
click at [859, 172] on ngb-modal-window "Edit Staff Item × Item Type Staff Total Amount COLOR DEPOSITE Service Select AK…" at bounding box center [526, 260] width 1053 height 520
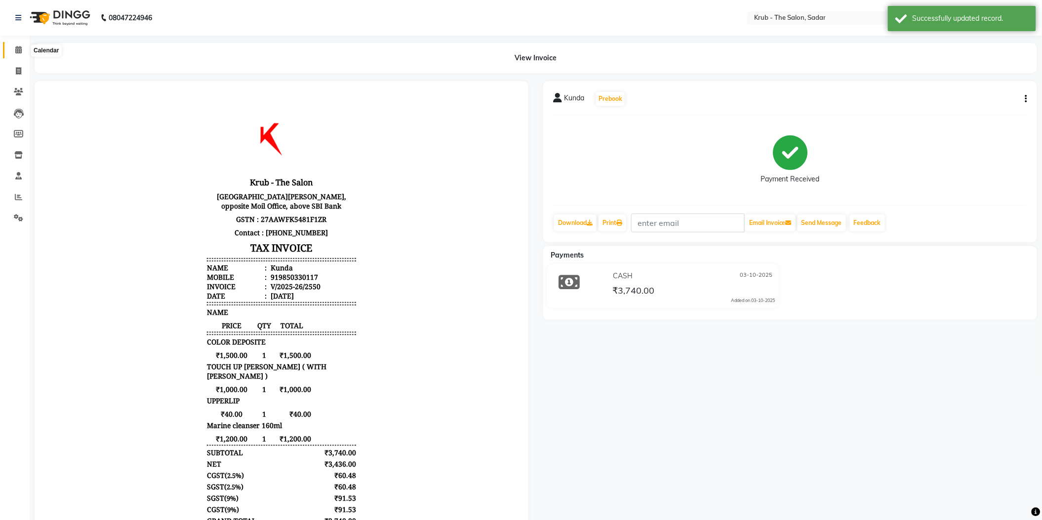
click at [12, 50] on span at bounding box center [18, 49] width 17 height 11
